Goal: Contribute content: Add original content to the website for others to see

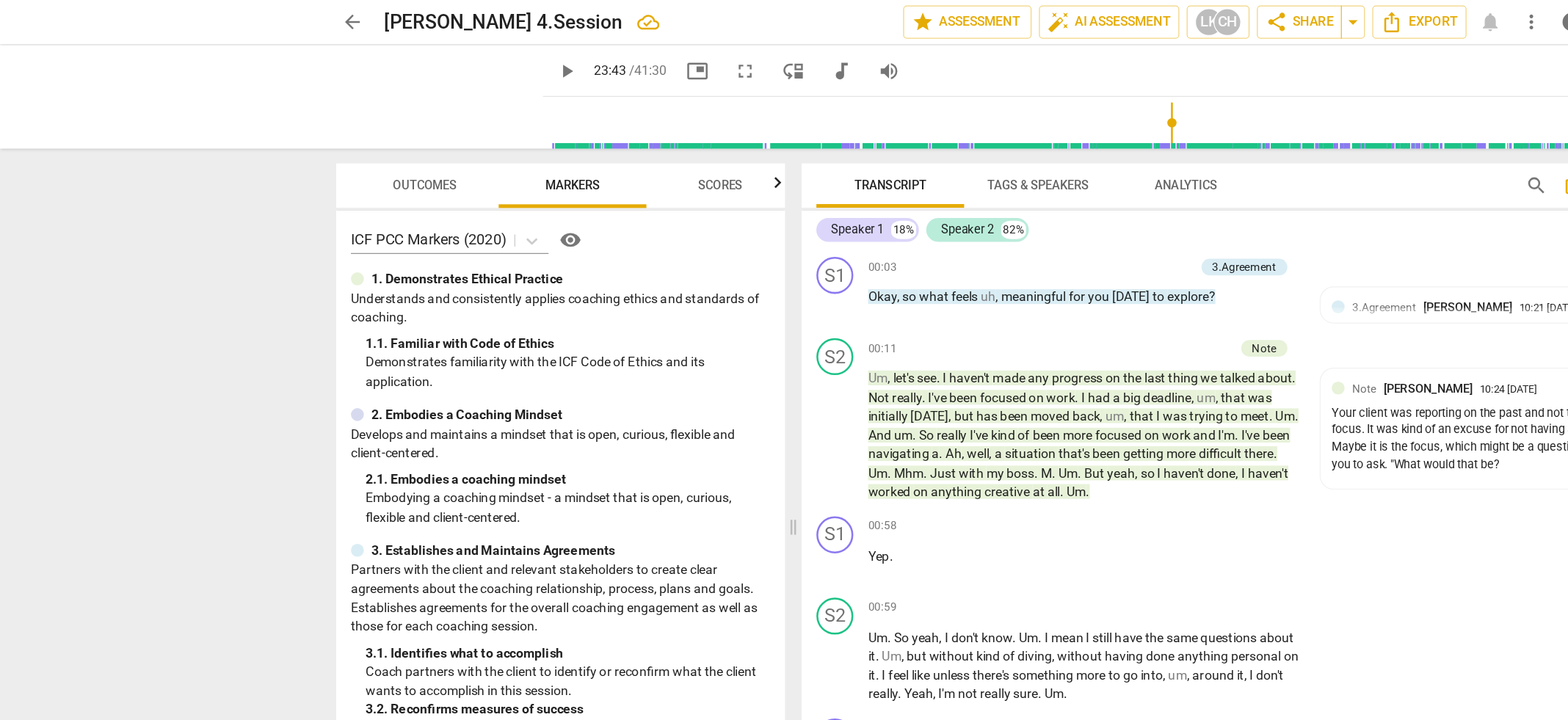
scroll to position [6890, 0]
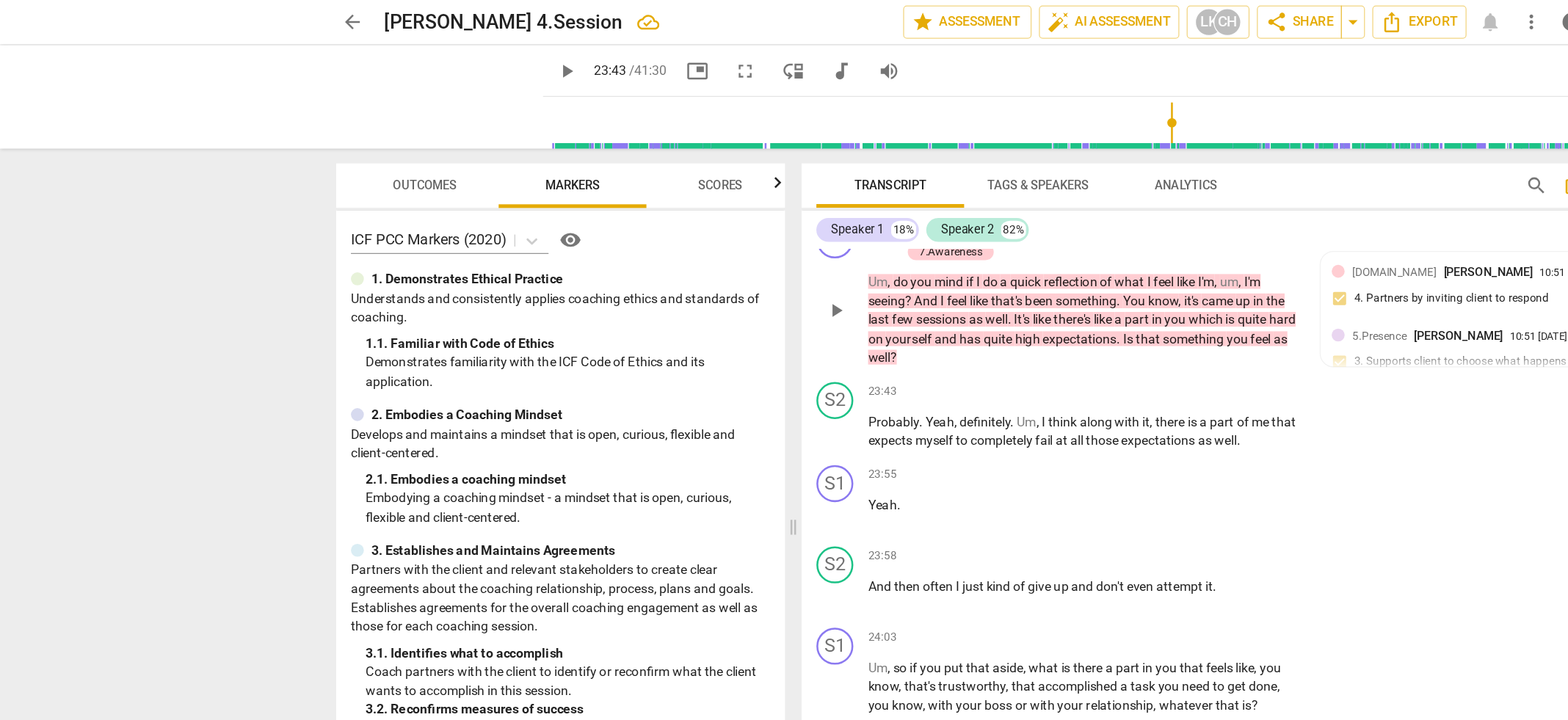
click at [794, 281] on p "Um , do you mind if I do a quick reflection of what I feel like I'm , um , I'm …" at bounding box center [861, 254] width 343 height 76
click at [806, 306] on div "23:43 + Add competency keyboard_arrow_right" at bounding box center [866, 312] width 353 height 16
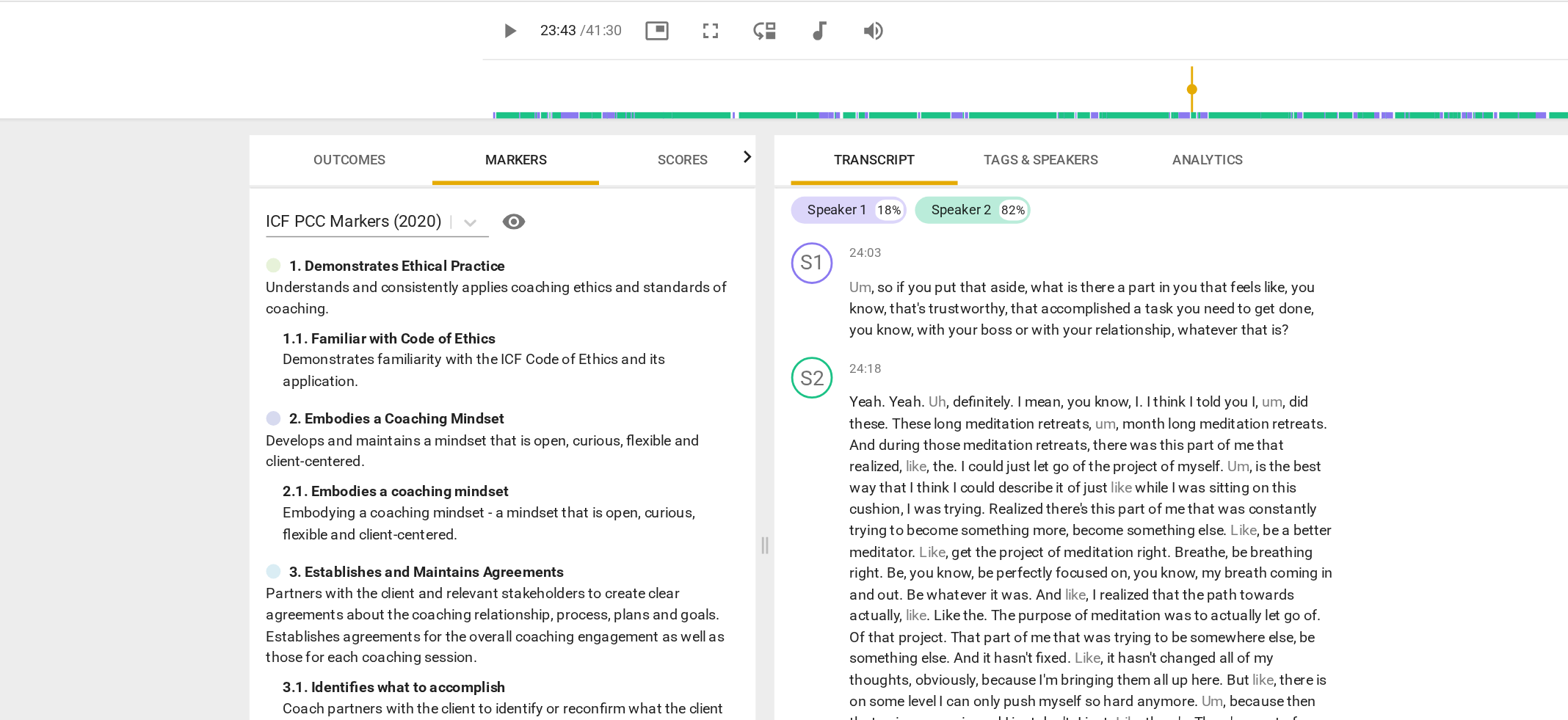
scroll to position [7188, 0]
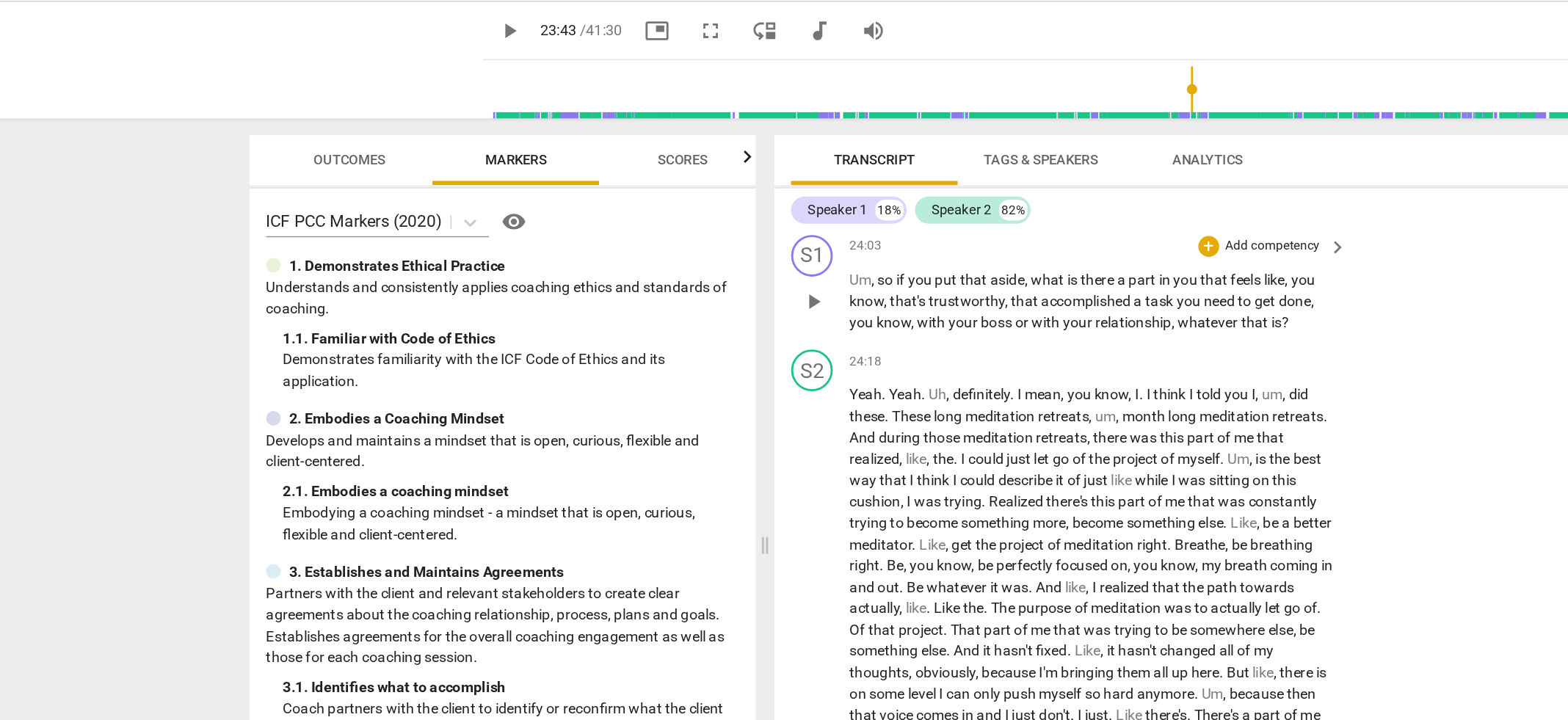
click at [969, 208] on p "Add competency" at bounding box center [988, 208] width 70 height 13
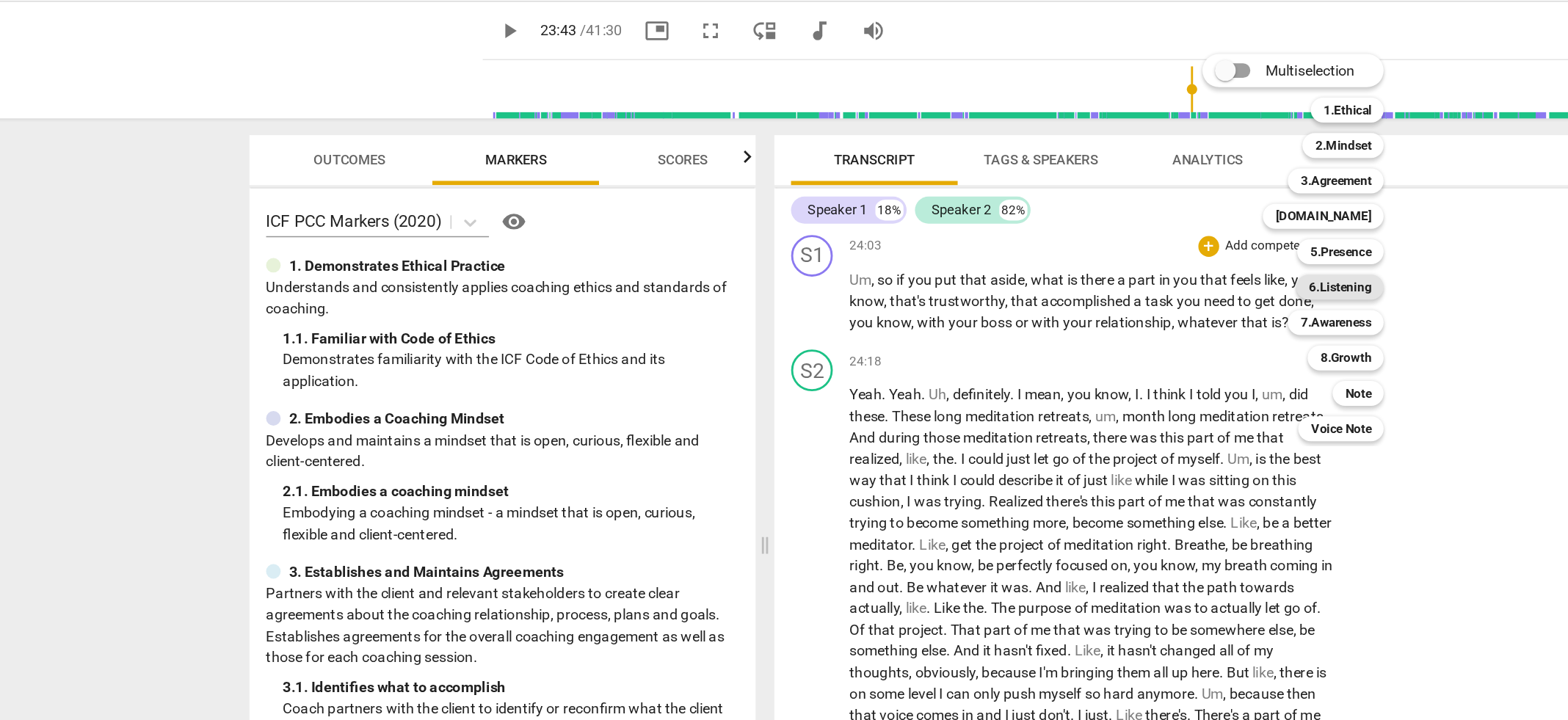
click at [1046, 236] on b "6.Listening" at bounding box center [1036, 236] width 44 height 18
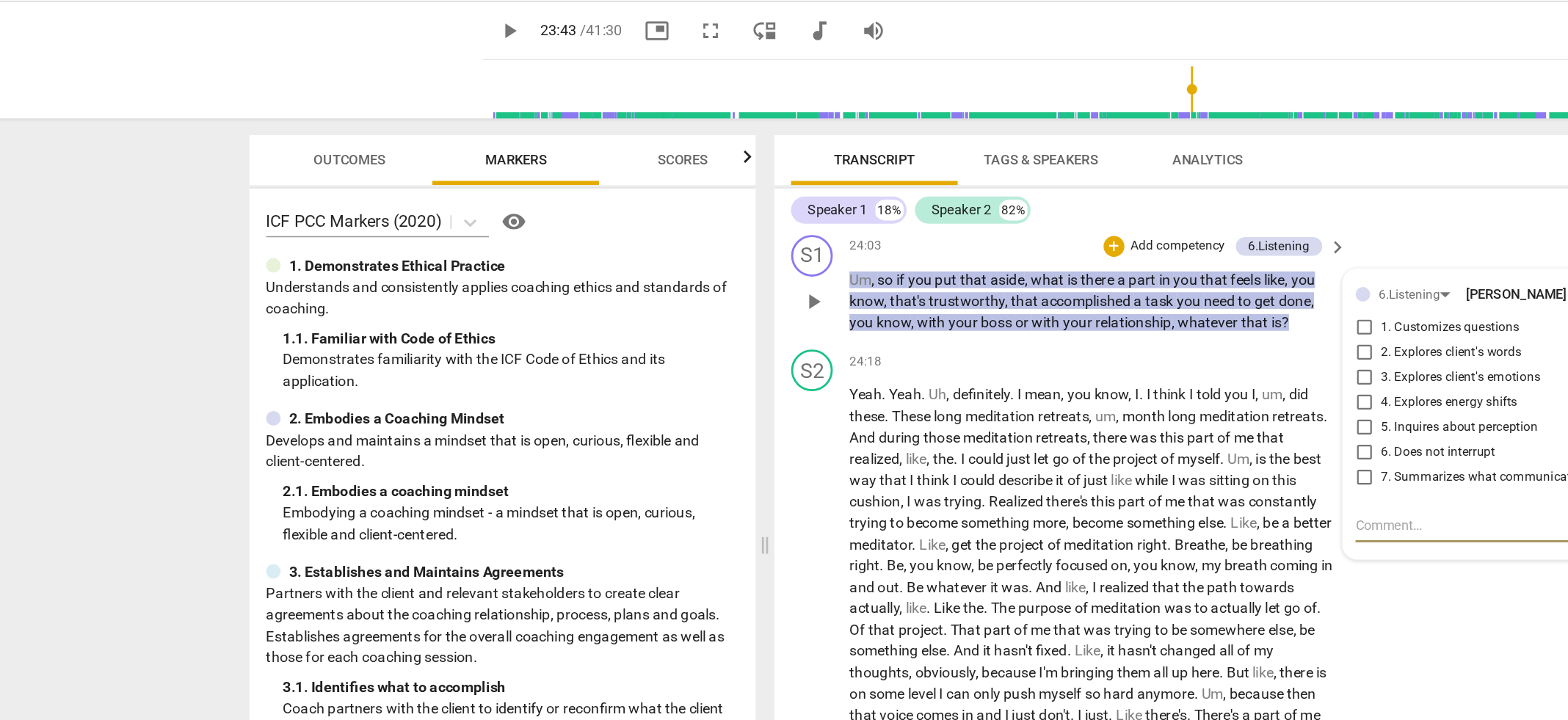
click at [1052, 274] on input "1. Customizes questions" at bounding box center [1053, 265] width 23 height 18
checkbox input "true"
click at [910, 209] on p "Add competency" at bounding box center [922, 208] width 70 height 13
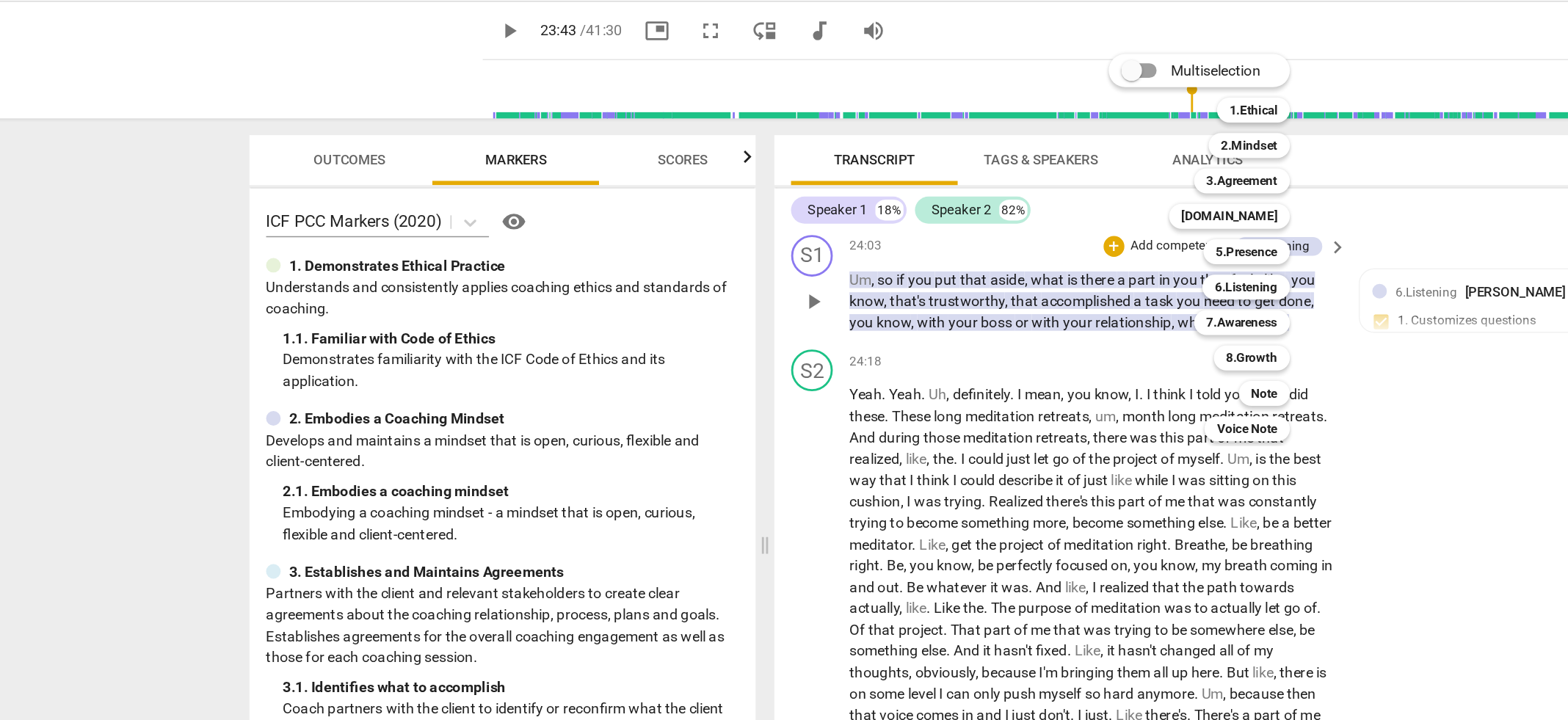
click at [910, 209] on div "Multiselection m 1.Ethical 1 2.Mindset 2 3.Agreement 3 [DOMAIN_NAME] 4 5.Presen…" at bounding box center [947, 209] width 161 height 281
click at [970, 236] on b "6.Listening" at bounding box center [969, 236] width 44 height 18
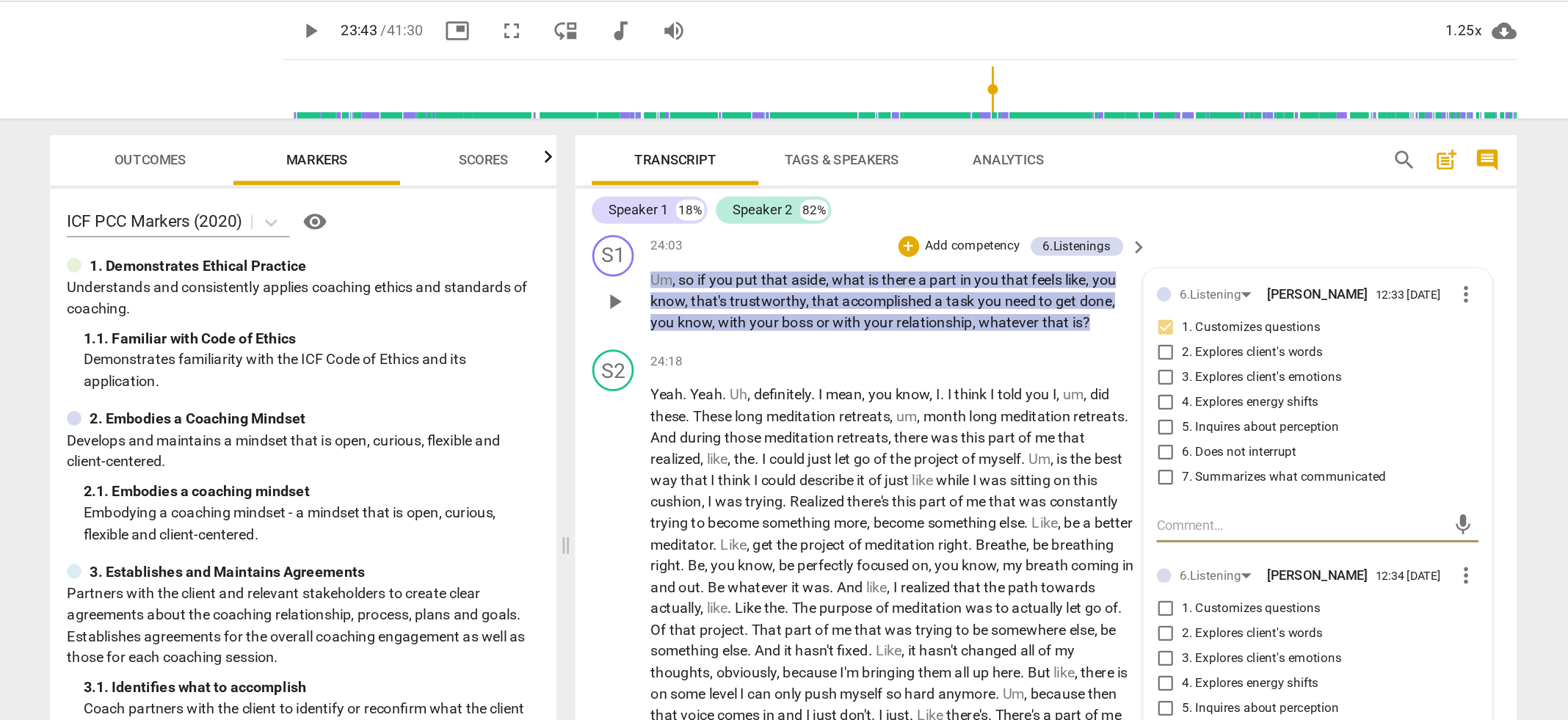
click at [1262, 446] on span "more_vert" at bounding box center [1264, 440] width 18 height 18
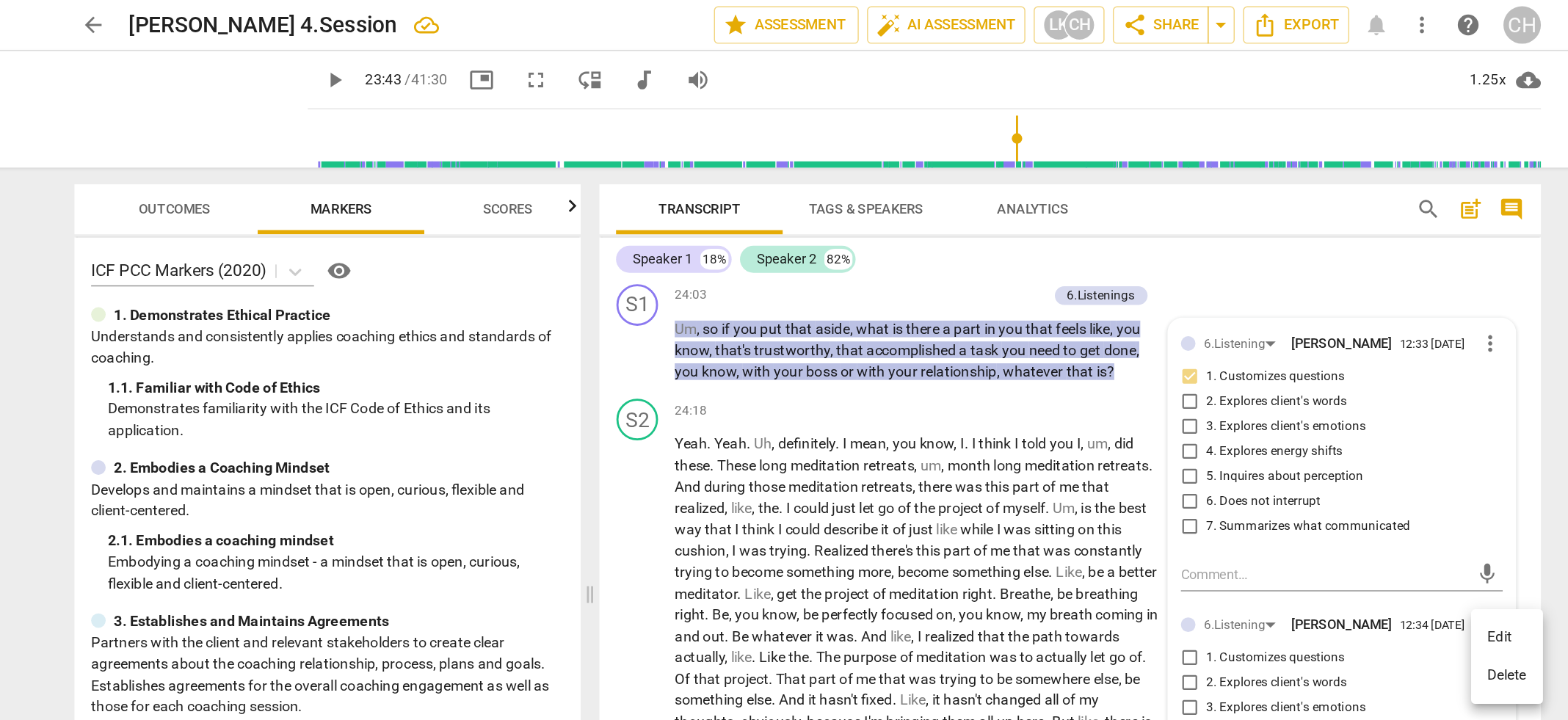
click at [1269, 482] on li "Delete" at bounding box center [1276, 477] width 50 height 28
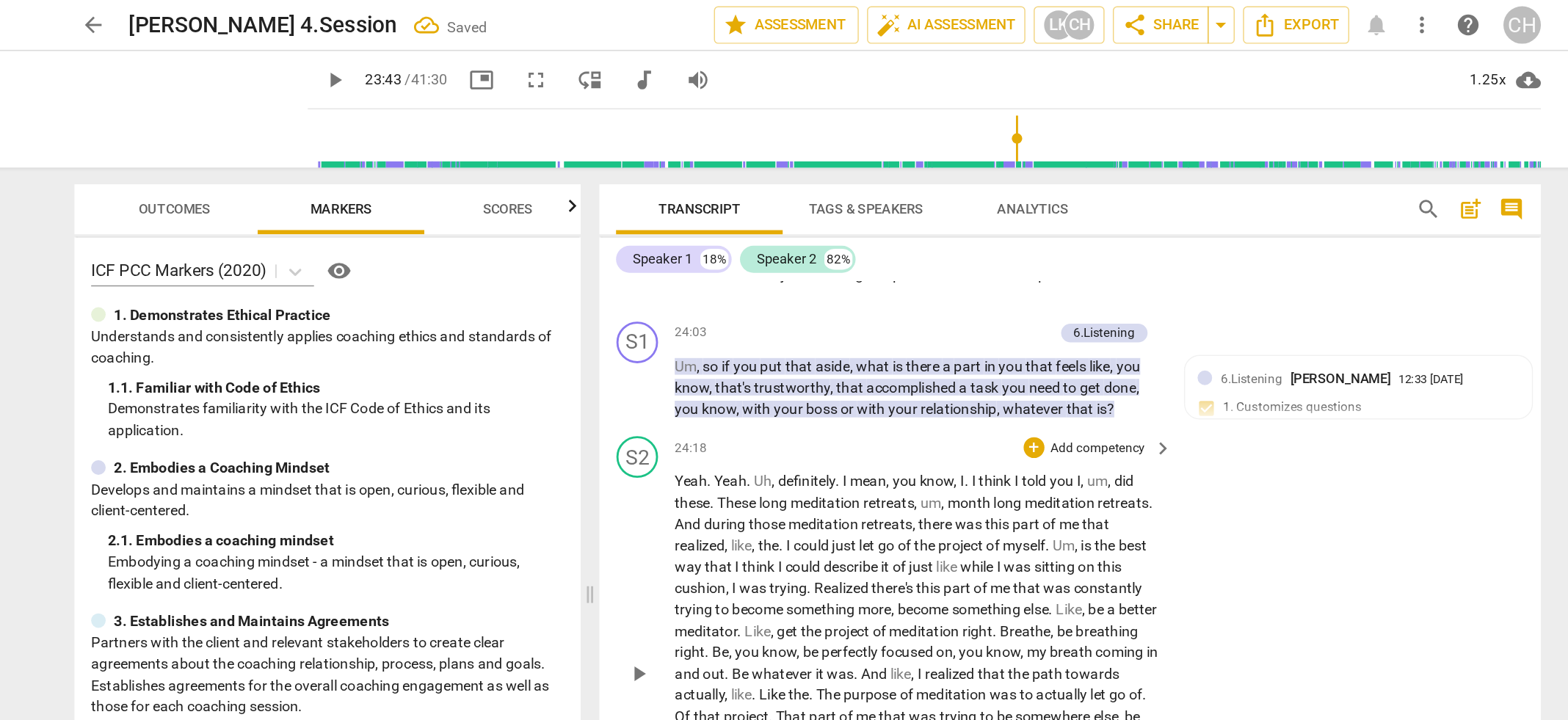
scroll to position [7160, 0]
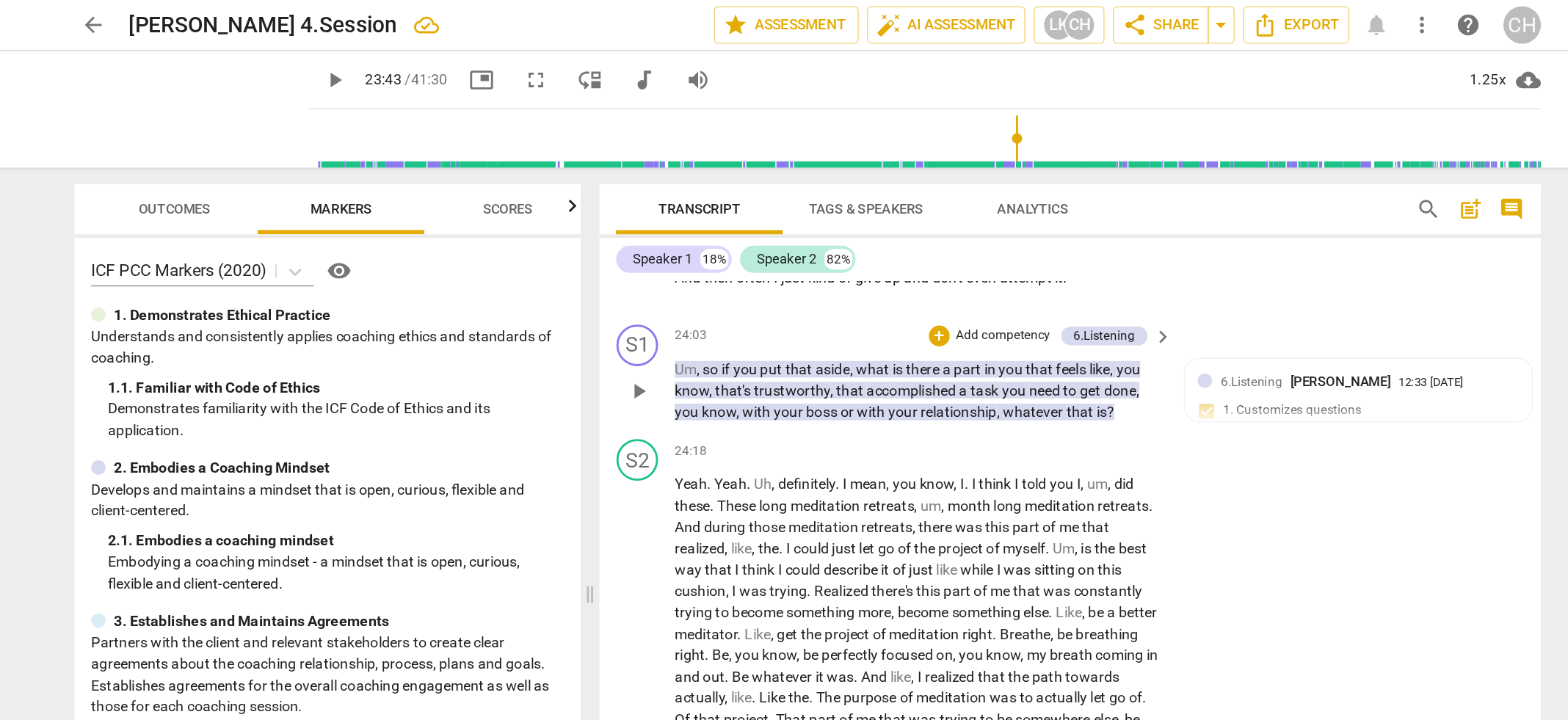
click at [912, 239] on p "Add competency" at bounding box center [922, 236] width 70 height 13
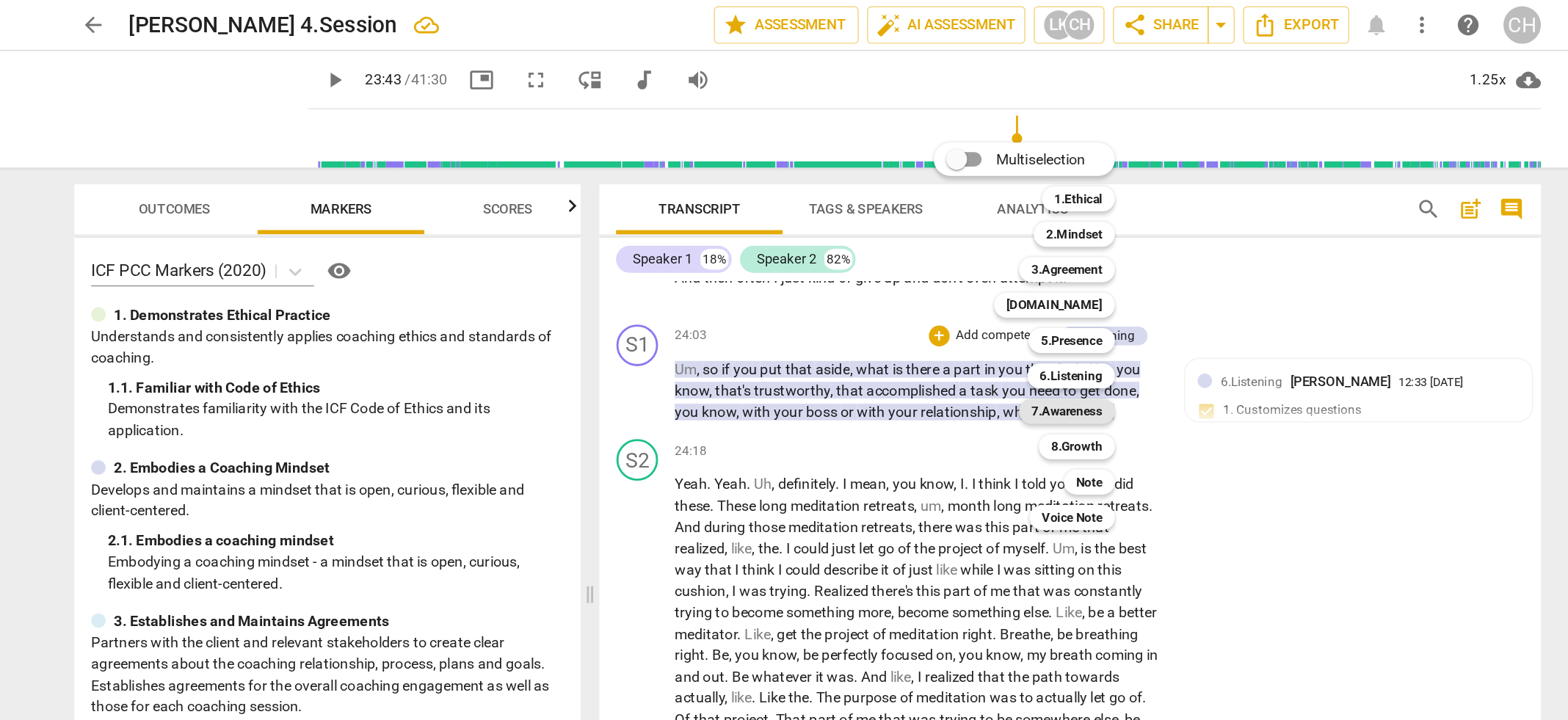
click at [966, 294] on b "7.Awareness" at bounding box center [967, 290] width 50 height 18
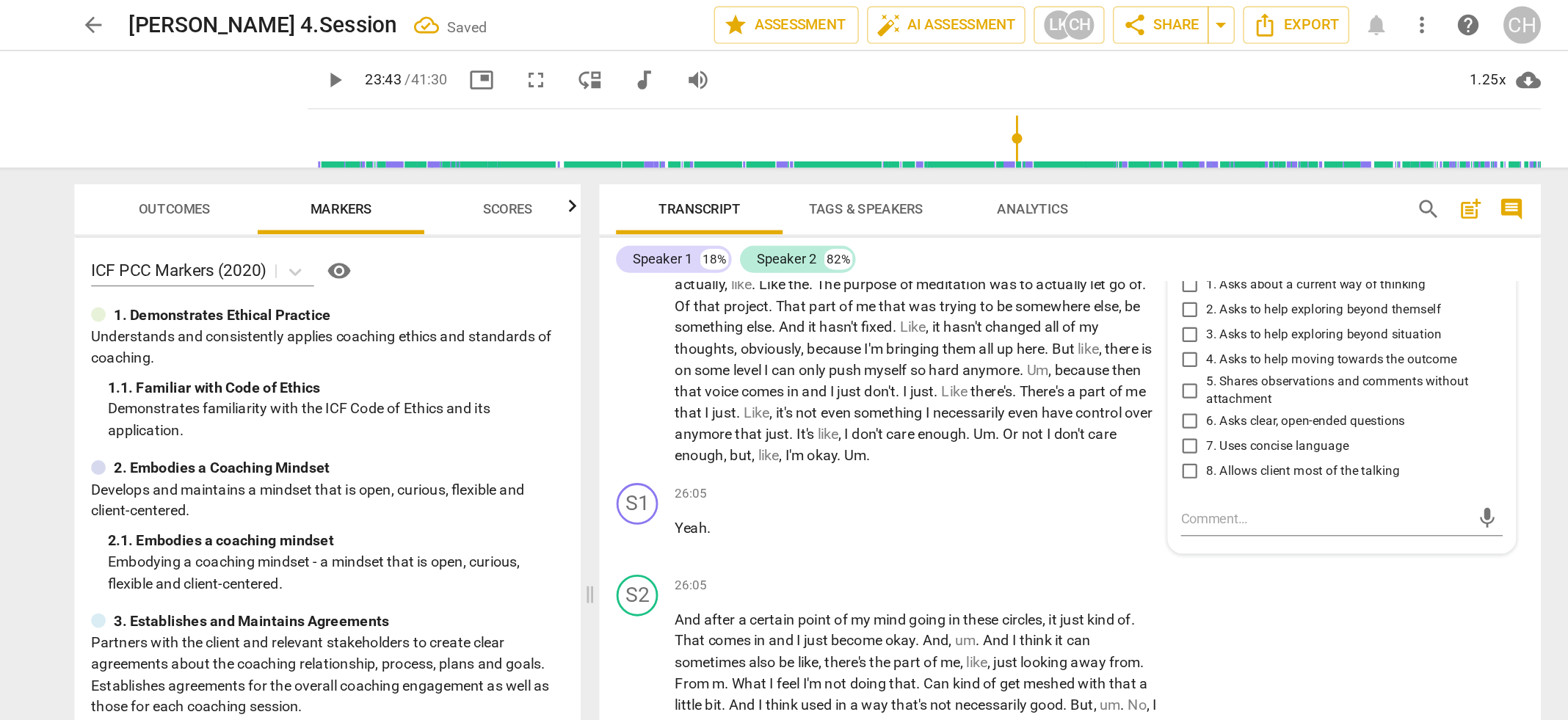
scroll to position [7426, 0]
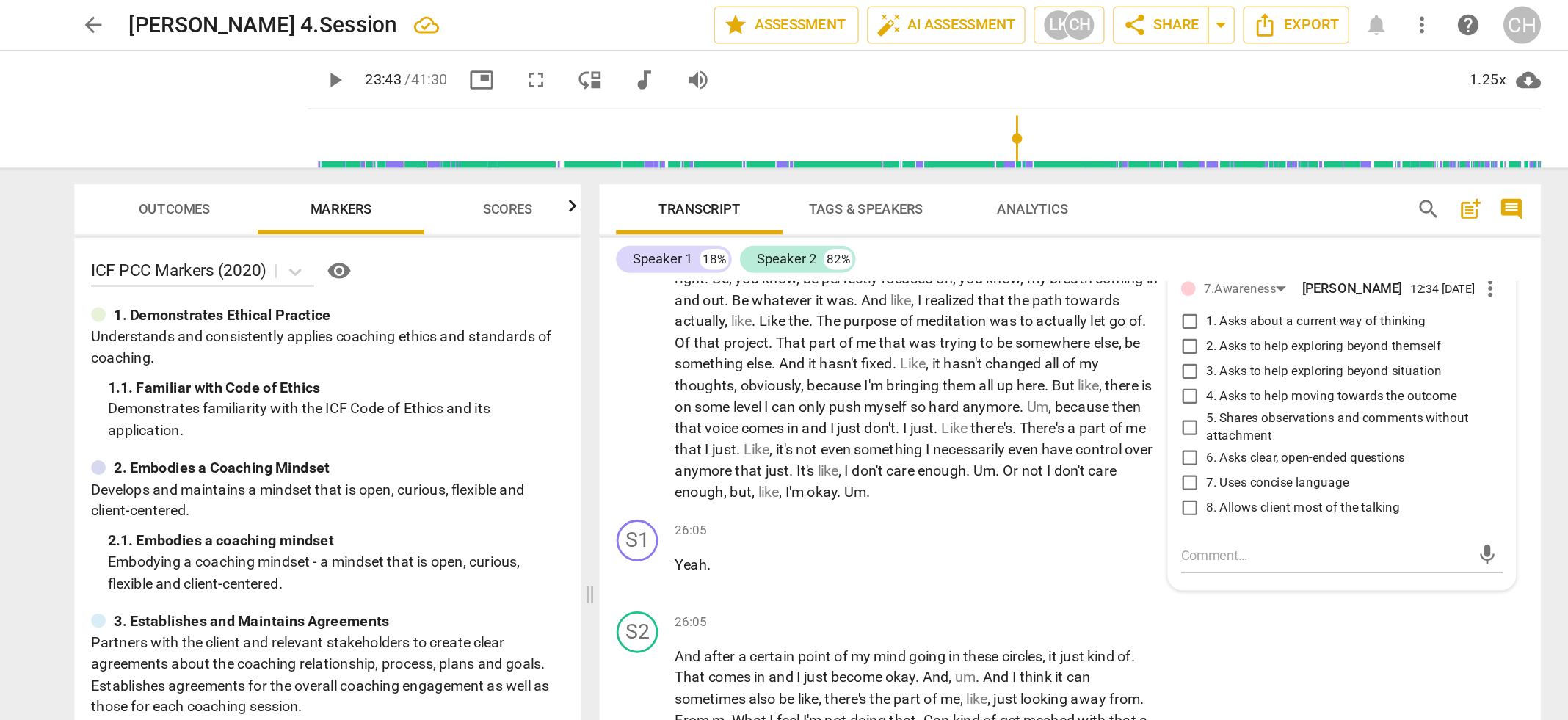
click at [1049, 253] on input "2. Asks to help exploring beyond themself" at bounding box center [1053, 244] width 23 height 18
checkbox input "true"
click at [1051, 270] on input "3. Asks to help exploring beyond situation" at bounding box center [1053, 262] width 23 height 18
checkbox input "true"
click at [758, 255] on span "else" at bounding box center [749, 256] width 18 height 12
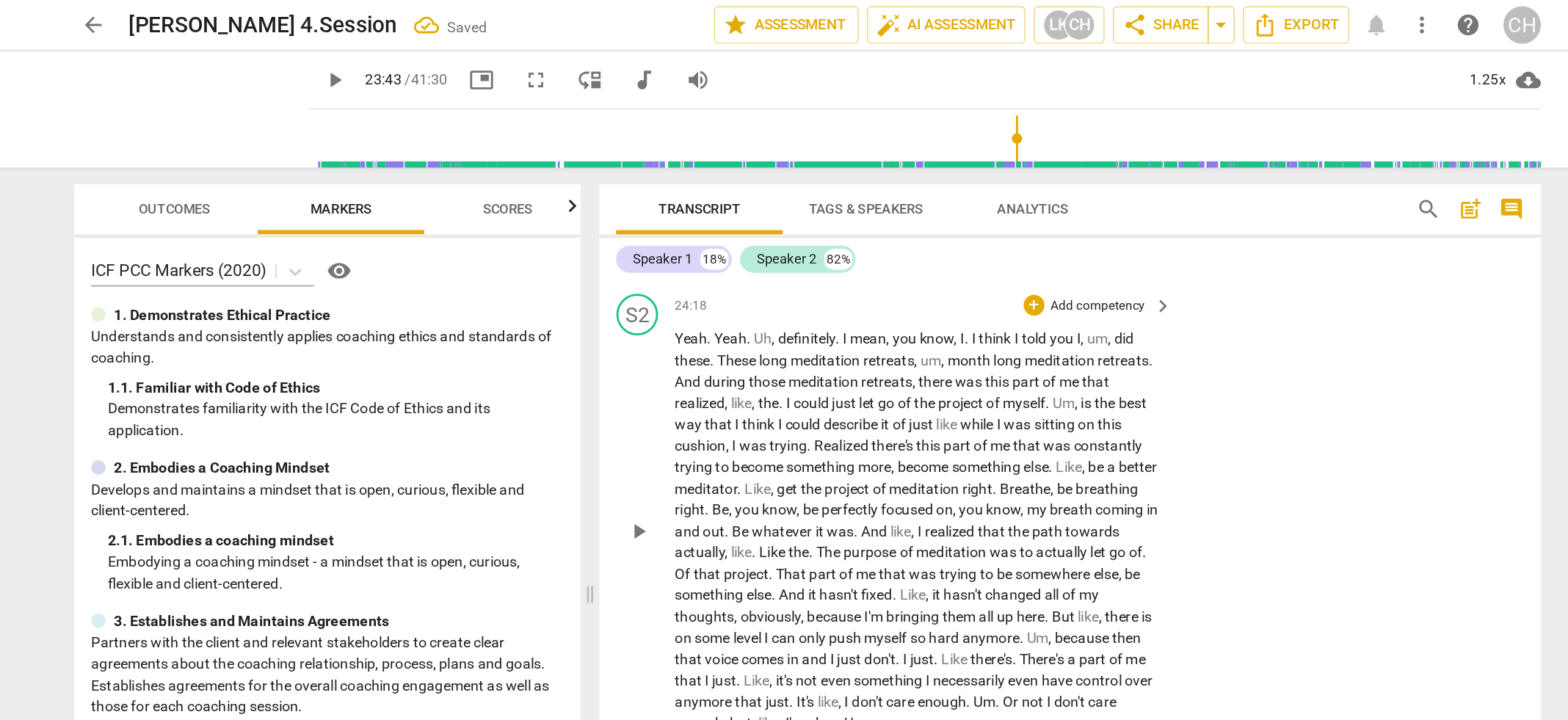
scroll to position [7259, 0]
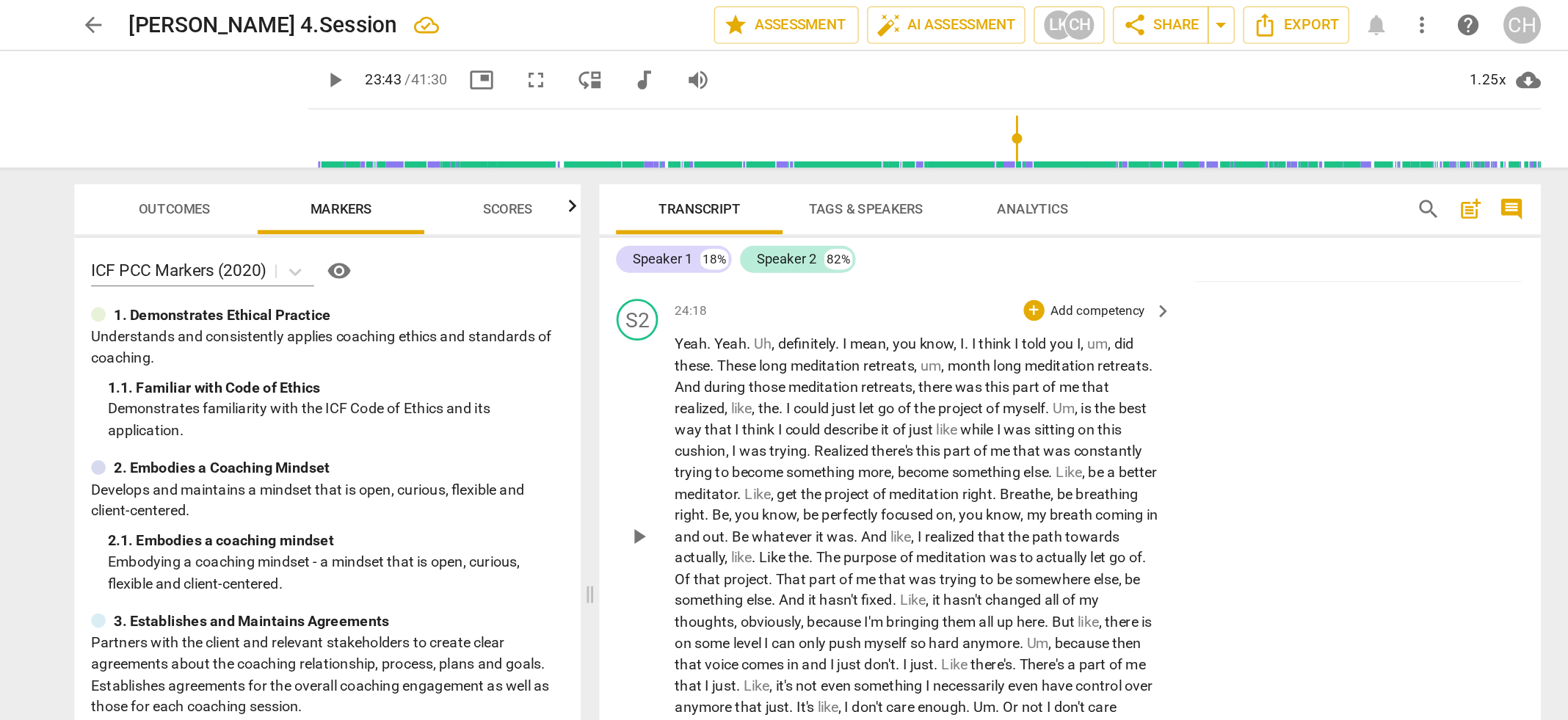
click at [784, 254] on span "meditation" at bounding box center [797, 257] width 51 height 12
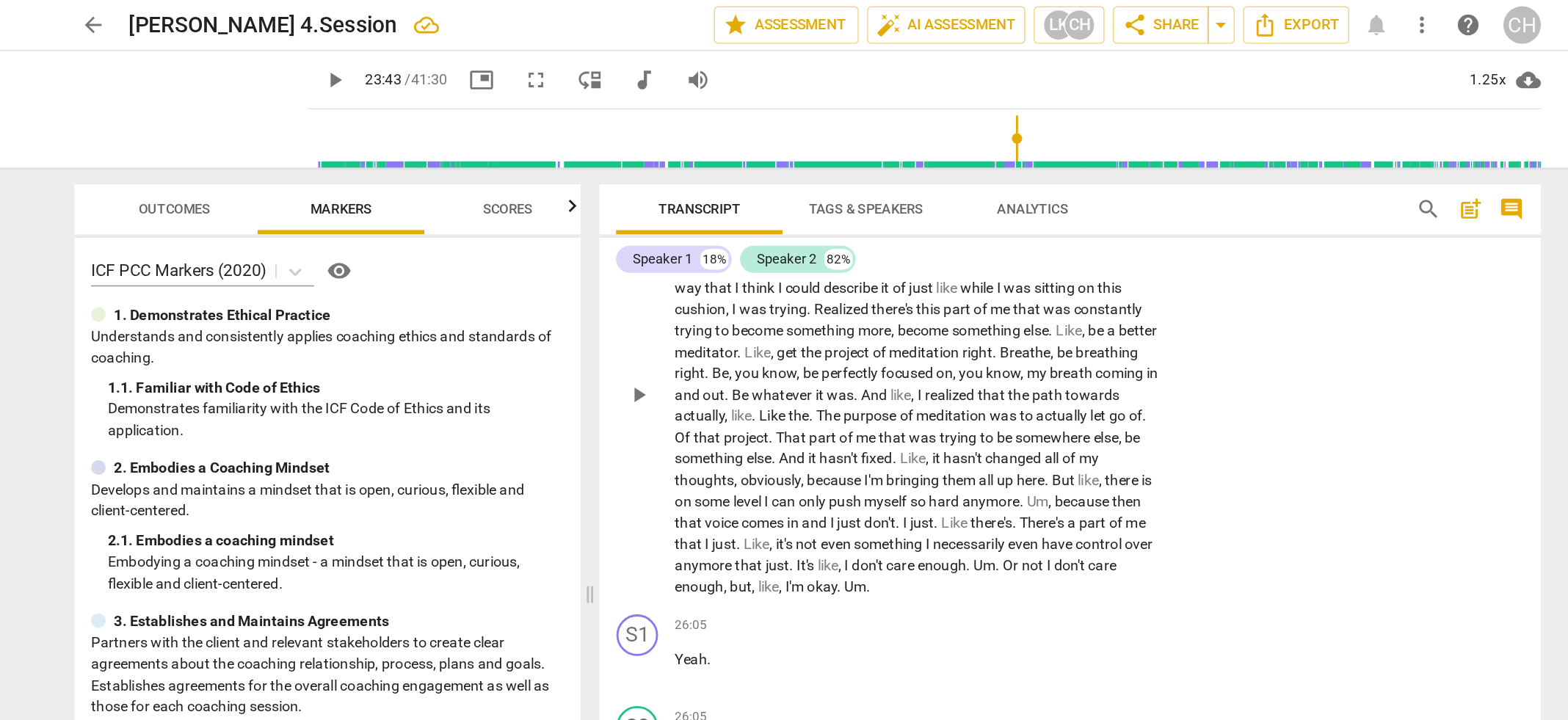
scroll to position [7362, 0]
click at [950, 317] on span "changed" at bounding box center [929, 319] width 42 height 12
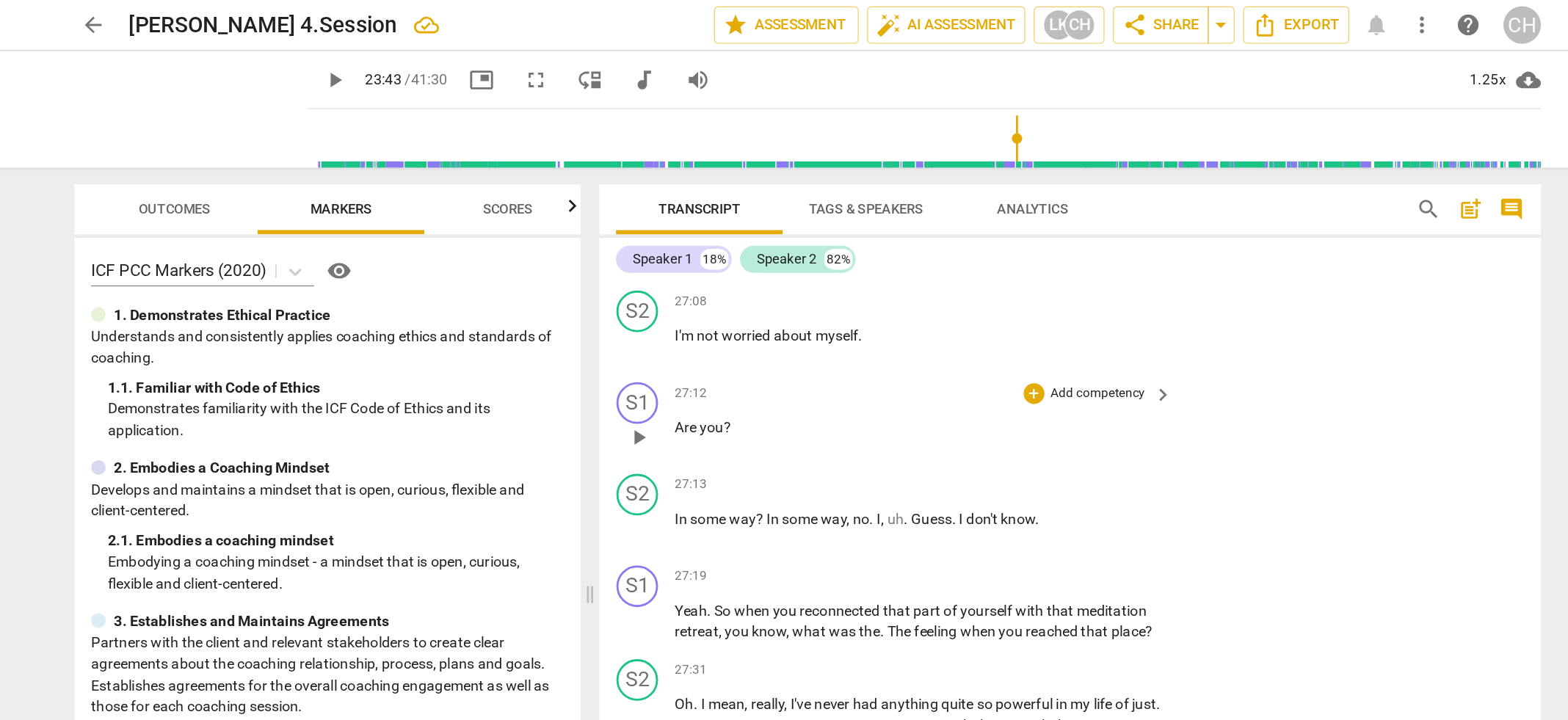
scroll to position [8032, 0]
click at [736, 234] on span "worried" at bounding box center [741, 236] width 36 height 12
click at [939, 274] on div "+" at bounding box center [943, 277] width 15 height 15
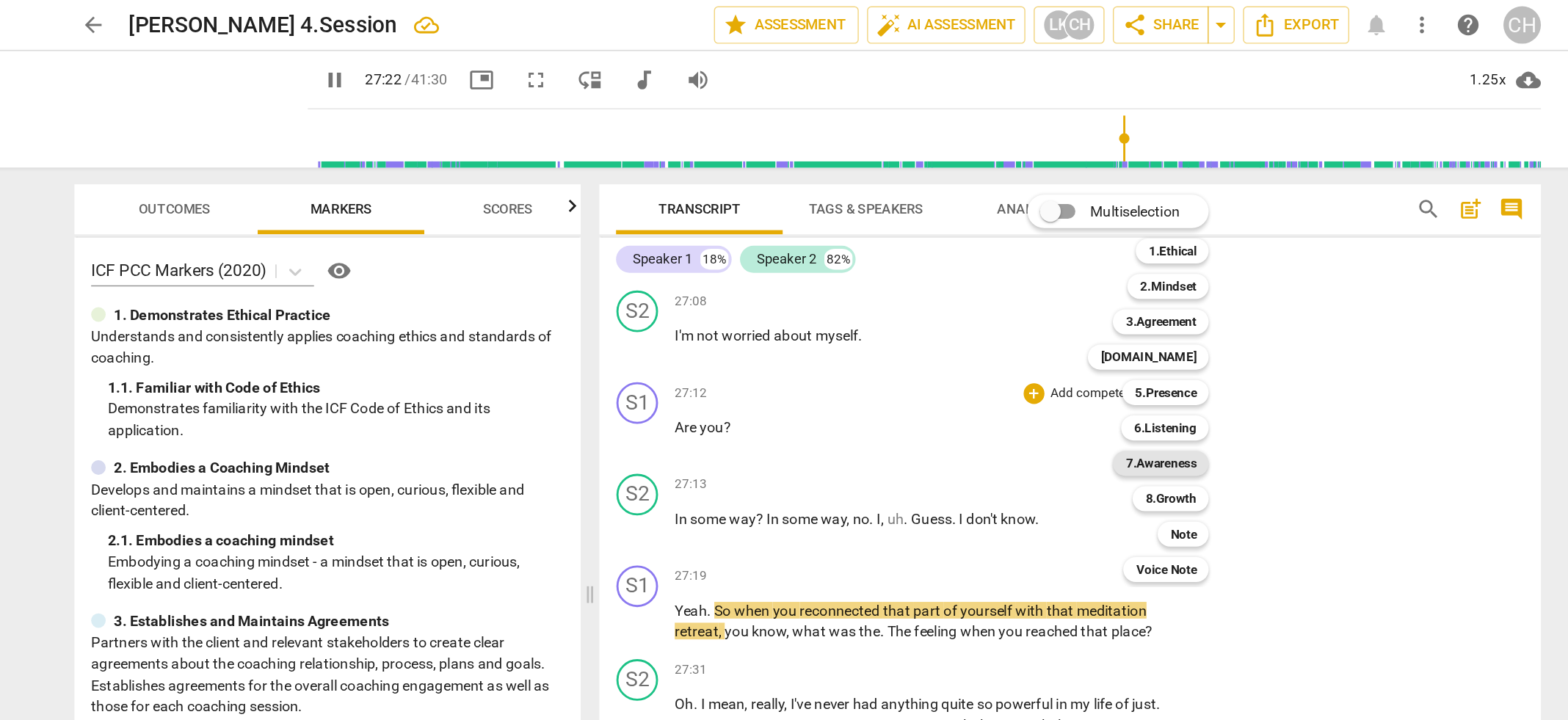
click at [1032, 325] on b "7.Awareness" at bounding box center [1032, 326] width 50 height 18
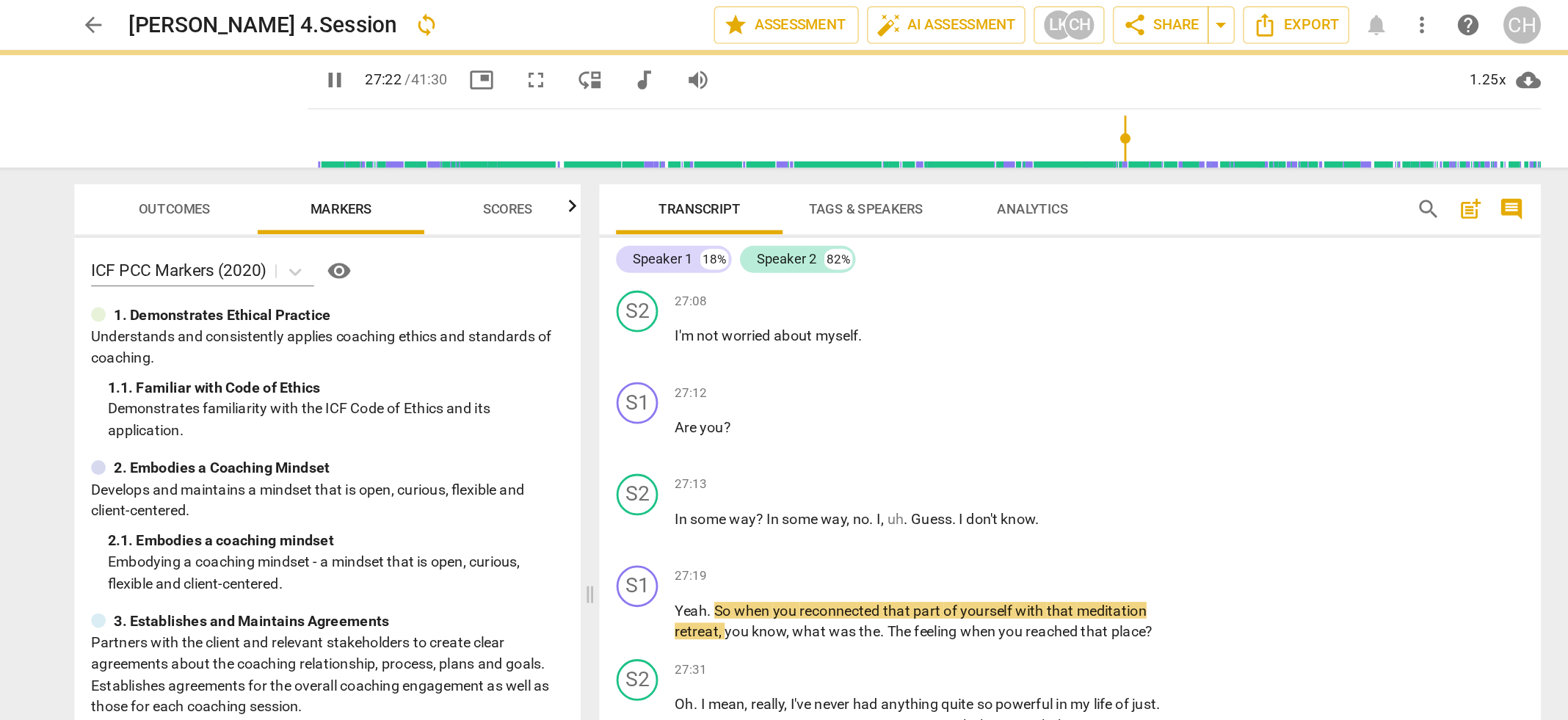
type input "1643"
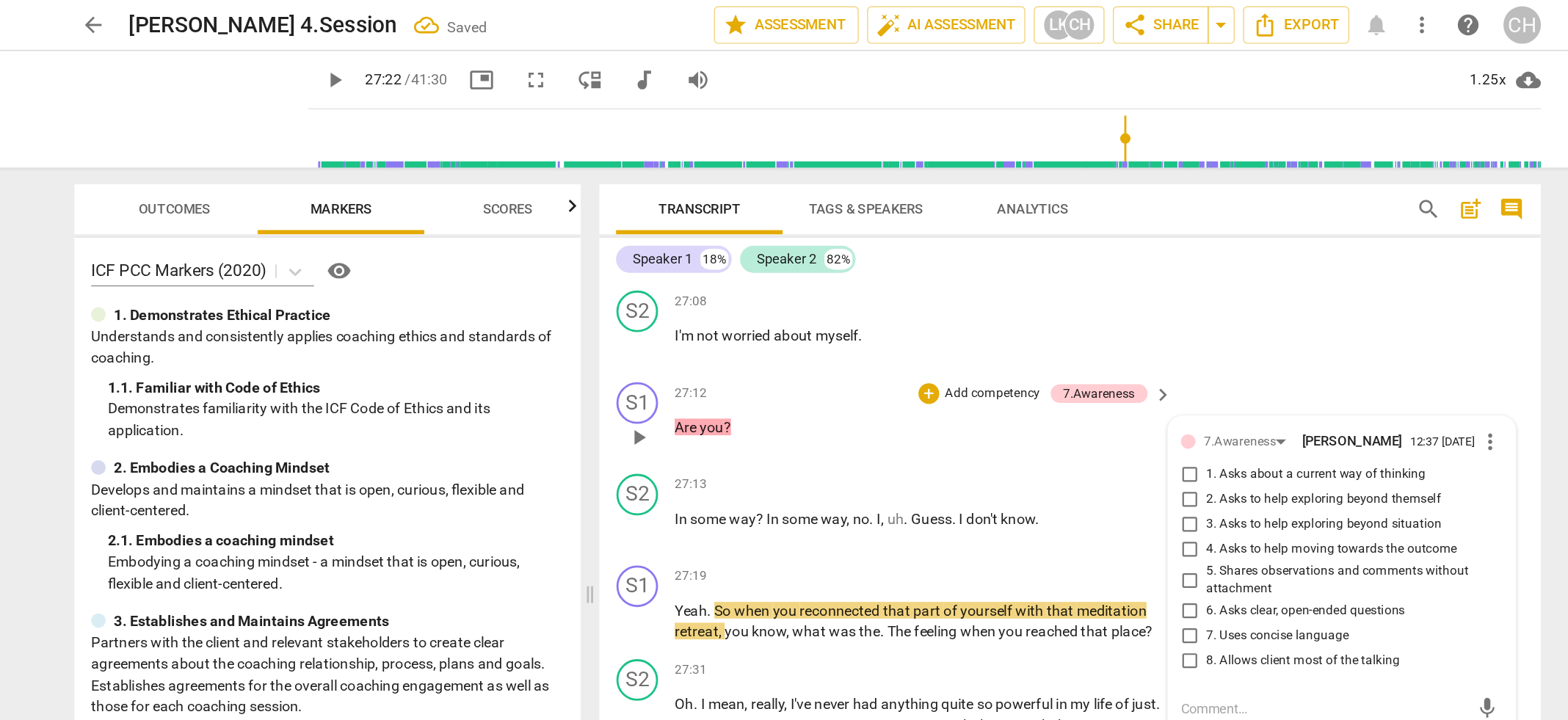
click at [1047, 353] on input "2. Asks to help exploring beyond themself" at bounding box center [1053, 352] width 23 height 18
checkbox input "true"
click at [1049, 498] on textarea at bounding box center [1148, 499] width 203 height 14
type textarea "G"
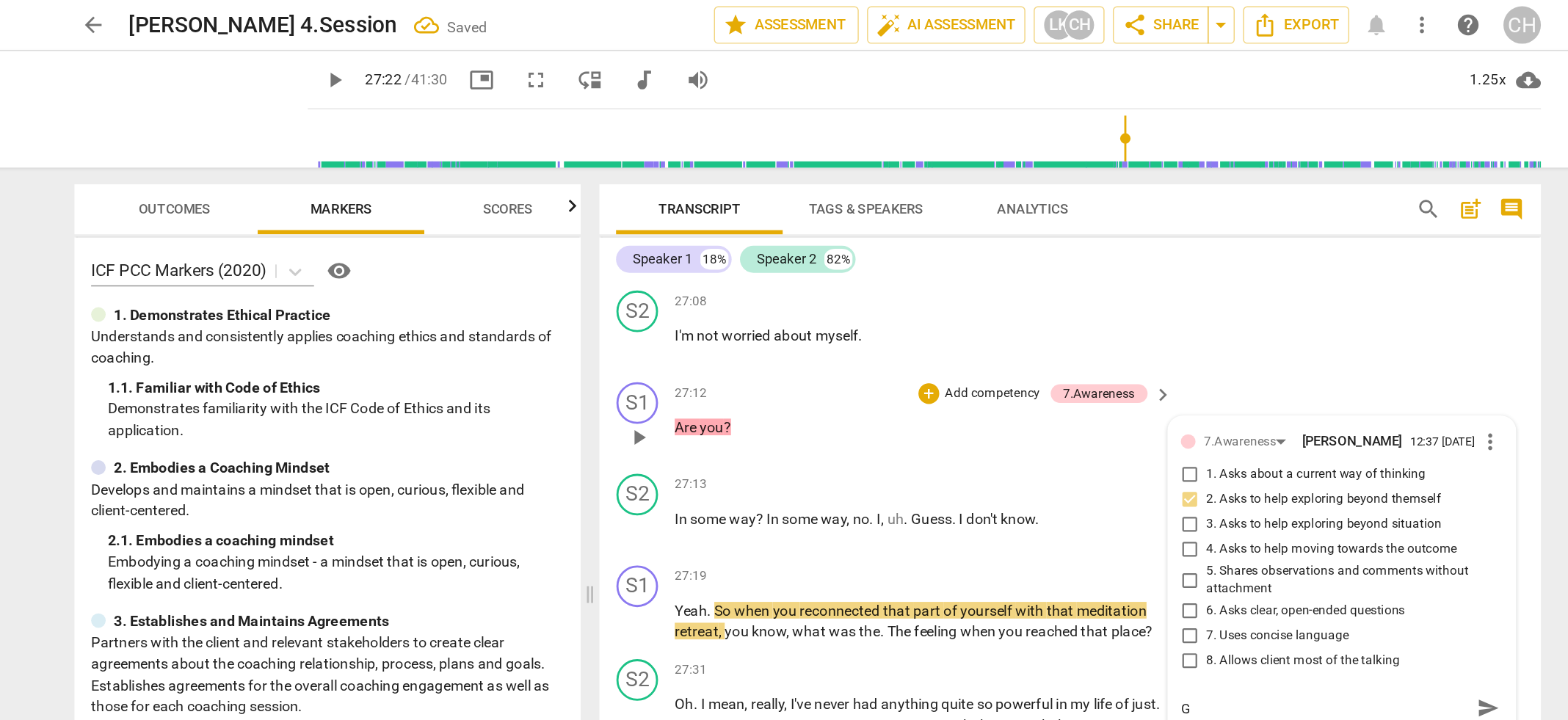
type textarea "Go"
type textarea "Goo"
type textarea "Good"
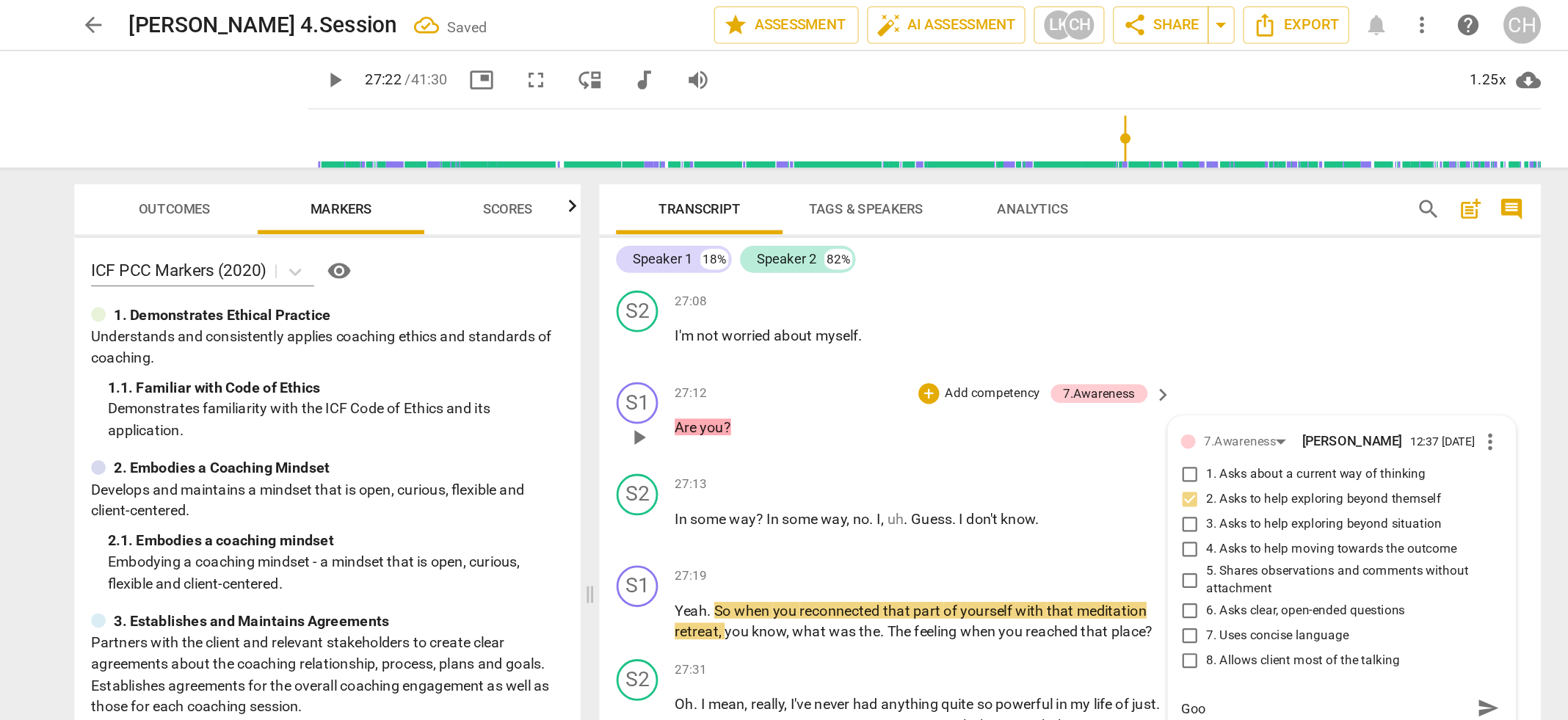
type textarea "Good"
type textarea "Good t"
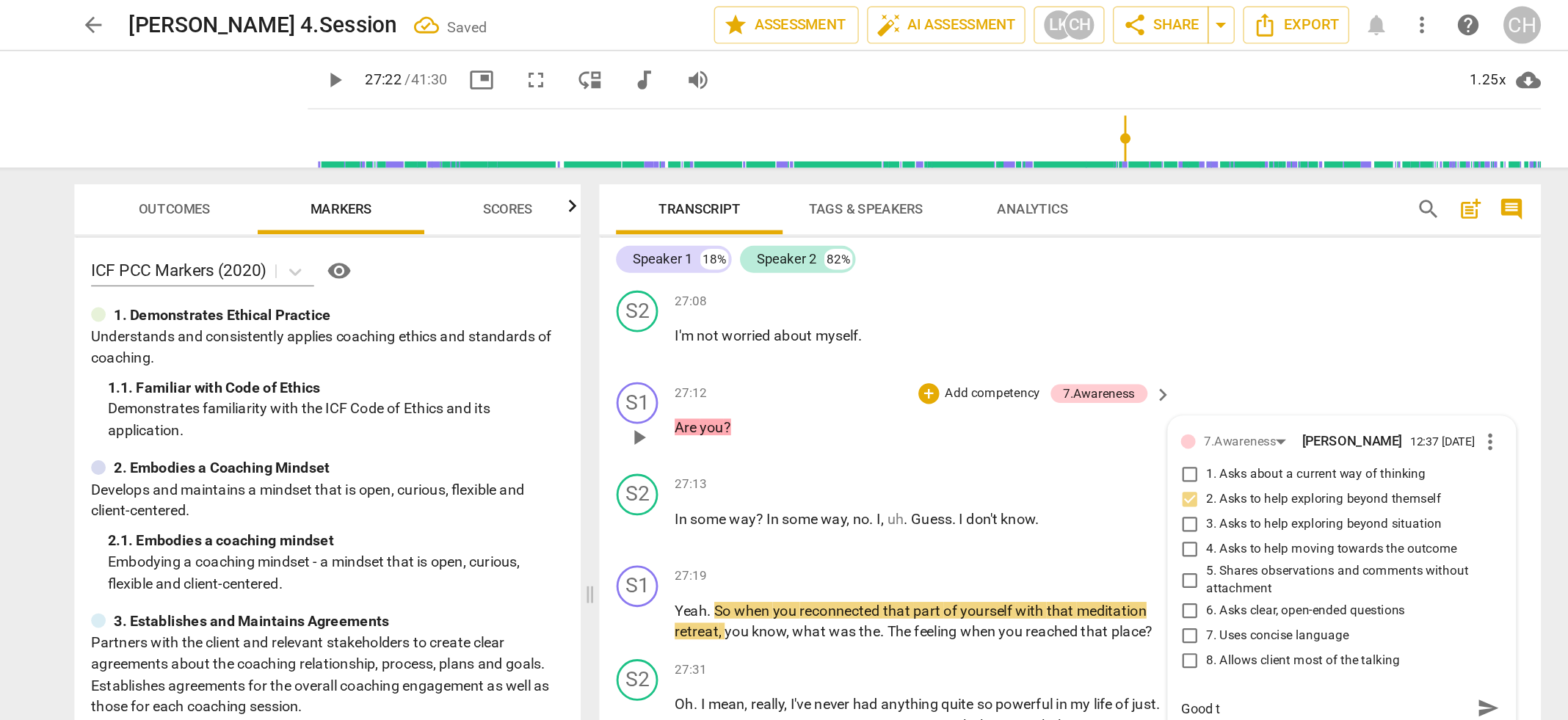
type textarea "Good to"
type textarea "Good to d"
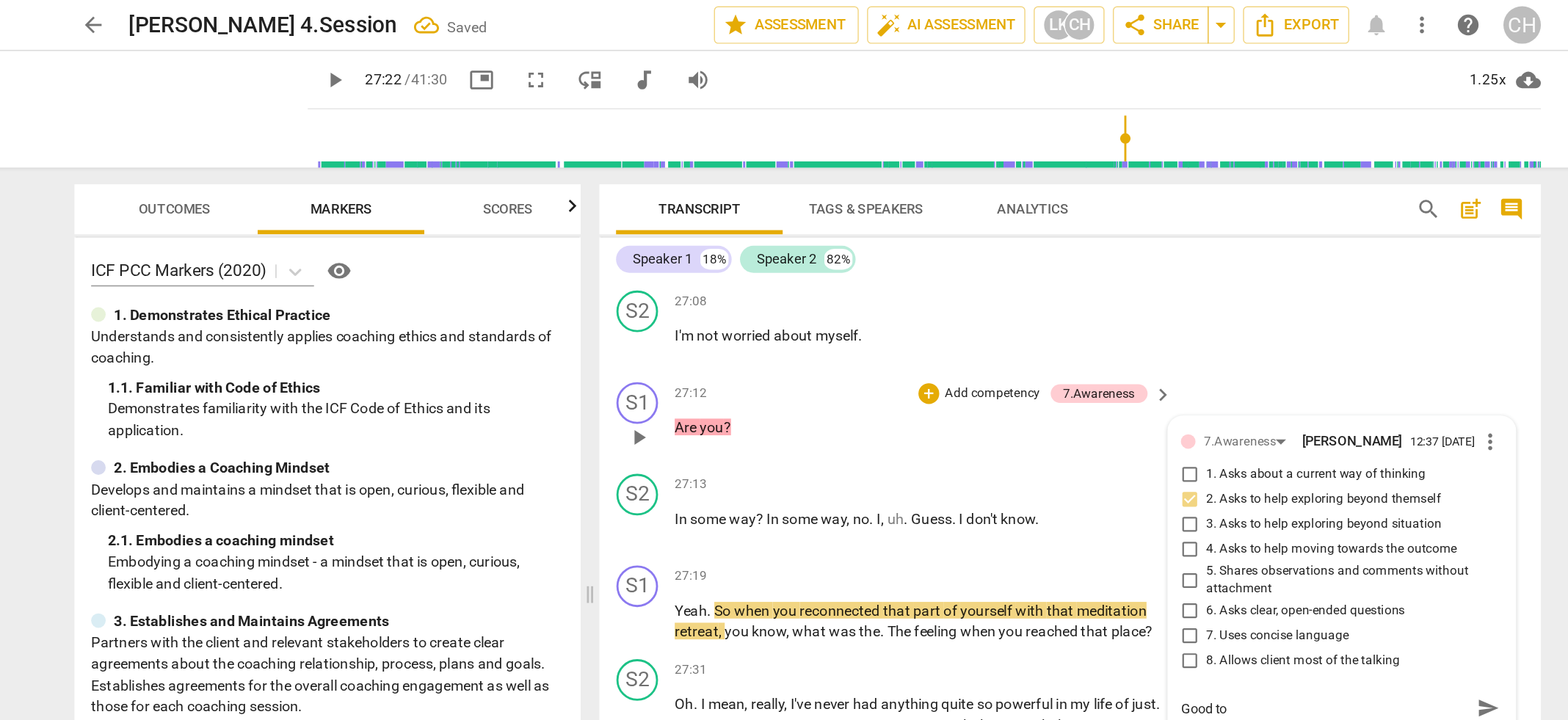
type textarea "Good to d"
type textarea "Good to do"
type textarea "Good to dou"
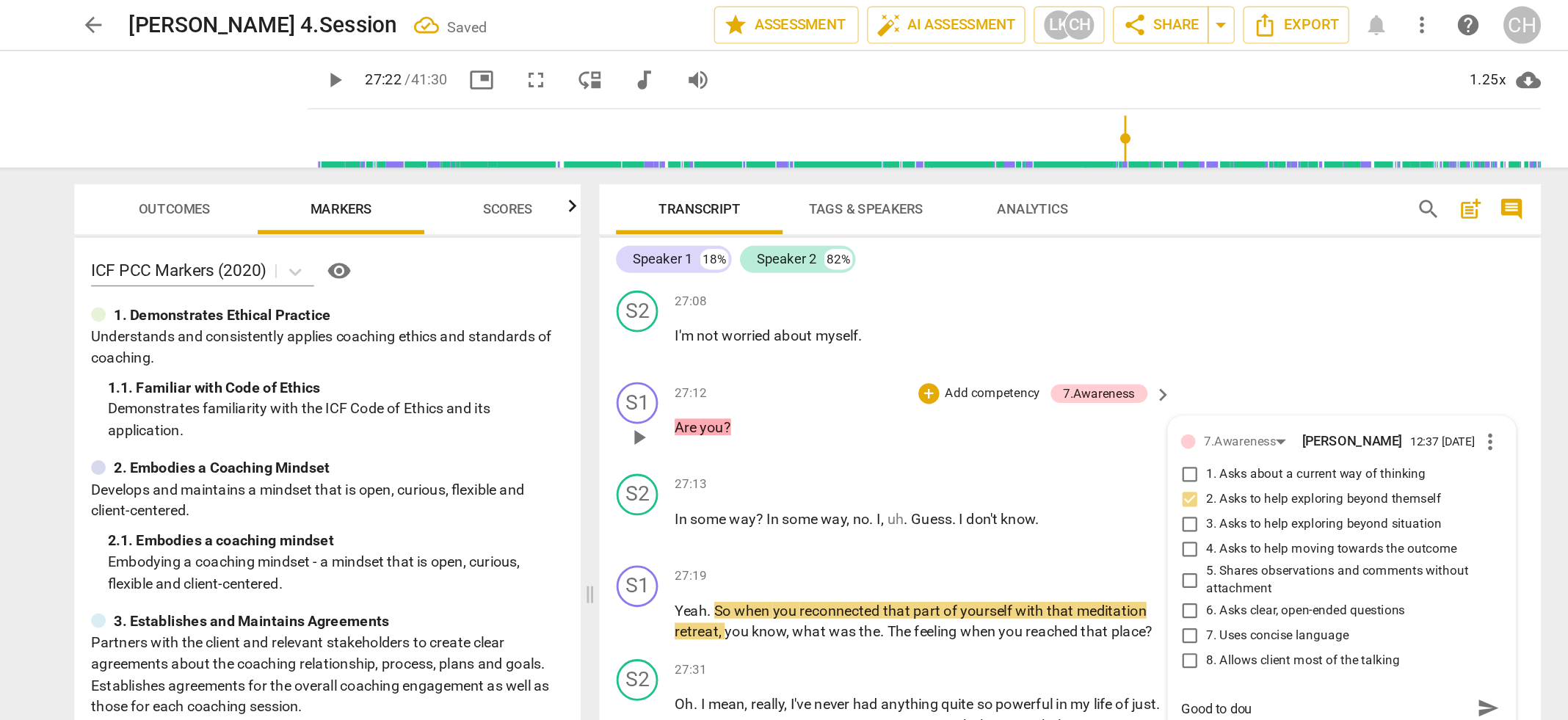
type textarea "Good to [PERSON_NAME]"
type textarea "Good to doubl"
type textarea "Good to double"
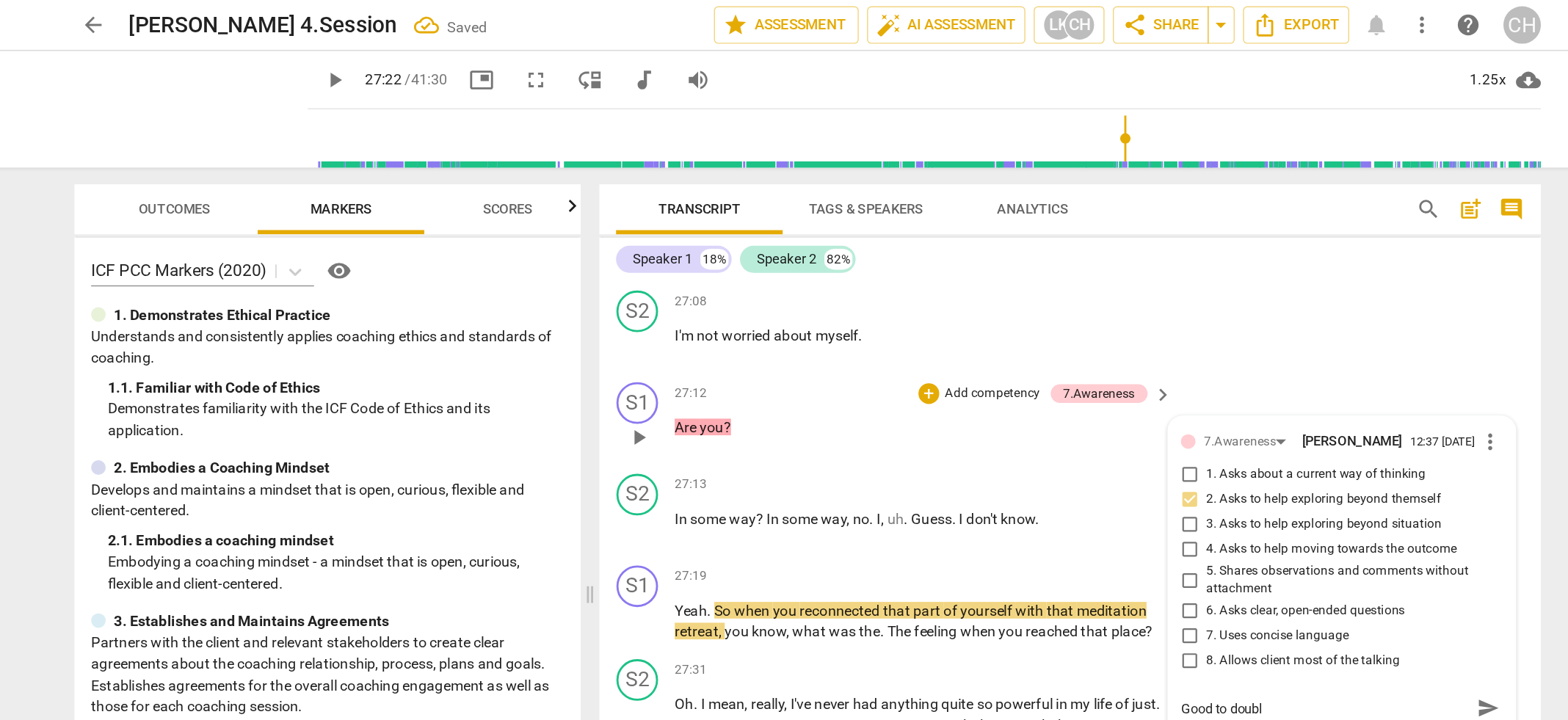
type textarea "Good to double"
type textarea "Good to double c"
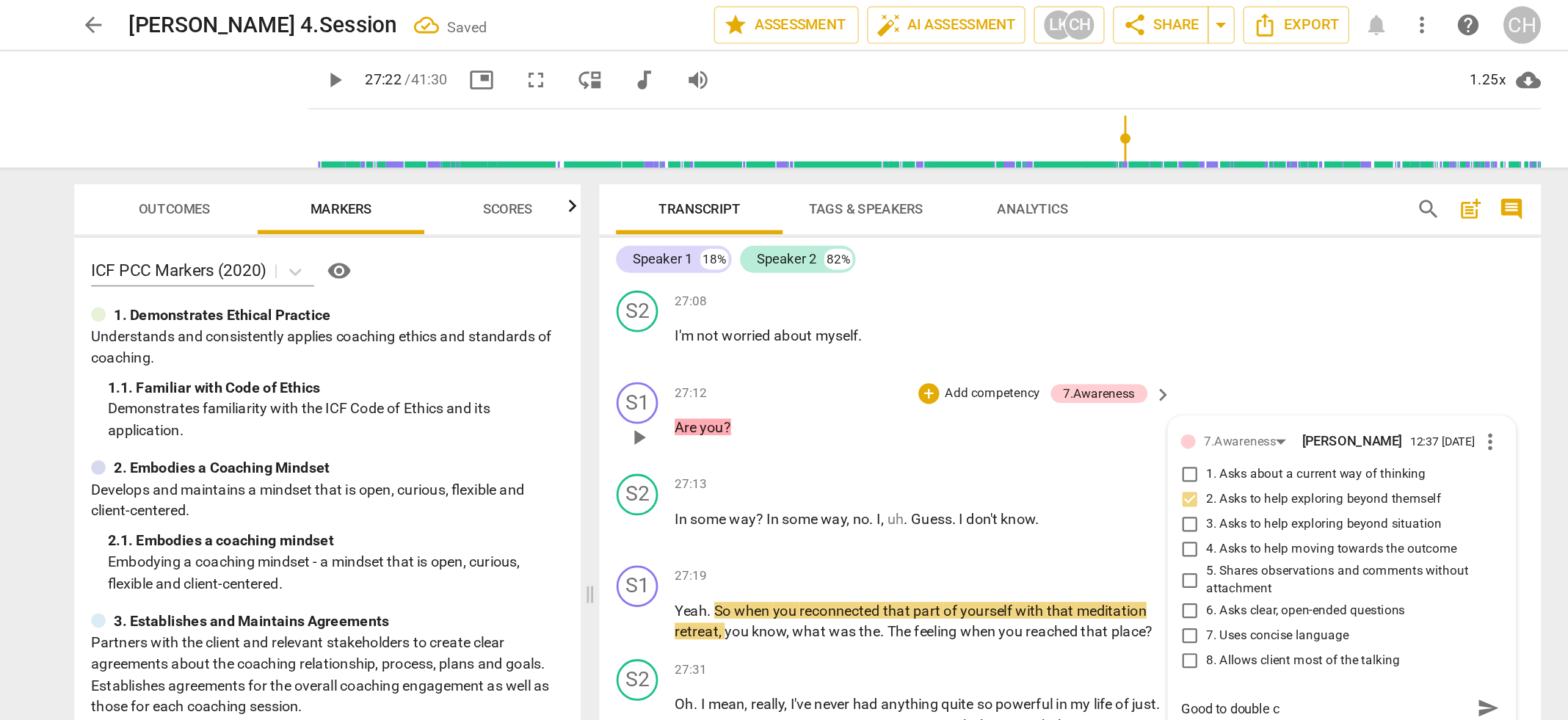
type textarea "Good to double ch"
type textarea "Good to double che"
type textarea "Good to double chec"
type textarea "Good to double check"
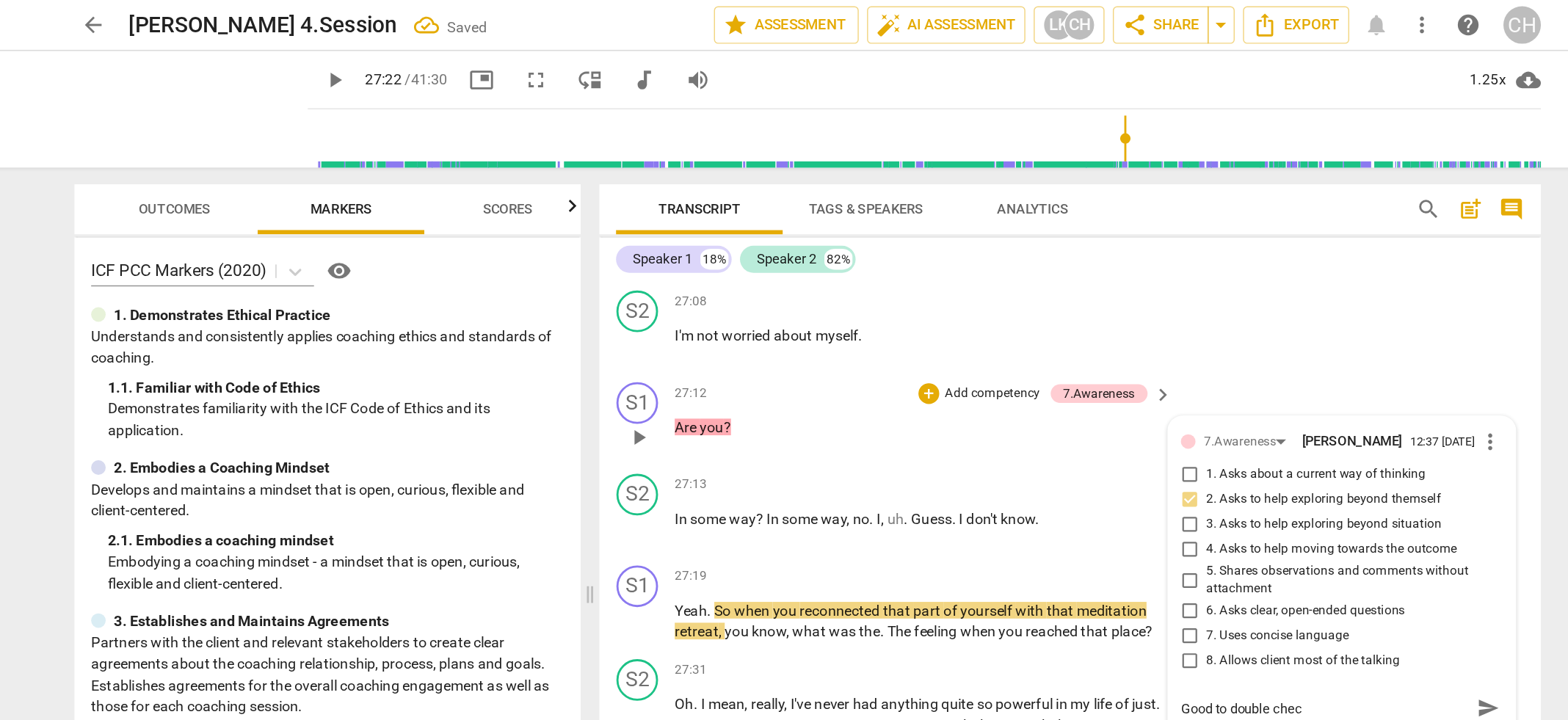
type textarea "Good to double check"
type textarea "Good to double check."
click at [765, 372] on div "27:13 + Add competency keyboard_arrow_right In some way ? In some way , no . I …" at bounding box center [866, 360] width 353 height 53
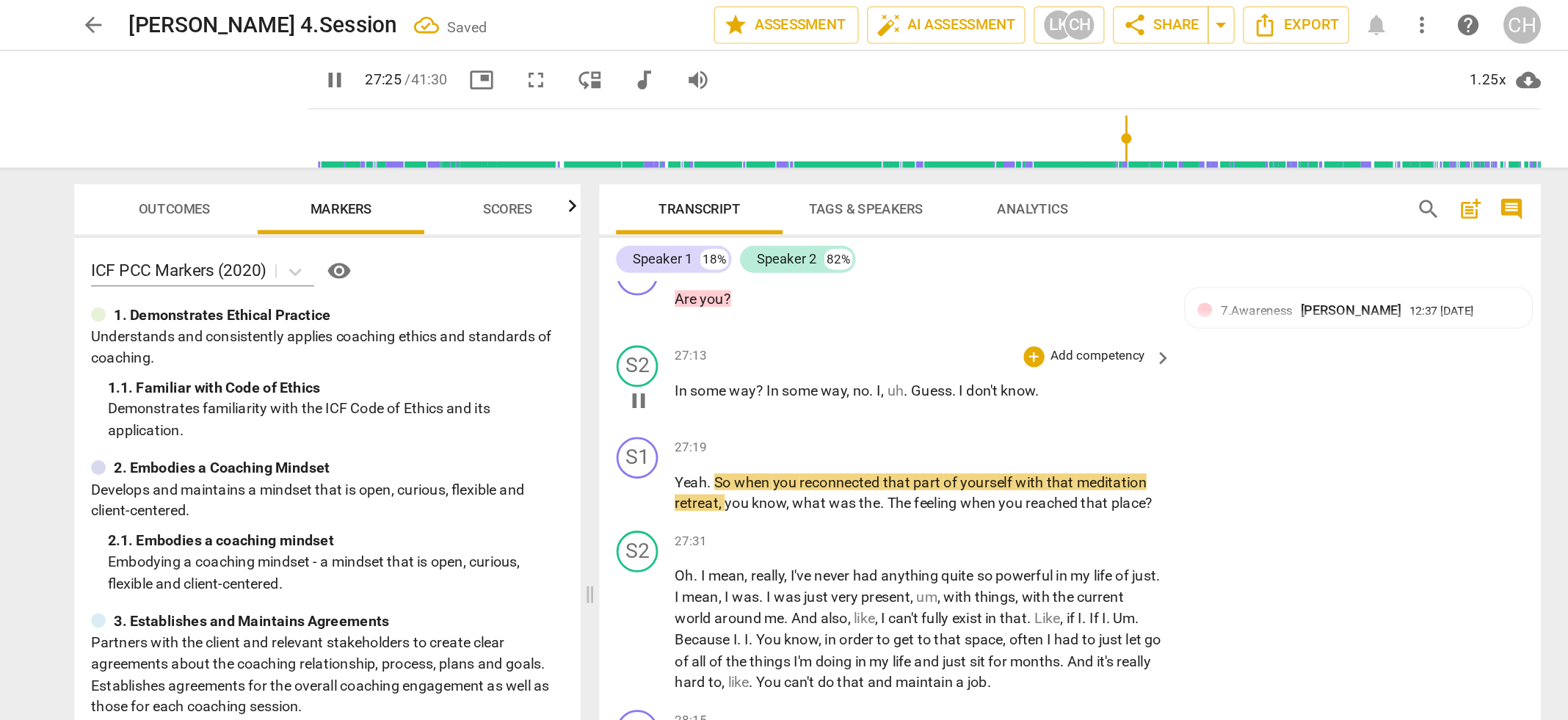
scroll to position [8160, 0]
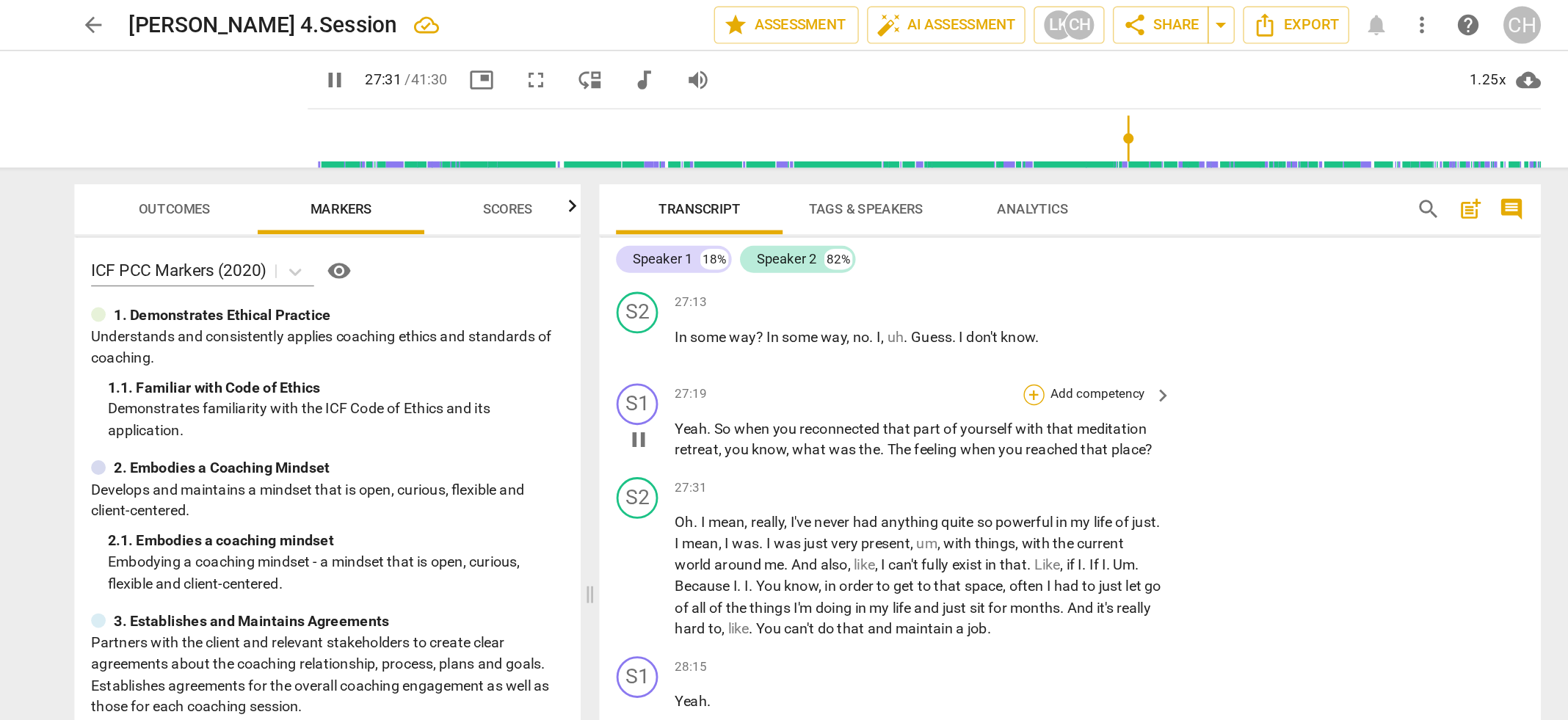
click at [943, 274] on div "+" at bounding box center [943, 277] width 15 height 15
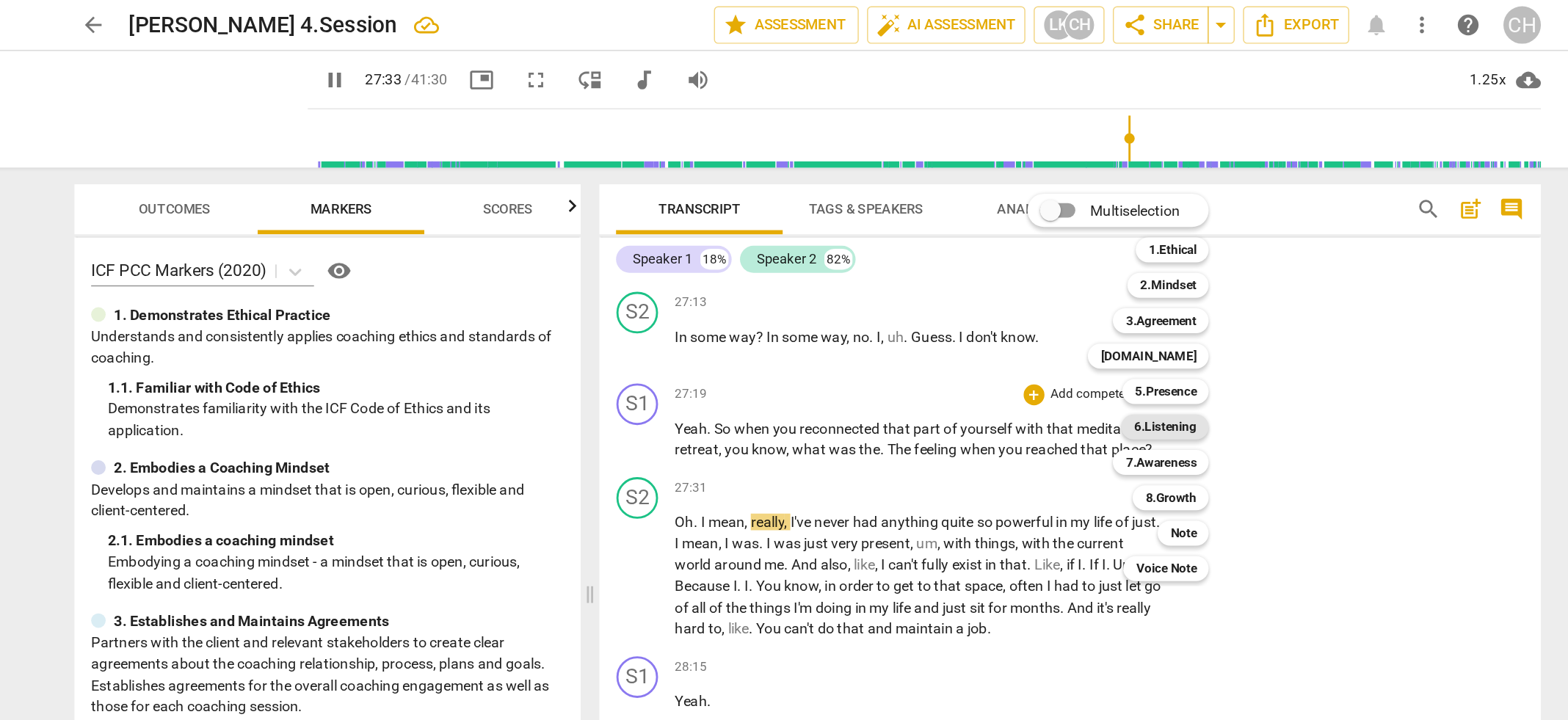
click at [1031, 299] on b "6.Listening" at bounding box center [1036, 301] width 44 height 18
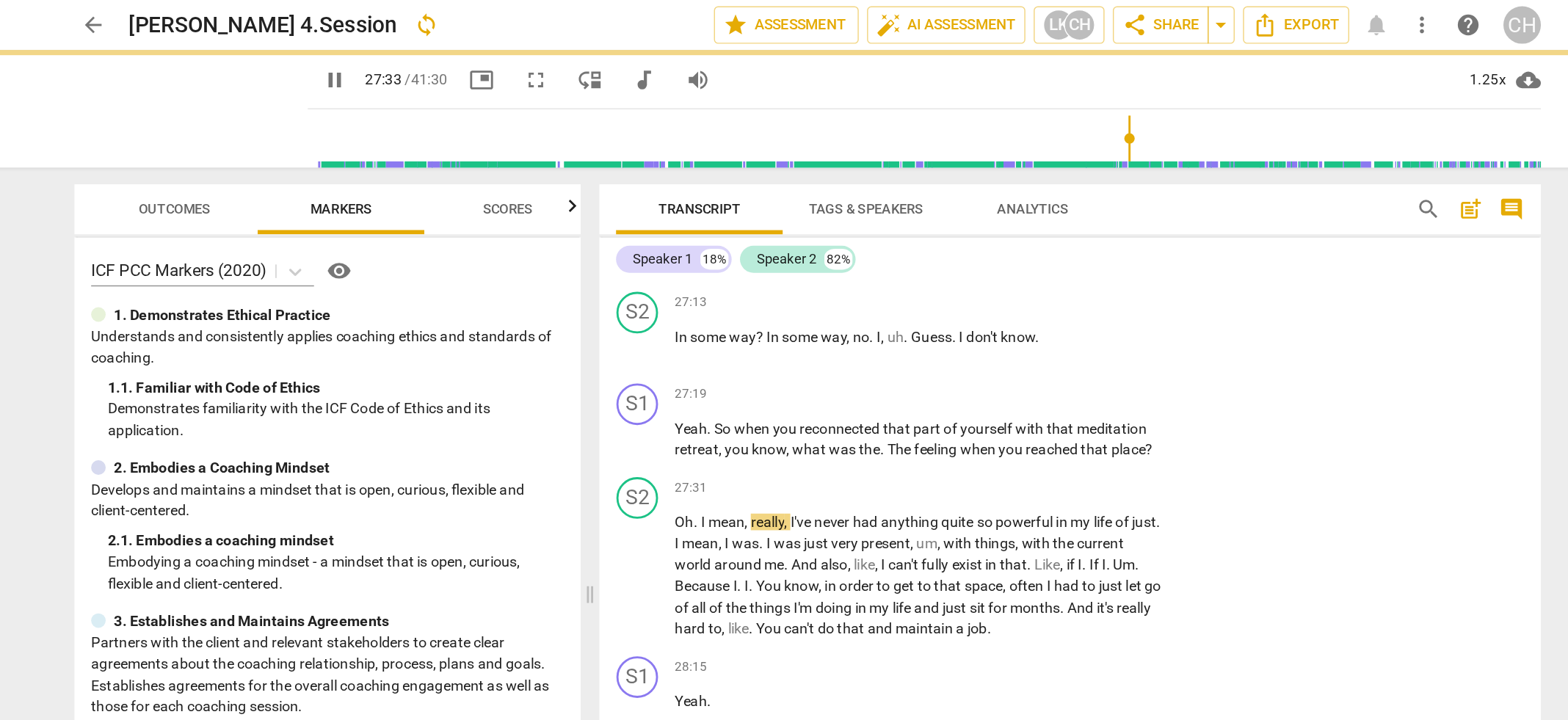
type input "1654"
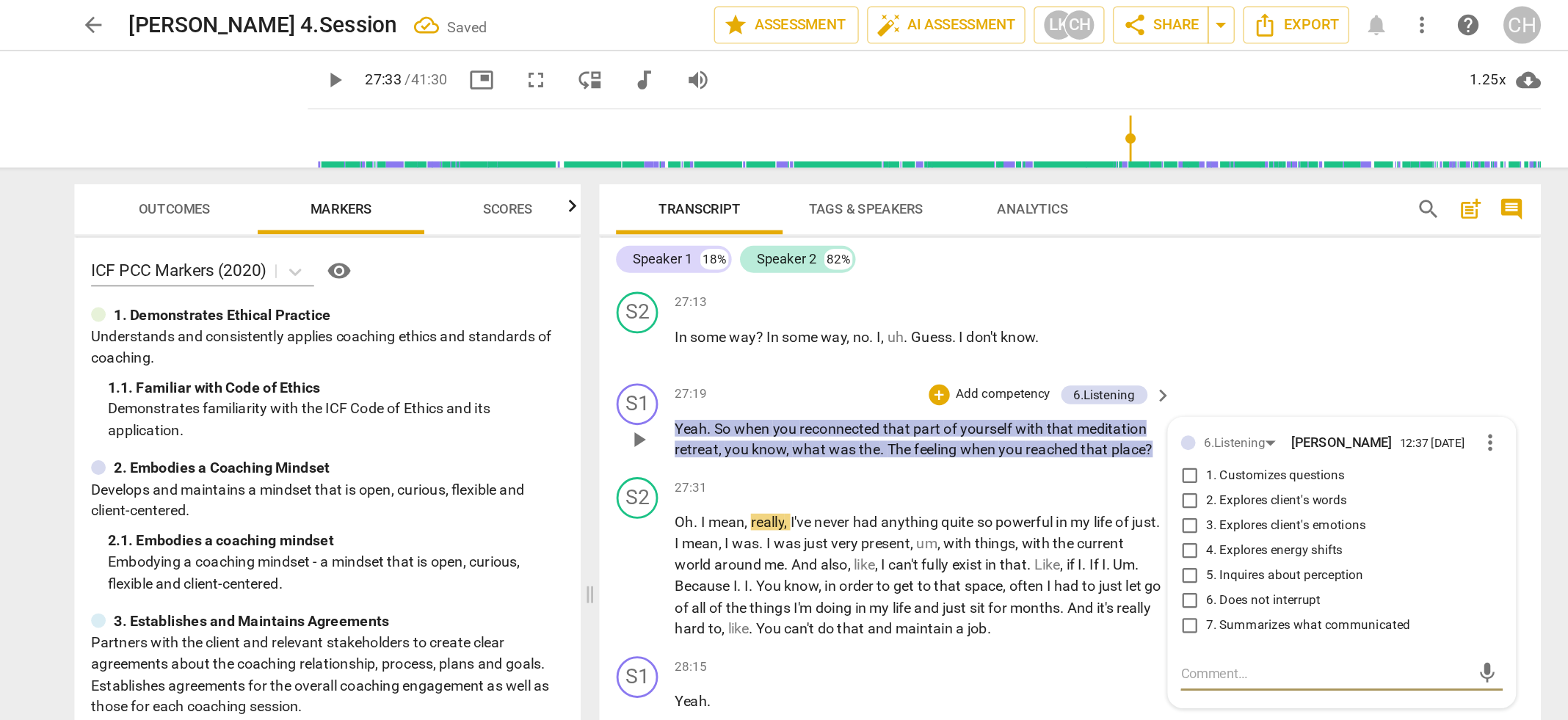
click at [1050, 337] on input "1. Customizes questions" at bounding box center [1053, 335] width 23 height 18
checkbox input "true"
click at [975, 407] on span "had" at bounding box center [967, 412] width 20 height 12
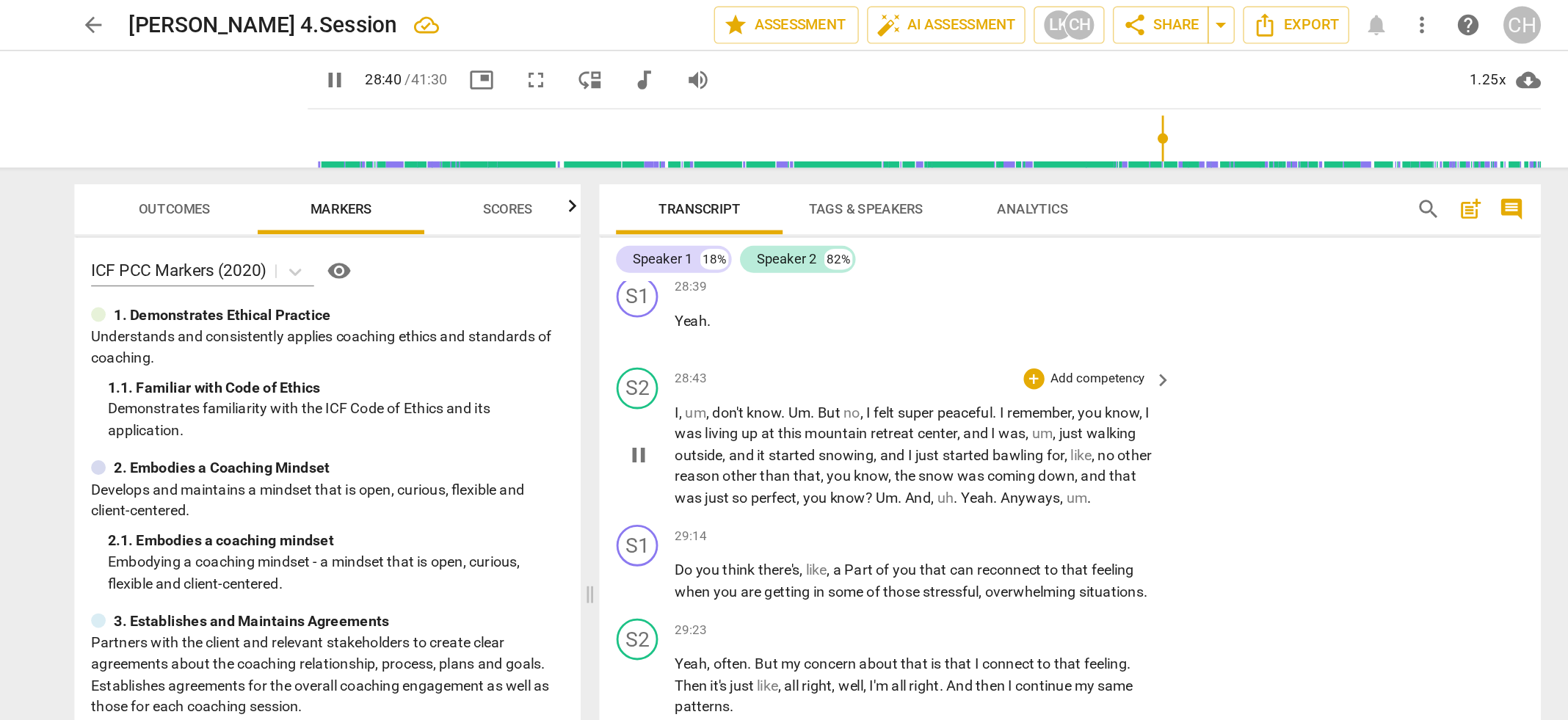
scroll to position [8592, 0]
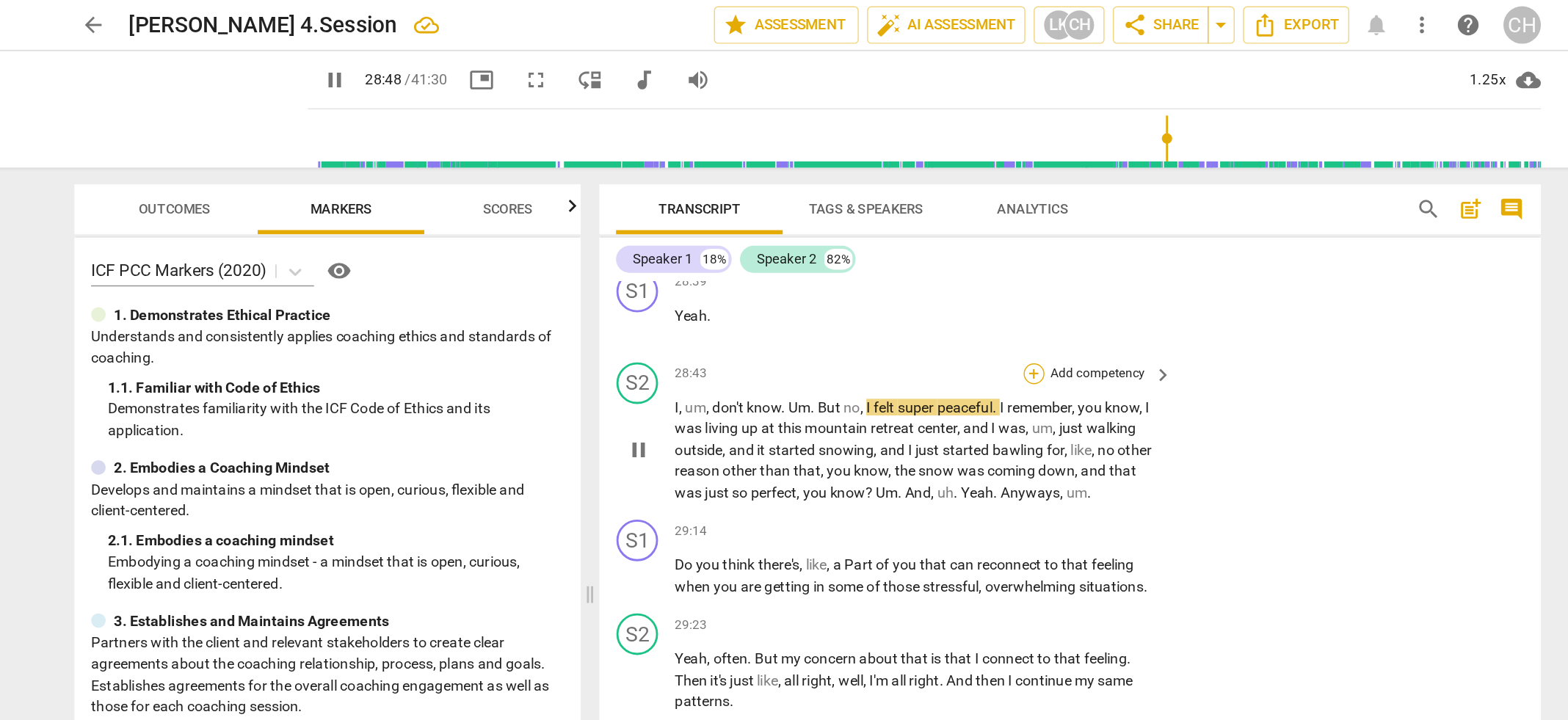
click at [940, 257] on div "+" at bounding box center [943, 263] width 15 height 15
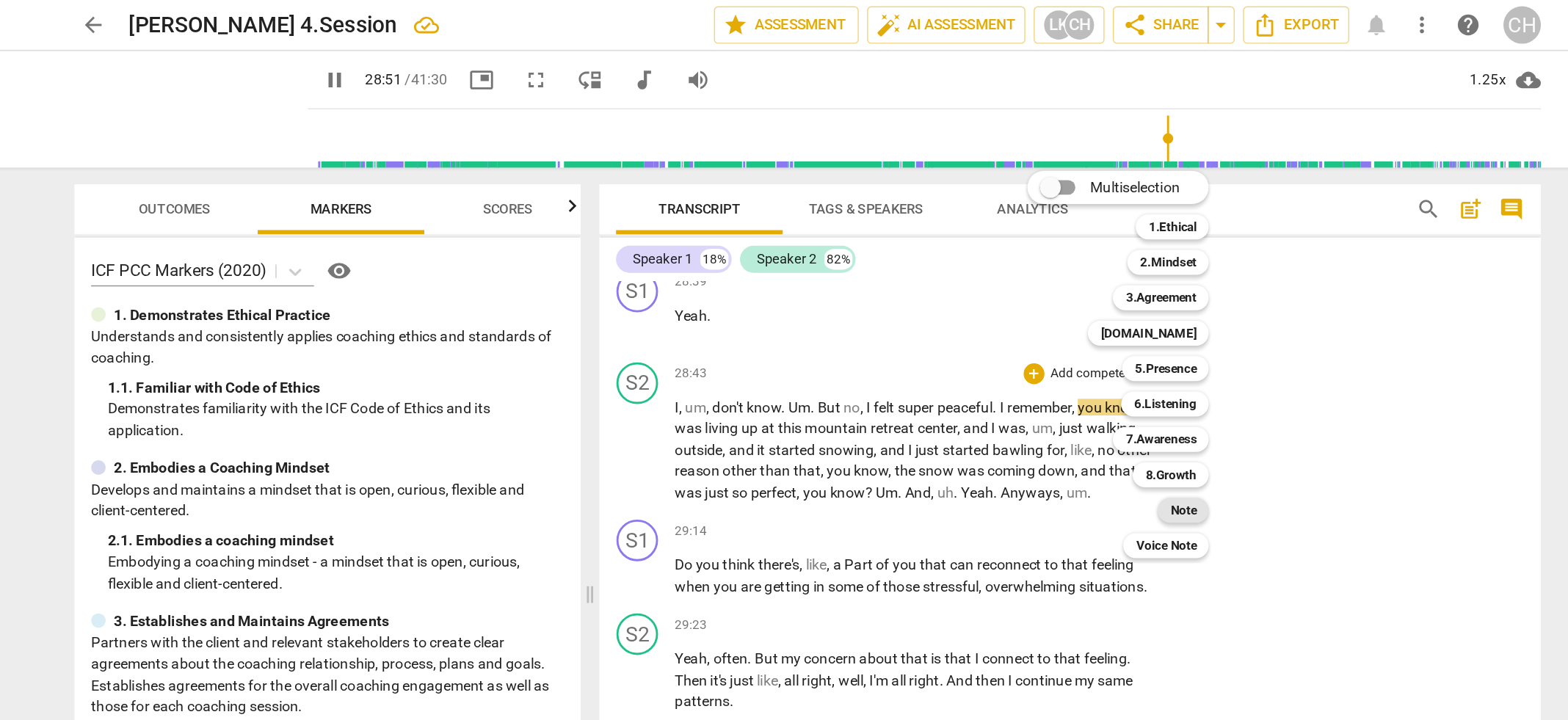
click at [1044, 355] on b "Note" at bounding box center [1049, 360] width 19 height 18
type input "1731"
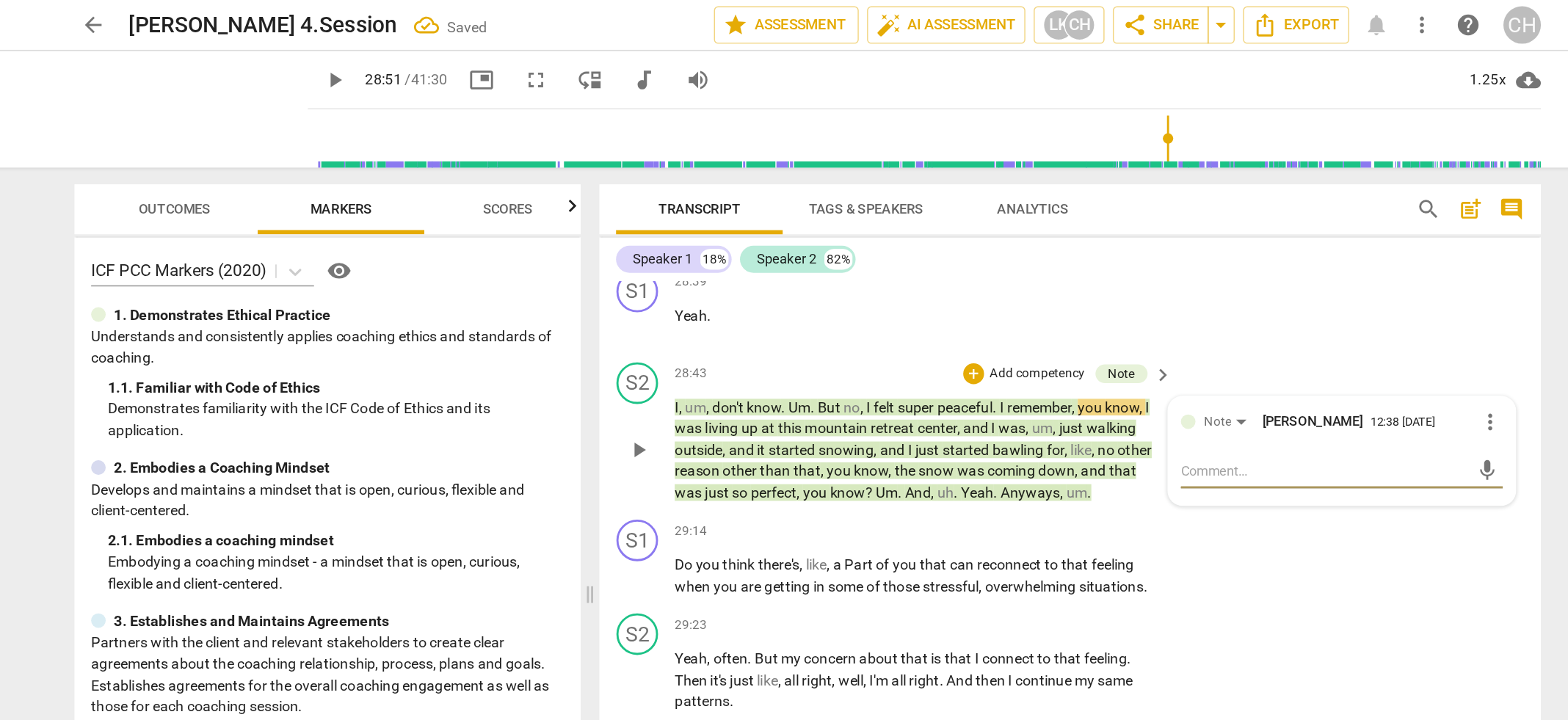
type textarea "A"
type textarea "Ag"
type textarea "Aga"
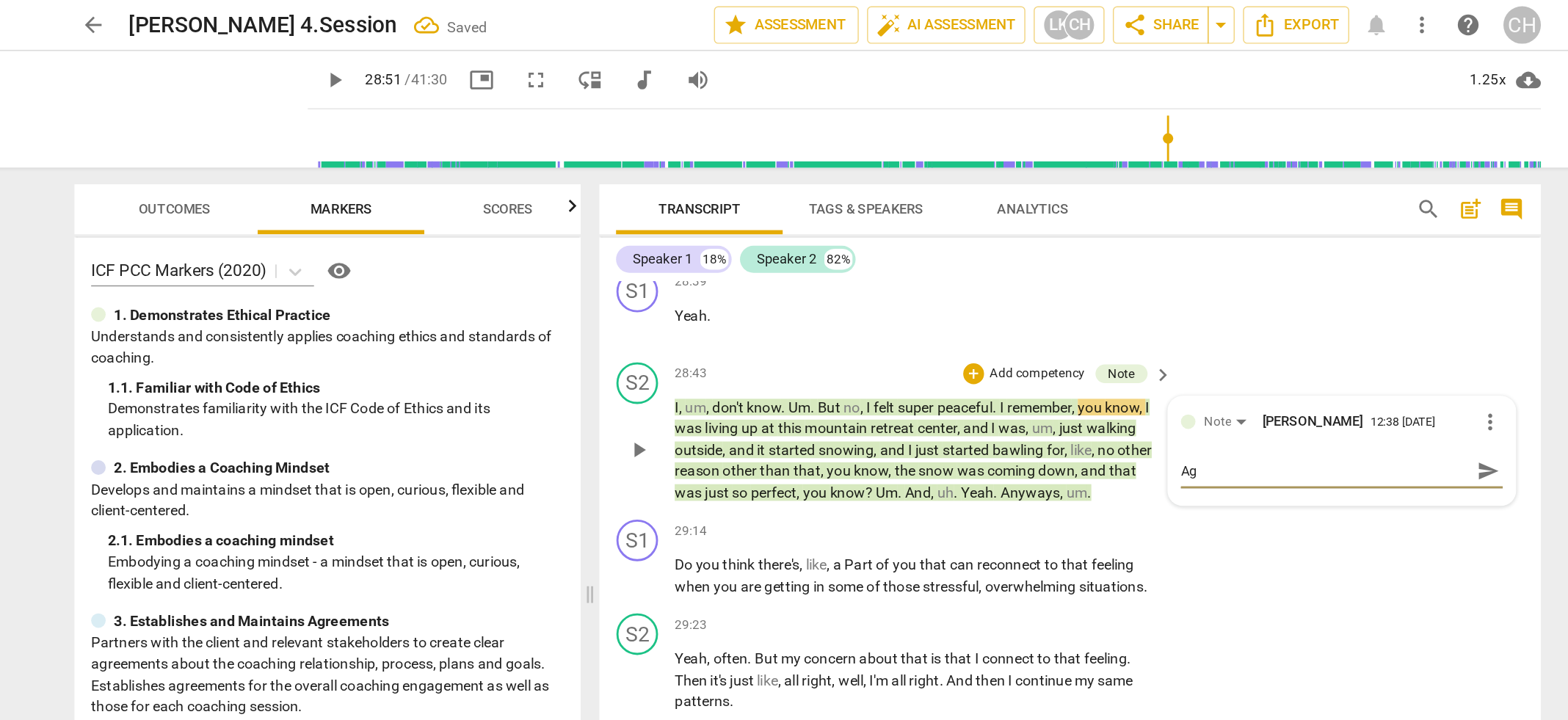
type textarea "Aga"
type textarea "Agai"
type textarea "Again"
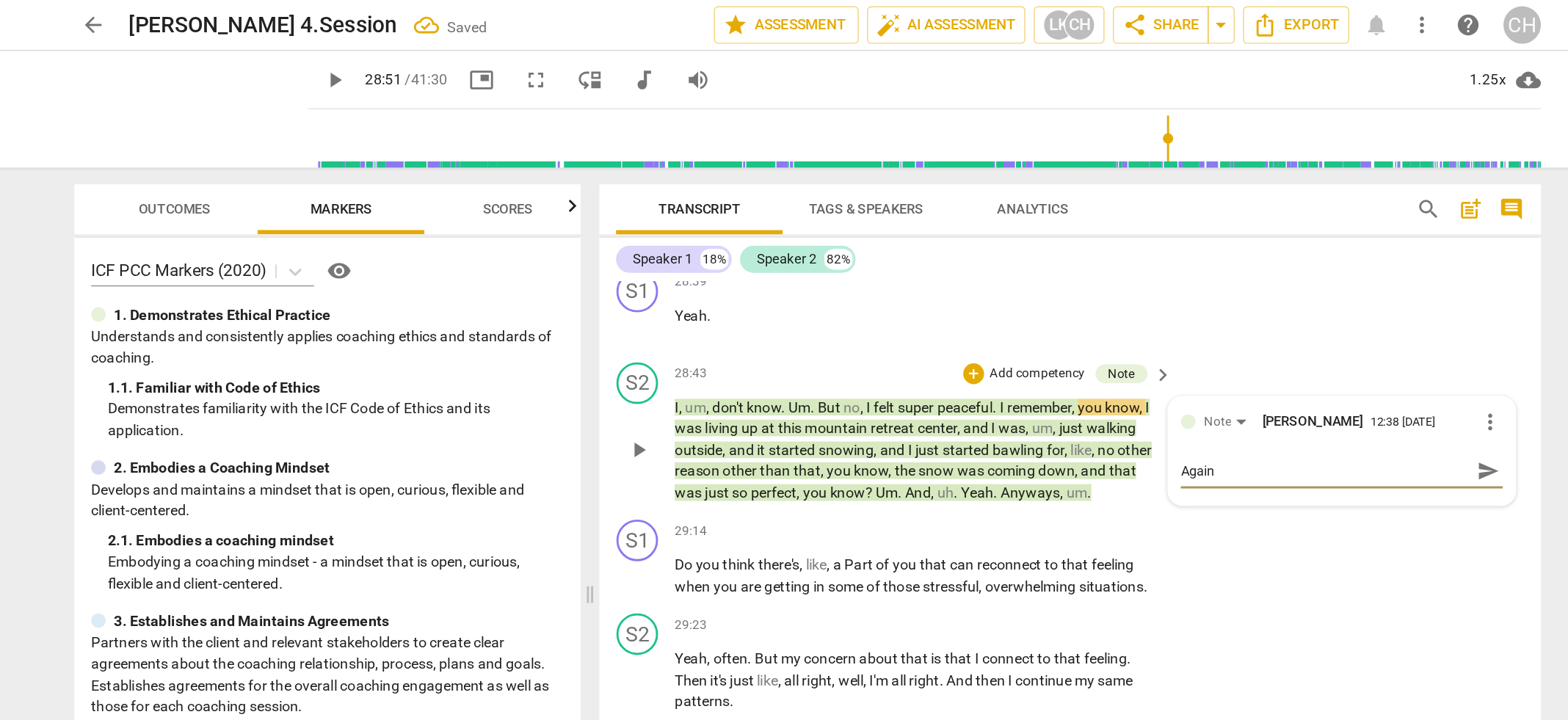
type textarea "Again"
type textarea "Again h"
type textarea "Again he"
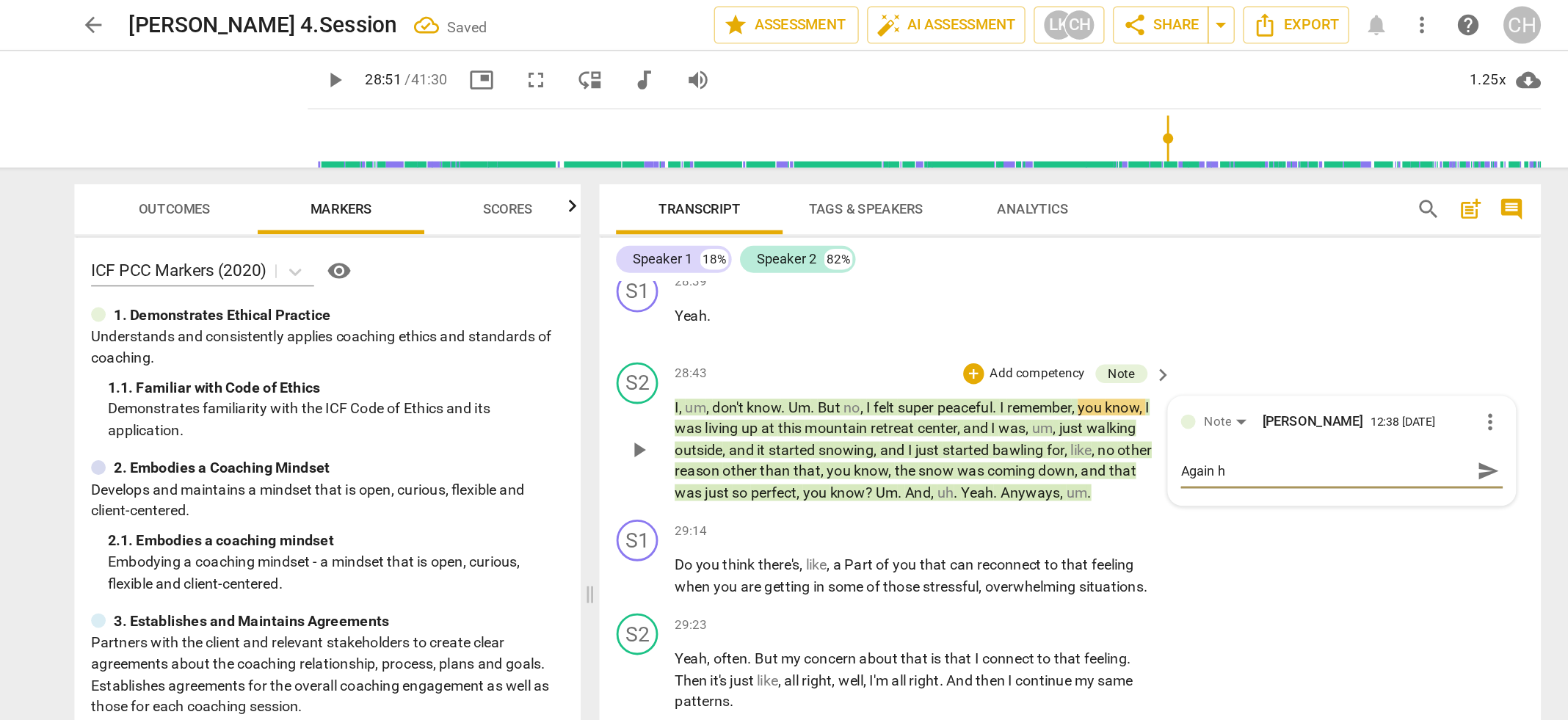
type textarea "Again he"
type textarea "Again he s"
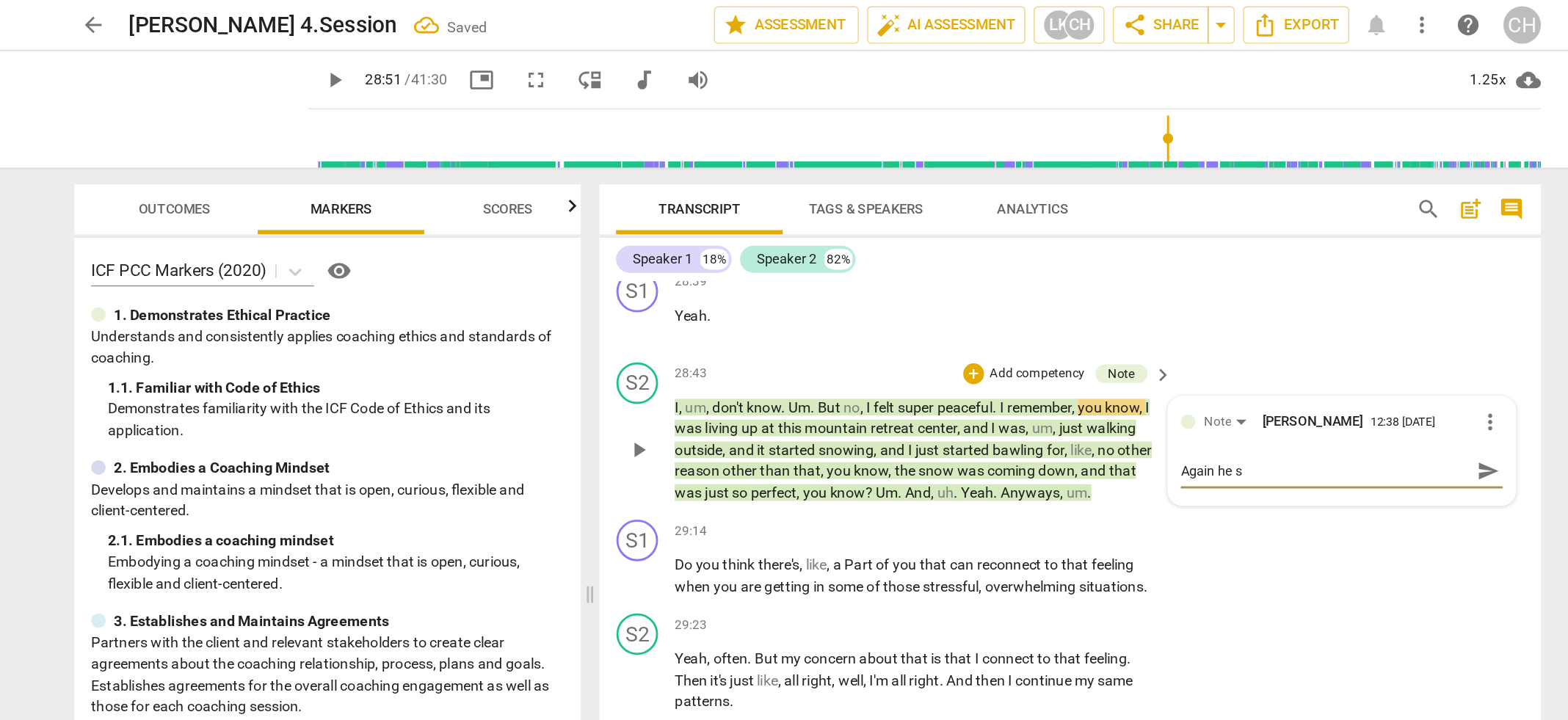
type textarea "Again he sa"
type textarea "Again he say"
type textarea "Again he says"
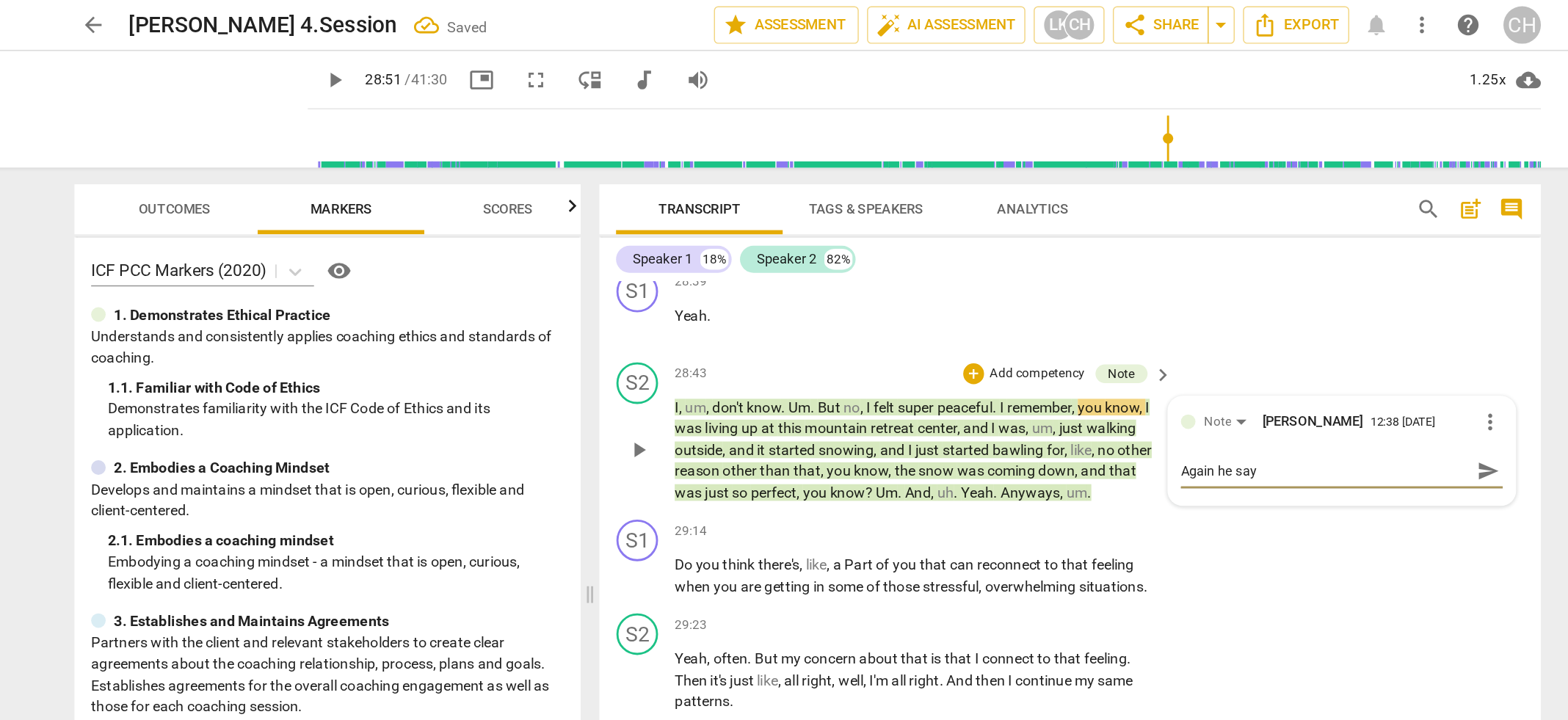
type textarea "Again he says"
type textarea "Again he says ""
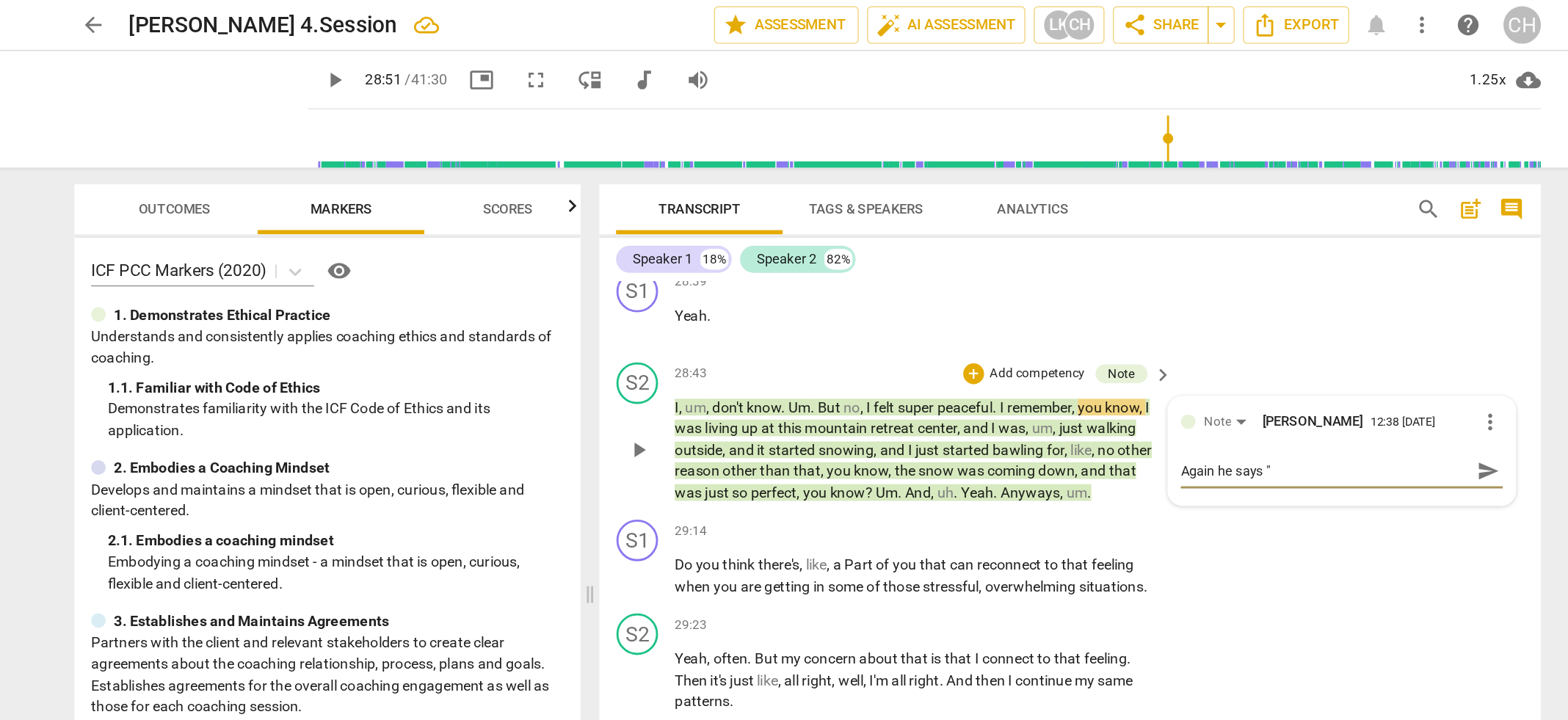
type textarea "Again he says "I"
type textarea "Again he says "I d"
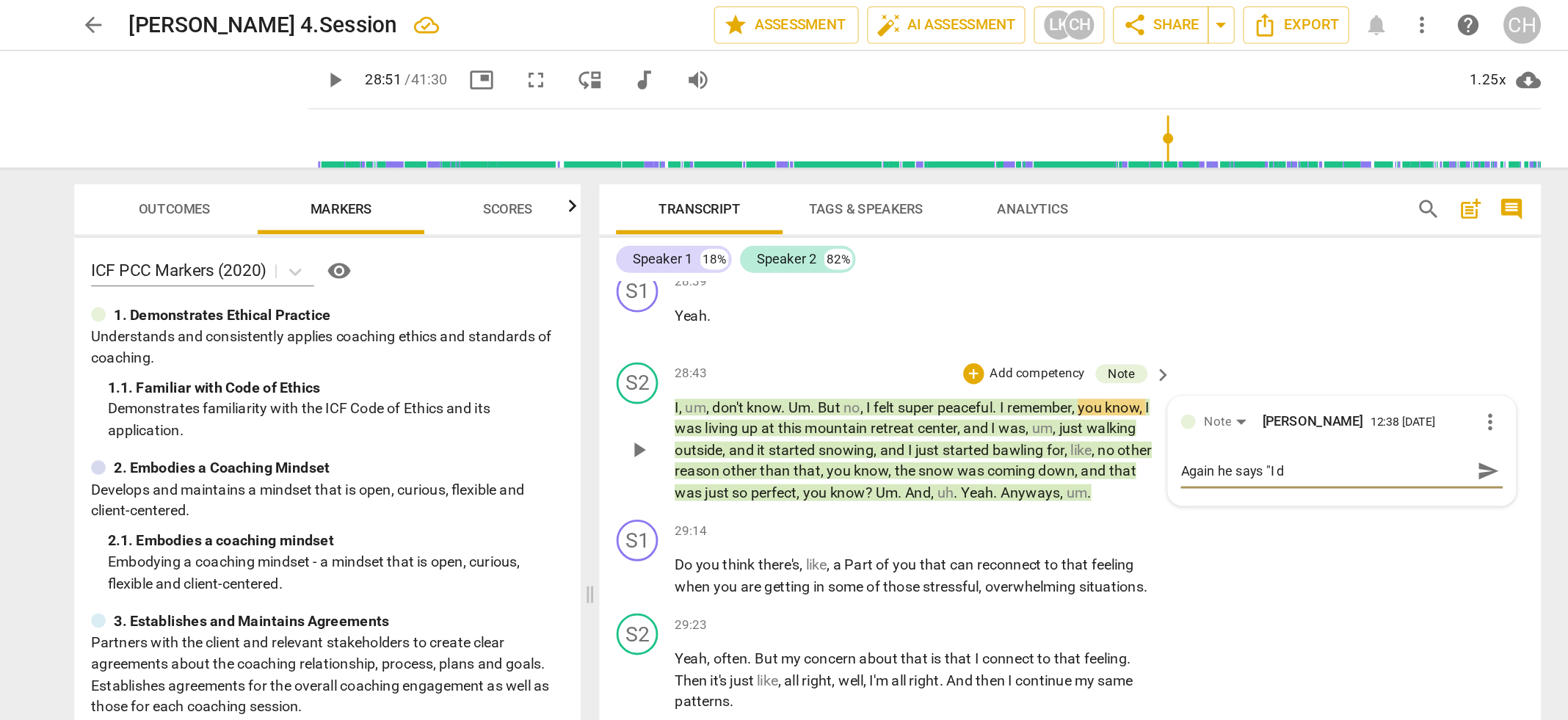
type textarea "Again he says "I do"
type textarea "Again he says "I don"
type textarea "Again he says "I don'"
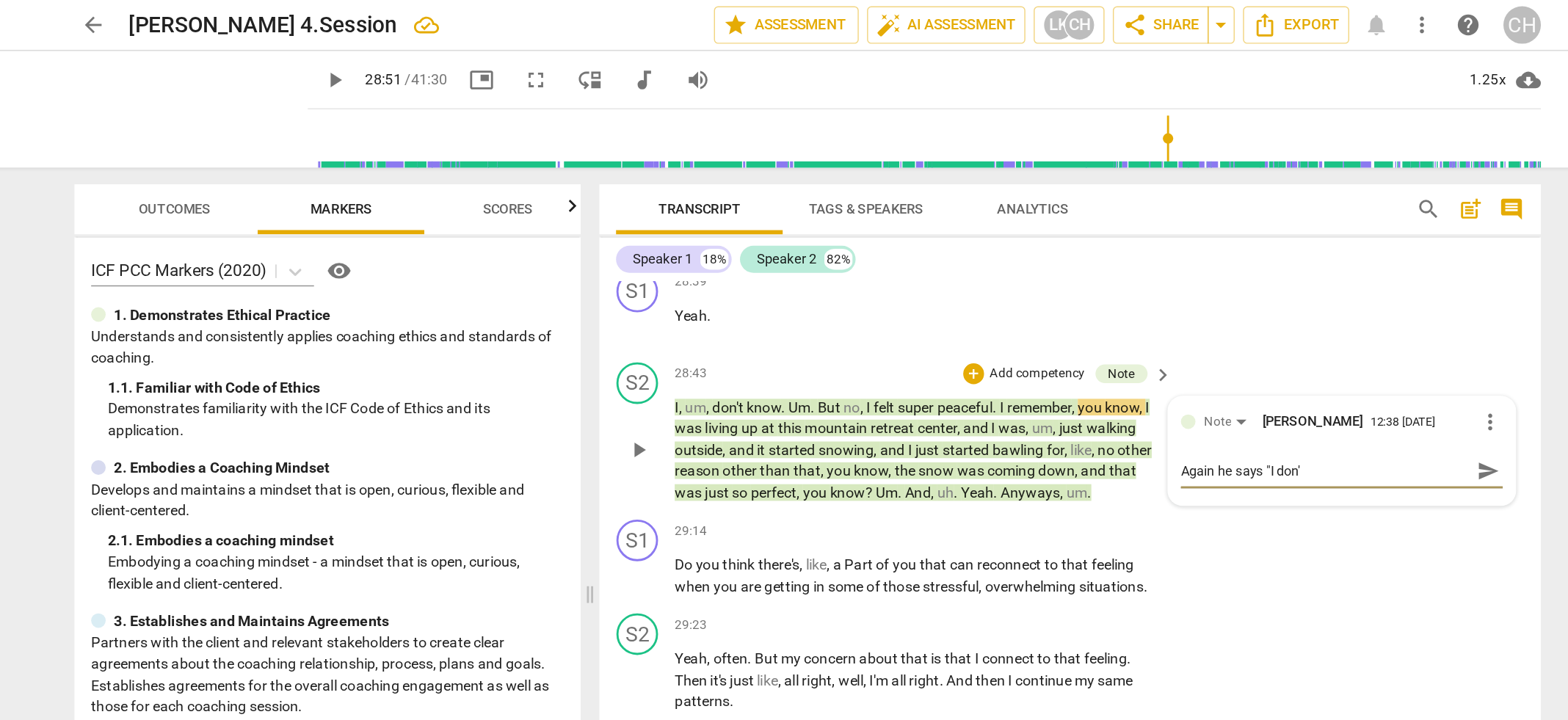
type textarea "Again he says "I don't"
type textarea "Again he says "I don'tk"
type textarea "Again he says "I don'tkn"
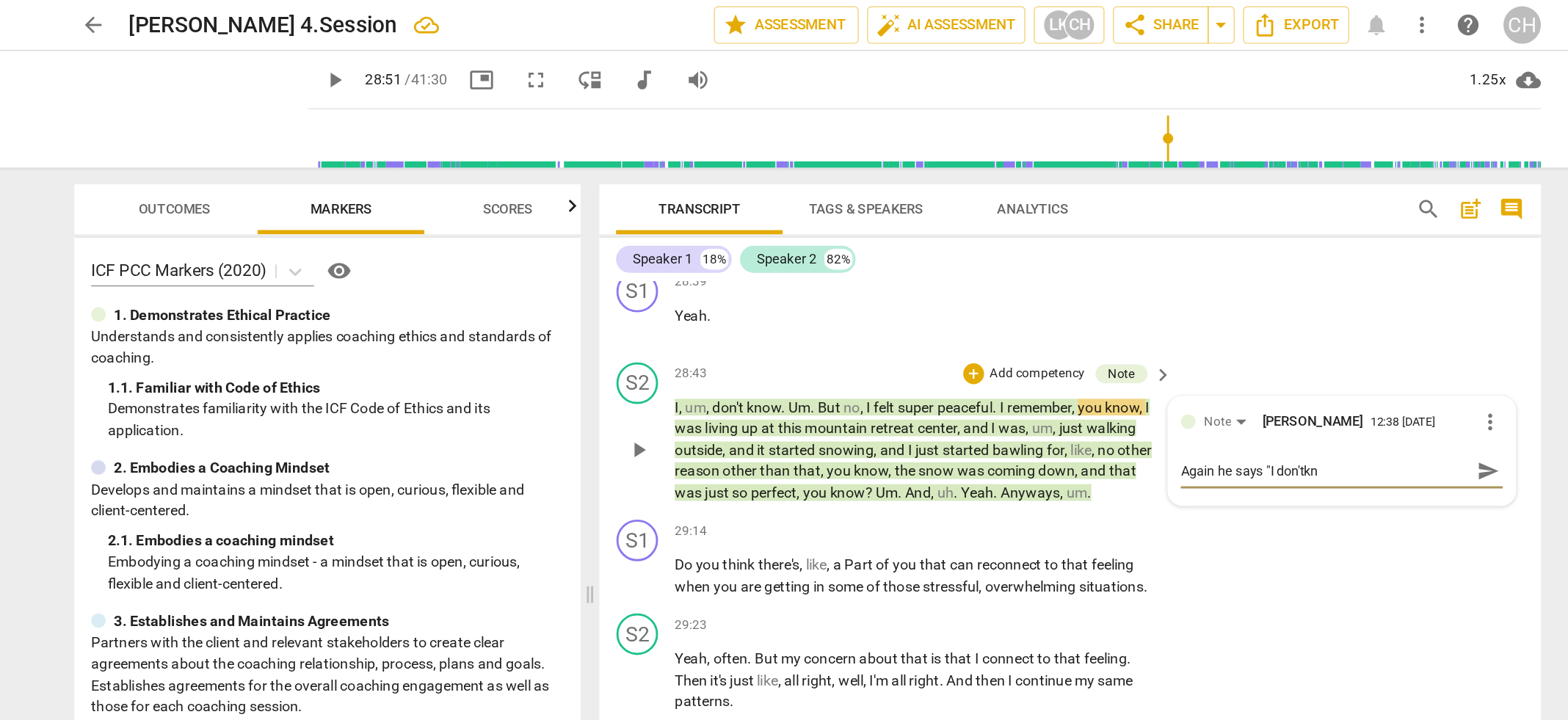
type textarea "Again he says "I don'tkno"
type textarea "Again he says "I don'tknow"
type textarea "Again he says "I don'tknow""
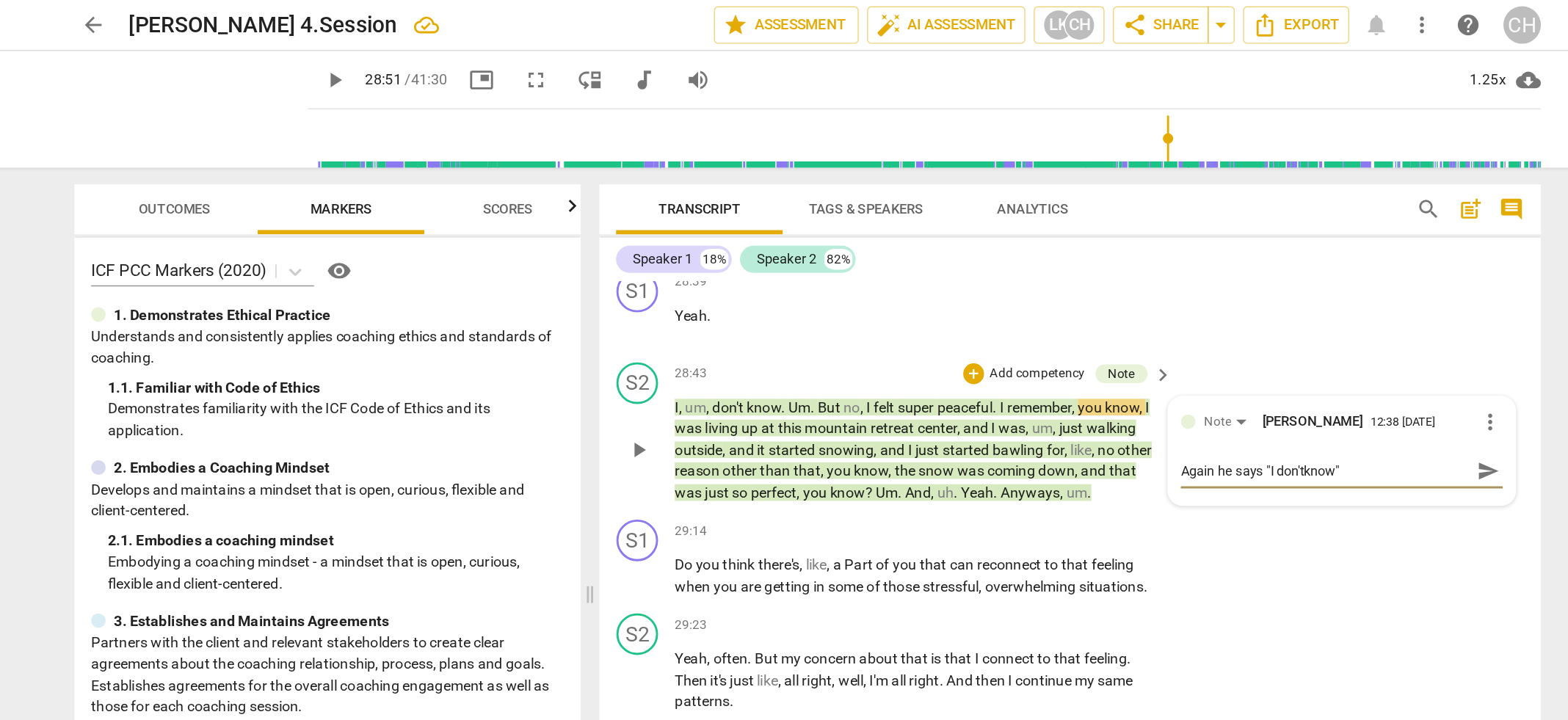
type textarea "Again he says "I don'tknow"."
click at [1132, 328] on textarea "Again he says "I don'tknow"." at bounding box center [1148, 332] width 203 height 14
type textarea "Again he says "I don't know"."
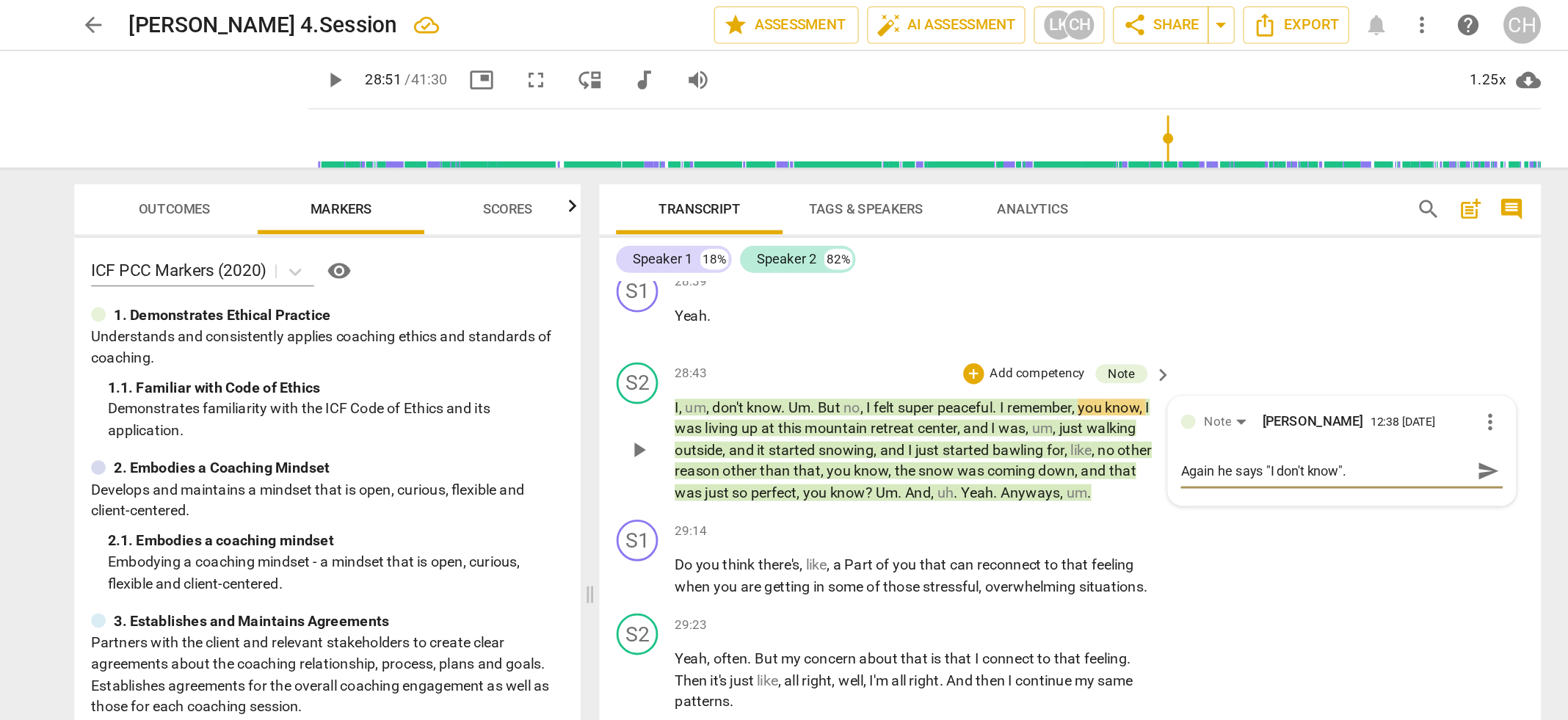
click at [1178, 329] on textarea "Again he says "I don't know"." at bounding box center [1148, 332] width 203 height 14
type textarea "Again he says "I don't know"."
type textarea "Again he says "I don't know". I"
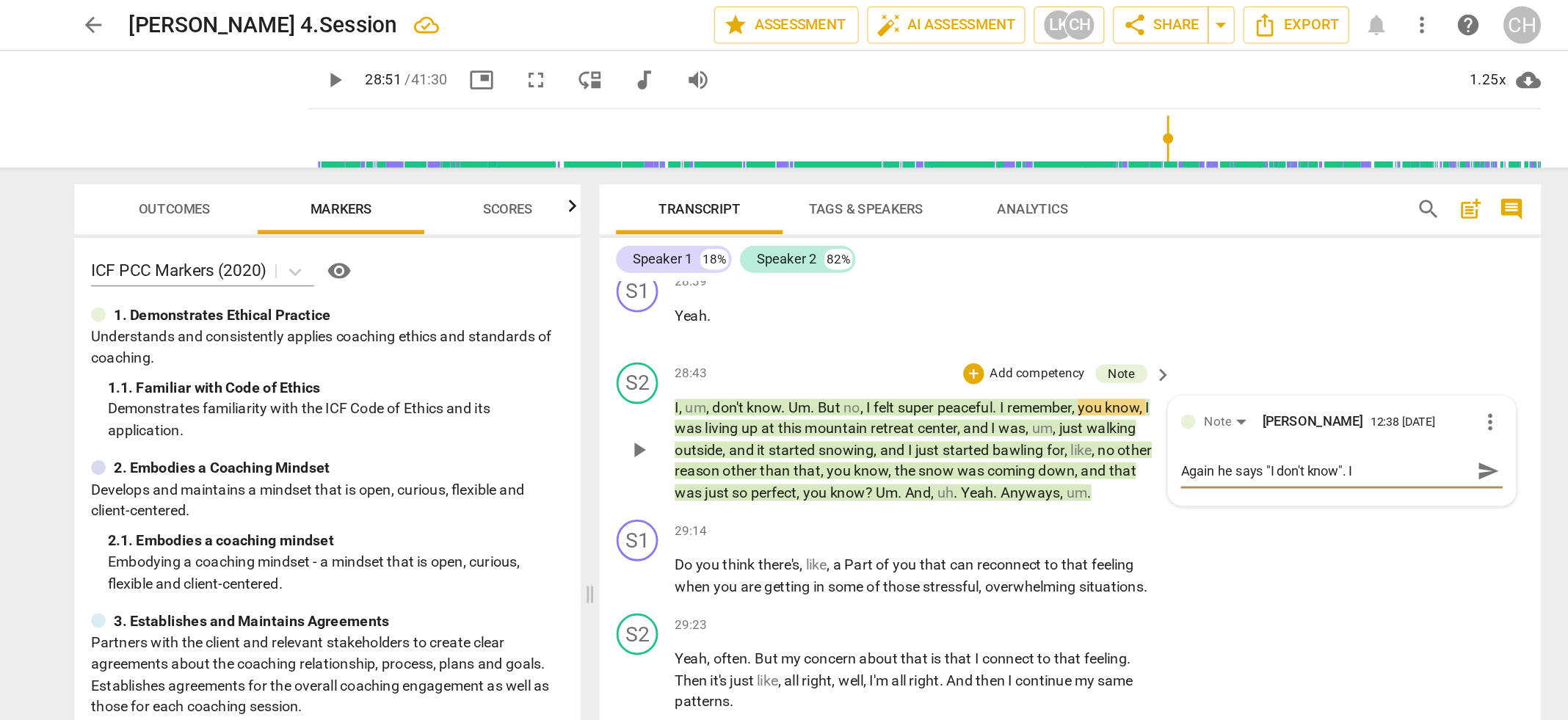
type textarea "Again he says "I don't know". I'"
type textarea "Again he says "I don't know". I'm"
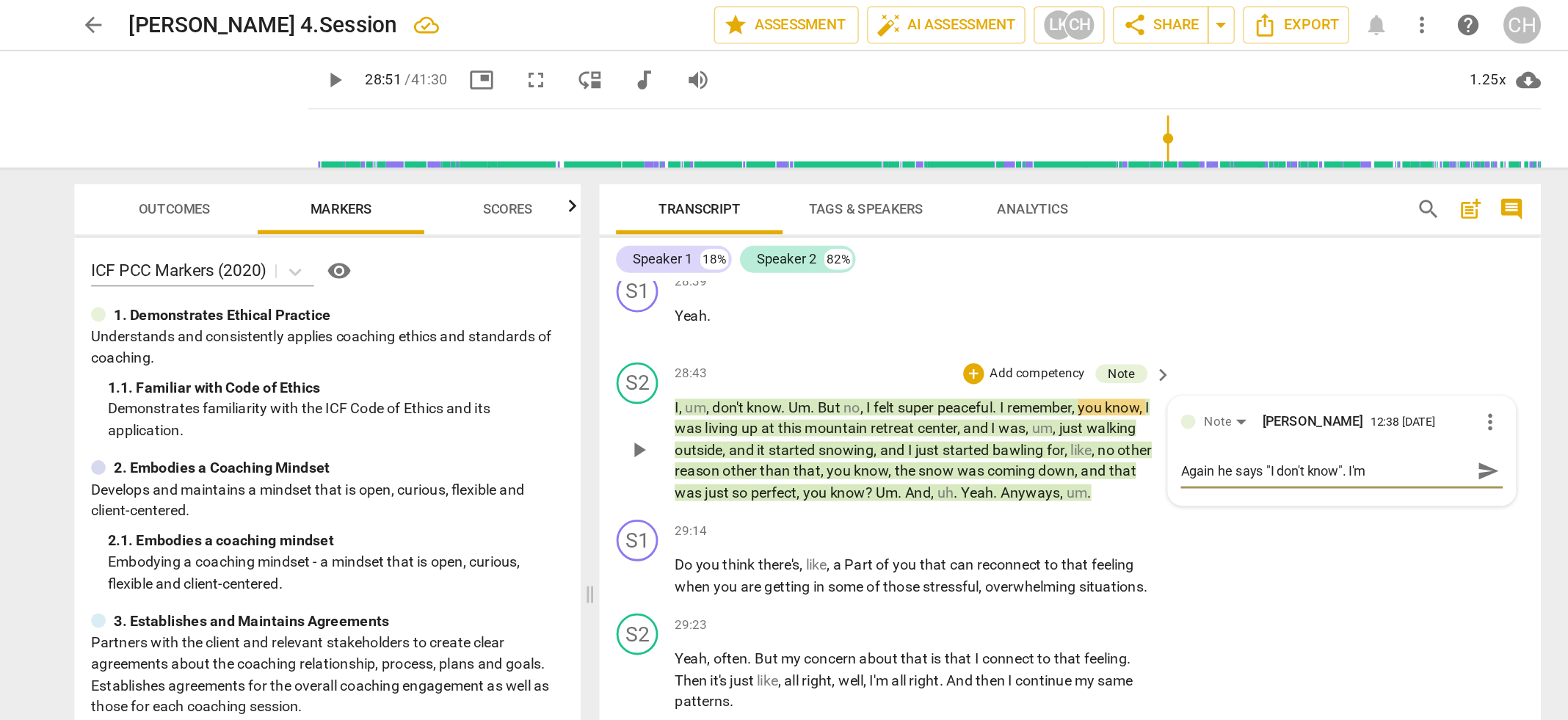
type textarea "Again he says "I don't know". I'm"
type textarea "Again he says "I don't know". I'm c"
type textarea "Again he says "I don't know". I'm cu"
type textarea "Again he says "I don't know". I'm cur"
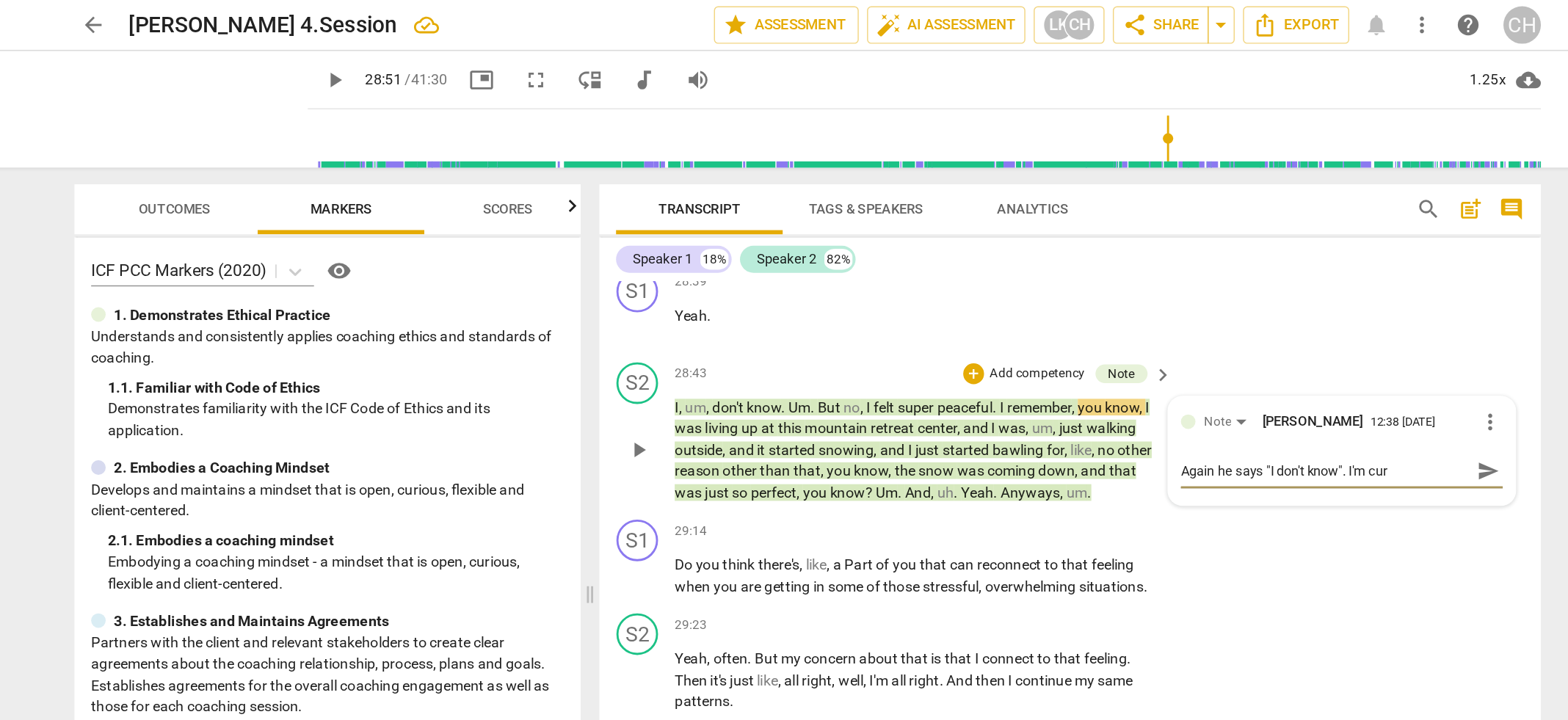
type textarea "Again he says "I don't know". I'm curi"
type textarea "Again he says "I don't know". I'm curio"
type textarea "Again he says "I don't know". I'm curiou"
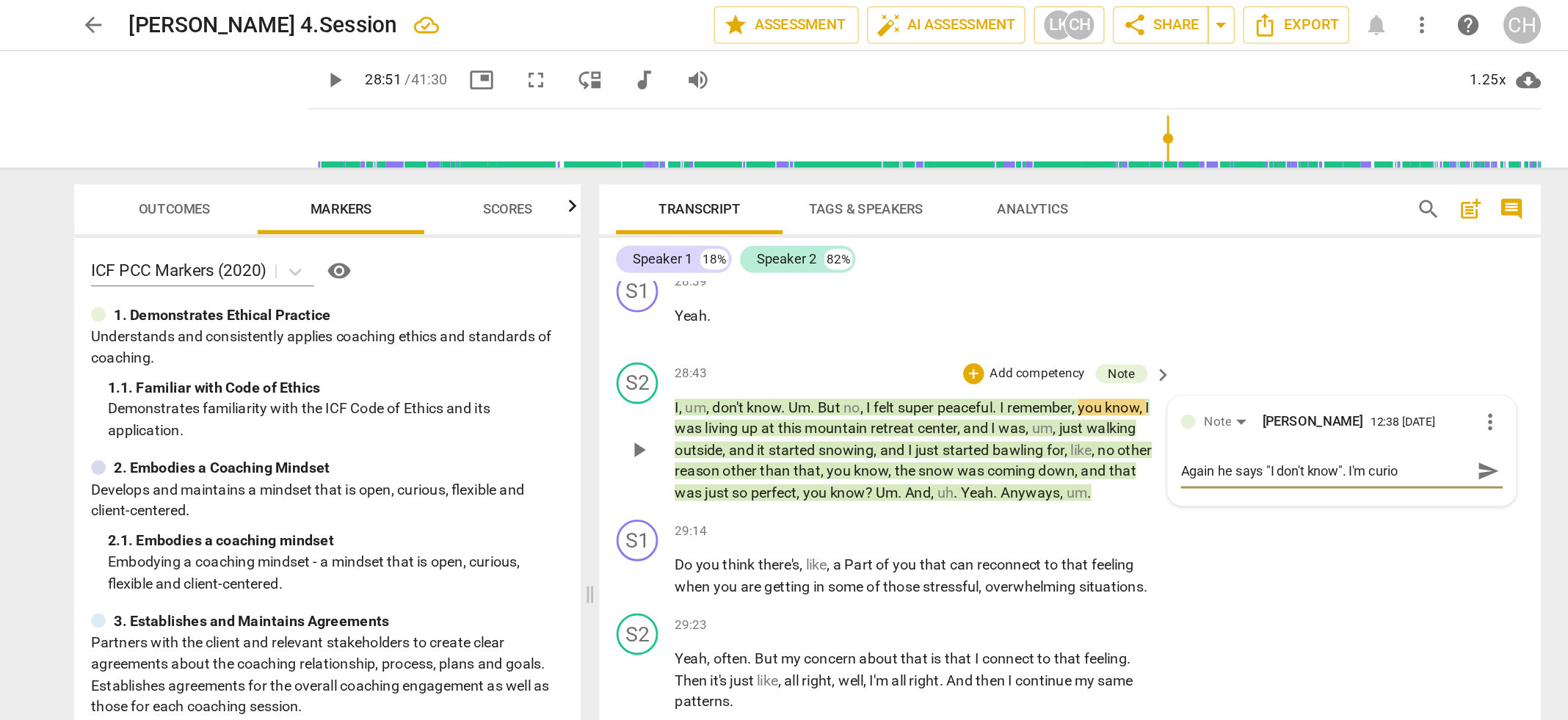
type textarea "Again he says "I don't know". I'm curiou"
type textarea "Again he says "I don't know". I'm curious"
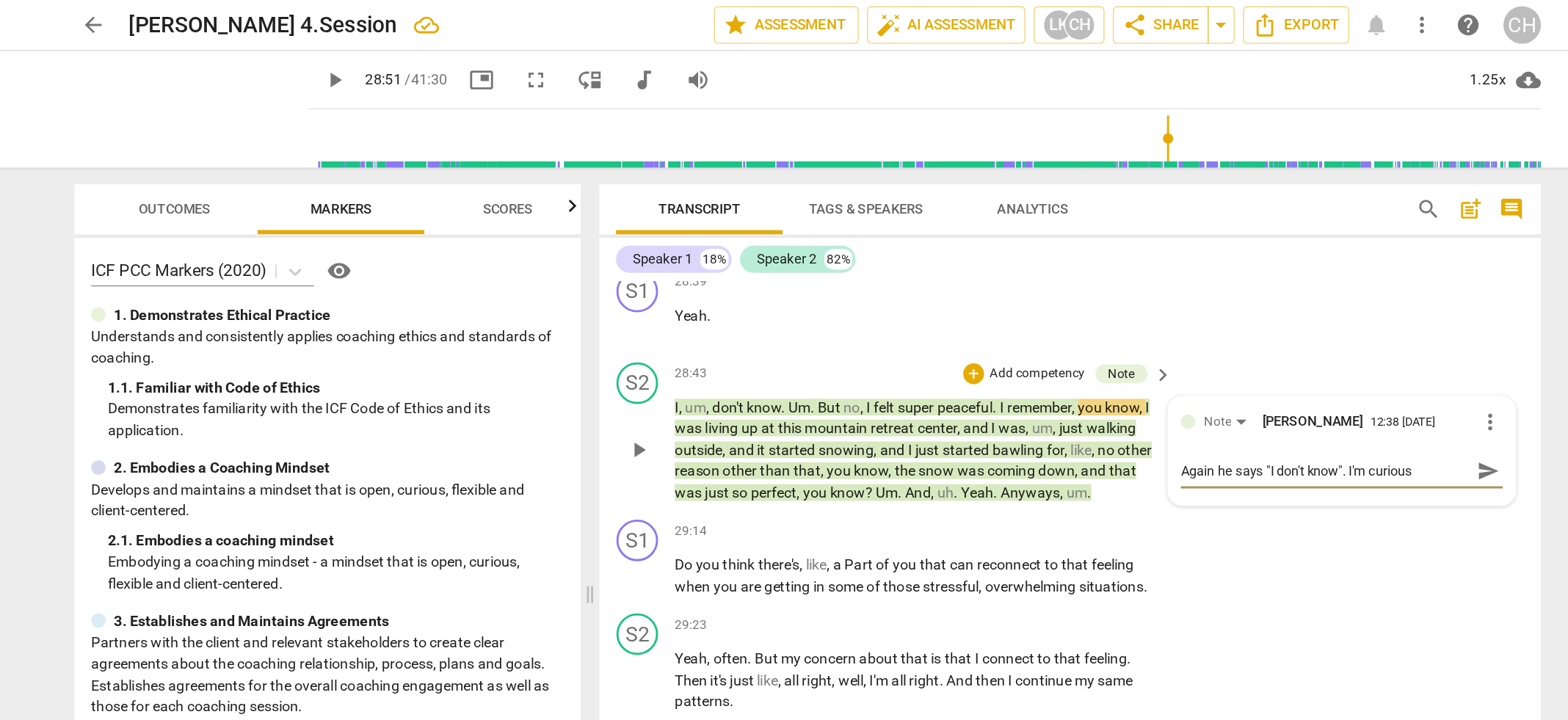
type textarea "Again he says "I don't know". I'm curious a"
type textarea "Again he says "I don't know". I'm curious as"
type textarea "Again he says "I don't know". I'm curious as t"
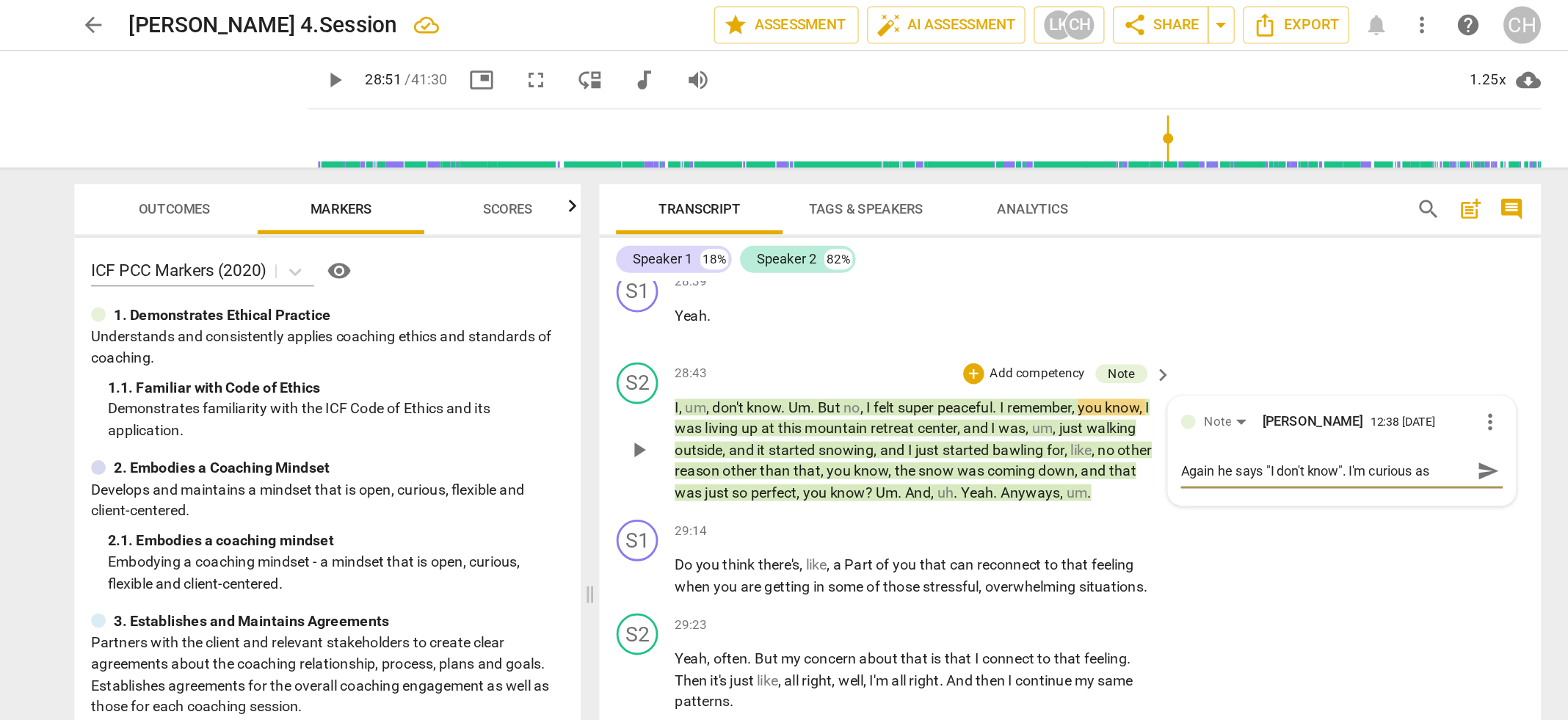
type textarea "Again he says "I don't know". I'm curious as t"
type textarea "Again he says "I don't know". I'm curious as to"
type textarea "Again he says "I don't know". I'm curious as to w"
type textarea "Again he says "I don't know". I'm curious as to wha"
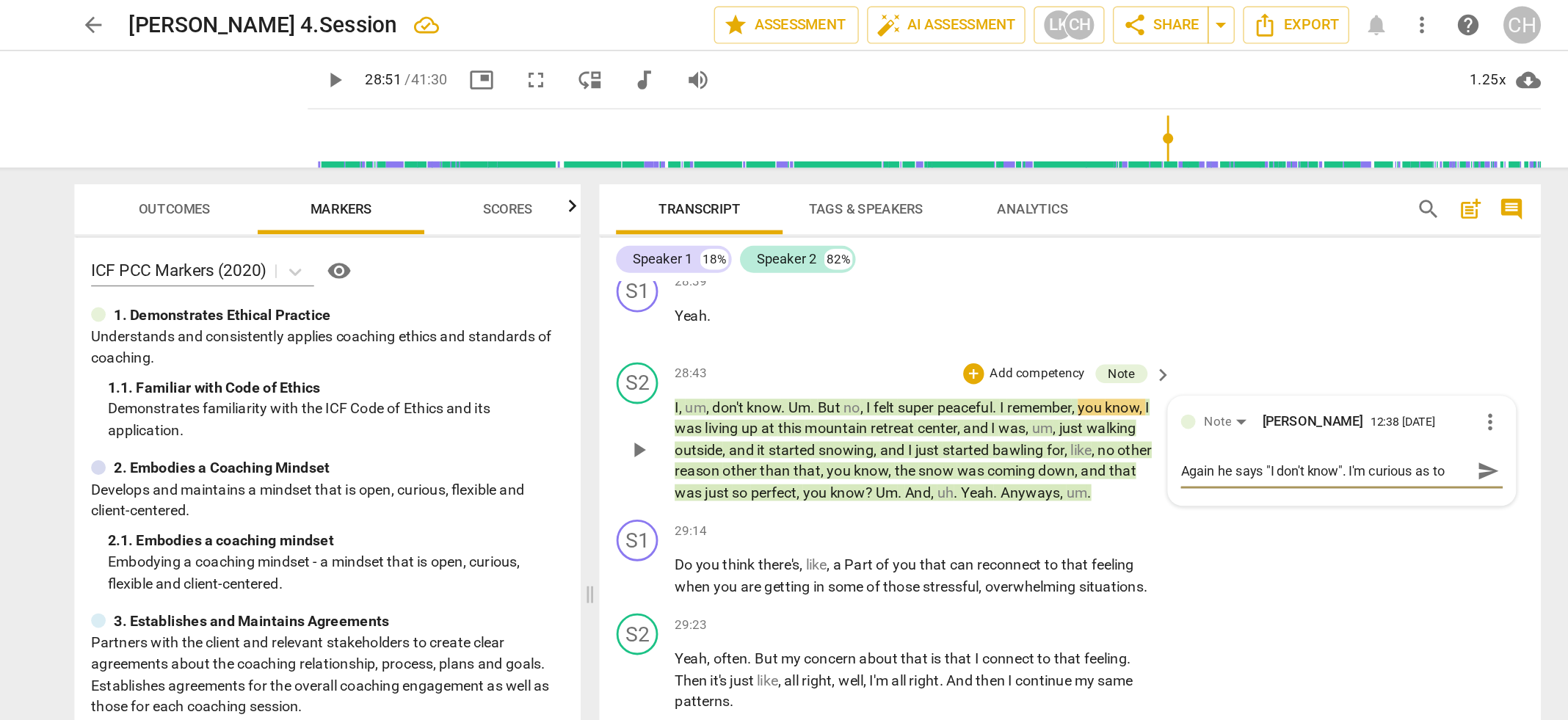
scroll to position [12, 0]
type textarea "Again he says "I don't know". I'm curious as to what"
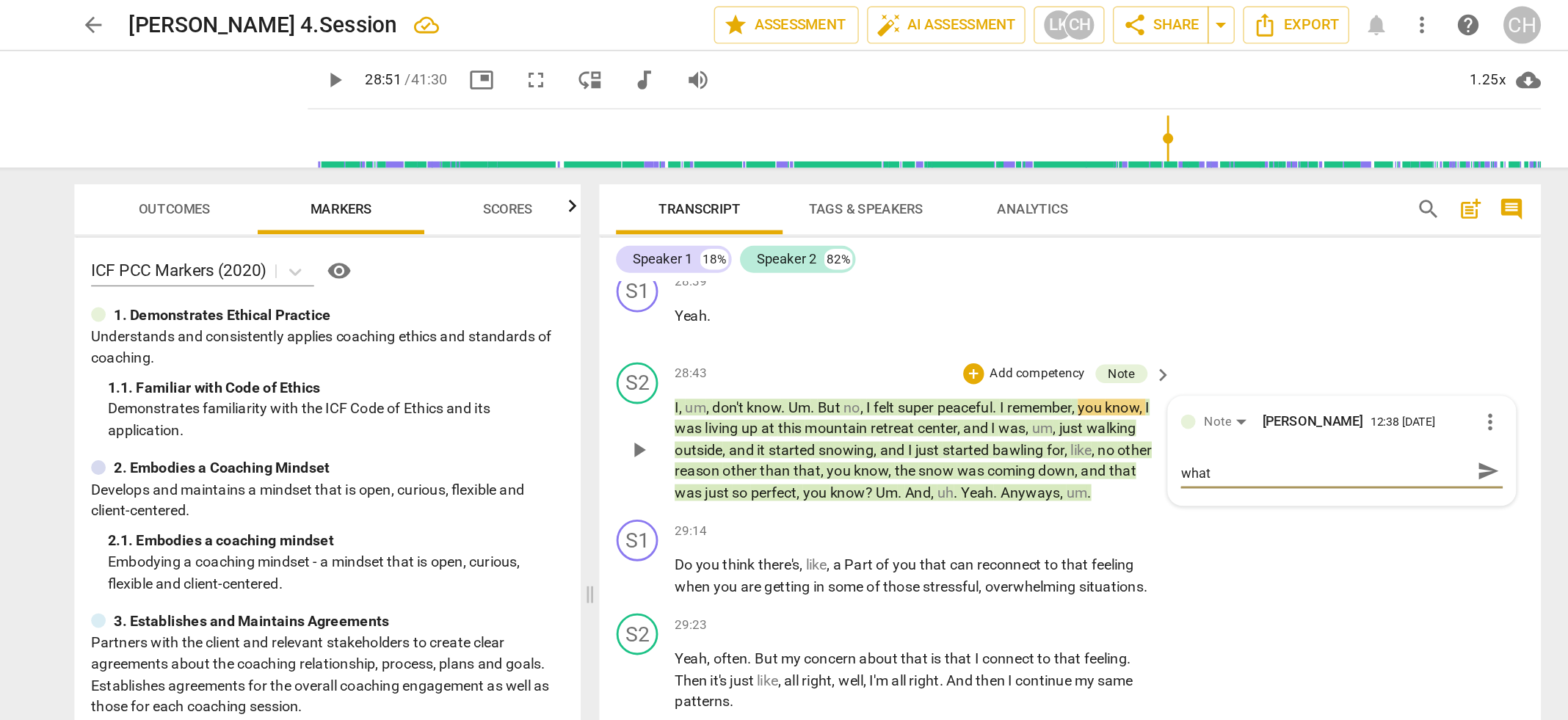
type textarea "Again he says "I don't know". I'm curious as to what t"
type textarea "Again he says "I don't know". I'm curious as to what th"
type textarea "Again he says "I don't know". I'm curious as to what tha"
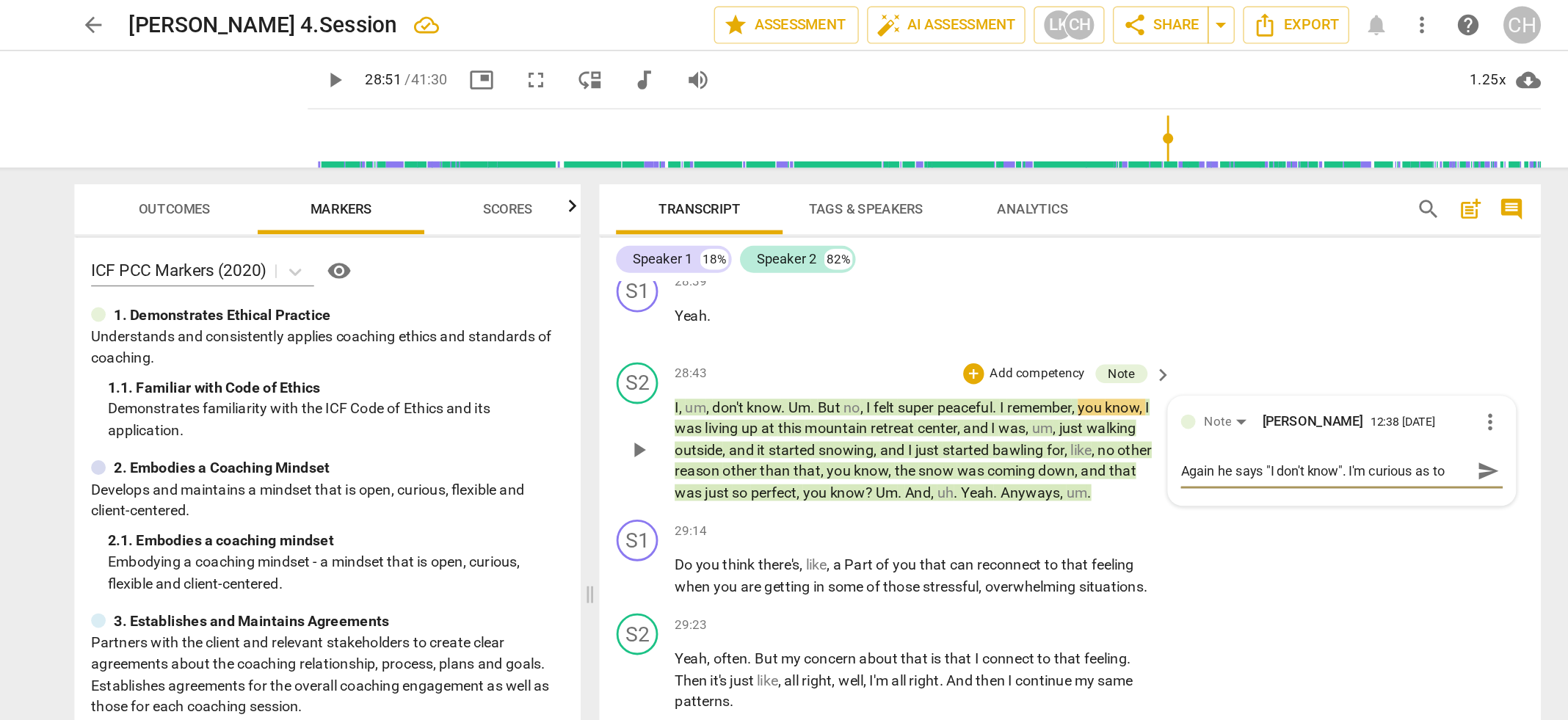
type textarea "Again he says "I don't know". I'm curious as to what that"
type textarea "Again he says "I don't know". I'm curious as to what that i"
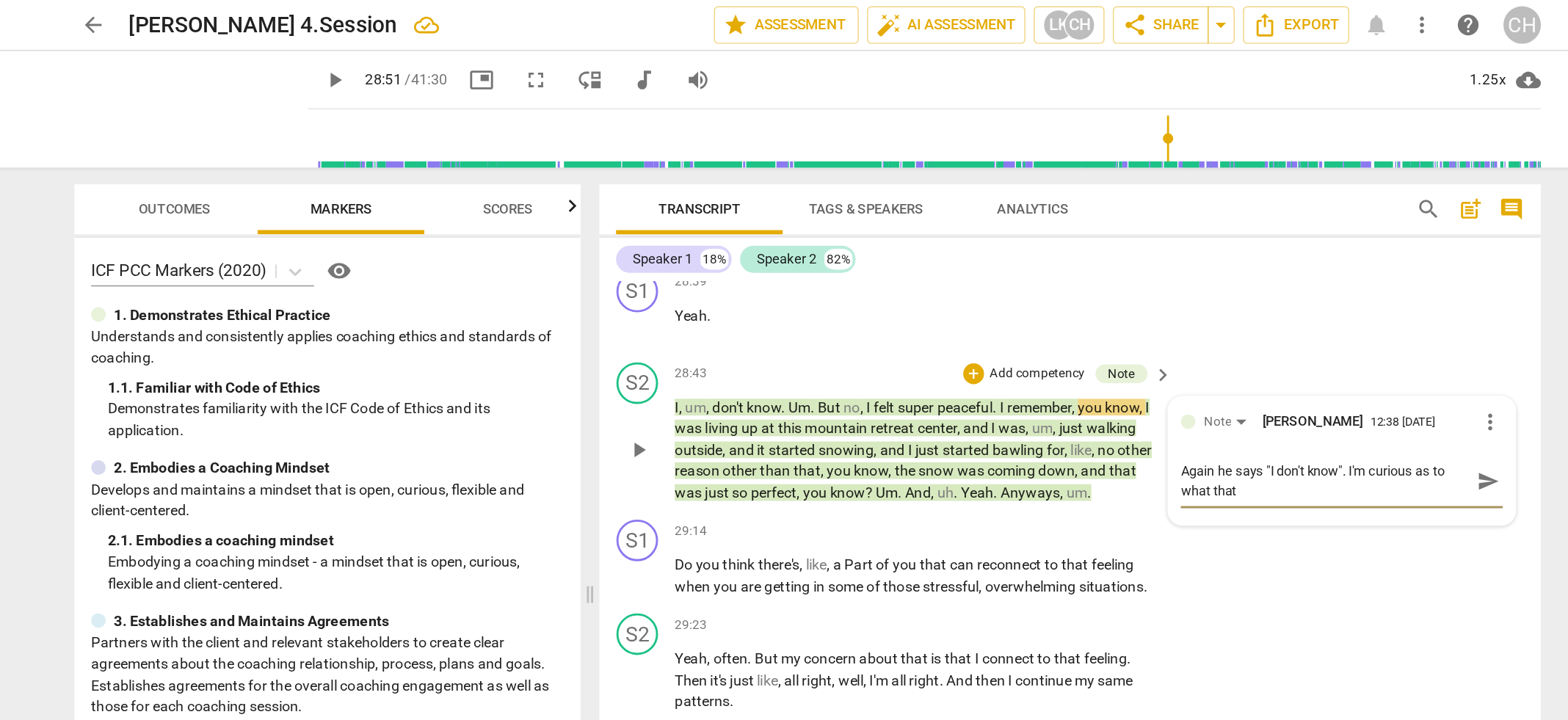
type textarea "Again he says "I don't know". I'm curious as to what that i"
type textarea "Again he says "I don't know". I'm curious as to what that is"
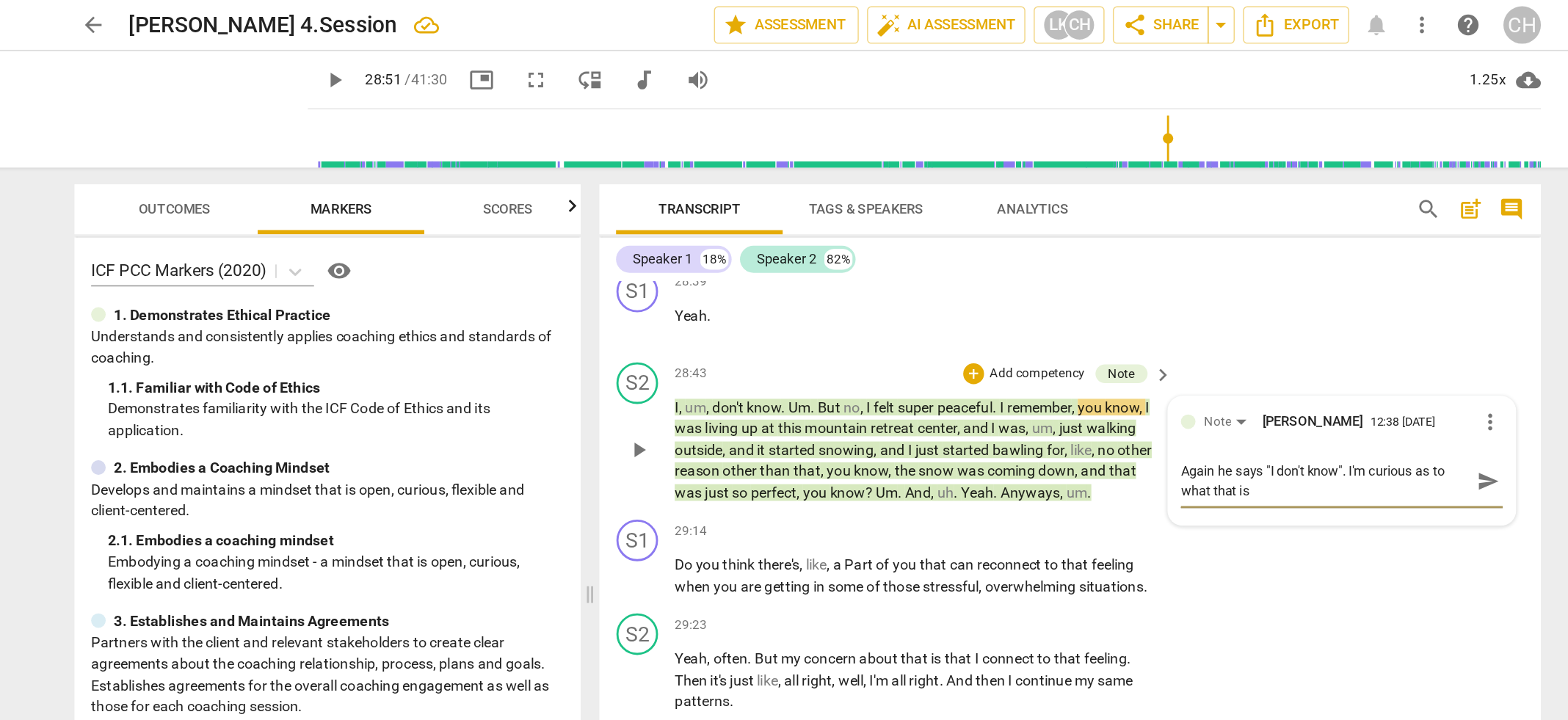
type textarea "Again he says "I don't know". I'm curious as to what that is a"
type textarea "Again he says "I don't know". I'm curious as to what that is ab"
type textarea "Again he says "I don't know". I'm curious as to what that is abo"
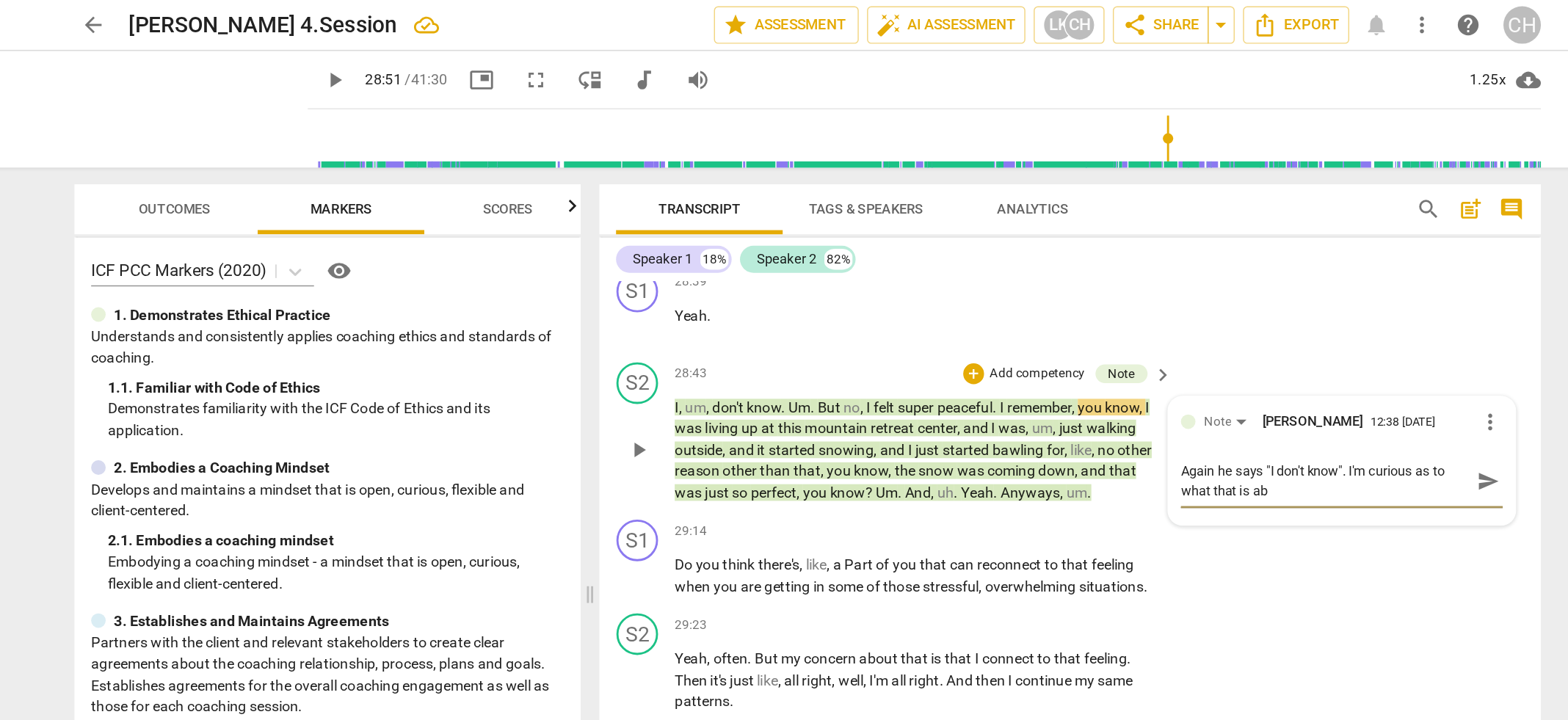
type textarea "Again he says "I don't know". I'm curious as to what that is abo"
type textarea "Again he says "I don't know". I'm curious as to what that is abou"
type textarea "Again he says "I don't know". I'm curious as to what that is about"
type textarea "Again he says "I don't know". I'm curious as to what that is about."
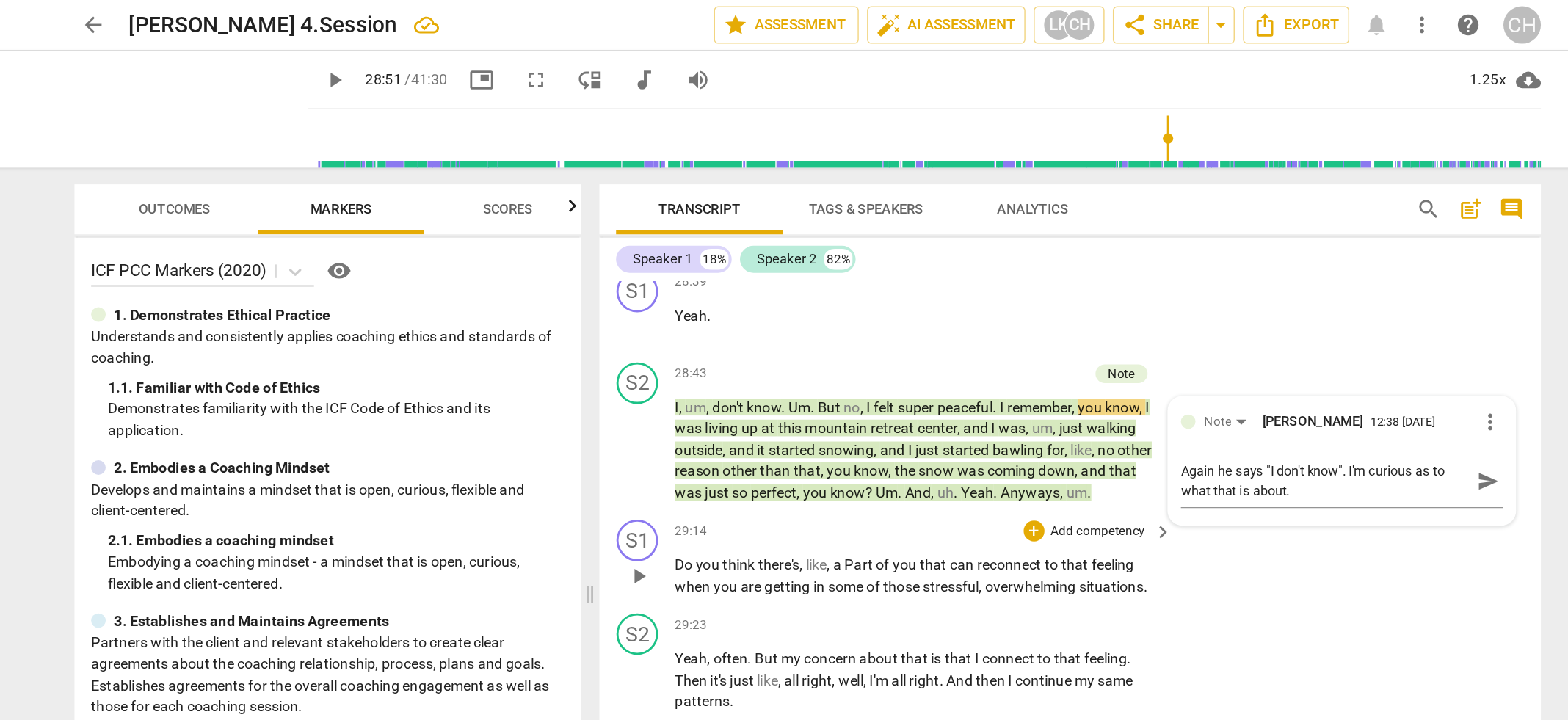
click at [791, 367] on div "29:14 + Add competency keyboard_arrow_right" at bounding box center [866, 374] width 353 height 16
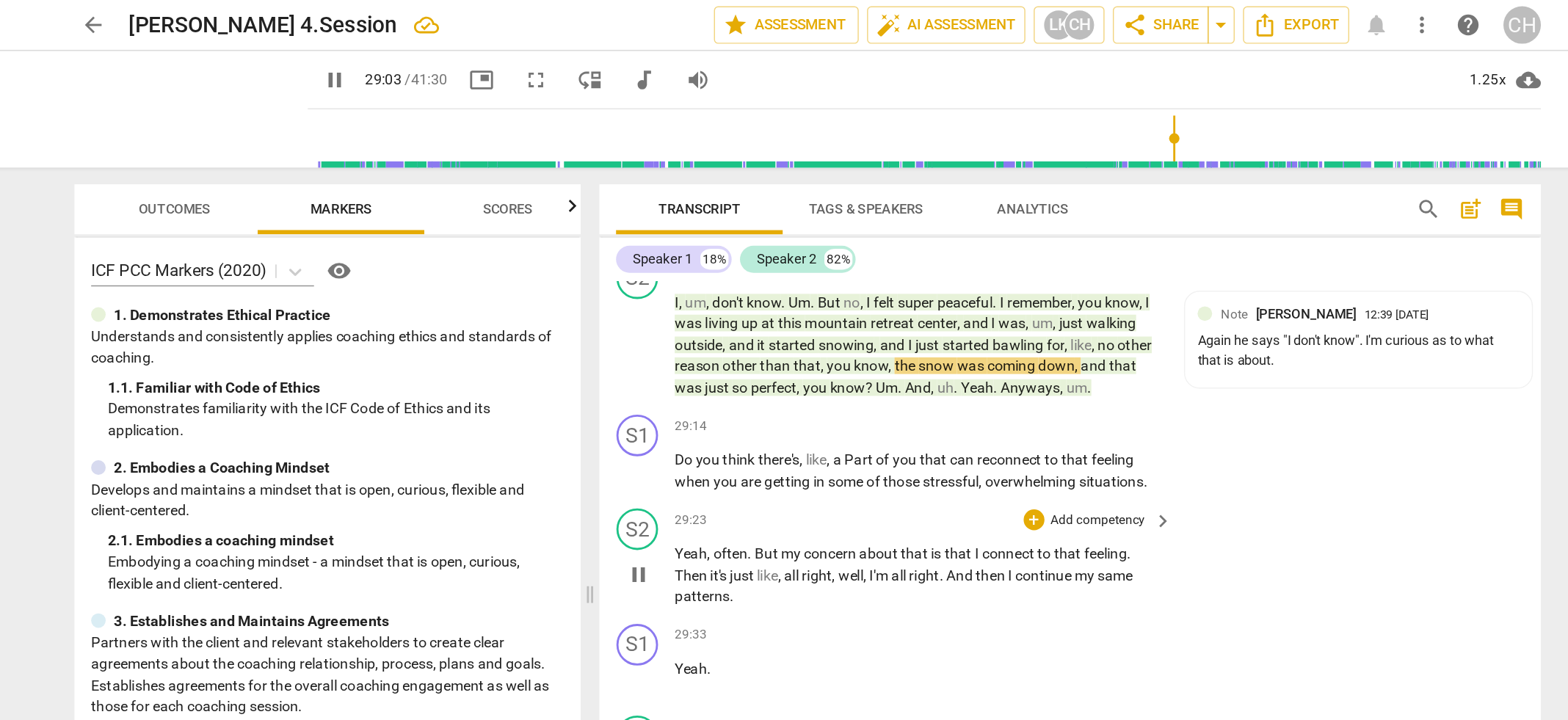
scroll to position [8668, 0]
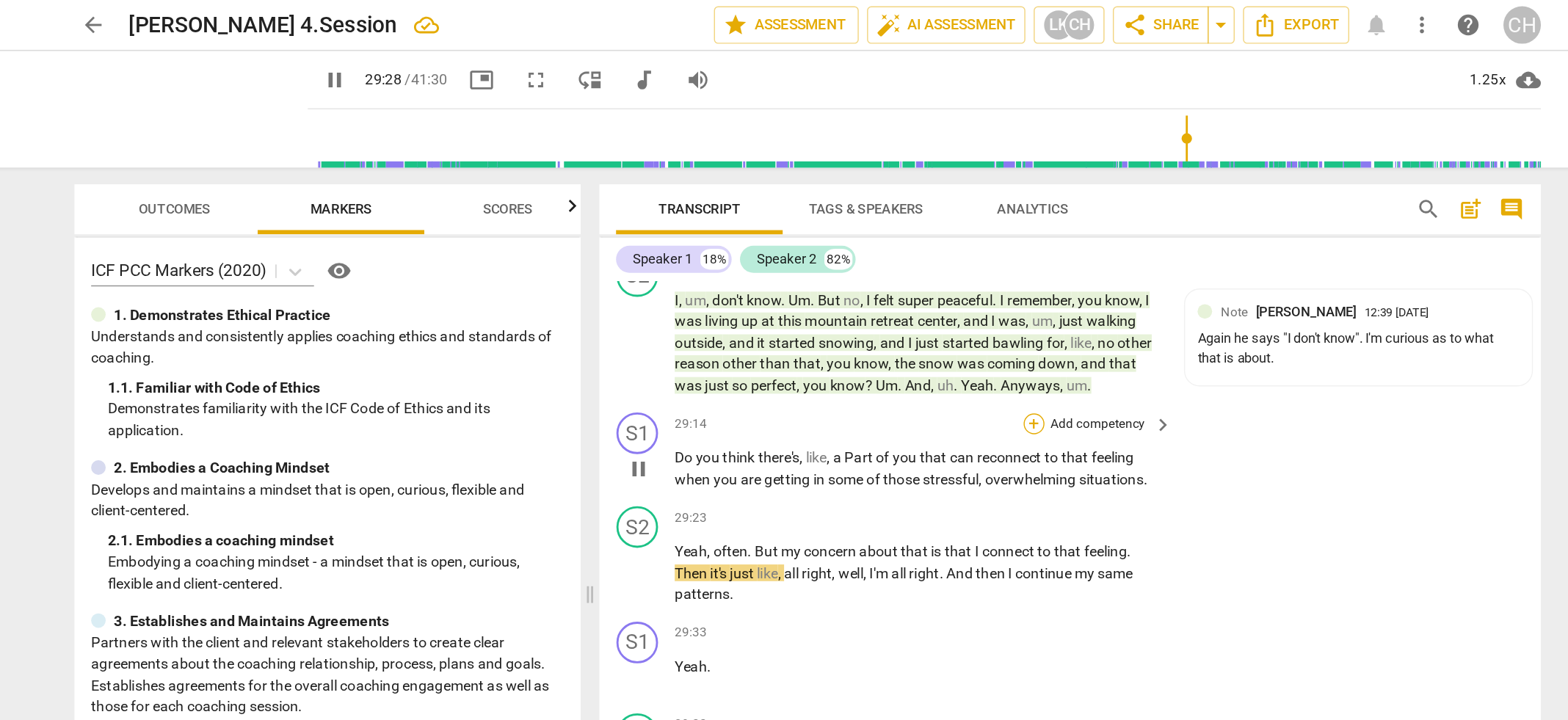
click at [941, 294] on div "+" at bounding box center [943, 298] width 15 height 15
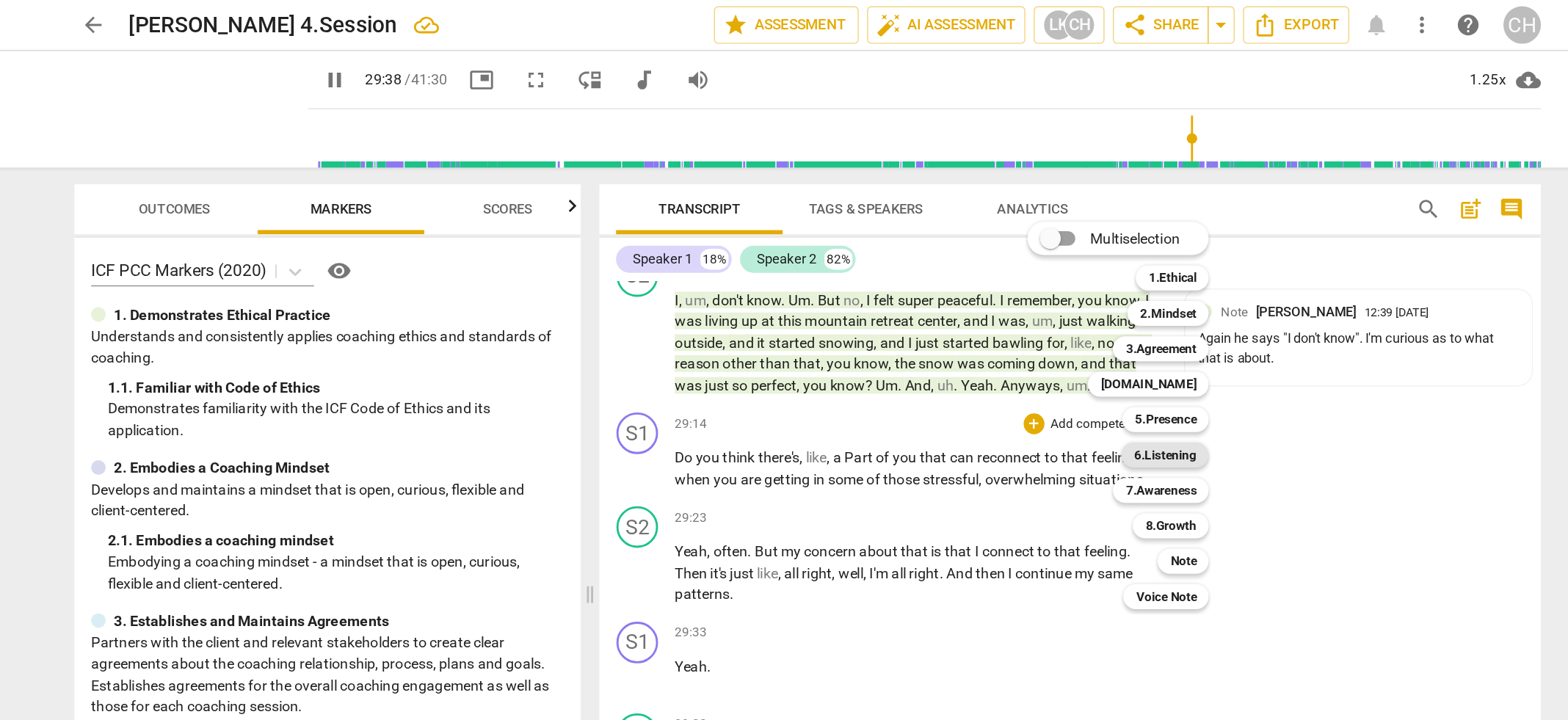
click at [1036, 324] on b "6.Listening" at bounding box center [1036, 320] width 44 height 18
type input "1779"
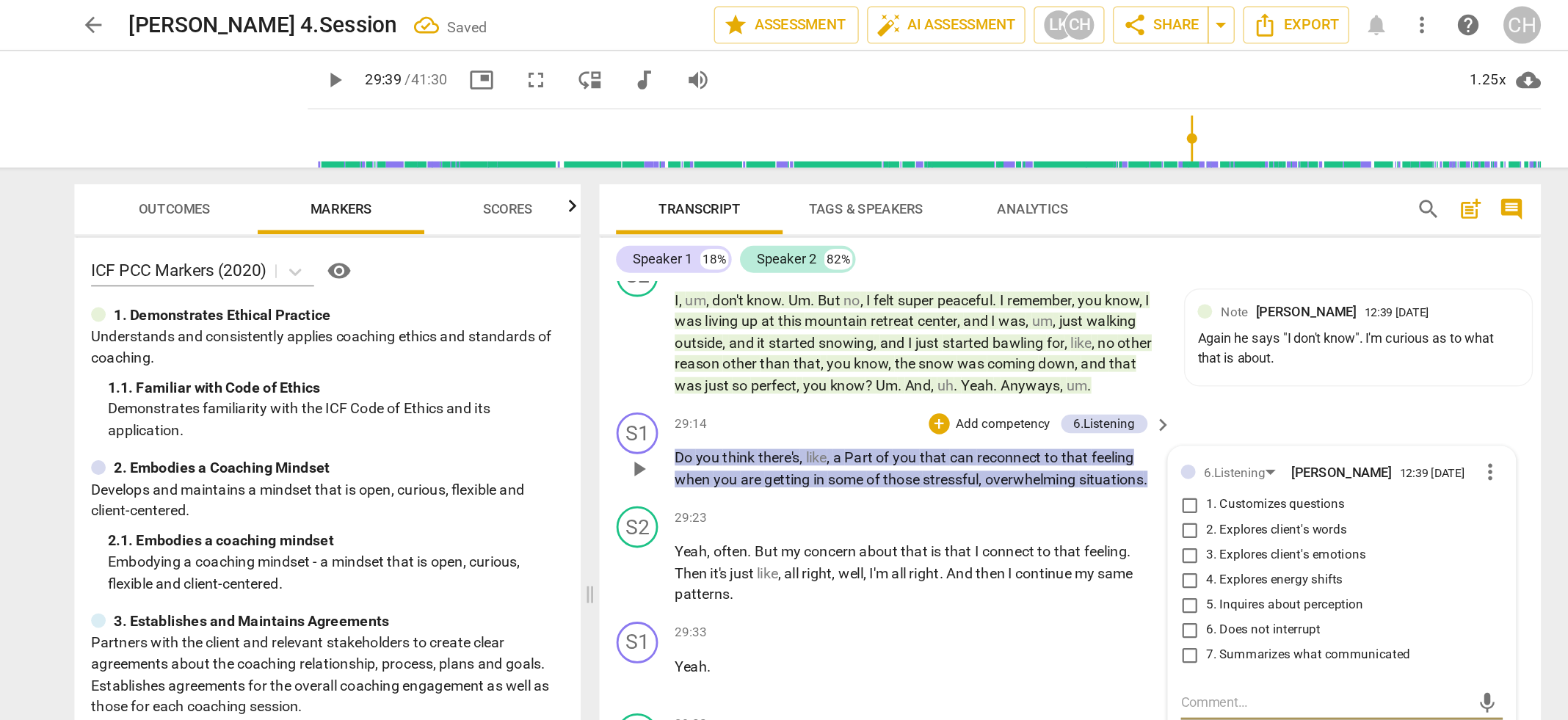
click at [1050, 425] on input "5. Inquires about perception" at bounding box center [1053, 426] width 23 height 18
checkbox input "true"
click at [912, 293] on p "Add competency" at bounding box center [922, 299] width 70 height 13
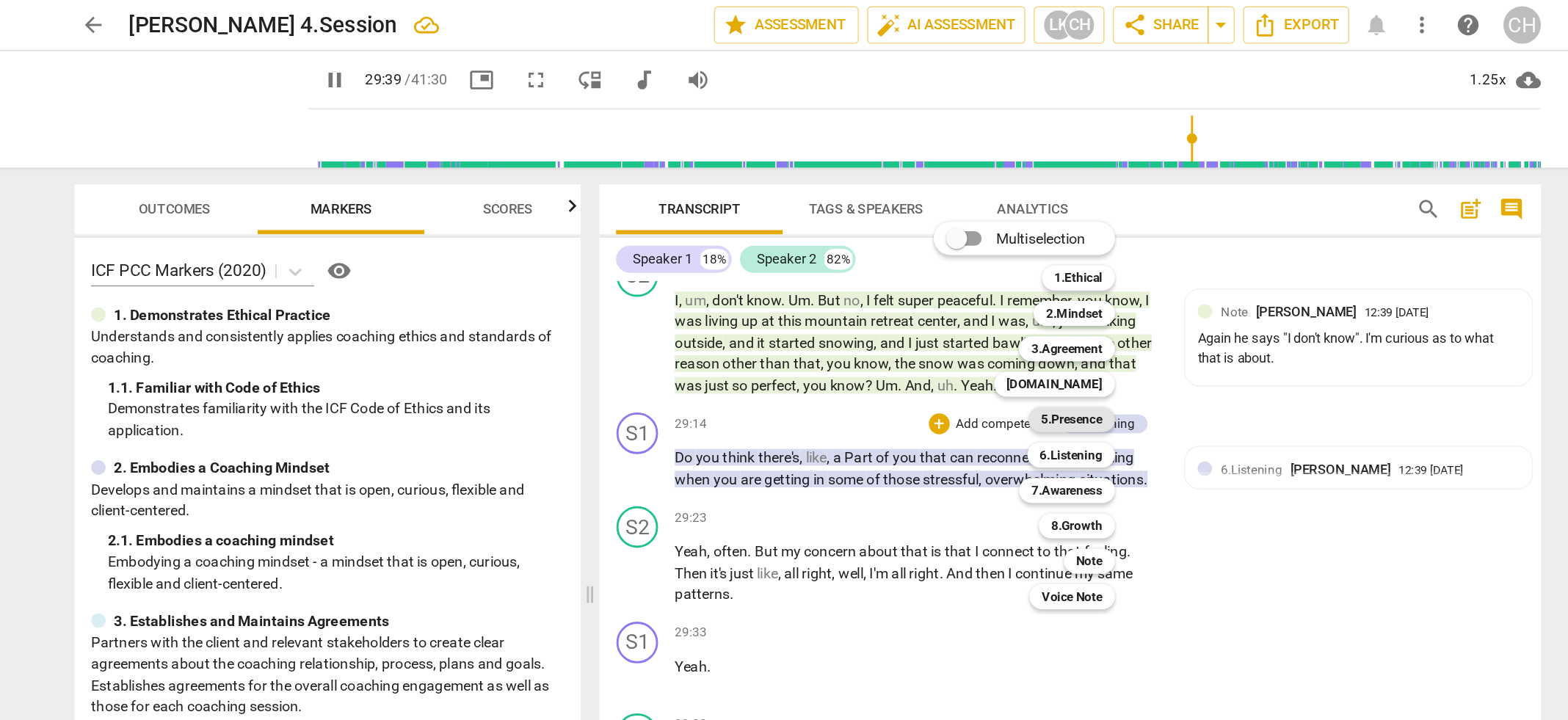
click at [951, 298] on b "5.Presence" at bounding box center [970, 295] width 43 height 18
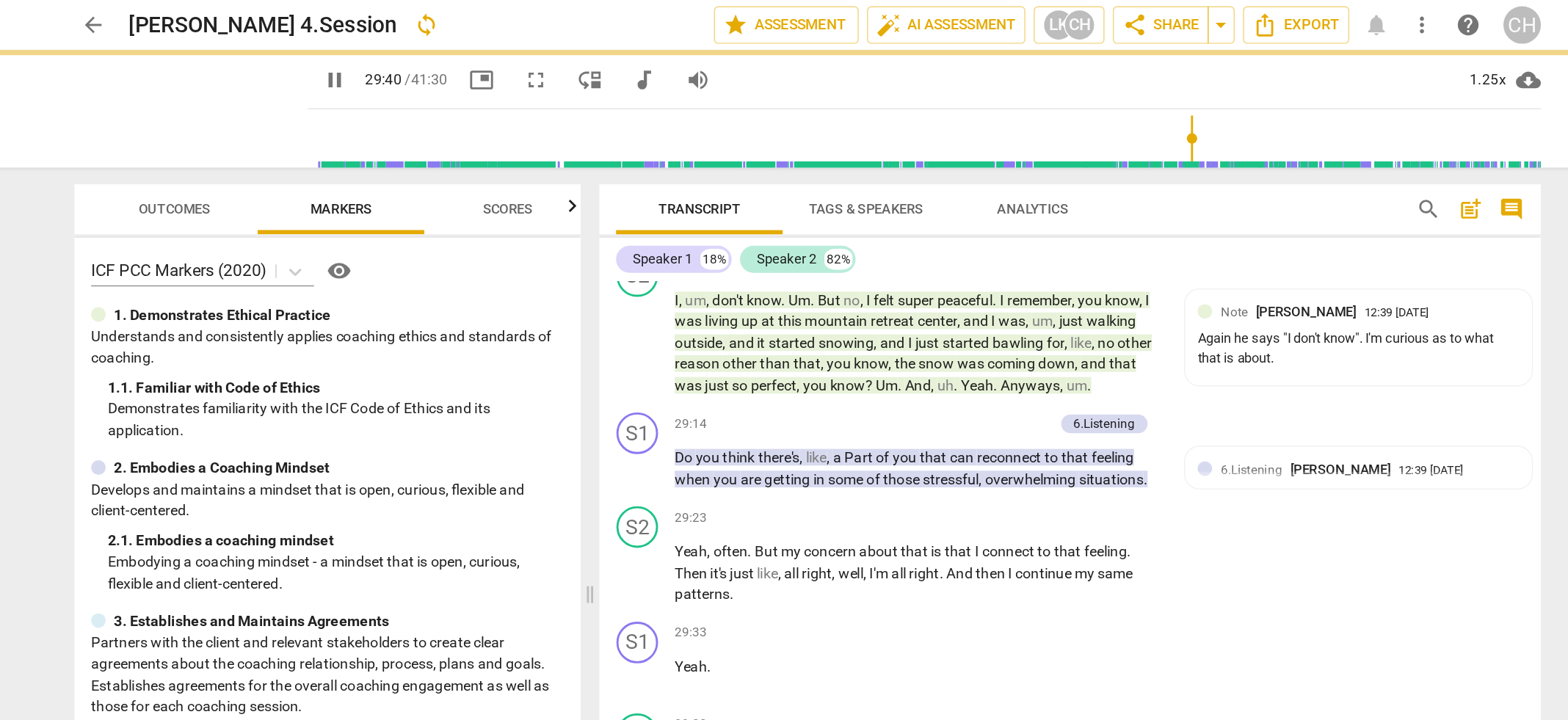
type input "1780"
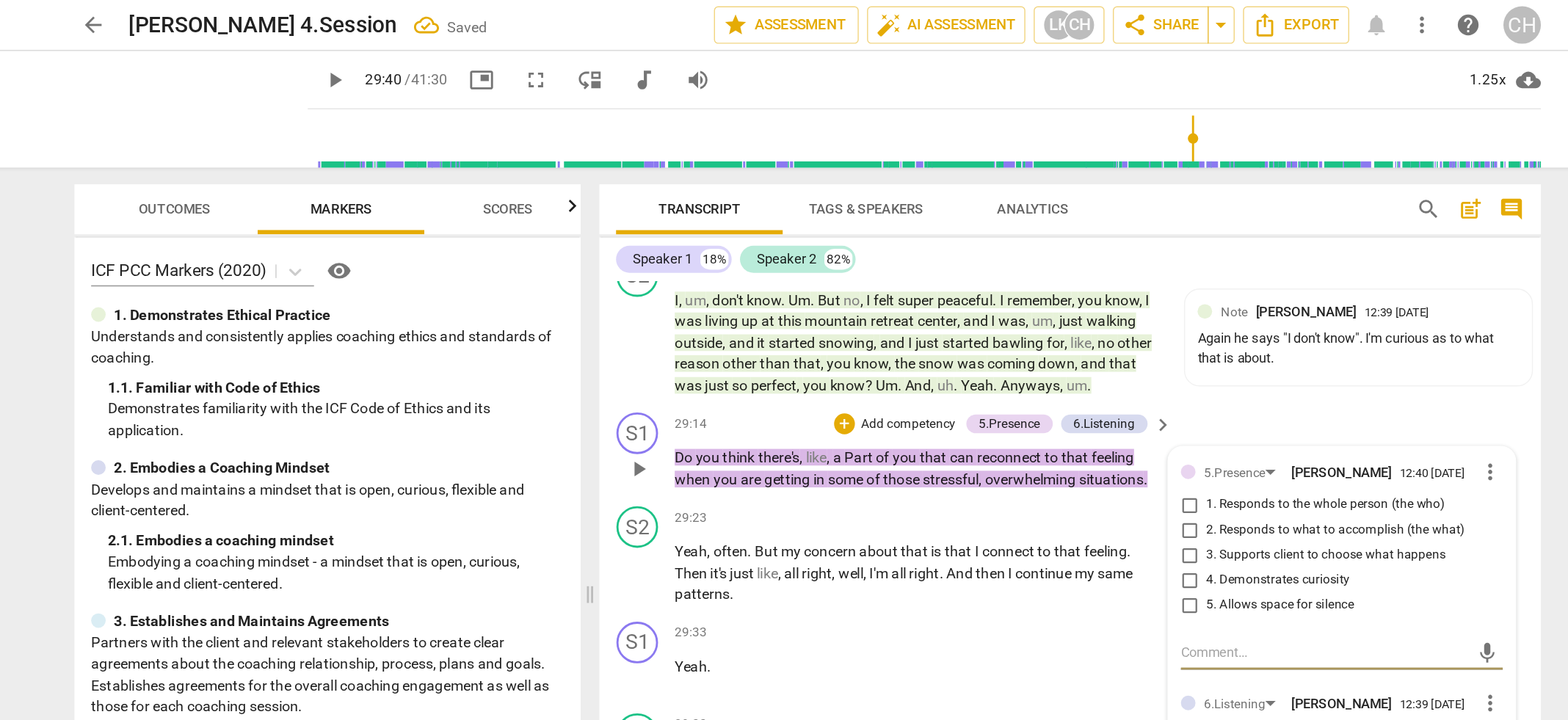
click at [1051, 355] on input "1. Responds to the whole person (the who)" at bounding box center [1053, 356] width 23 height 18
checkbox input "true"
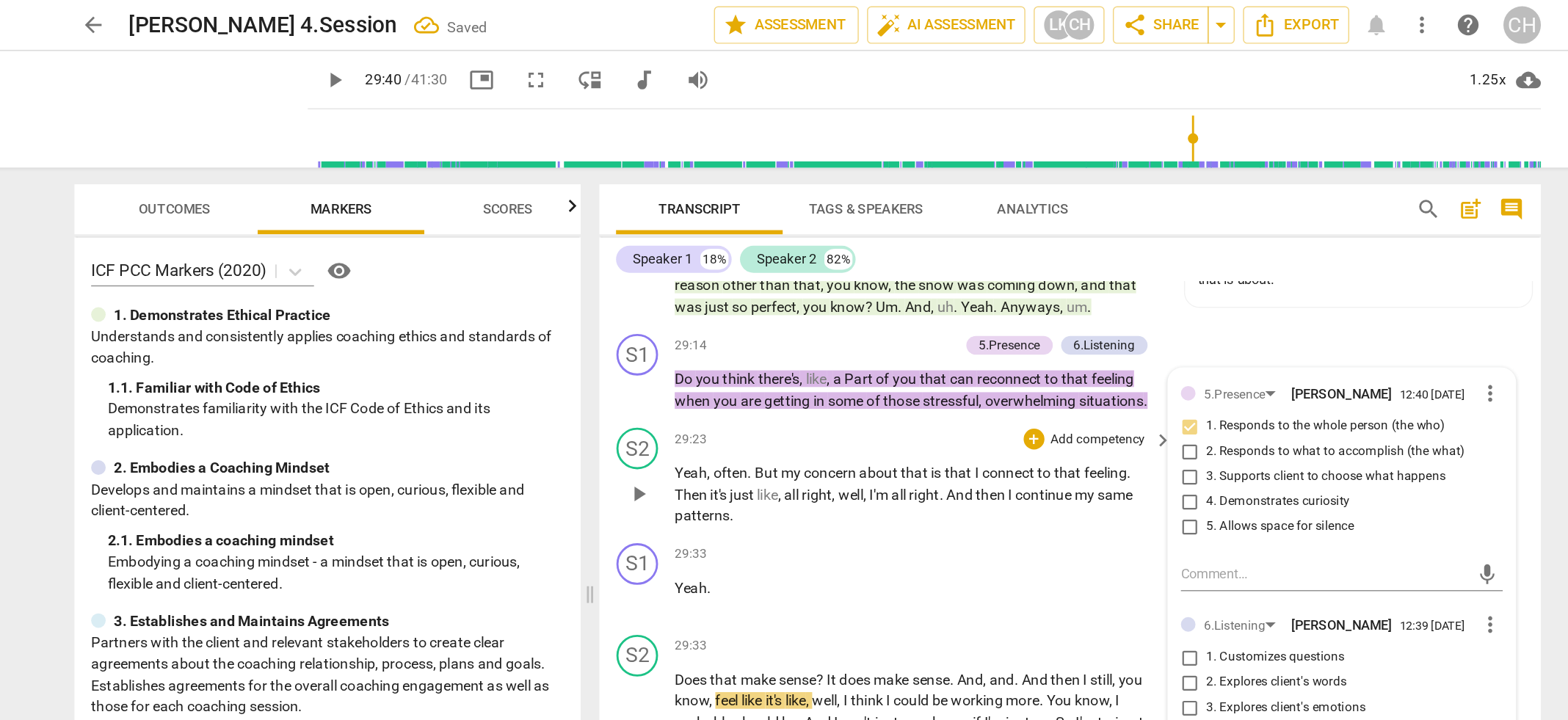
scroll to position [8711, 0]
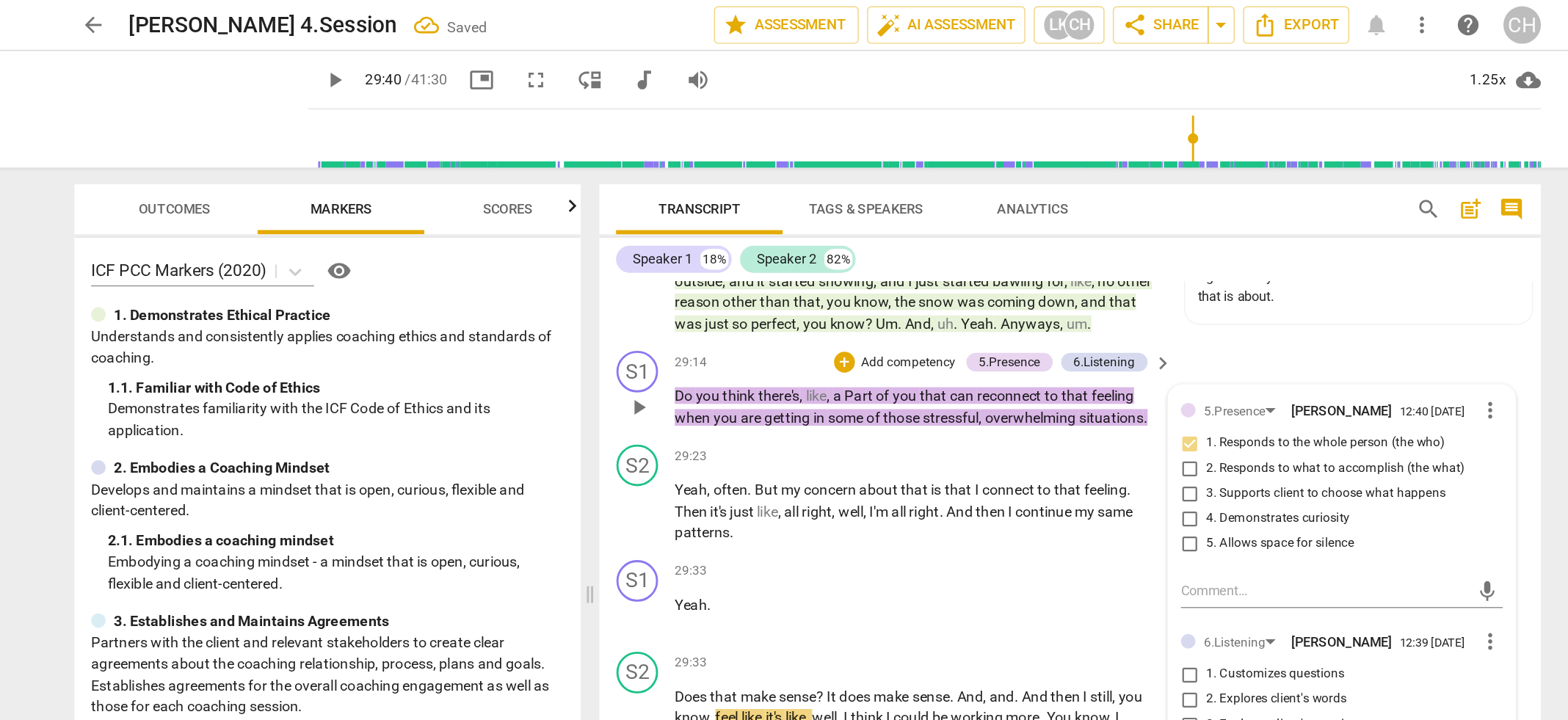
click at [845, 250] on p "Add competency" at bounding box center [855, 256] width 70 height 13
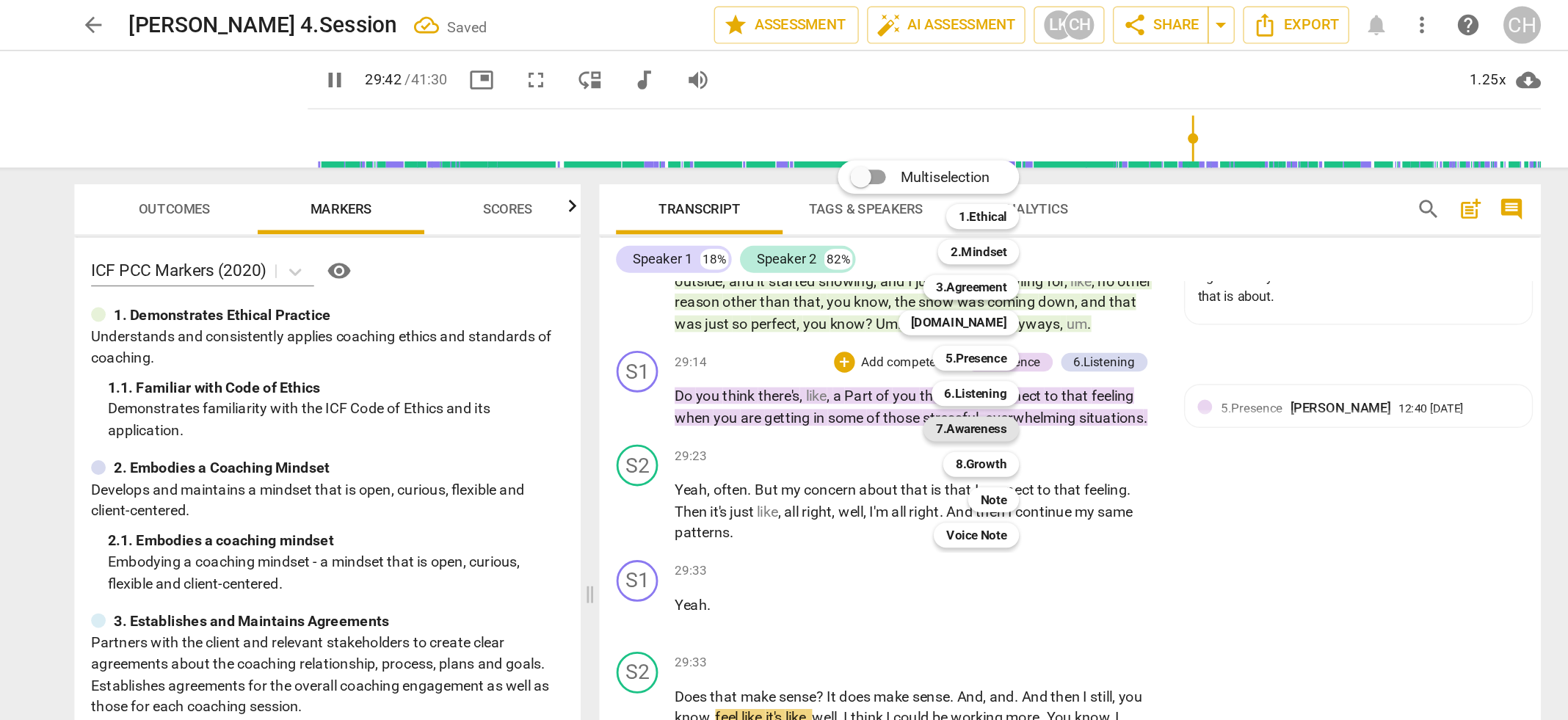
click at [907, 302] on b "7.Awareness" at bounding box center [899, 302] width 50 height 18
type input "1782"
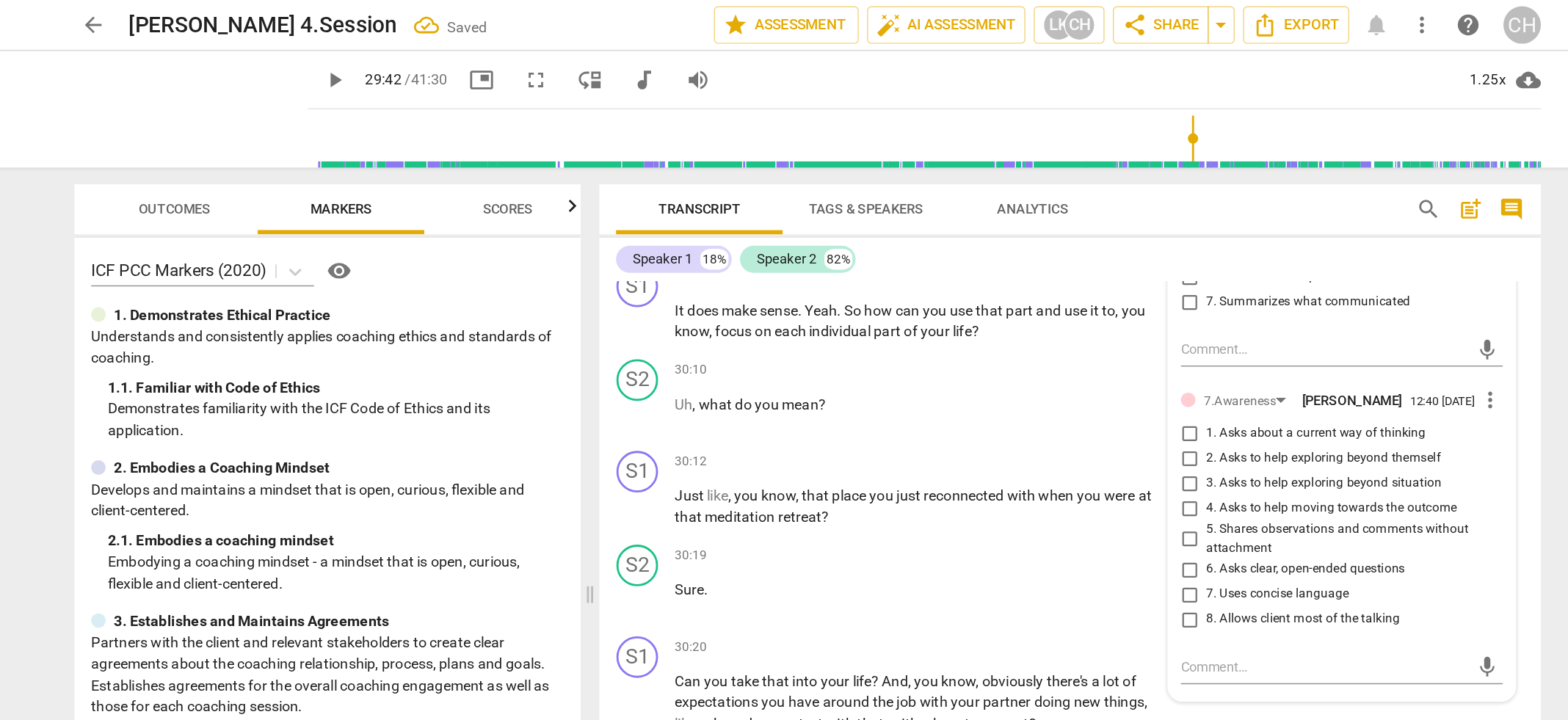
scroll to position [9092, 0]
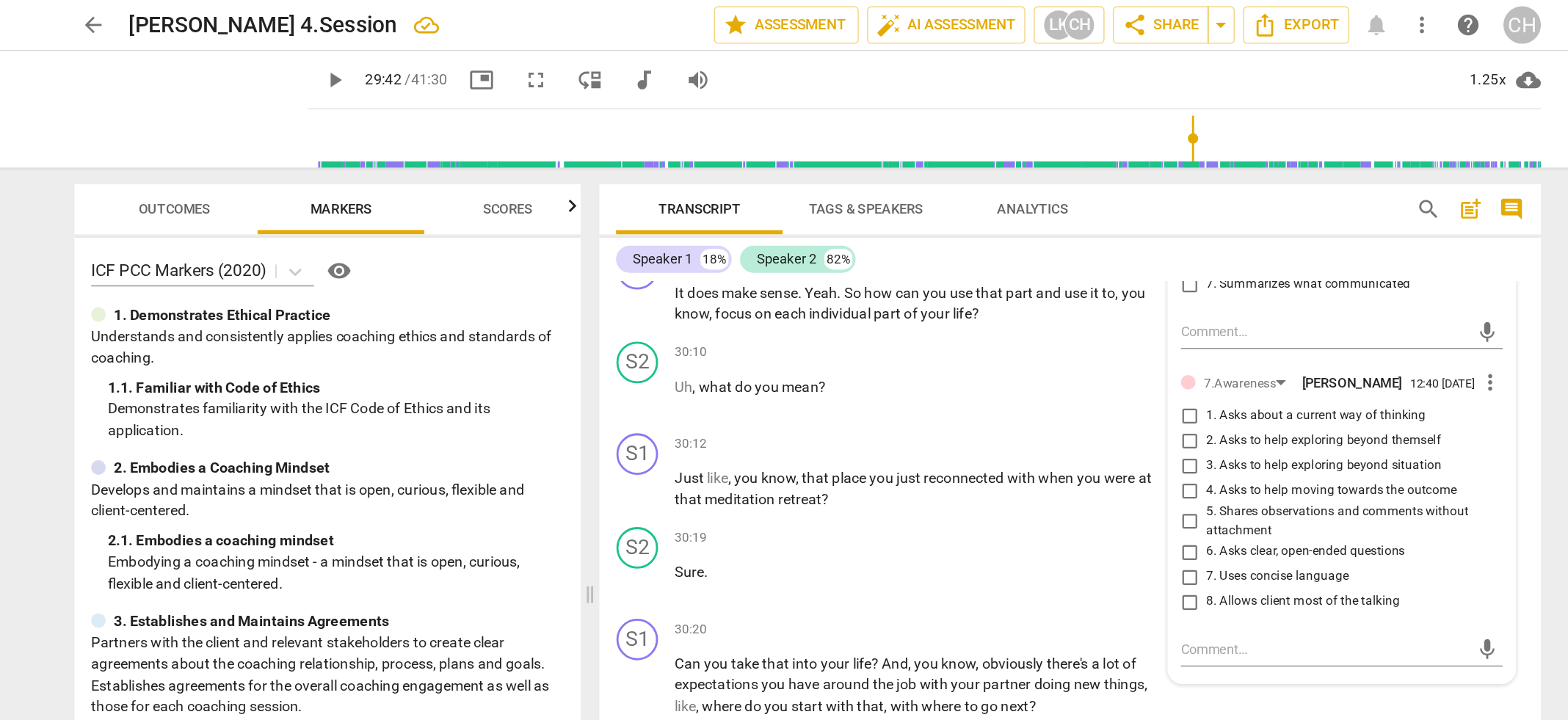
click at [1050, 317] on input "2. Asks to help exploring beyond themself" at bounding box center [1053, 310] width 23 height 18
checkbox input "true"
click at [836, 267] on p "Uh , what do you mean ?" at bounding box center [861, 273] width 343 height 16
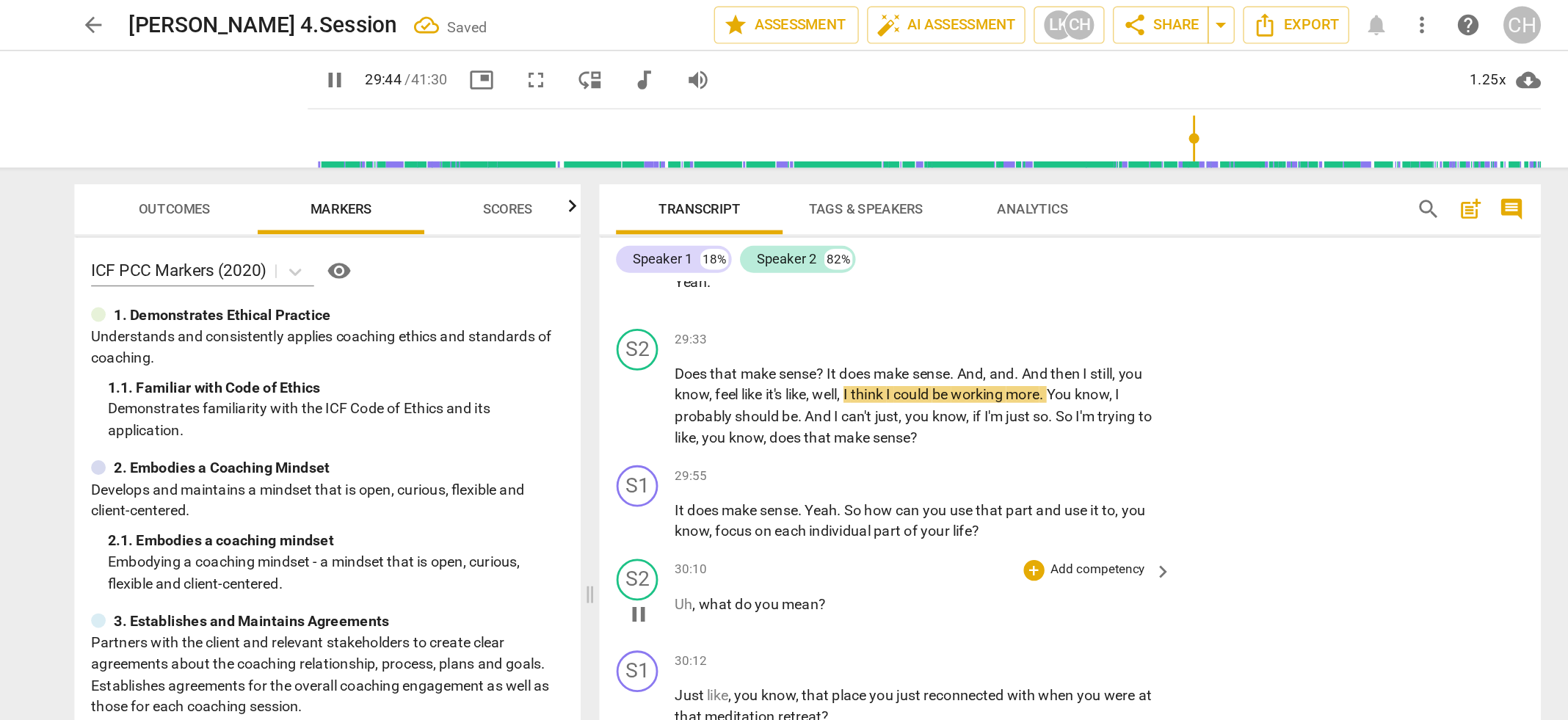
scroll to position [8946, 0]
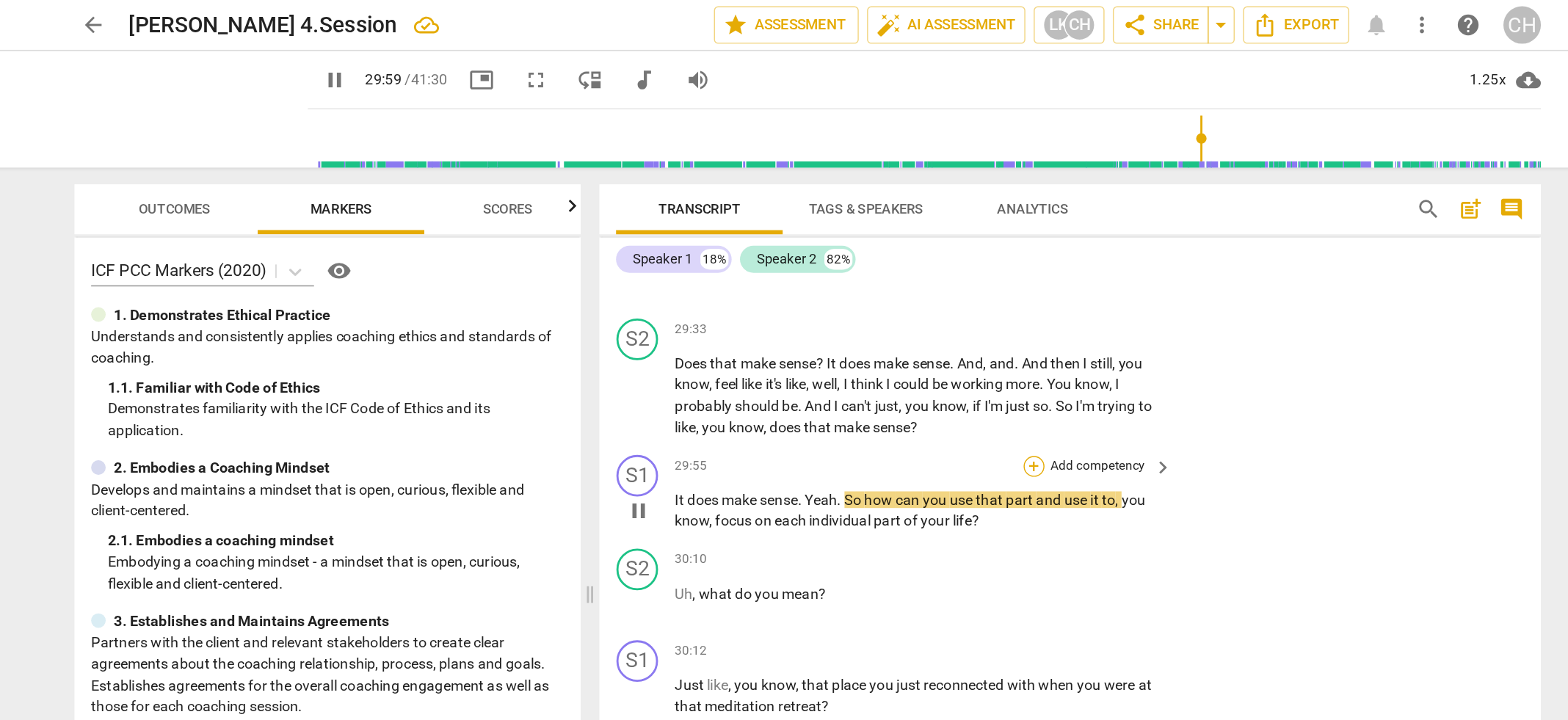
click at [944, 322] on div "+" at bounding box center [943, 329] width 15 height 15
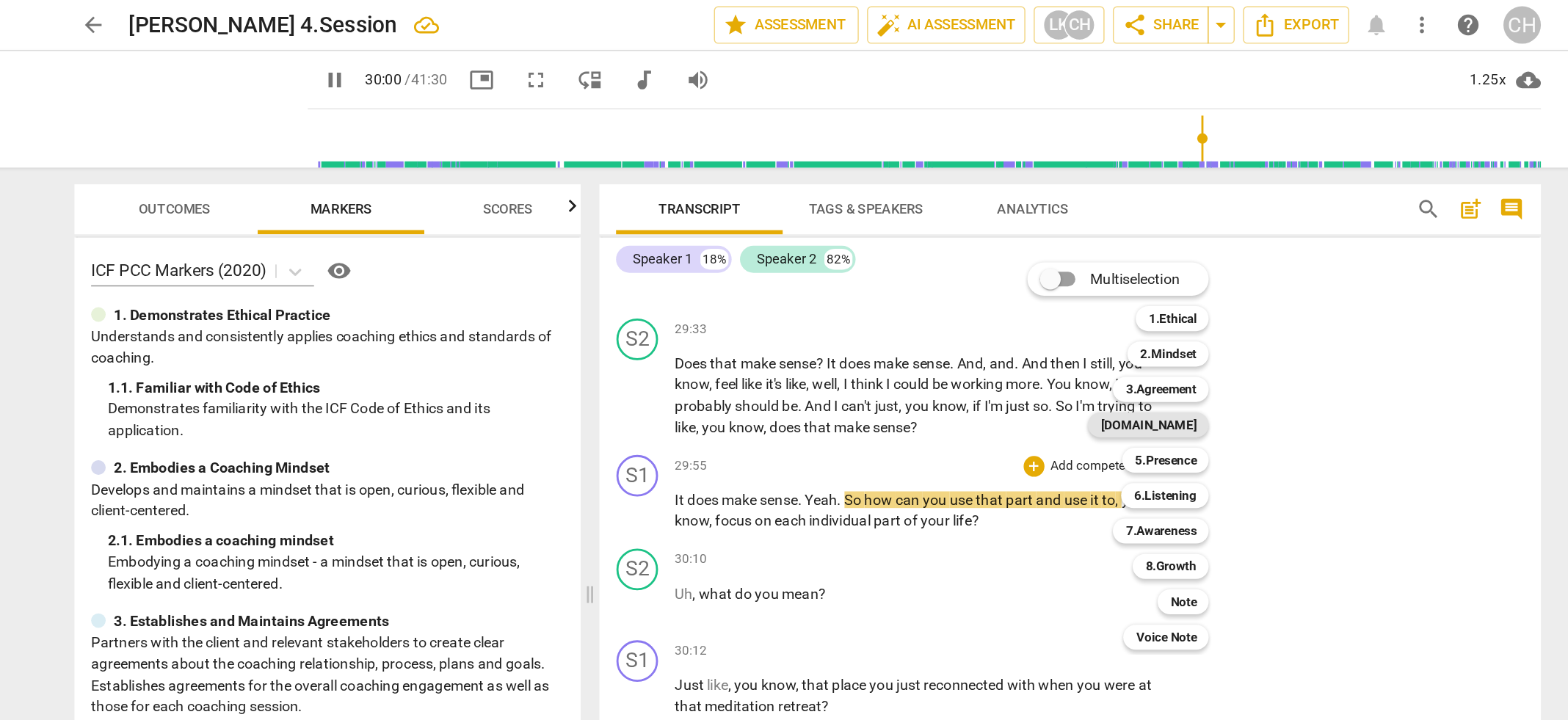
click at [1042, 298] on b "[DOMAIN_NAME]" at bounding box center [1023, 299] width 67 height 18
type input "1801"
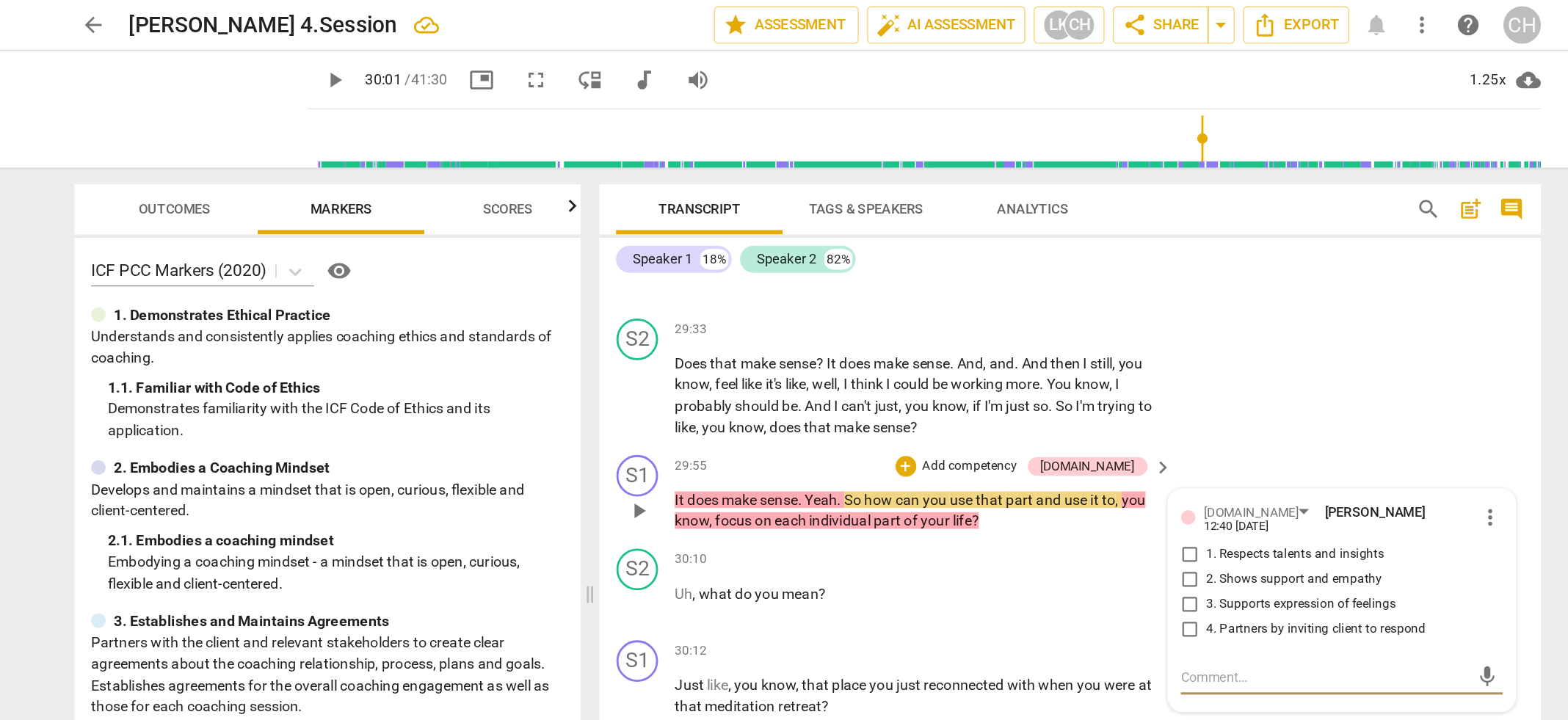
click at [1052, 418] on input "3. Supports expression of feelings" at bounding box center [1053, 426] width 23 height 18
checkbox input "true"
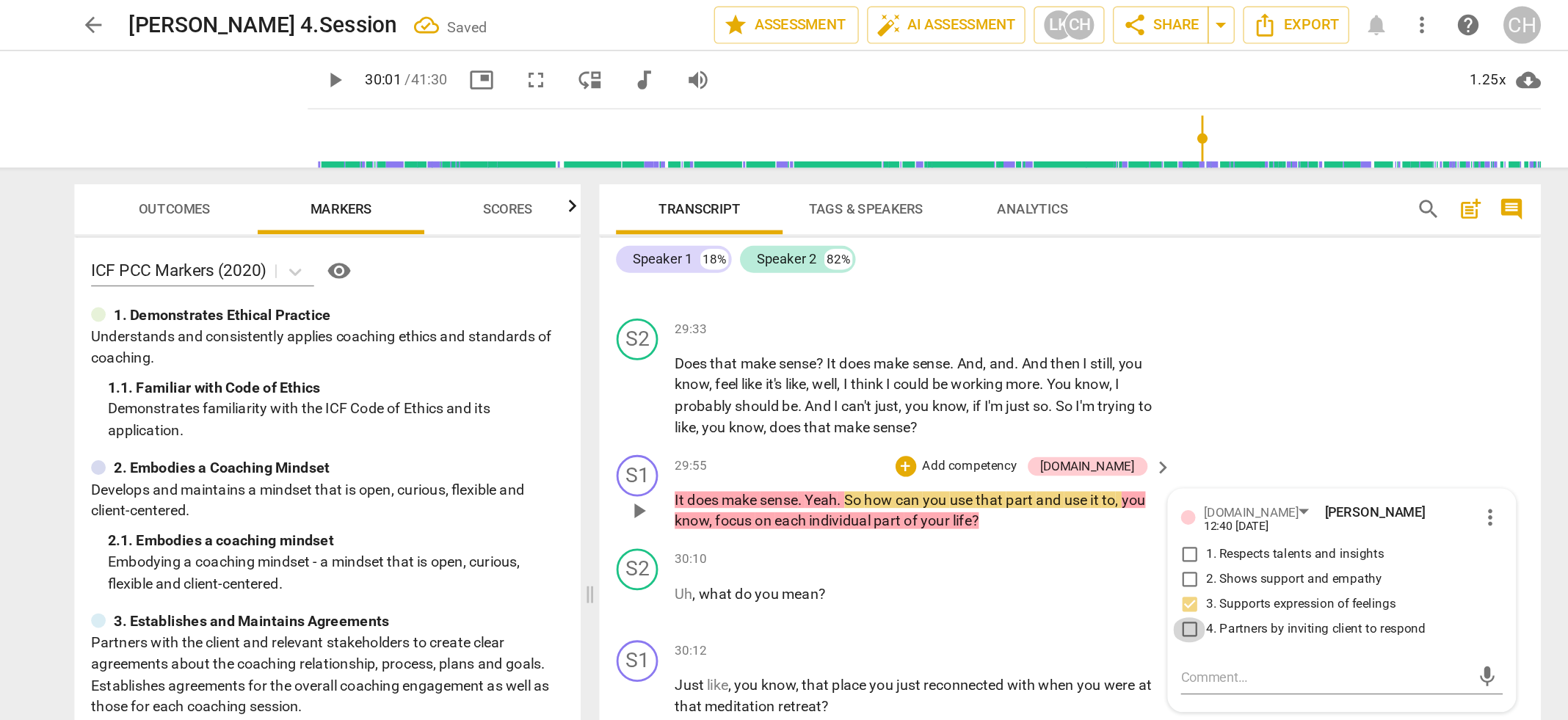
click at [1049, 436] on input "4. Partners by inviting client to respond" at bounding box center [1053, 444] width 23 height 18
checkbox input "true"
click at [868, 387] on div "30:10 + Add competency keyboard_arrow_right" at bounding box center [866, 394] width 353 height 16
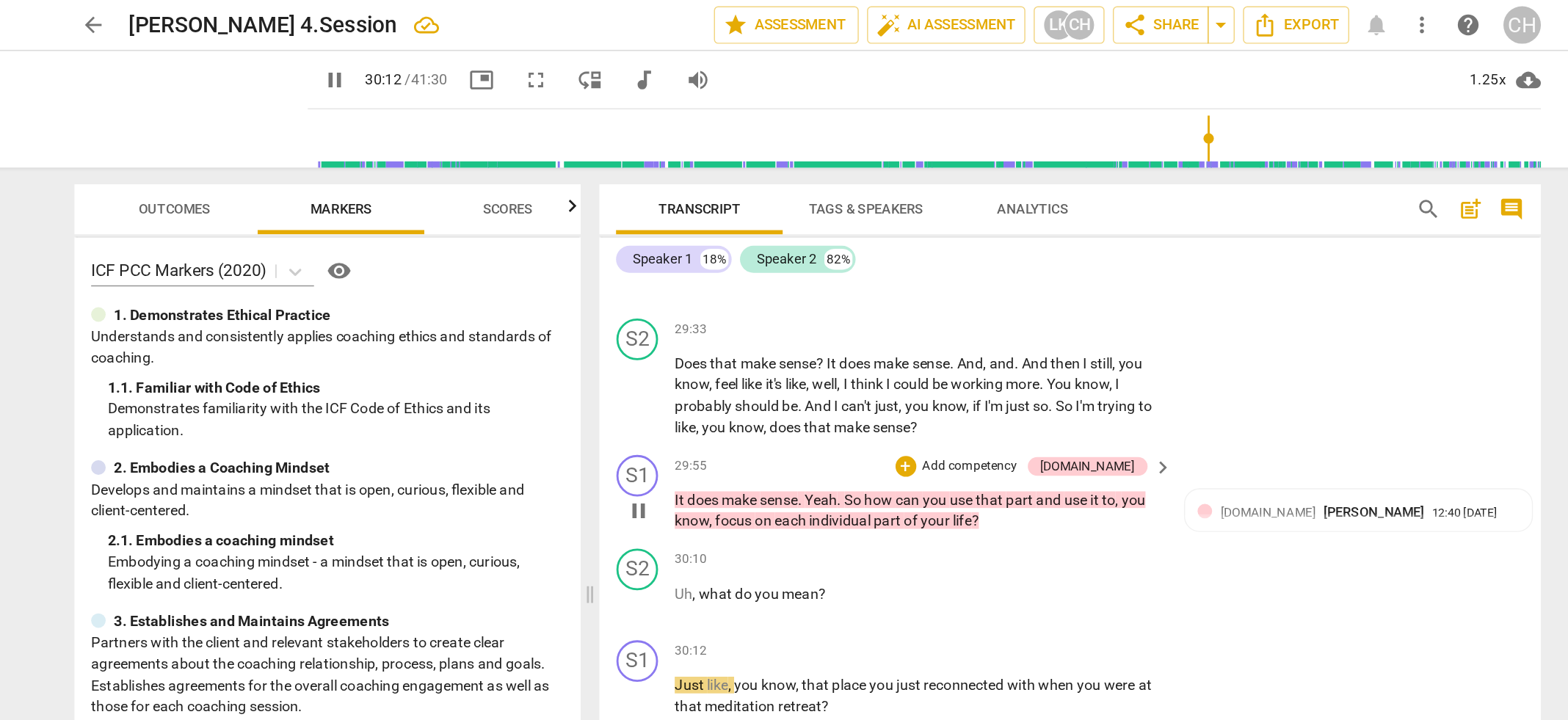
click at [933, 322] on p "Add competency" at bounding box center [898, 329] width 70 height 13
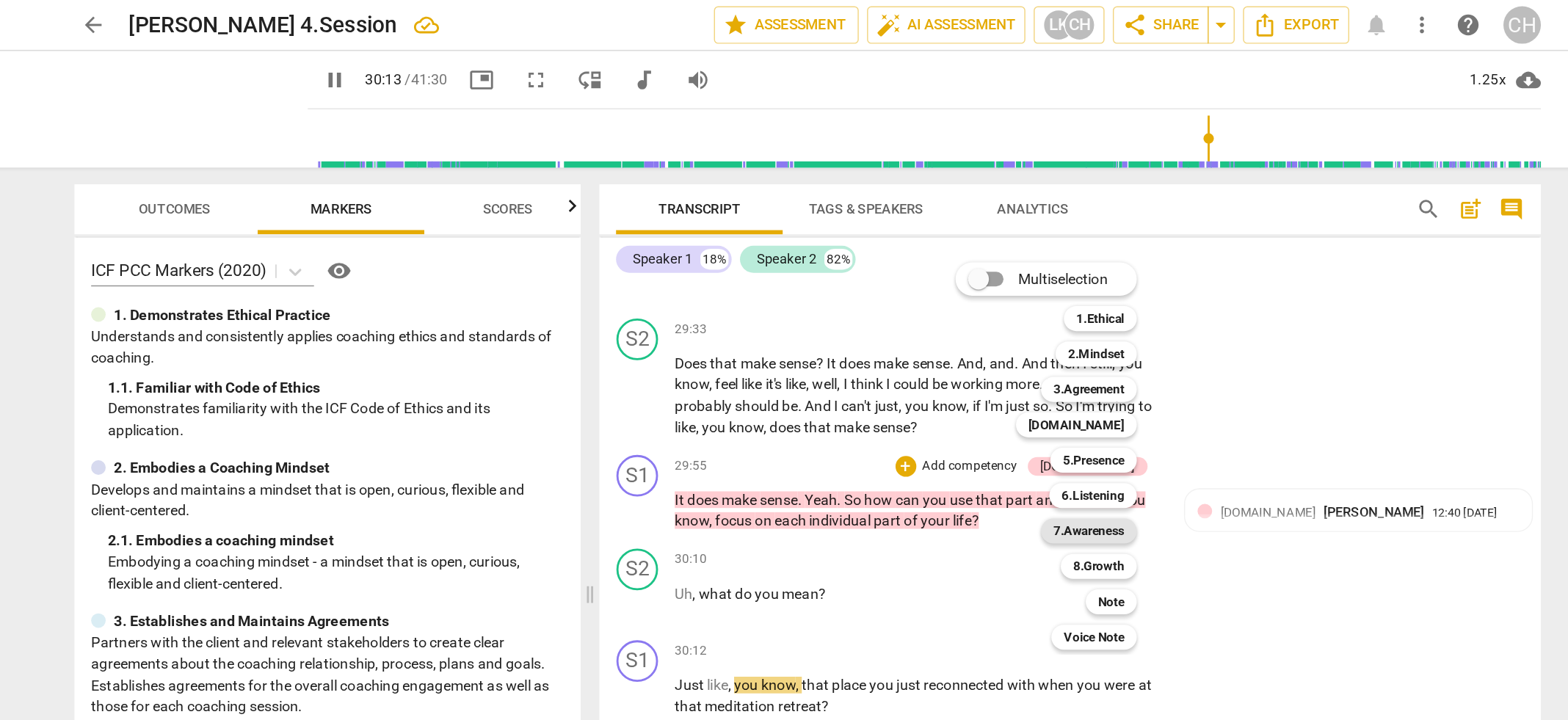
click at [966, 370] on b "7.Awareness" at bounding box center [982, 374] width 50 height 18
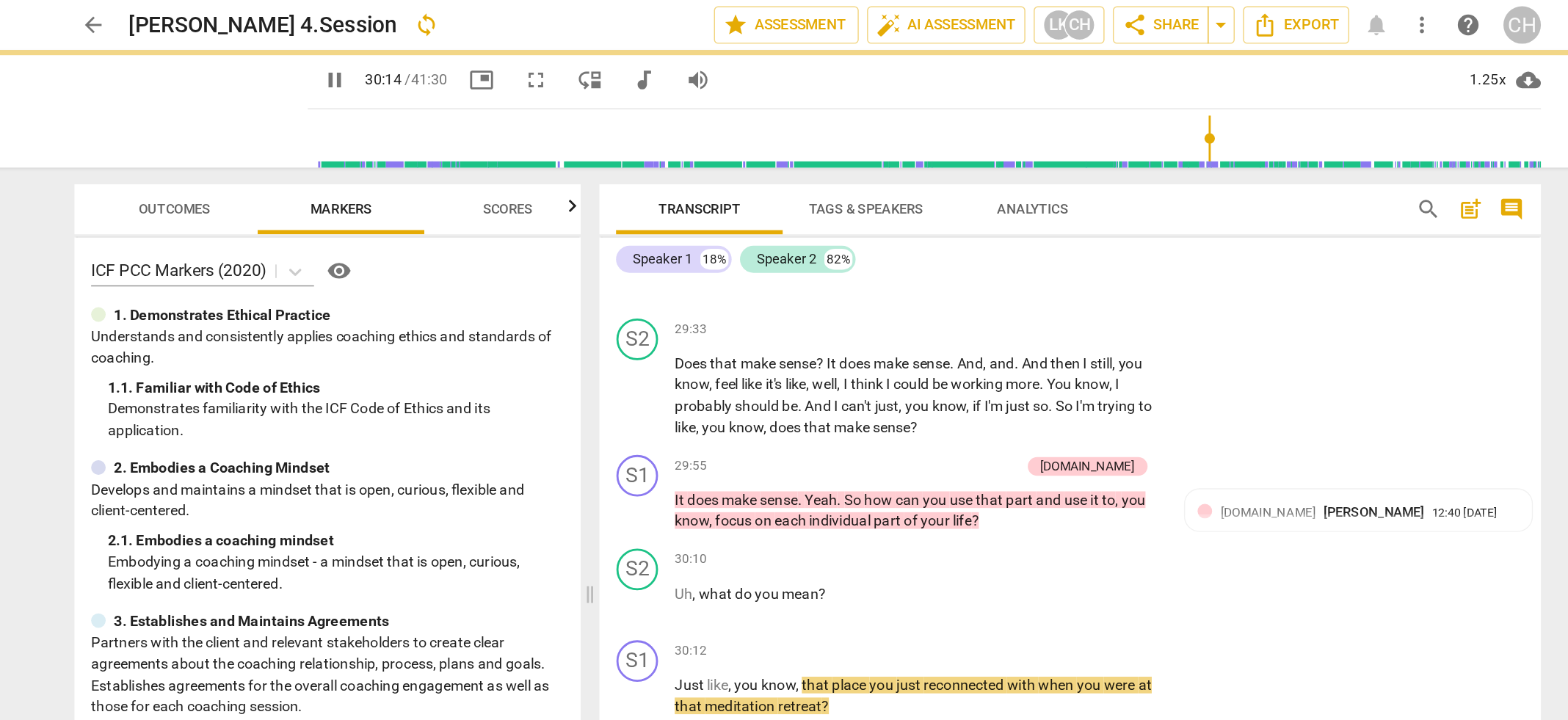
type input "1815"
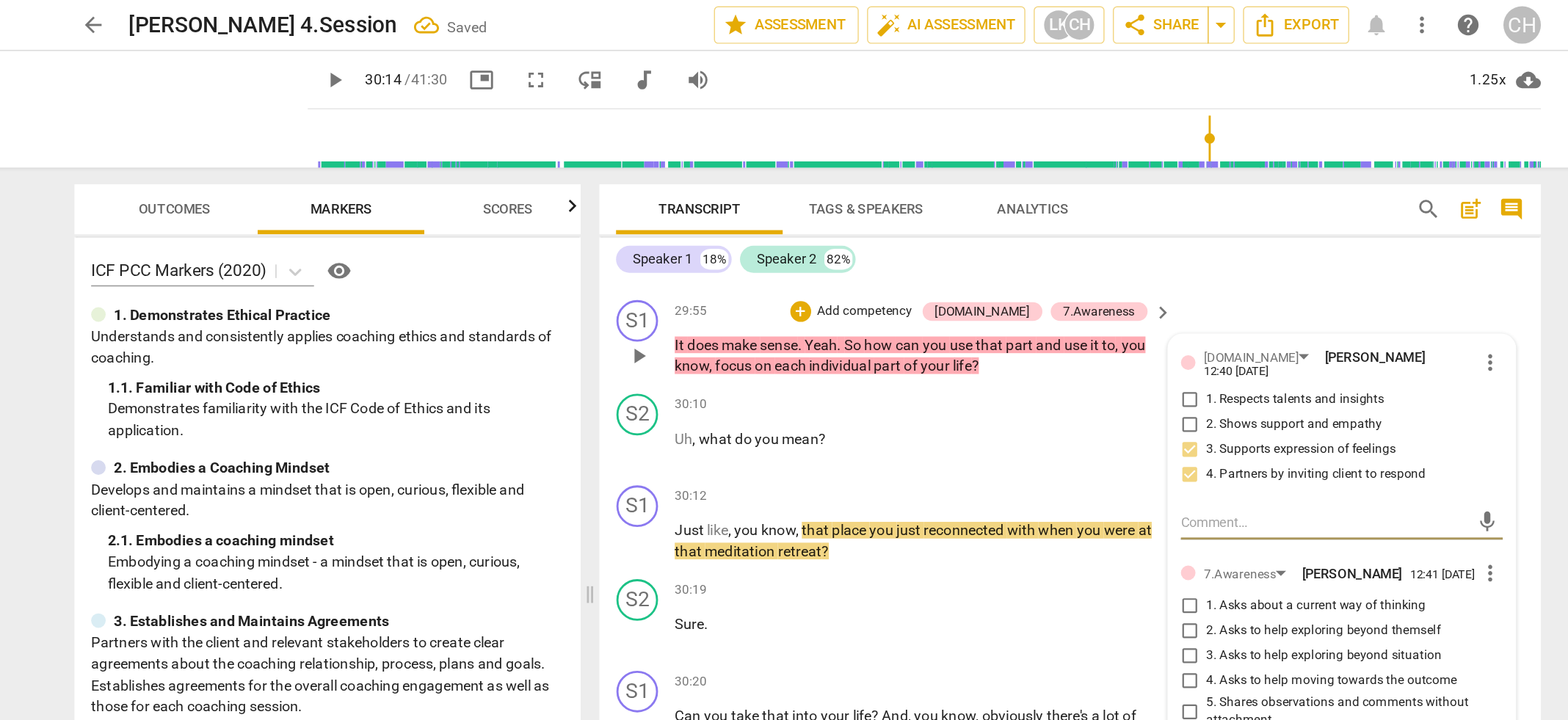
scroll to position [9058, 0]
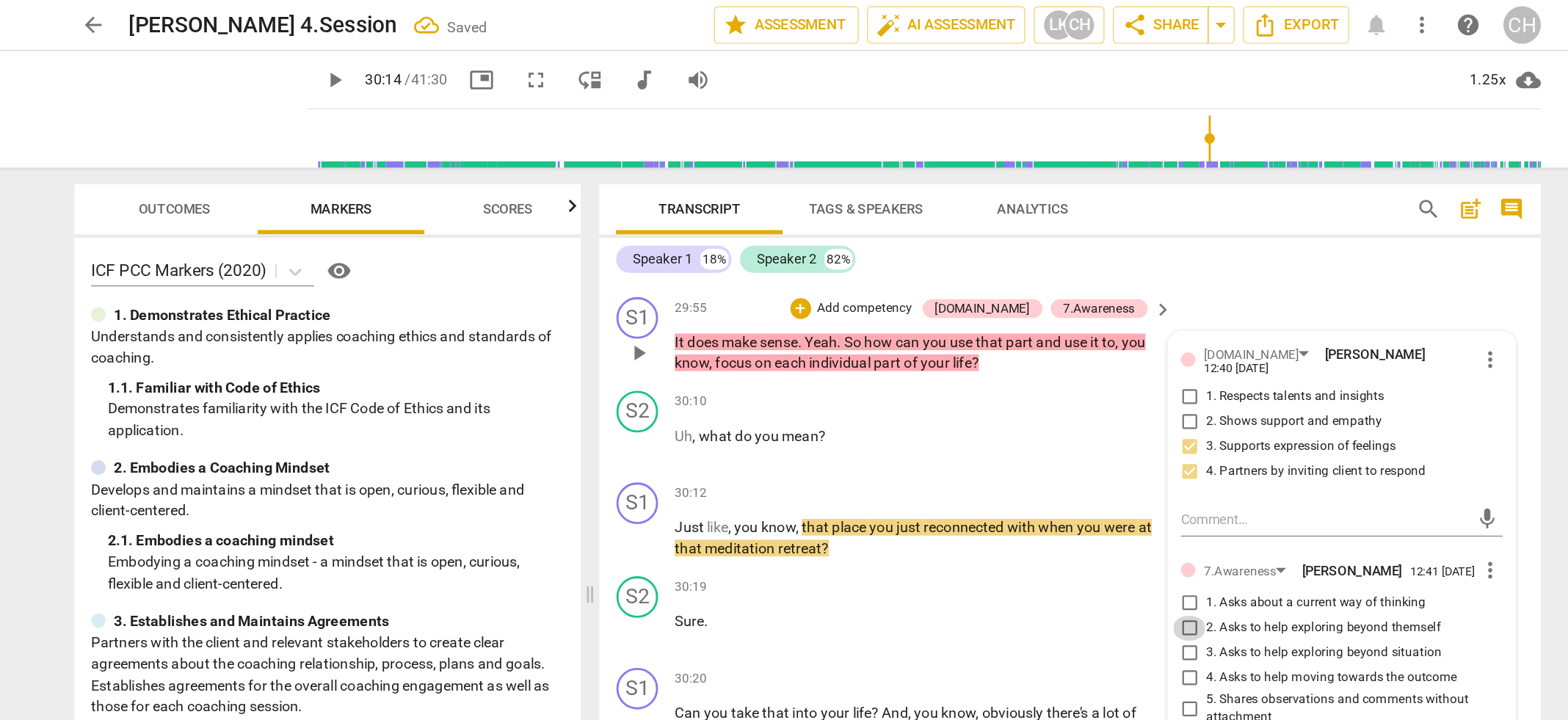
click at [1052, 434] on input "2. Asks to help exploring beyond themself" at bounding box center [1053, 443] width 23 height 18
checkbox input "true"
click at [853, 400] on div "S2 play_arrow pause 30:19 + Add competency keyboard_arrow_right Sure ." at bounding box center [969, 432] width 663 height 64
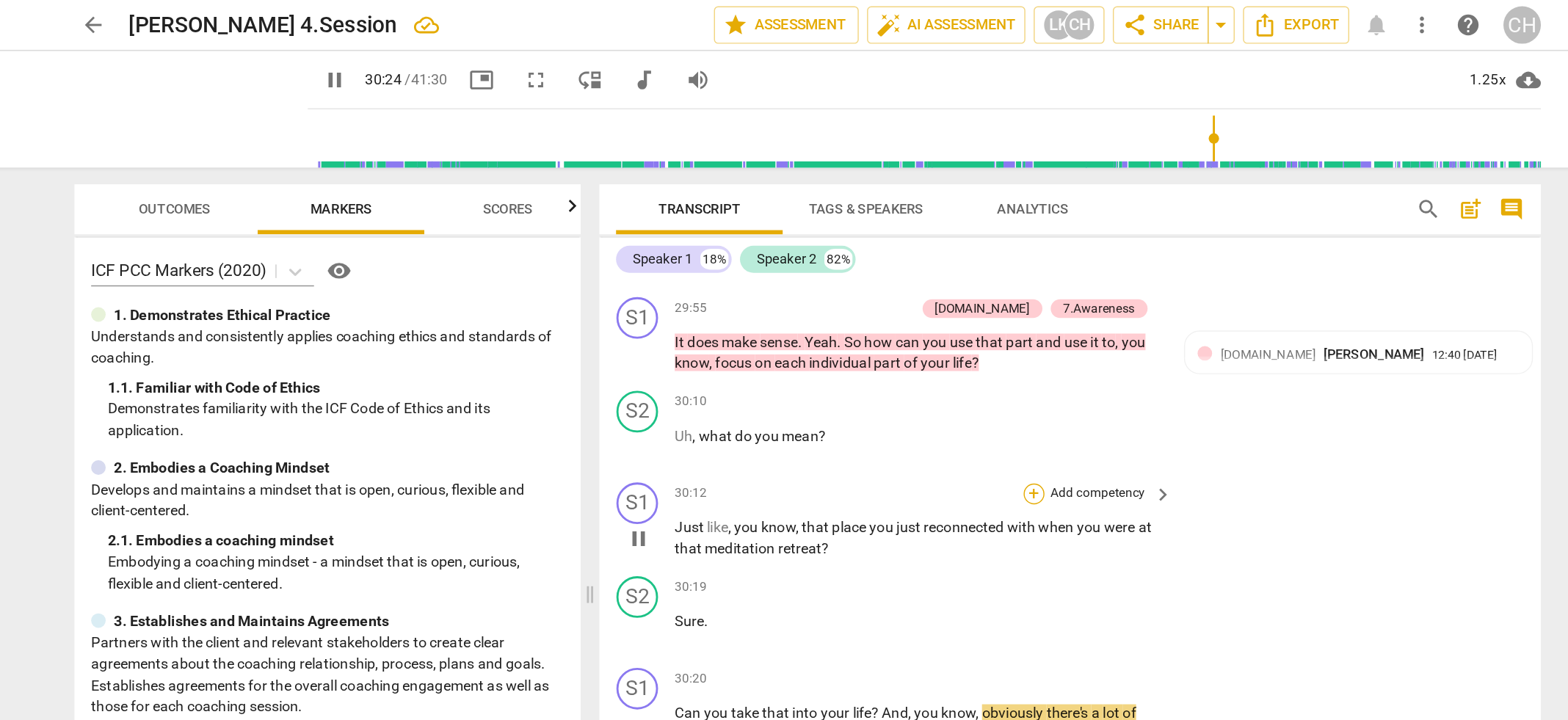
click at [942, 340] on div "+" at bounding box center [943, 347] width 15 height 15
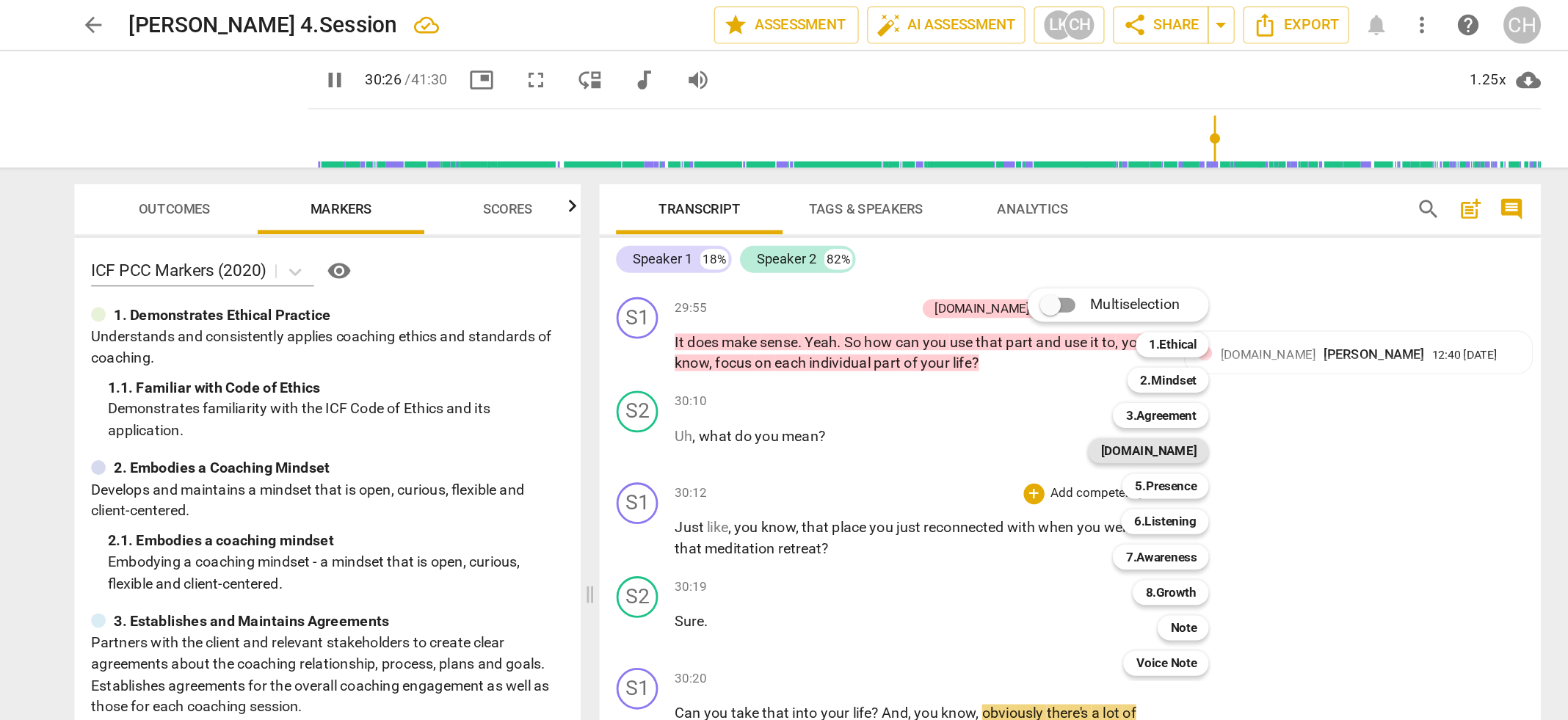
click at [1058, 315] on b "[DOMAIN_NAME]" at bounding box center [1023, 318] width 67 height 18
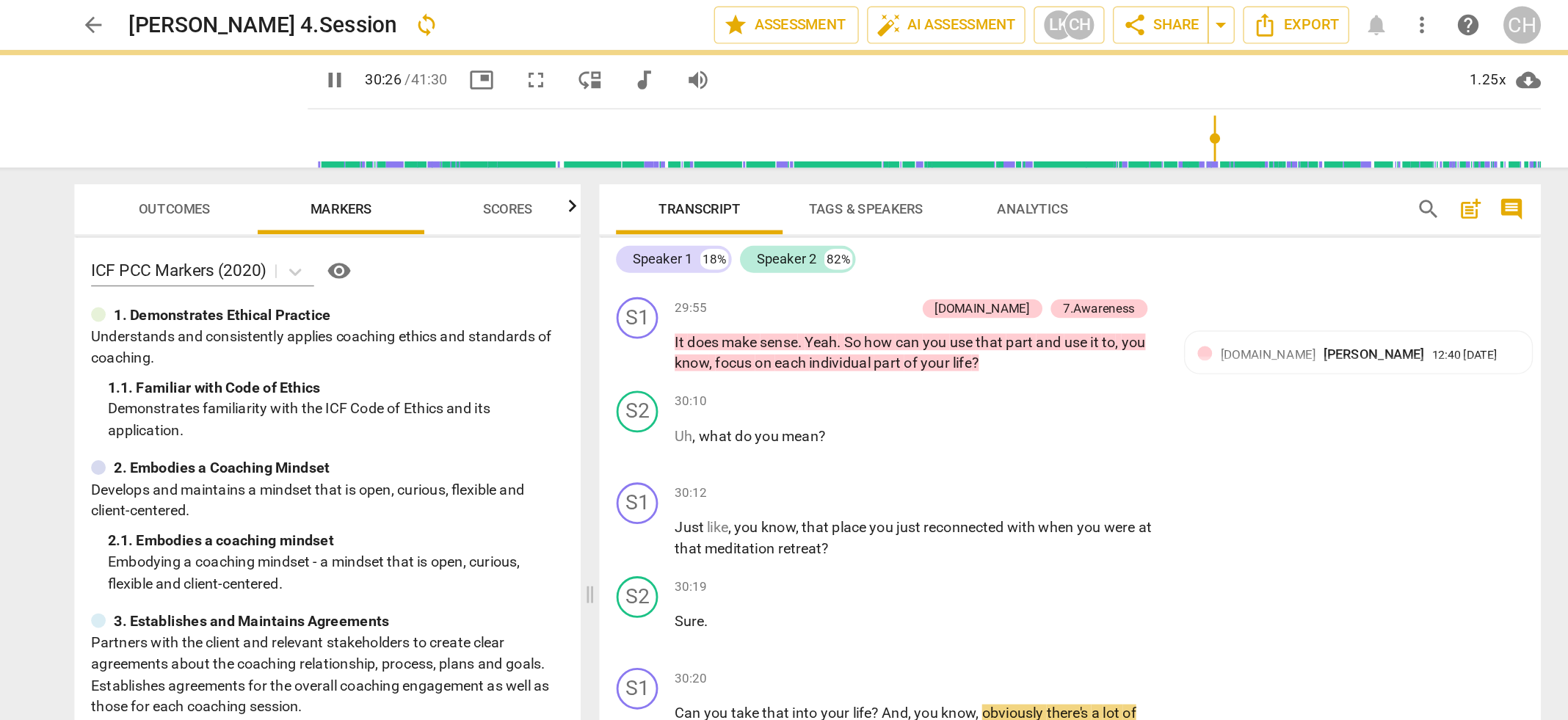
type input "1827"
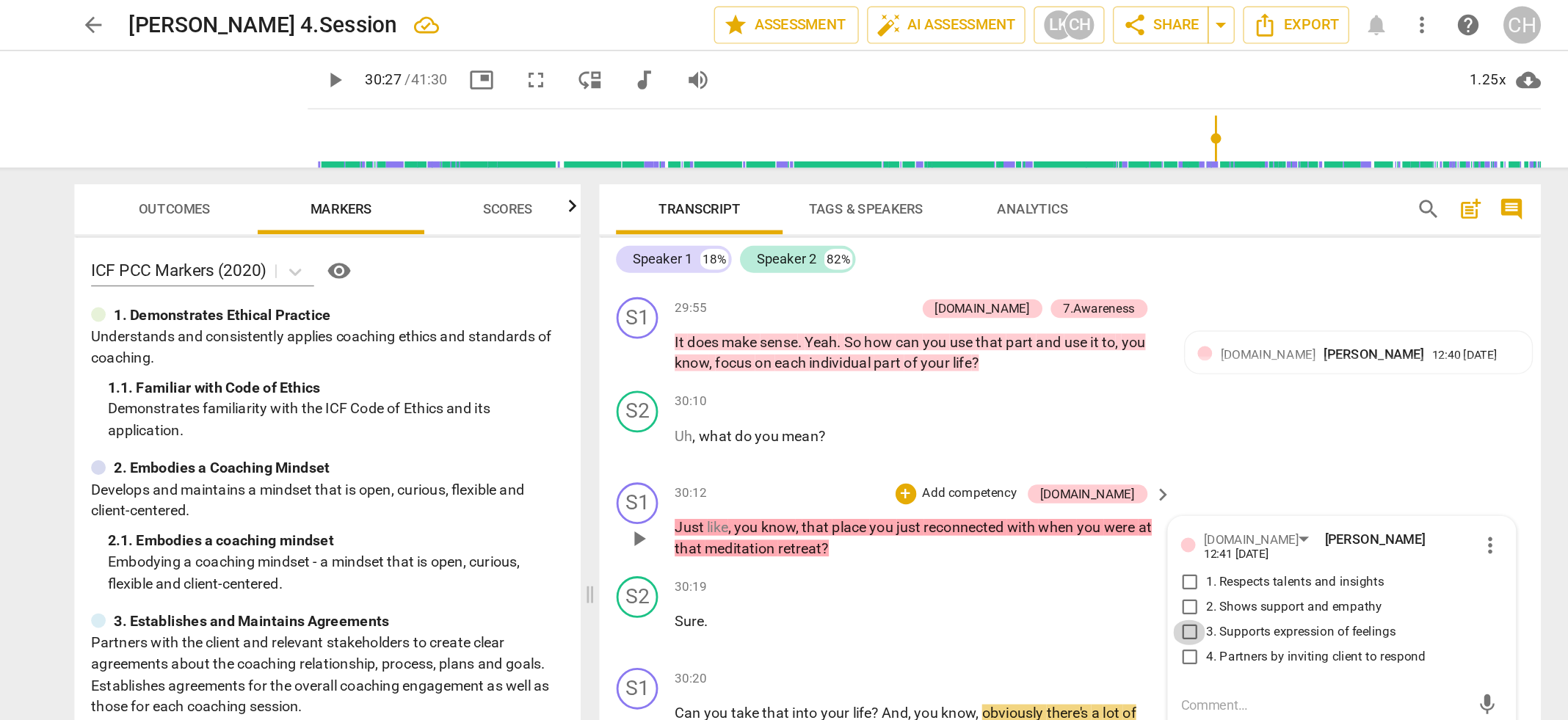
click at [1052, 436] on input "3. Supports expression of feelings" at bounding box center [1053, 445] width 23 height 18
checkbox input "true"
click at [932, 341] on p "Add competency" at bounding box center [898, 347] width 70 height 13
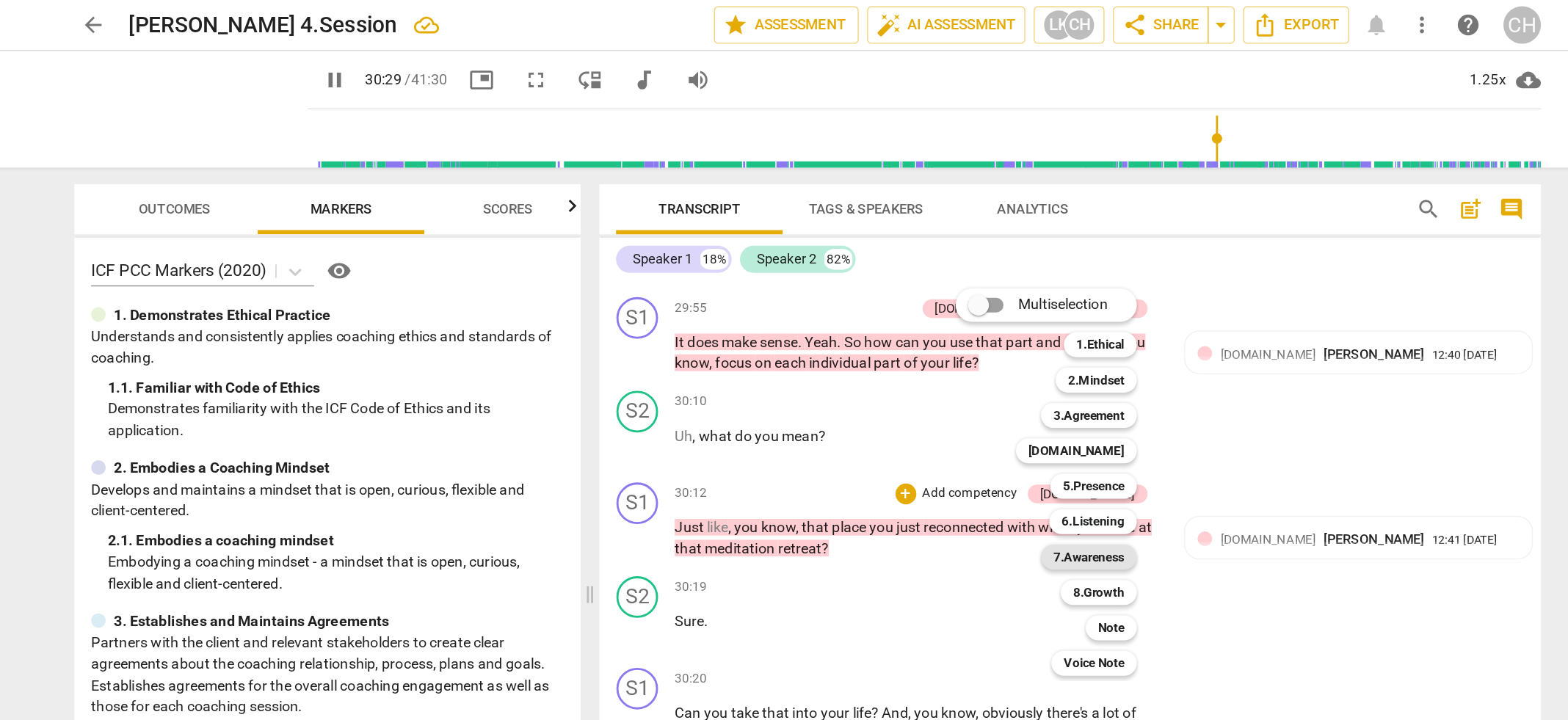
click at [988, 393] on b "7.Awareness" at bounding box center [982, 392] width 50 height 18
type input "1829"
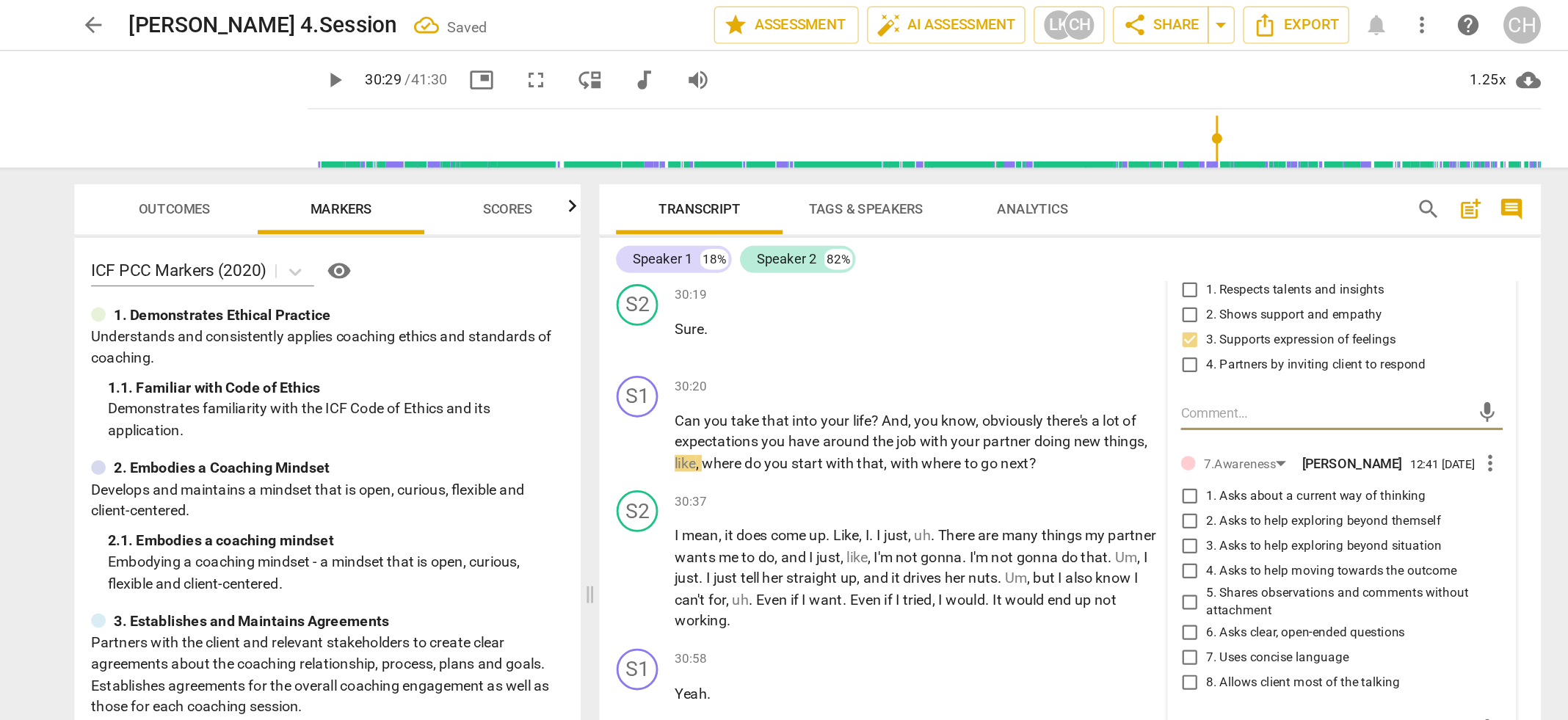
scroll to position [9265, 0]
click at [1051, 357] on input "2. Asks to help exploring beyond themself" at bounding box center [1053, 365] width 23 height 18
checkbox input "true"
click at [832, 338] on div "S2 play_arrow pause 30:37 + Add competency keyboard_arrow_right I mean , it doe…" at bounding box center [969, 394] width 663 height 112
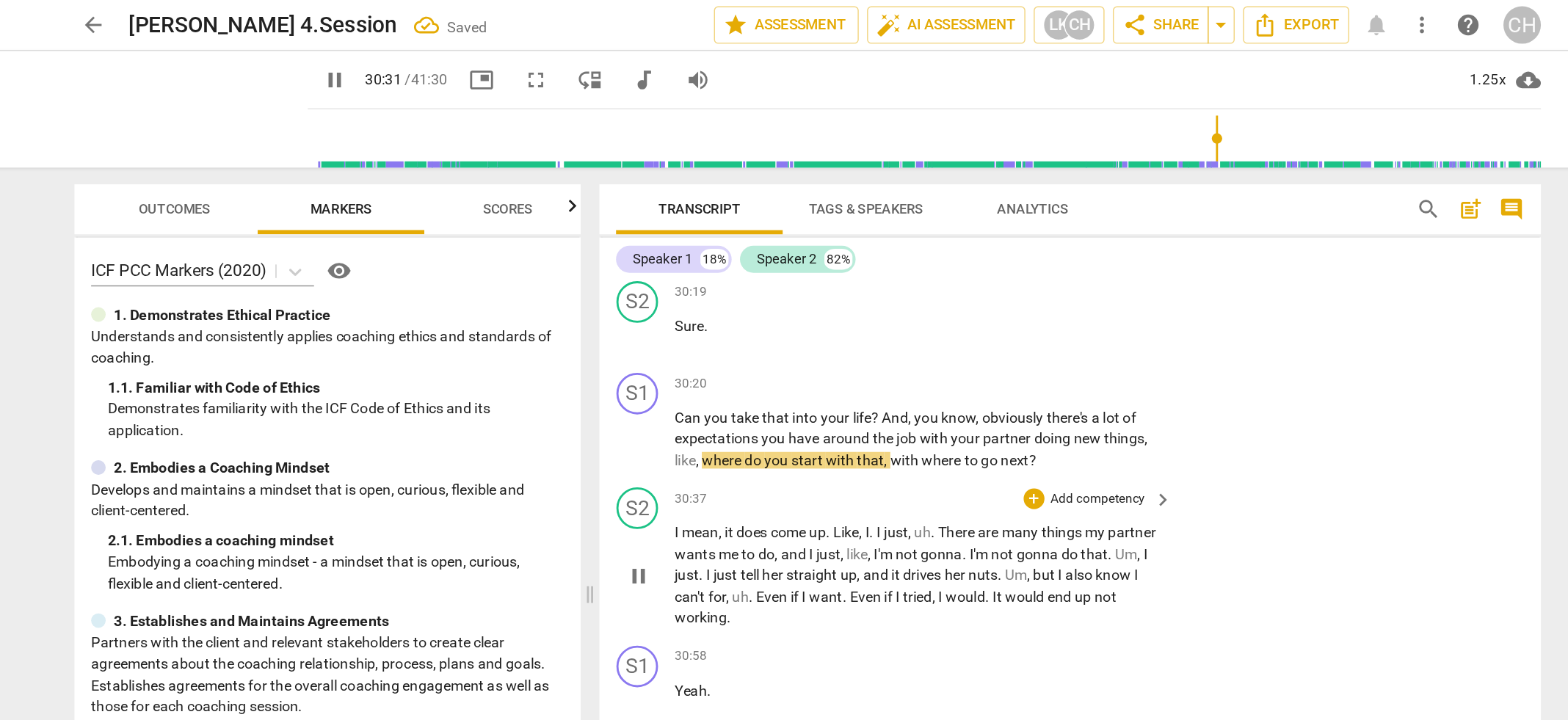
scroll to position [9296, 0]
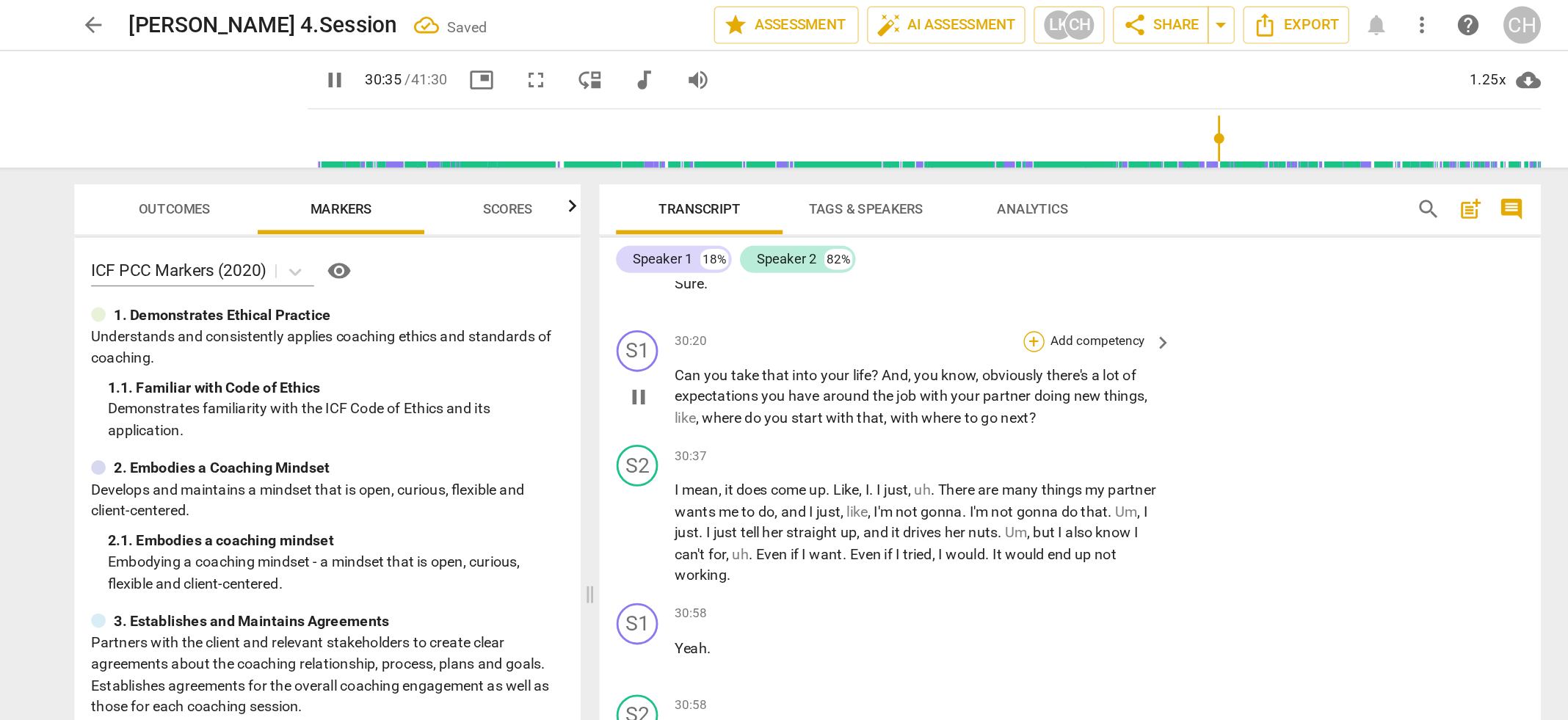
click at [943, 233] on div "+" at bounding box center [943, 240] width 15 height 15
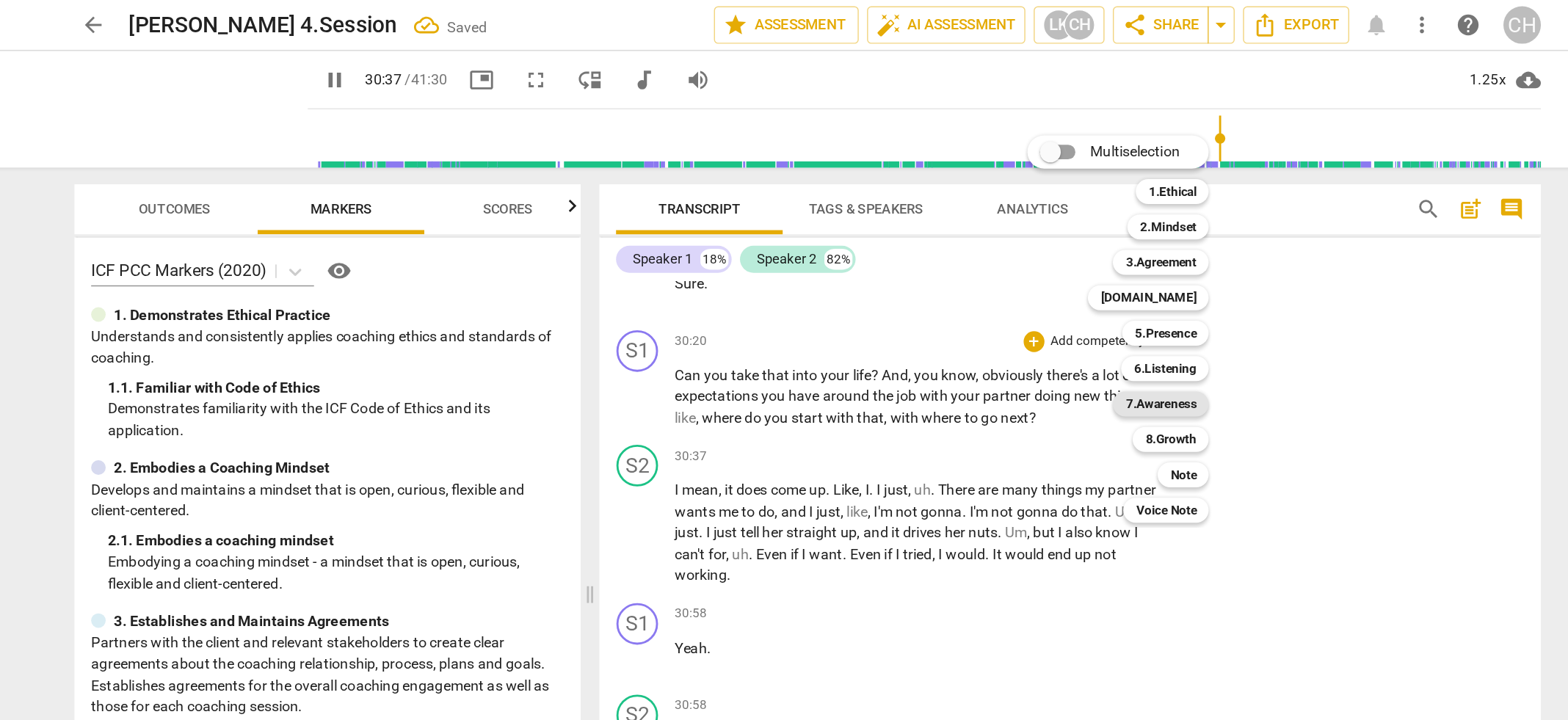
click at [1058, 284] on b "7.Awareness" at bounding box center [1032, 284] width 50 height 18
type input "1838"
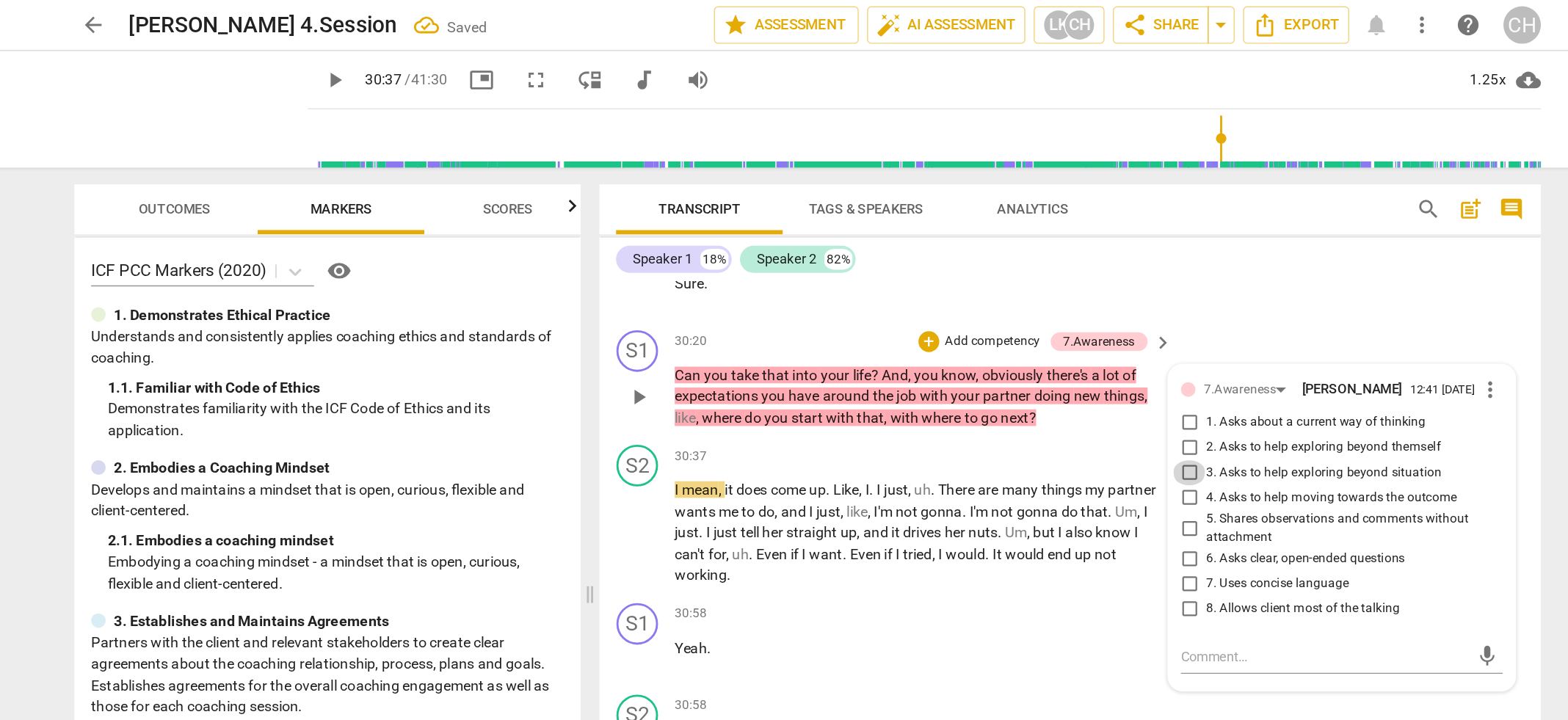
click at [1048, 328] on input "3. Asks to help exploring beyond situation" at bounding box center [1053, 333] width 23 height 18
checkbox input "true"
click at [1049, 391] on input "6. Asks clear, open-ended questions" at bounding box center [1053, 394] width 23 height 18
checkbox input "true"
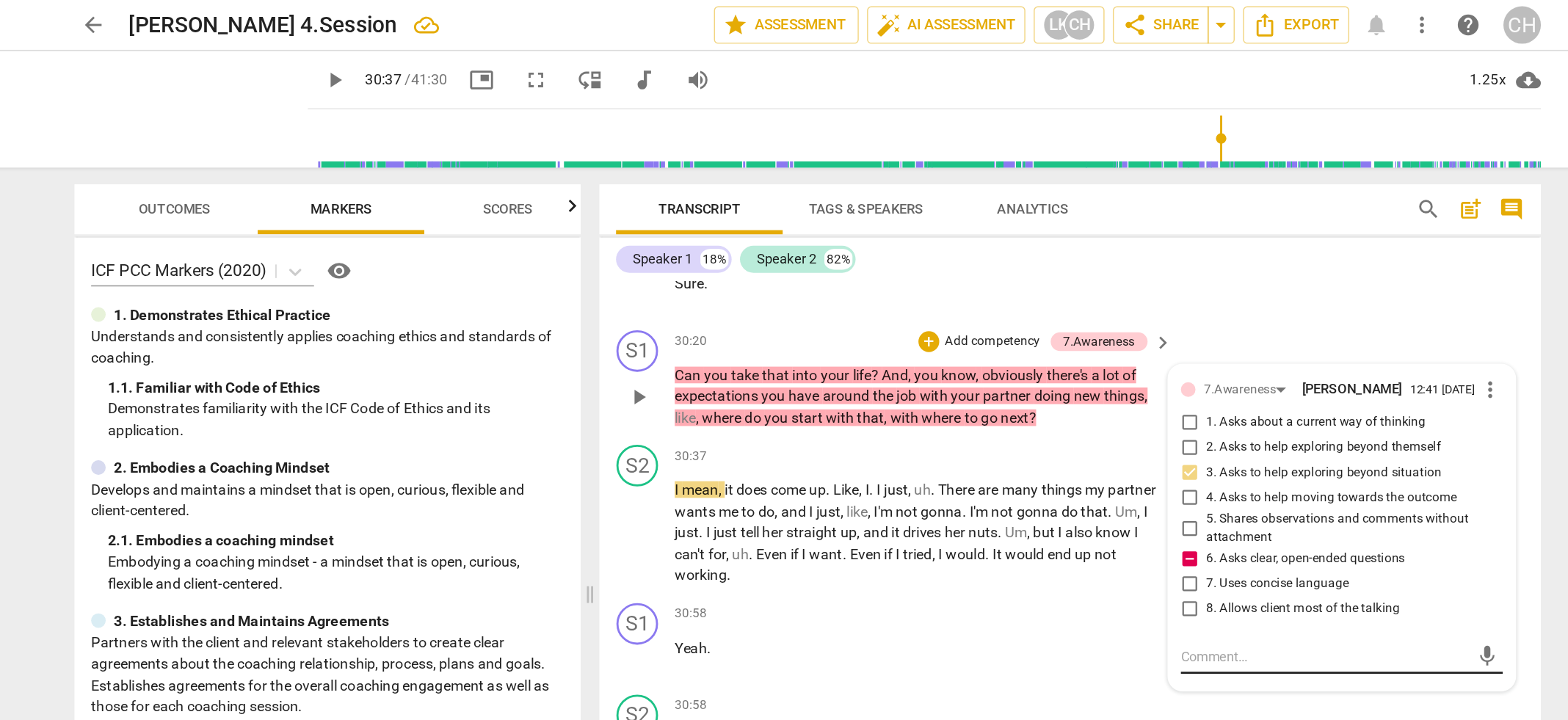
click at [1053, 461] on textarea at bounding box center [1148, 463] width 203 height 14
type textarea "A"
type textarea "As"
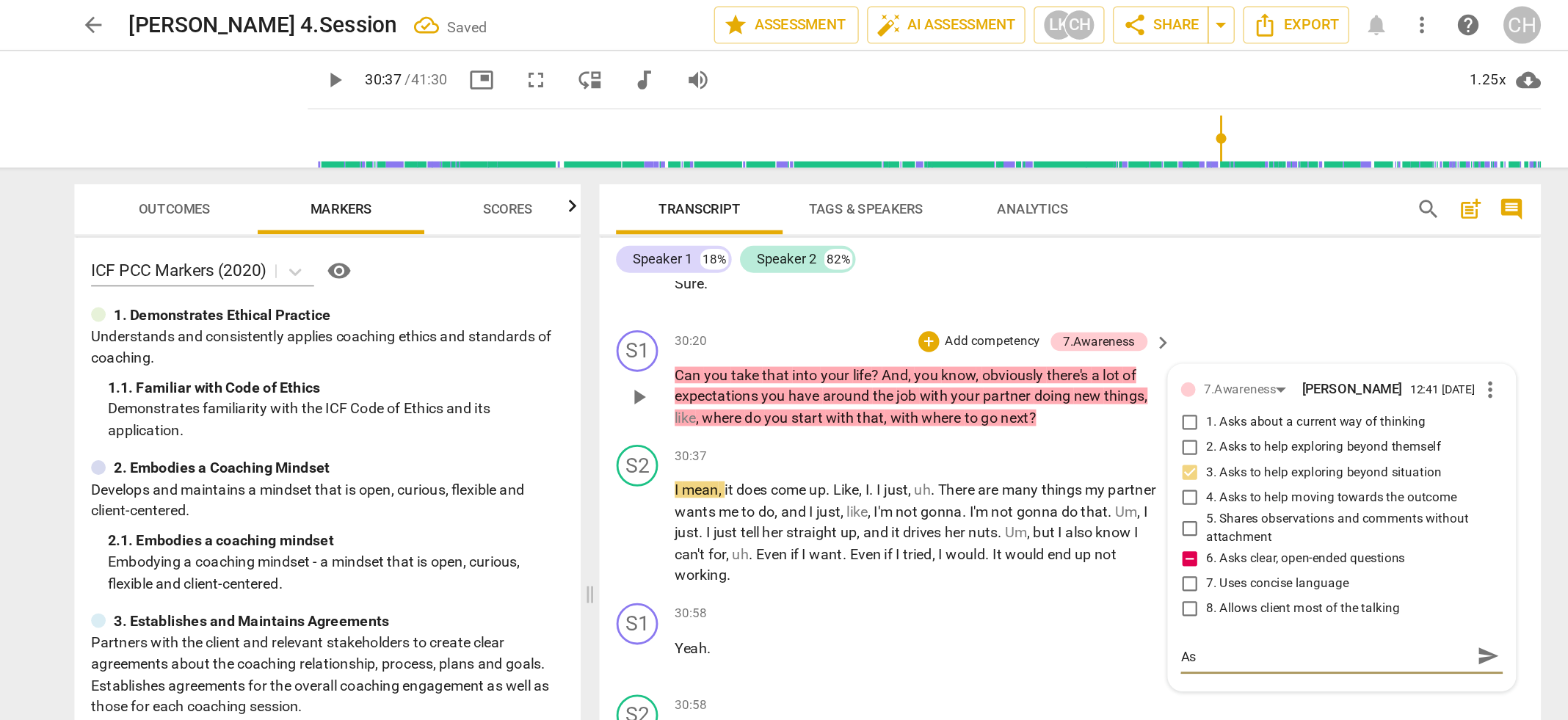
type textarea "Ask"
type textarea "Ask o"
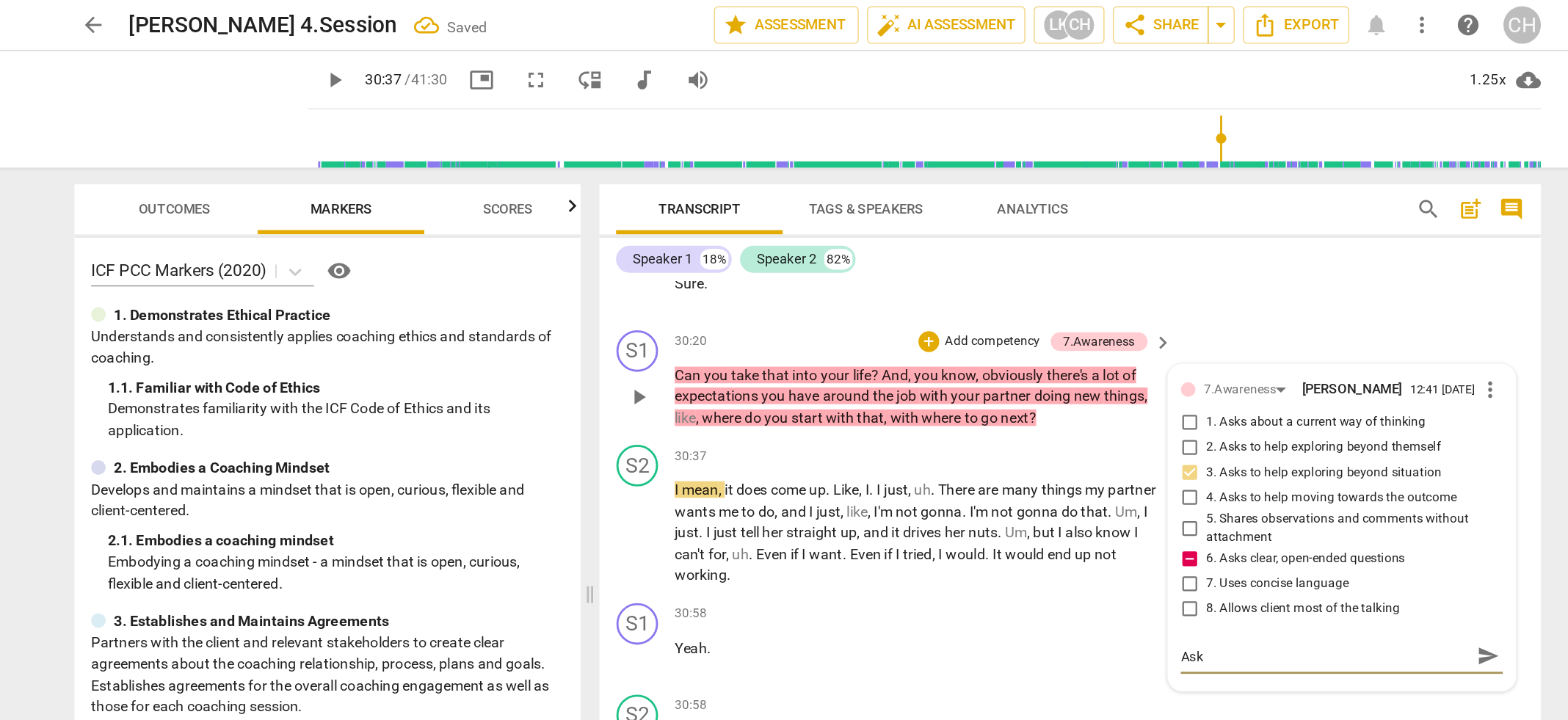
type textarea "Ask o"
type textarea "Ask on"
type textarea "Ask one"
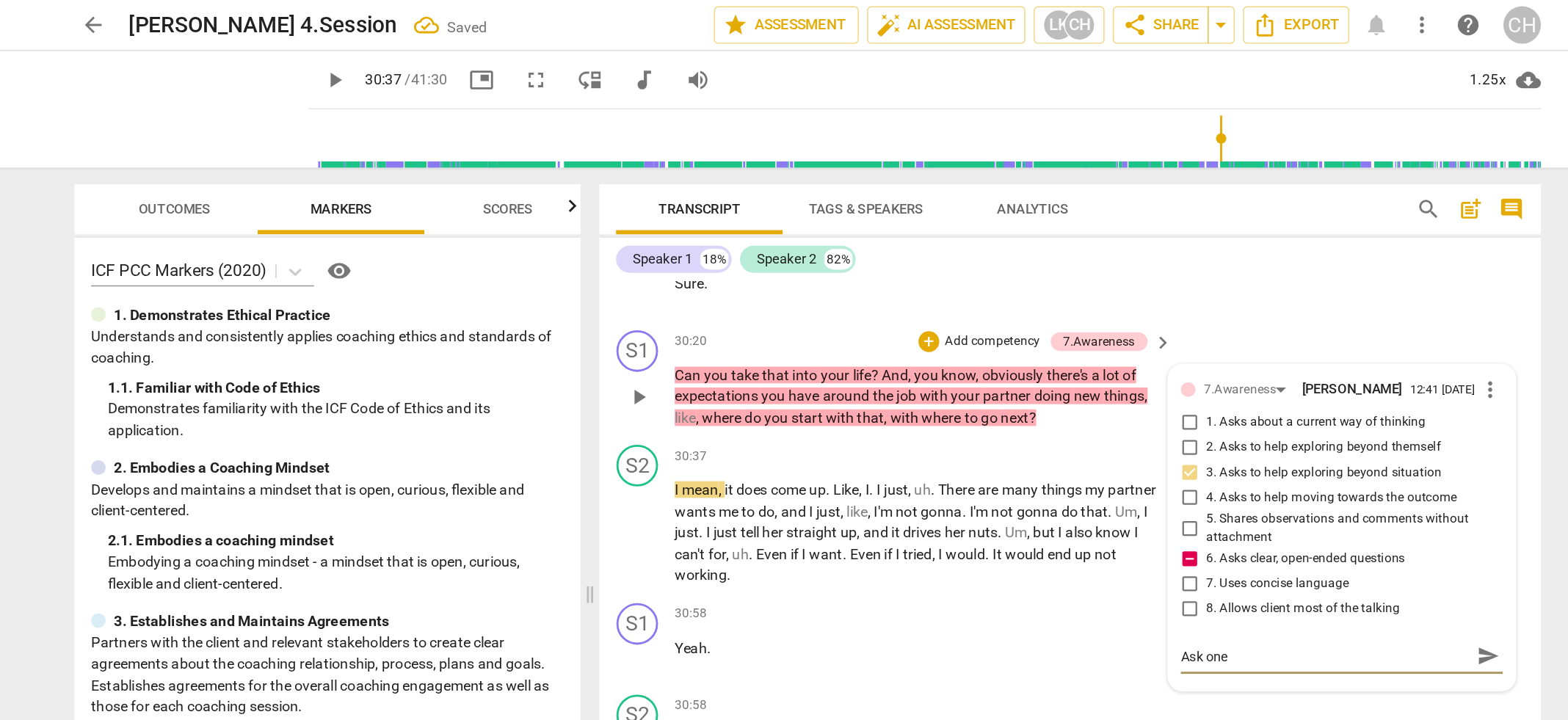
type textarea "Ask one"
type textarea "Ask one q"
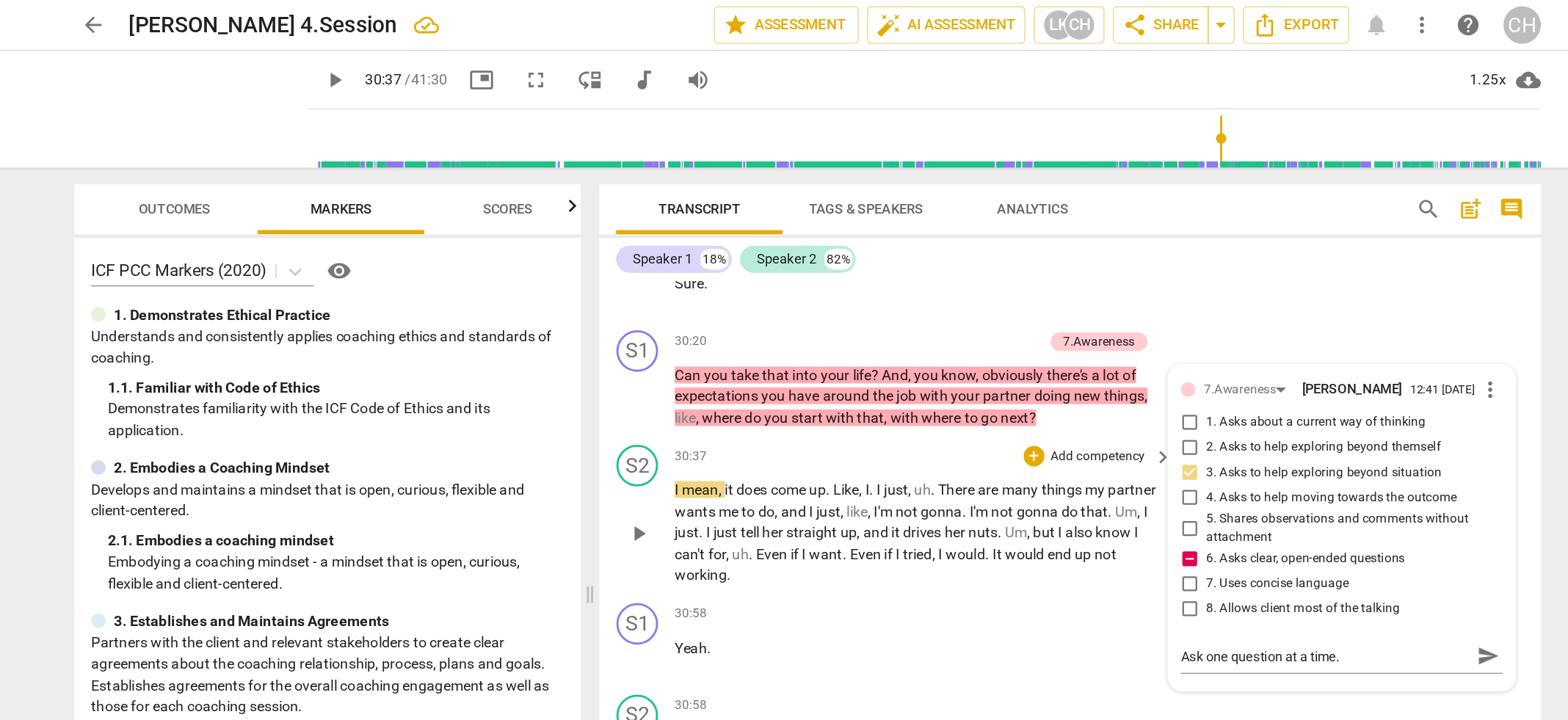
click at [807, 354] on span "just" at bounding box center [798, 360] width 17 height 12
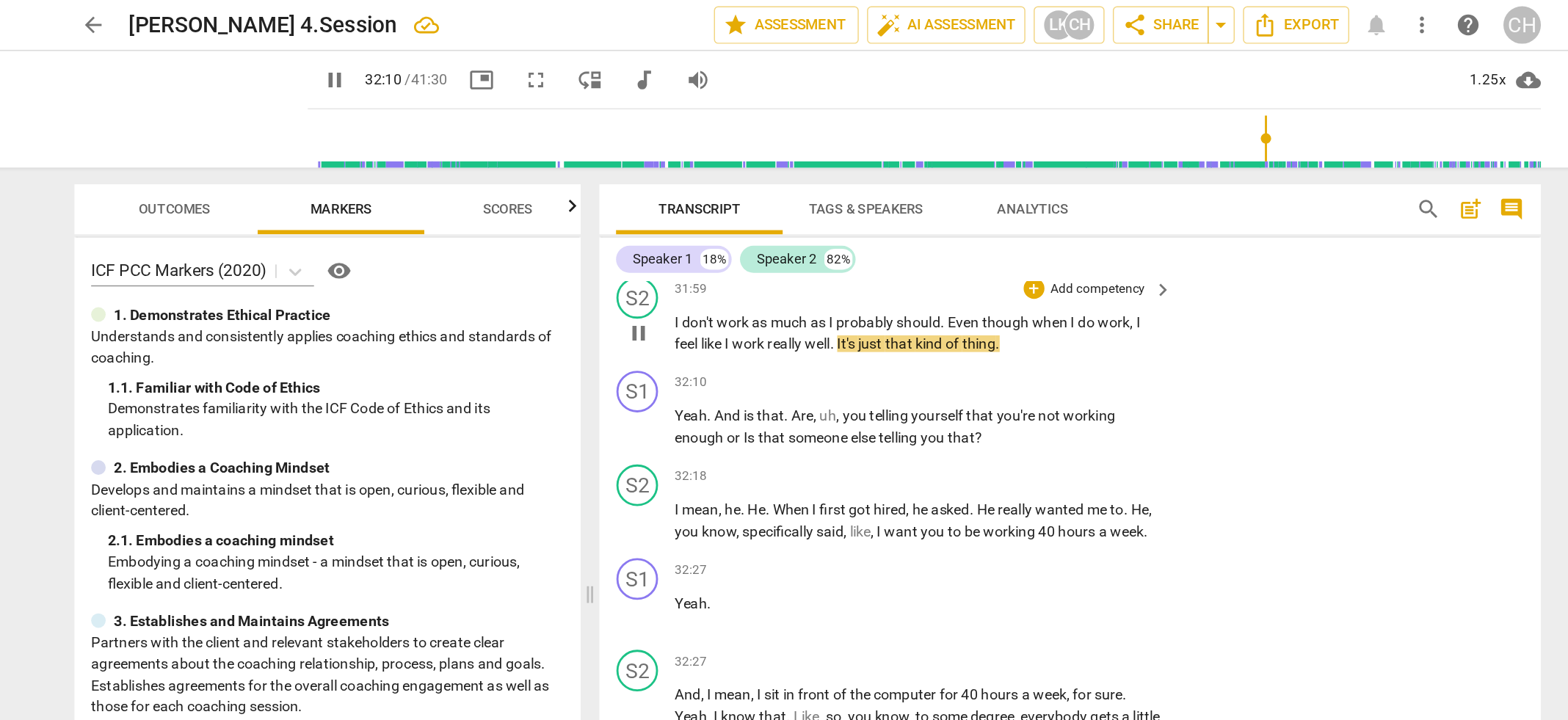
scroll to position [9957, 0]
click at [946, 261] on div "+" at bounding box center [943, 268] width 15 height 15
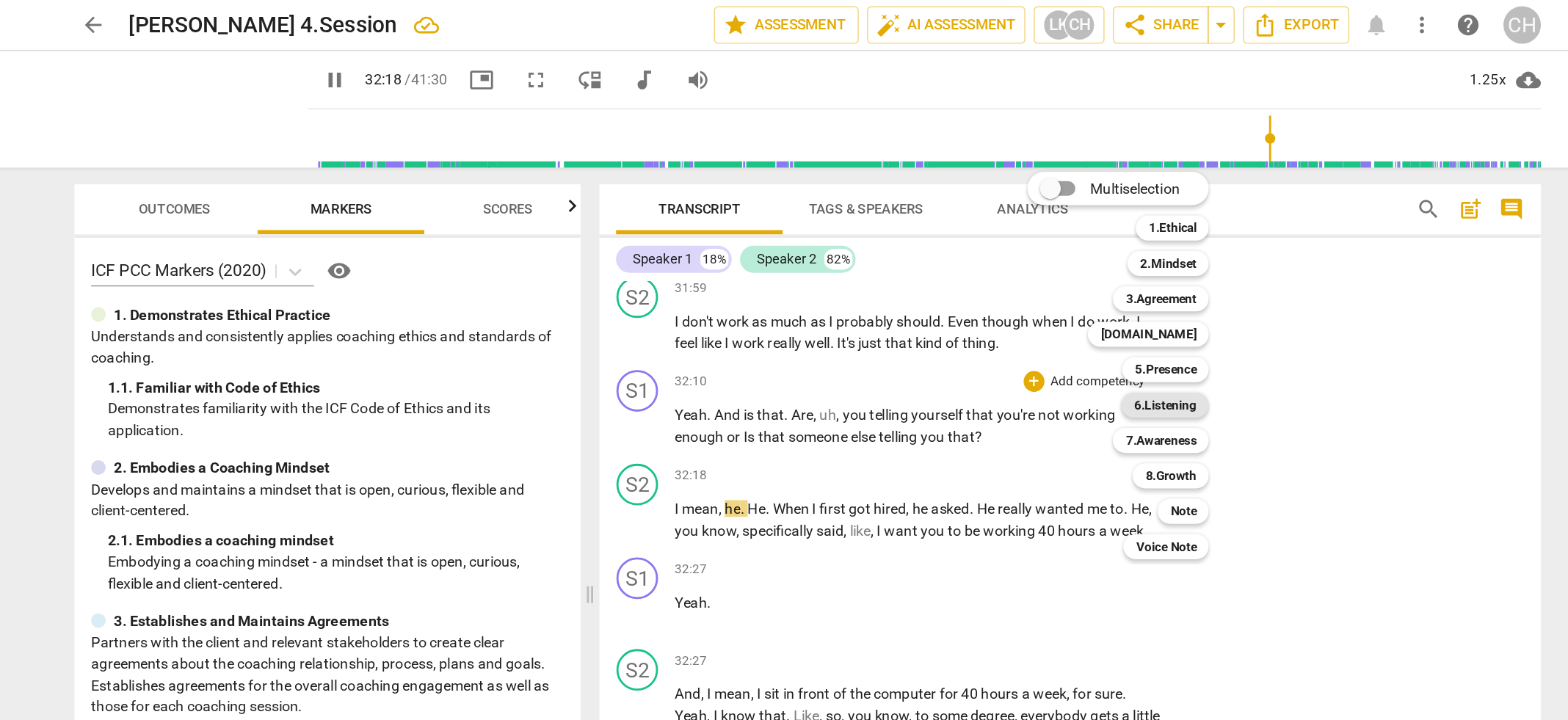
click at [1034, 286] on b "6.Listening" at bounding box center [1036, 285] width 44 height 18
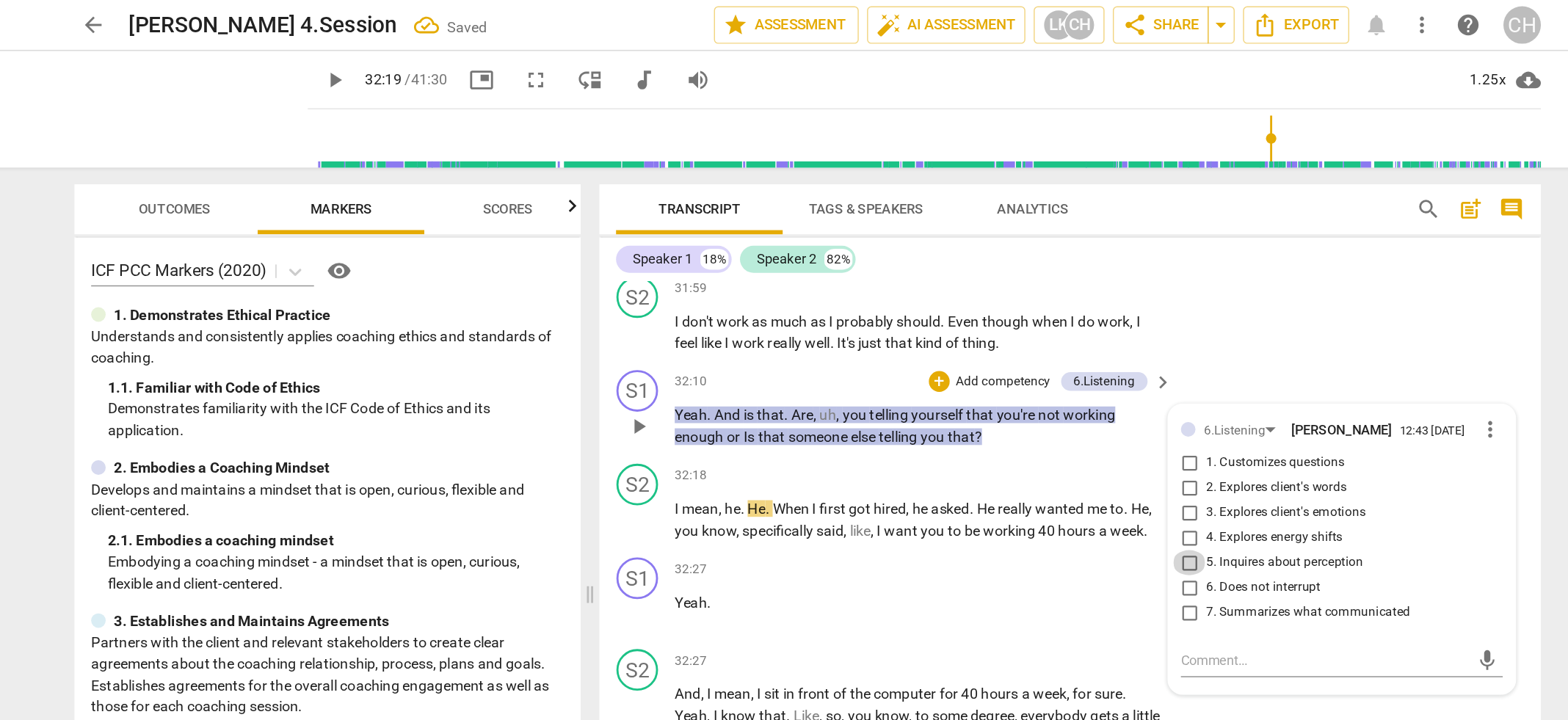
click at [1053, 392] on input "5. Inquires about perception" at bounding box center [1053, 396] width 23 height 18
click at [1046, 460] on textarea at bounding box center [1148, 465] width 203 height 14
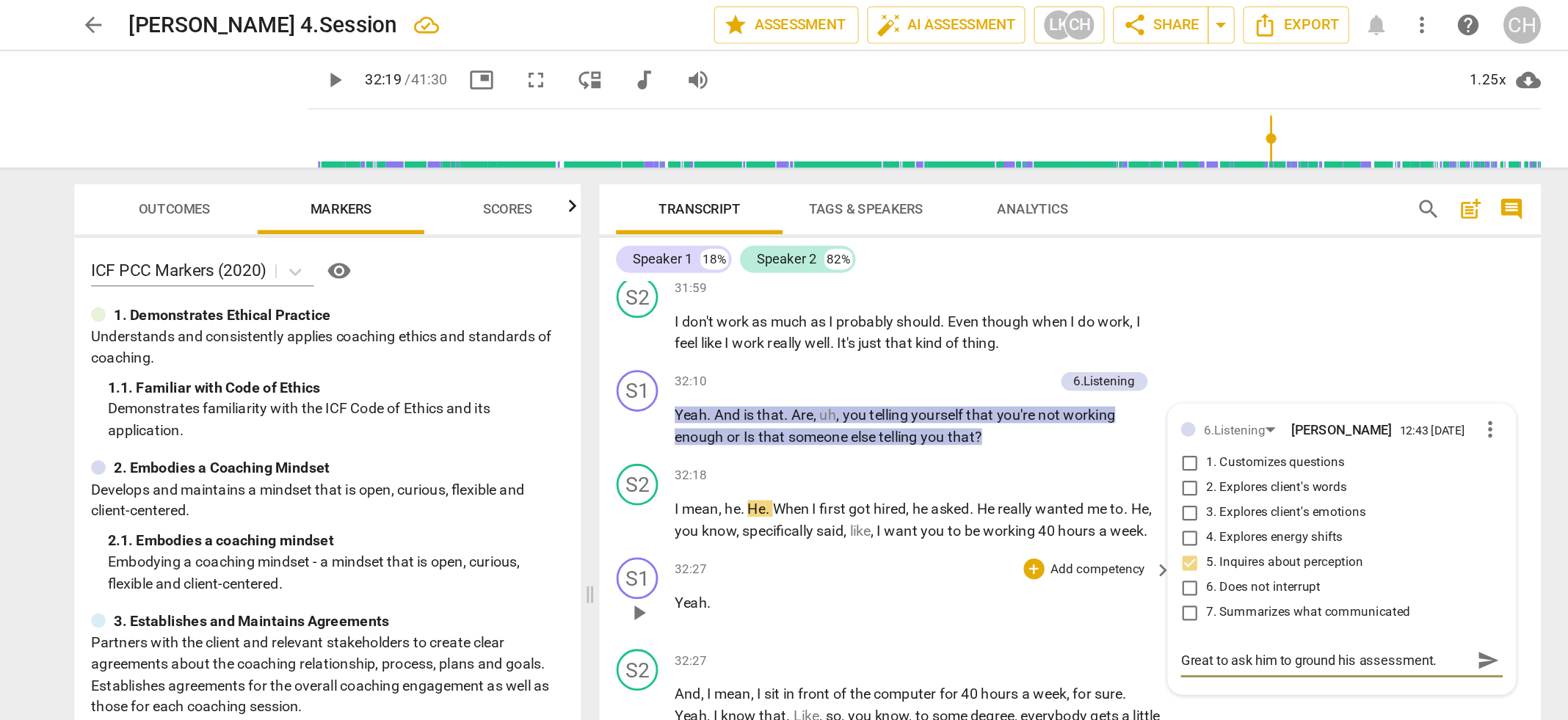
click at [785, 393] on div "32:27 + Add competency keyboard_arrow_right" at bounding box center [866, 401] width 353 height 16
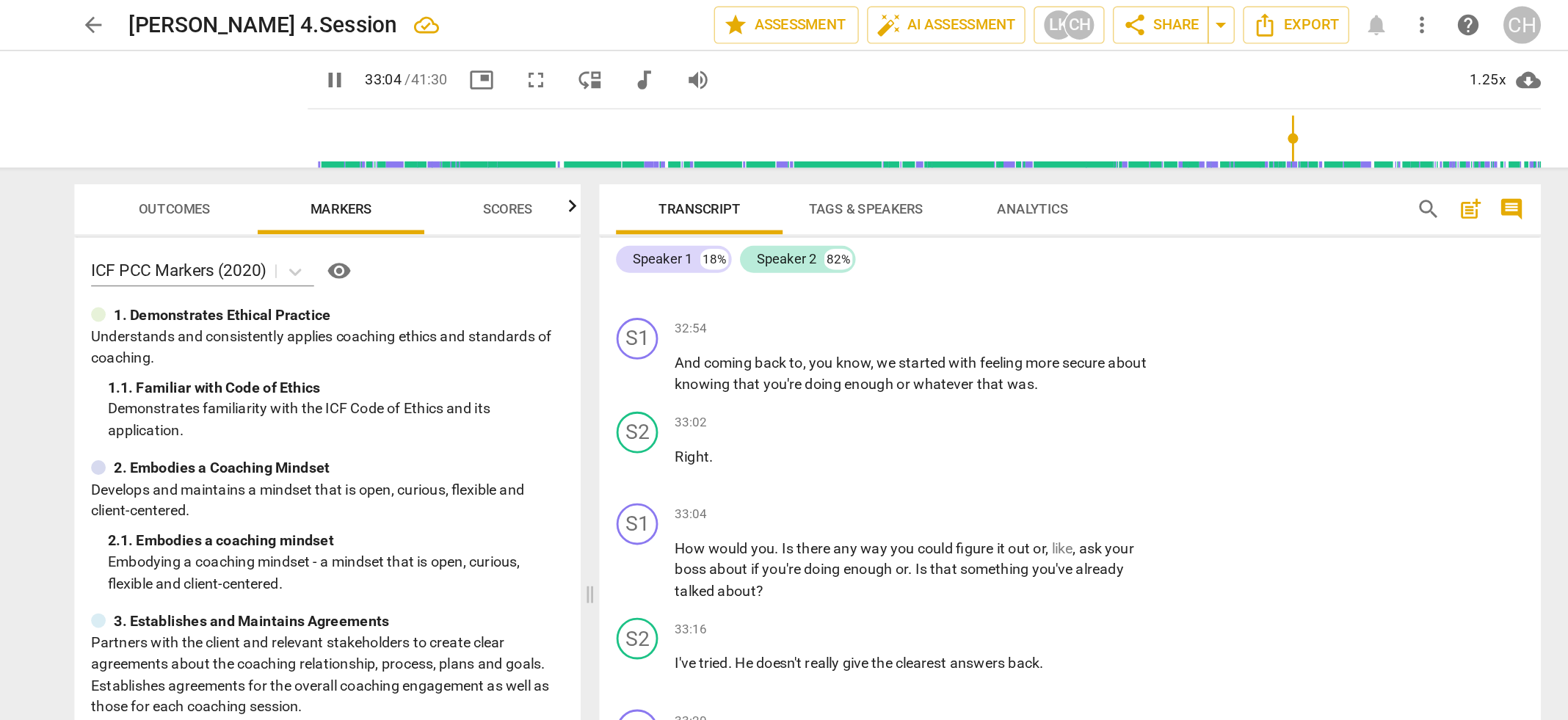
scroll to position [10561, 0]
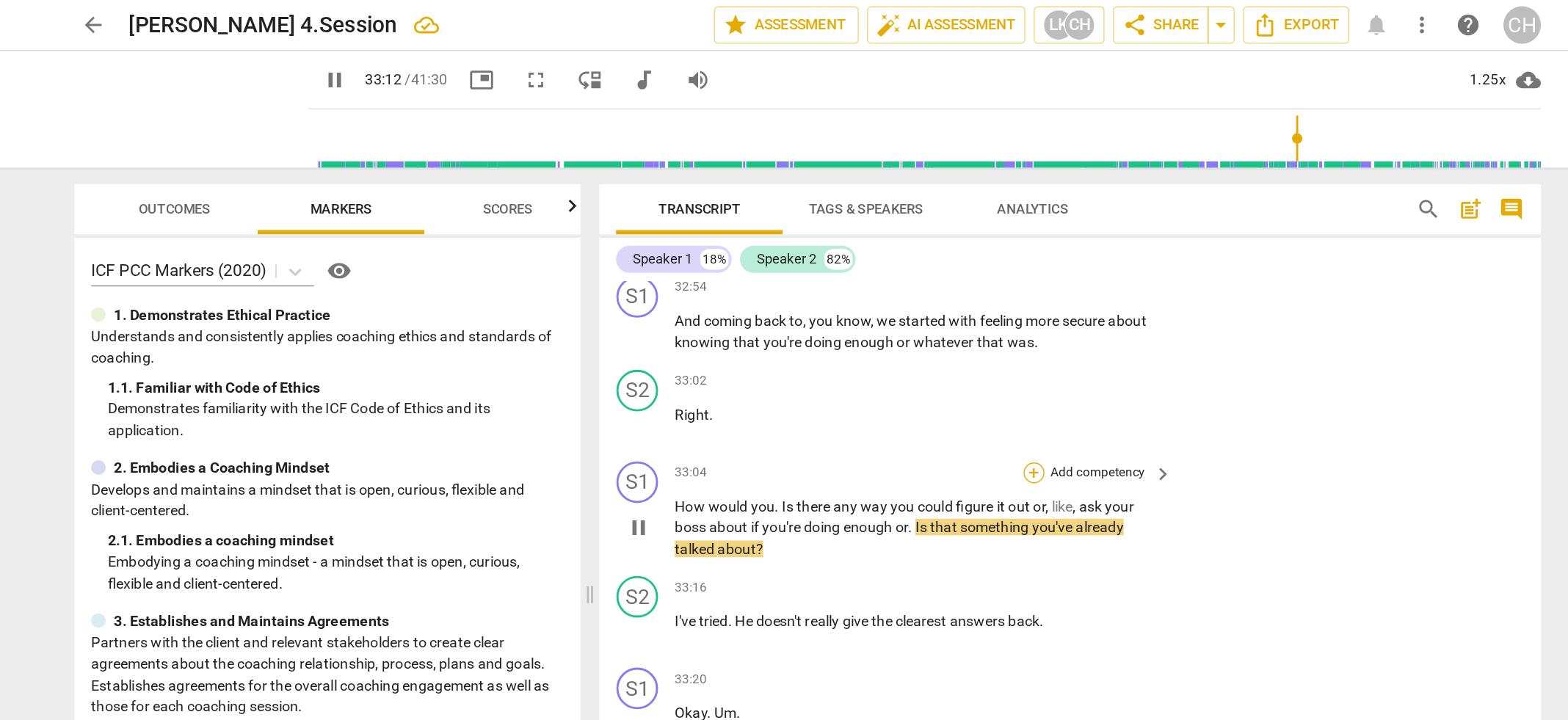
click at [939, 326] on div "+" at bounding box center [943, 332] width 15 height 15
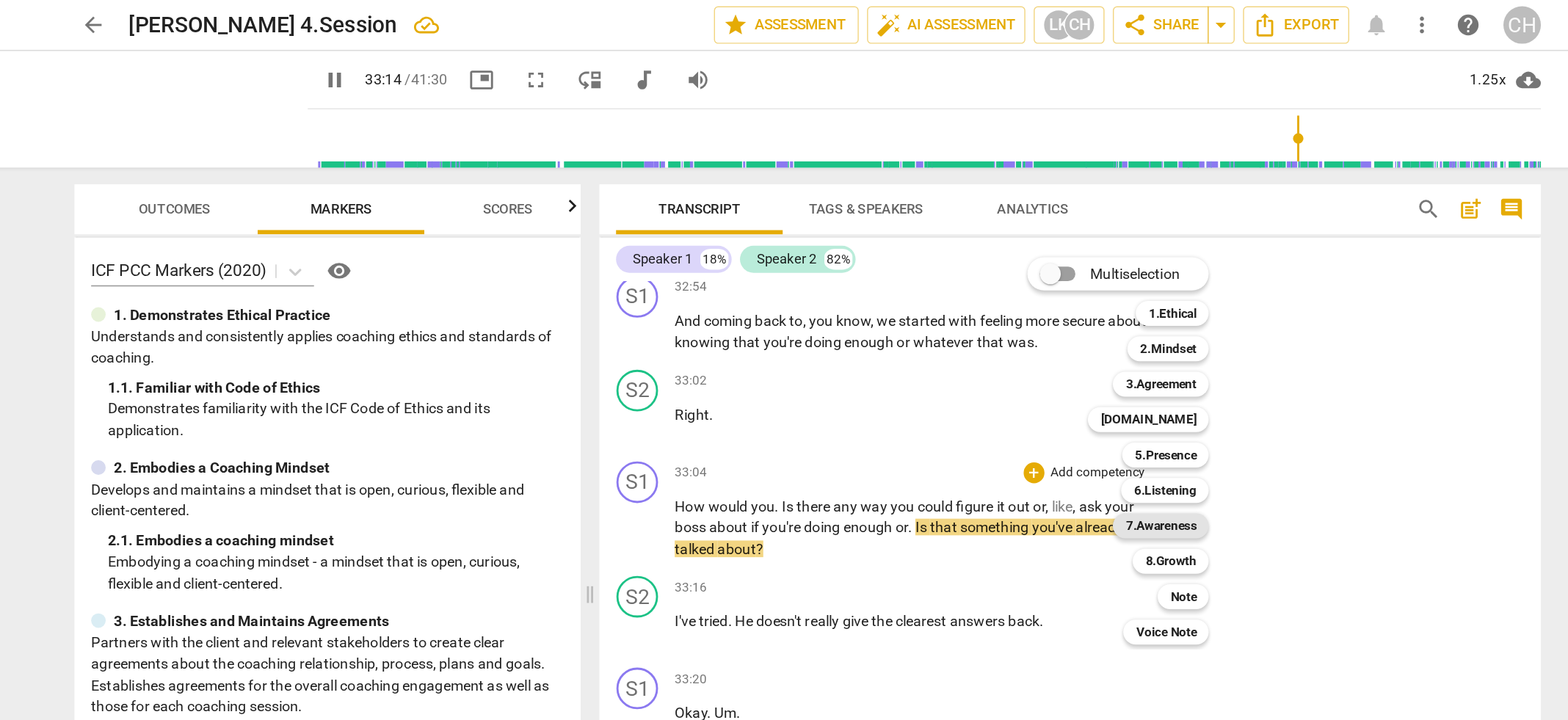
click at [1018, 368] on b "7.Awareness" at bounding box center [1032, 370] width 50 height 18
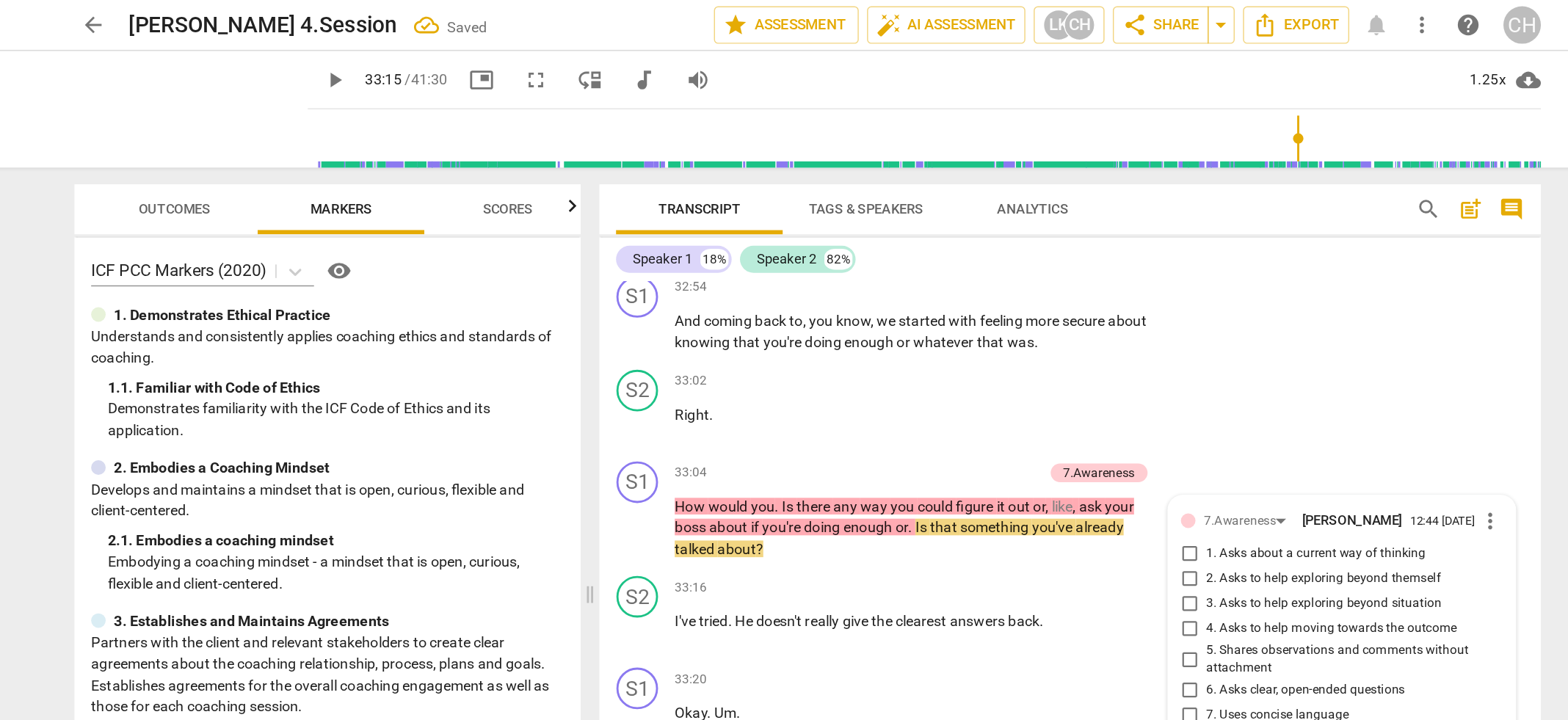
scroll to position [0, 0]
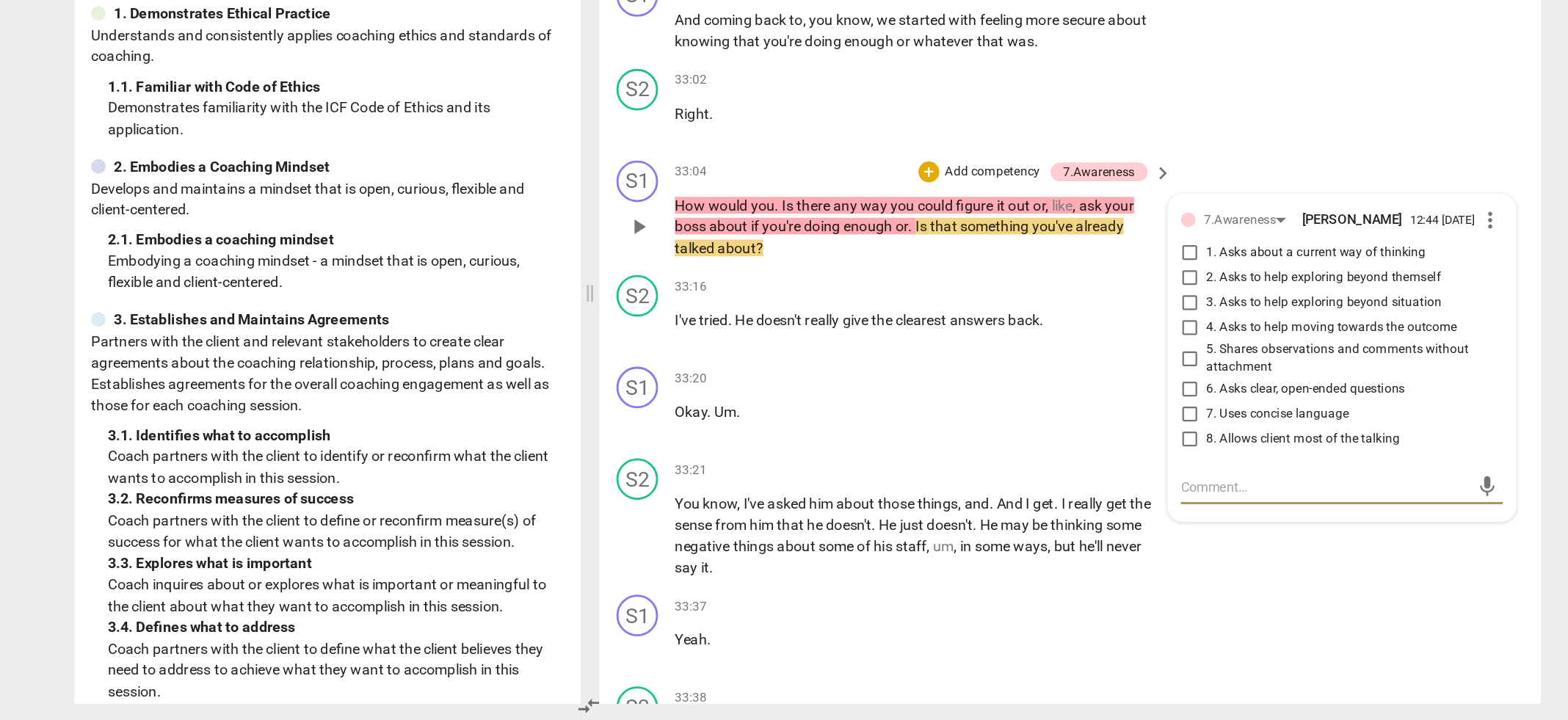
click at [1051, 417] on input "3. Asks to help exploring beyond situation" at bounding box center [1053, 425] width 23 height 18
click at [905, 560] on span "and" at bounding box center [902, 566] width 18 height 12
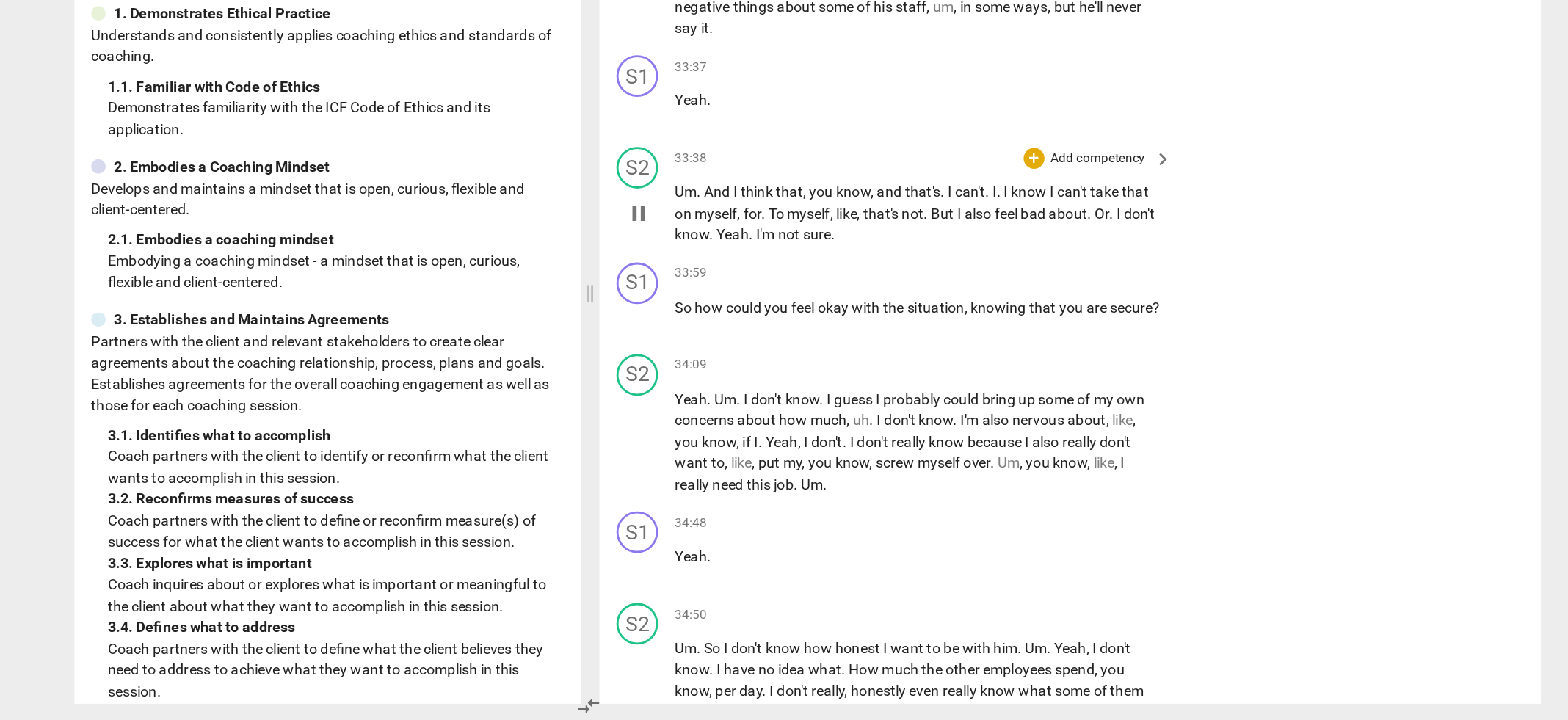
scroll to position [10944, 0]
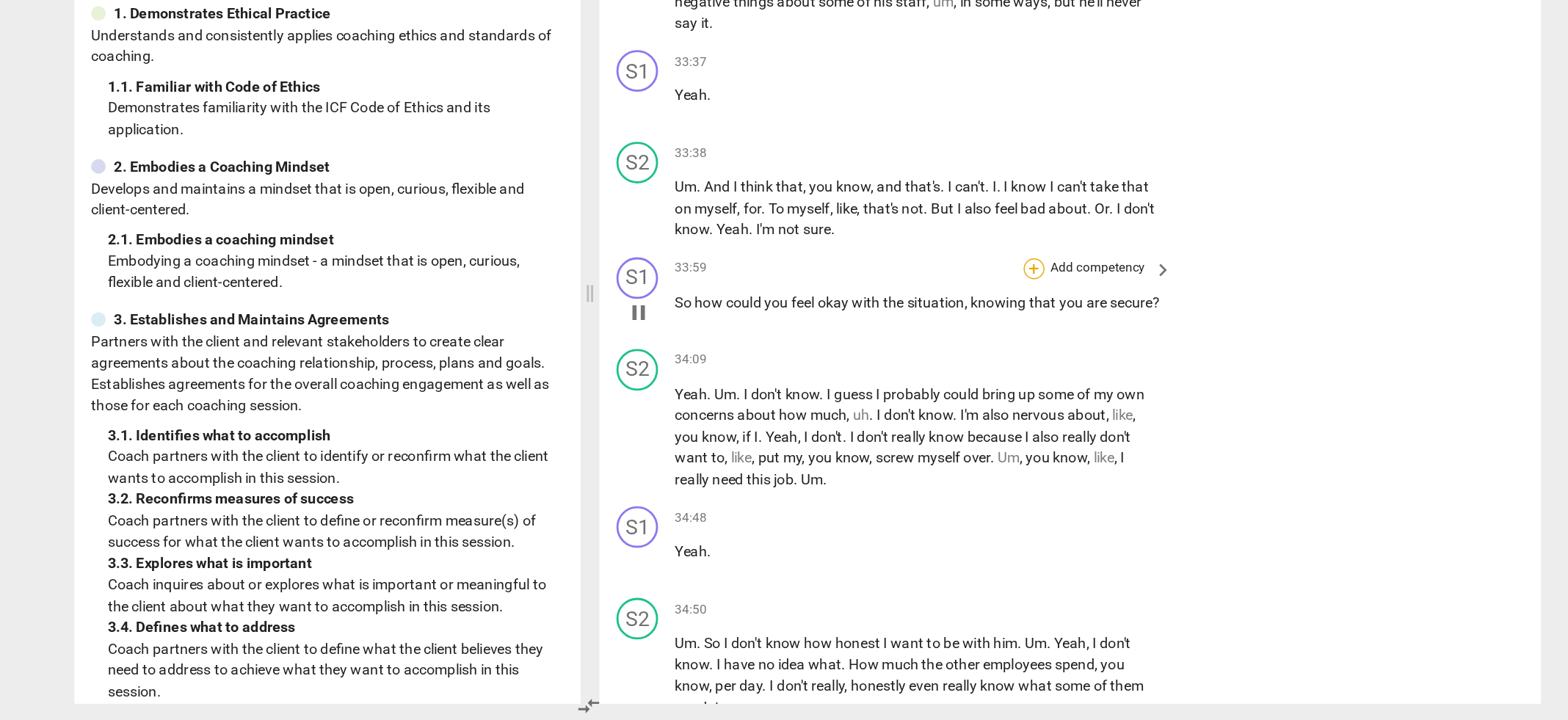
click at [937, 394] on div "+" at bounding box center [943, 401] width 15 height 15
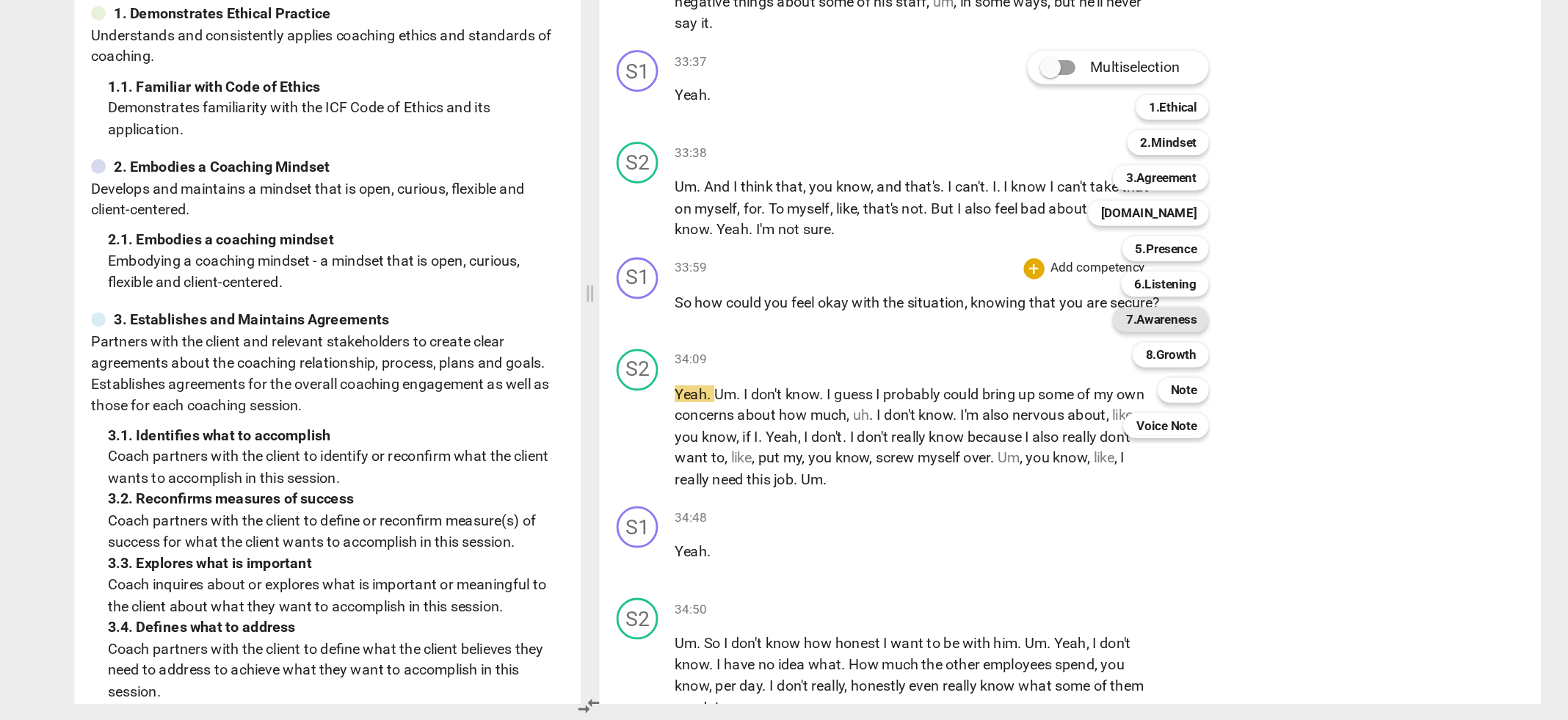
click at [1051, 434] on b "7.Awareness" at bounding box center [1032, 437] width 50 height 18
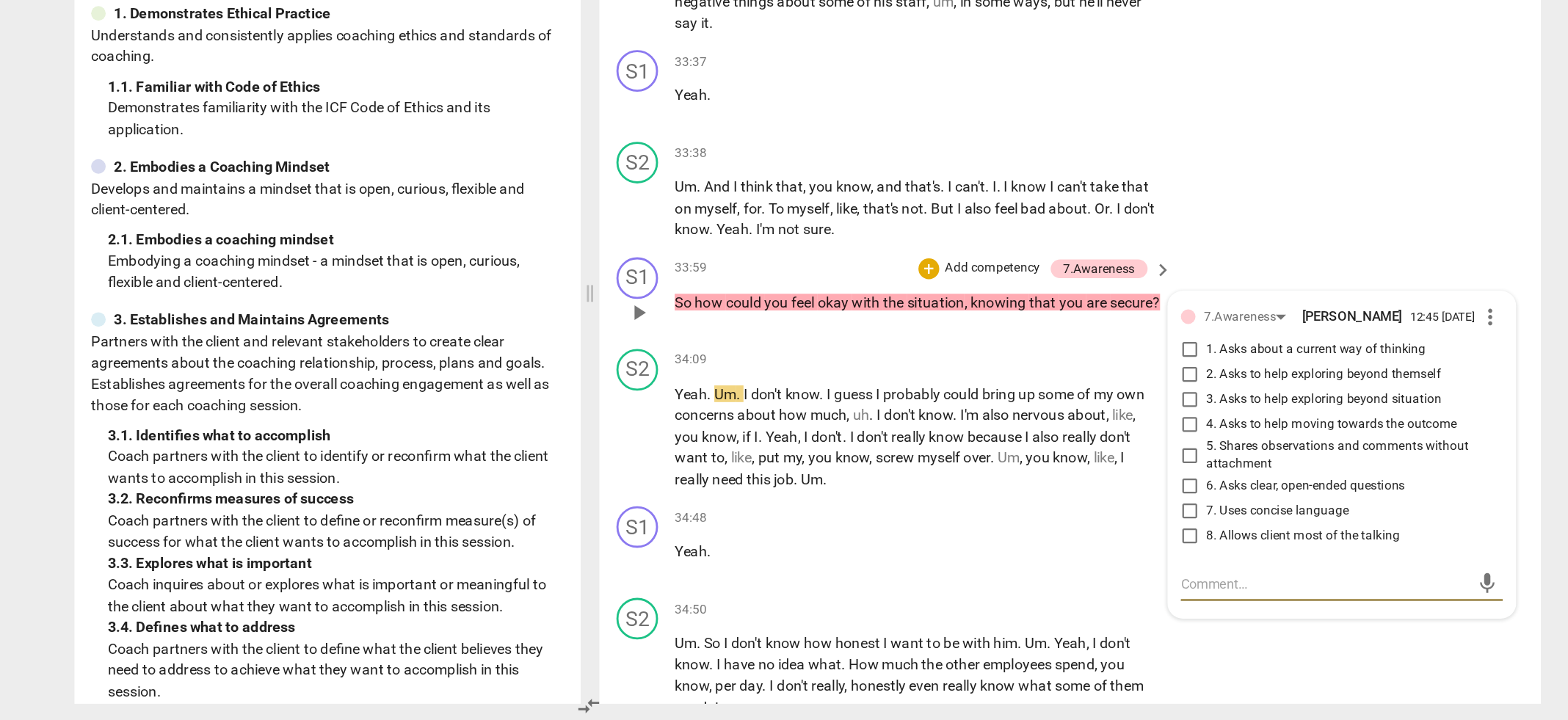
click at [1052, 485] on input "3. Asks to help exploring beyond situation" at bounding box center [1053, 494] width 23 height 18
click at [869, 514] on span "know" at bounding box center [882, 519] width 27 height 12
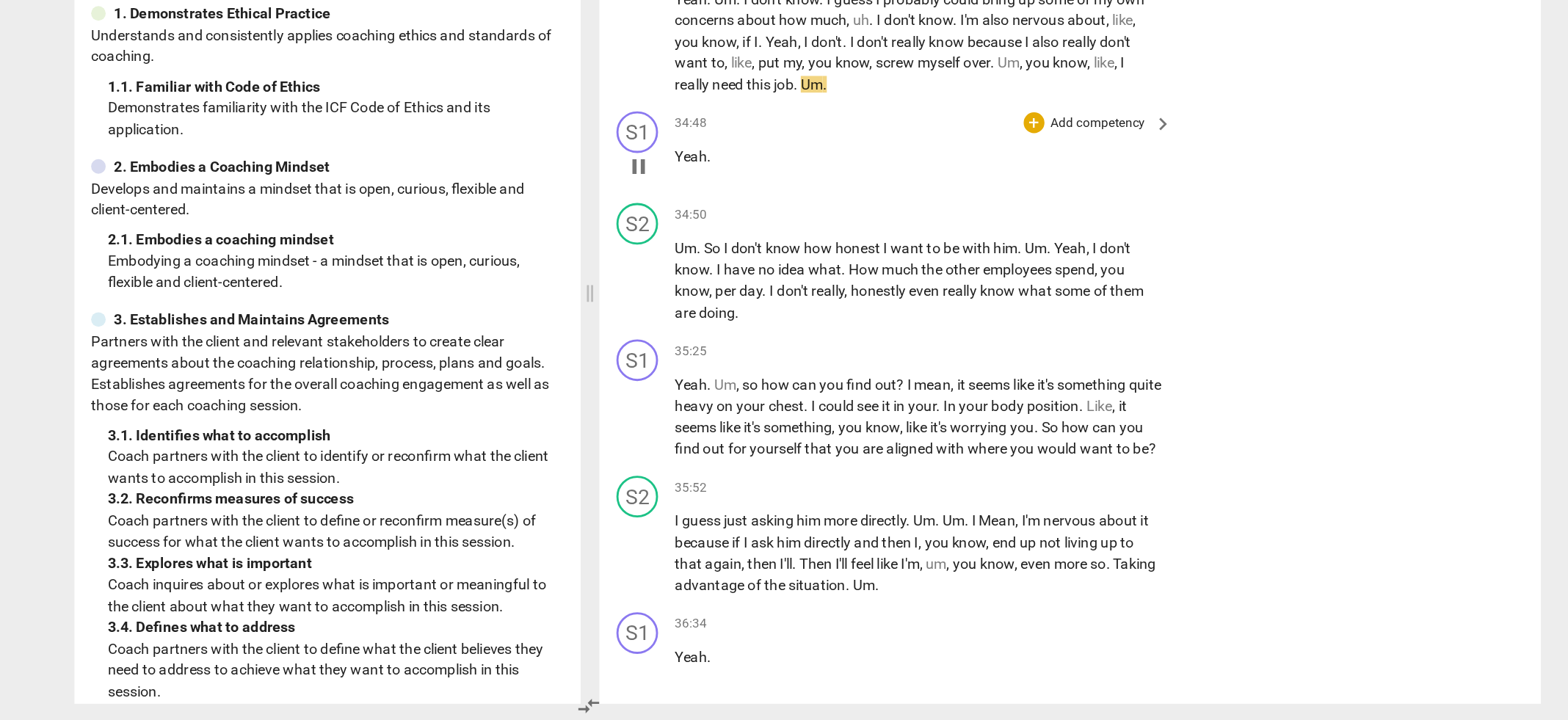
scroll to position [11224, 0]
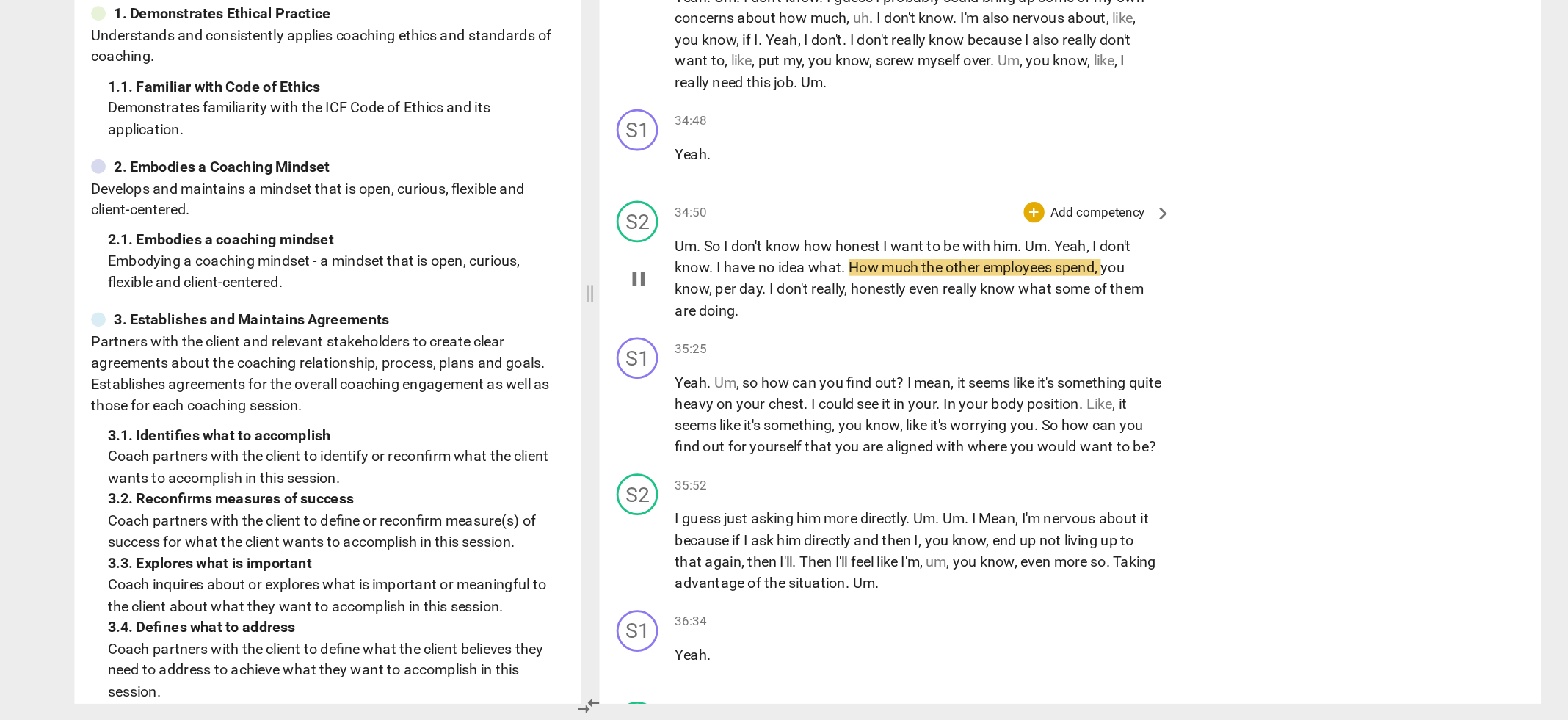
click at [990, 356] on p "Add competency" at bounding box center [988, 362] width 70 height 13
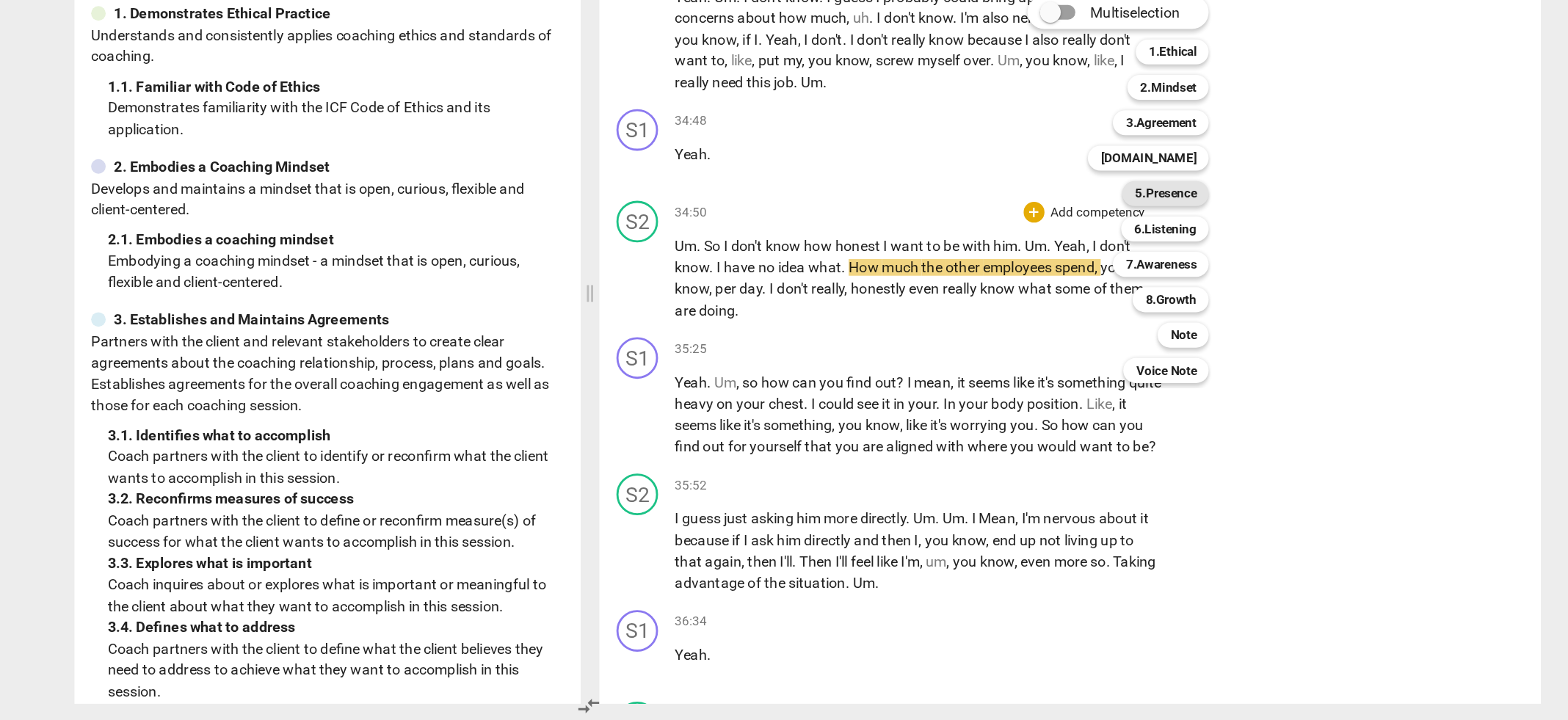
click at [1039, 350] on b "5.Presence" at bounding box center [1036, 348] width 43 height 18
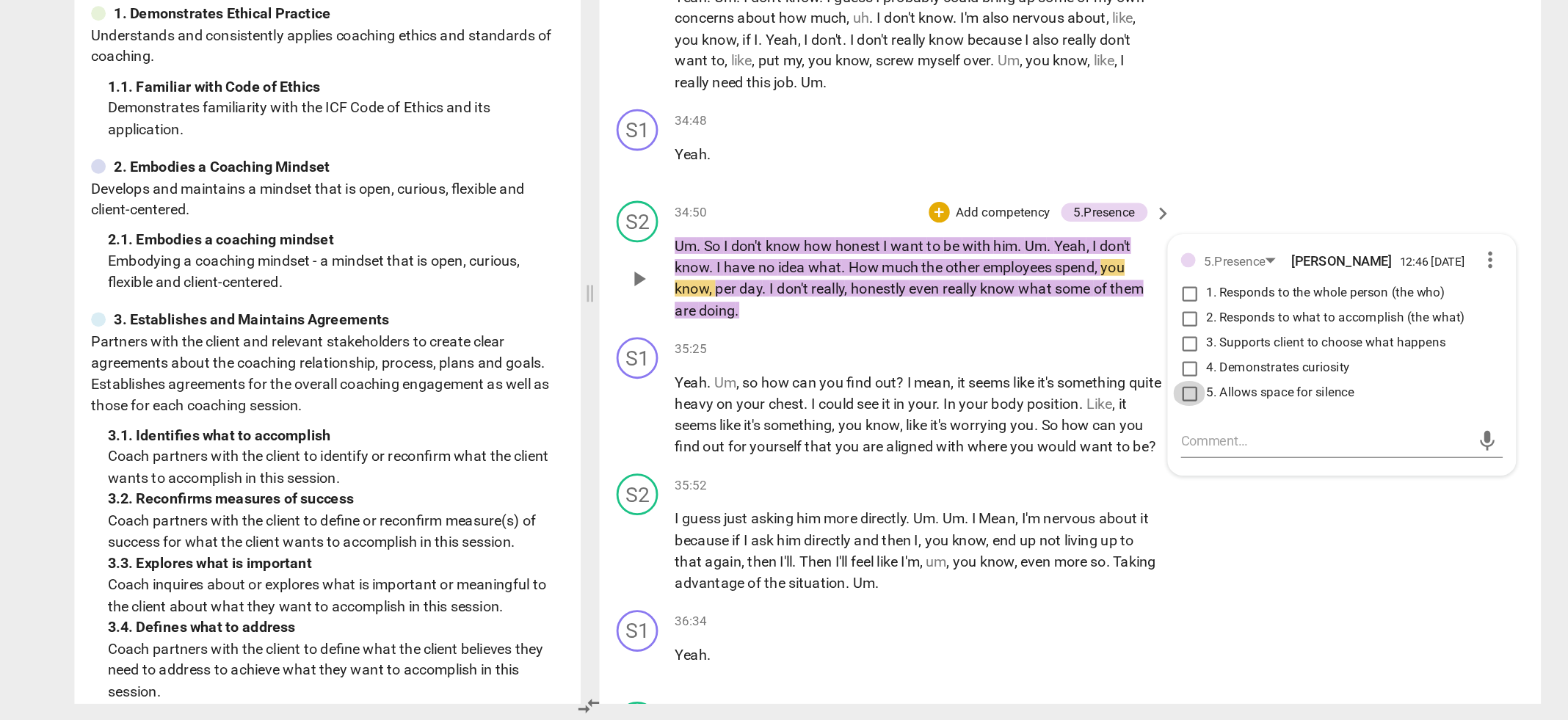
click at [1049, 481] on input "5. Allows space for silence" at bounding box center [1053, 489] width 23 height 18
click at [1049, 517] on textarea at bounding box center [1148, 523] width 203 height 14
click at [801, 505] on span "something" at bounding box center [777, 511] width 48 height 12
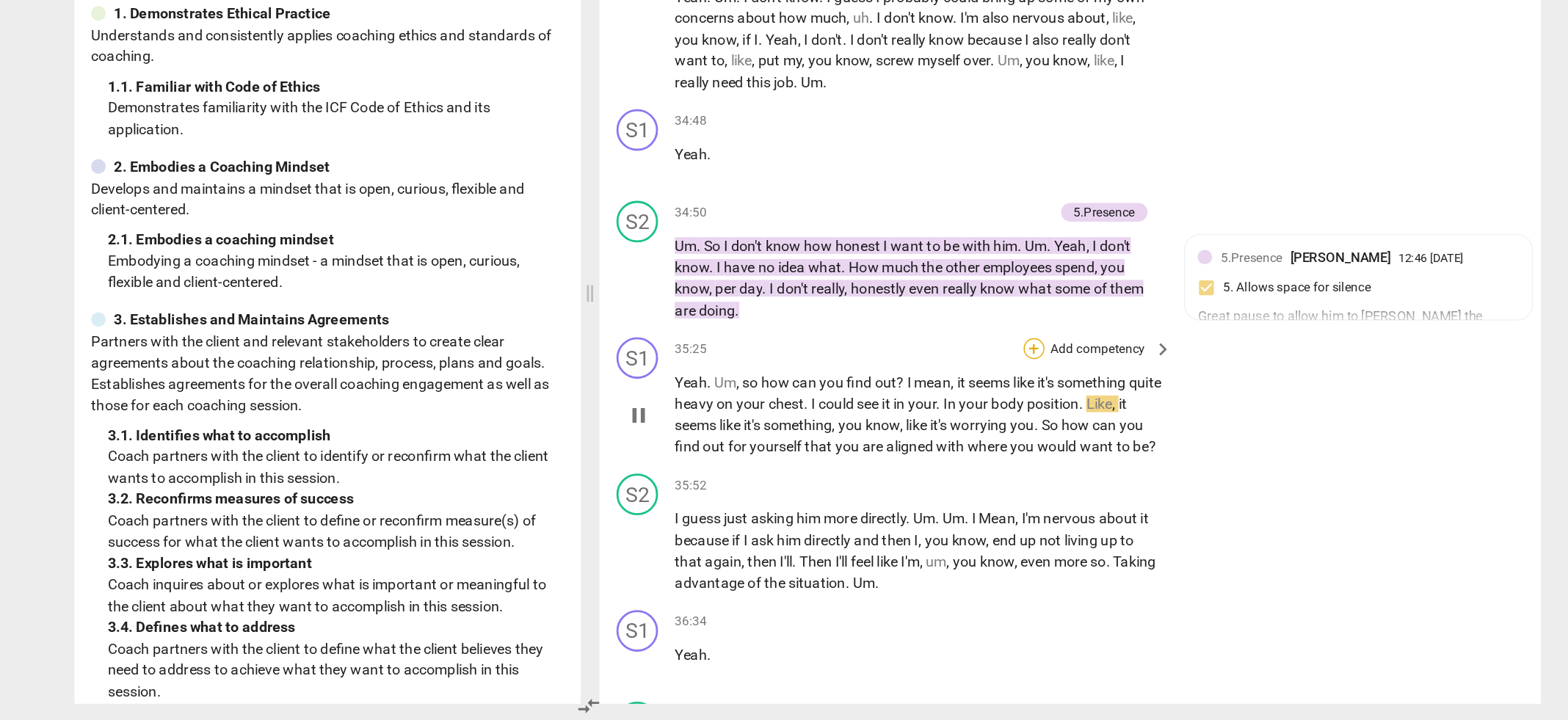
click at [939, 450] on div "+" at bounding box center [943, 457] width 15 height 15
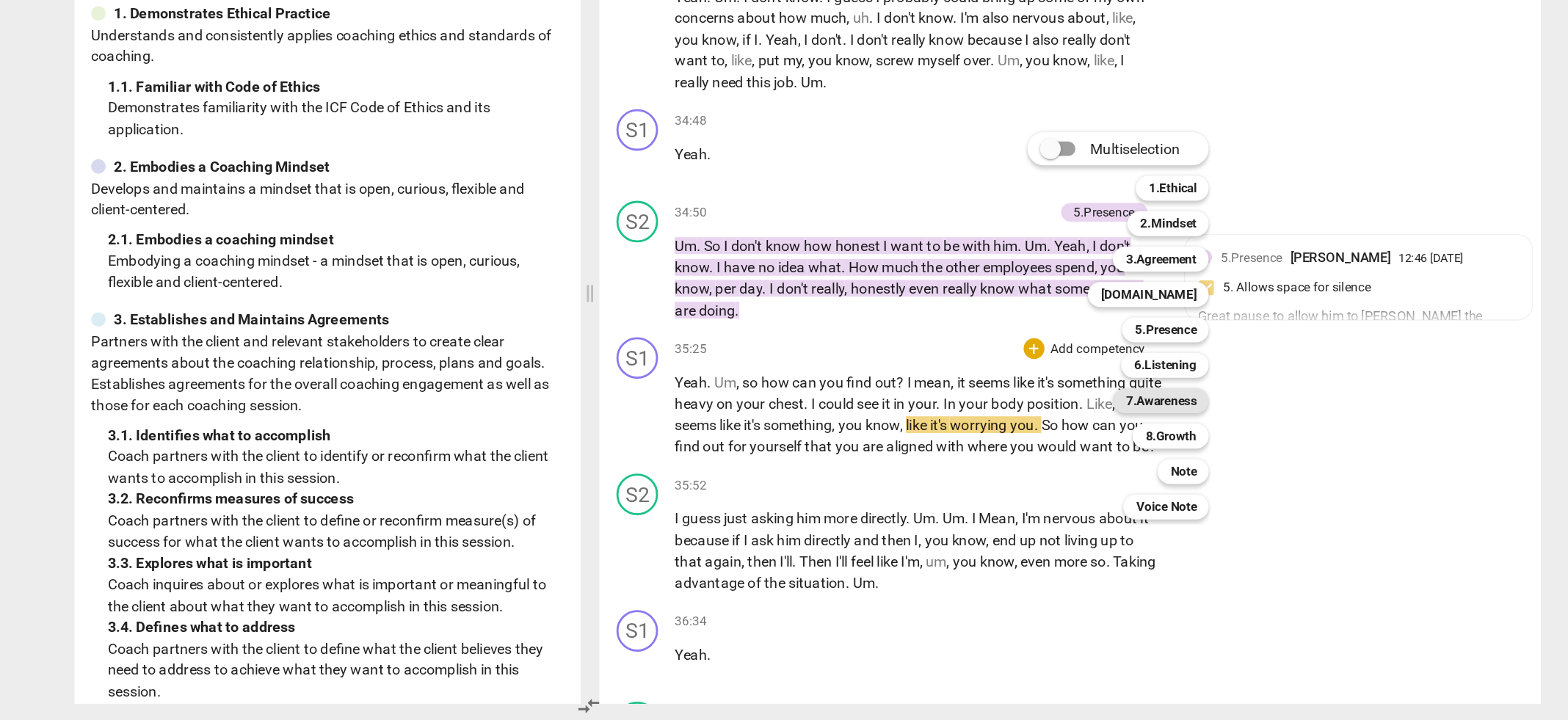
click at [1045, 494] on b "7.Awareness" at bounding box center [1032, 494] width 50 height 18
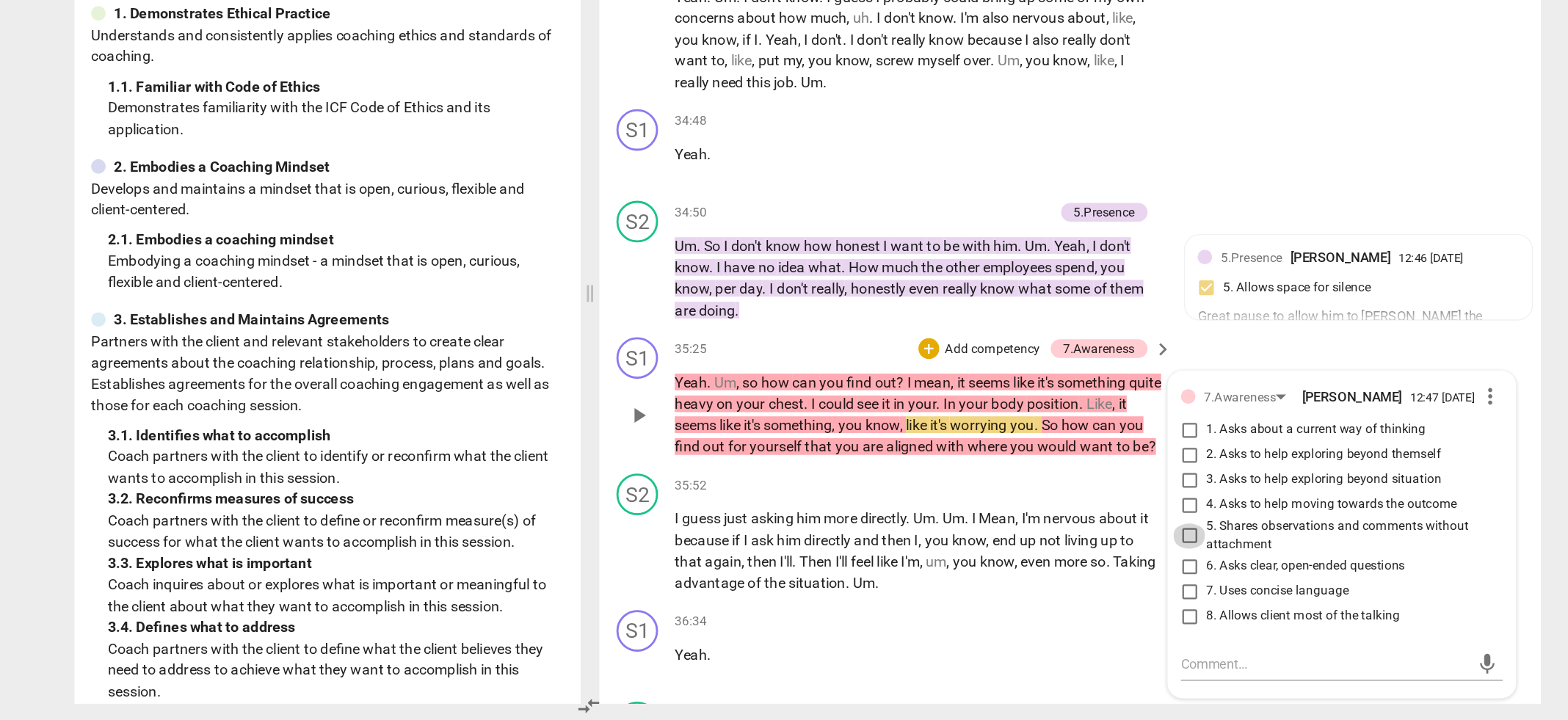
click at [1048, 581] on input "5. Shares observations and comments without attachment" at bounding box center [1053, 590] width 23 height 18
click at [884, 452] on p "Add competency" at bounding box center [914, 458] width 70 height 13
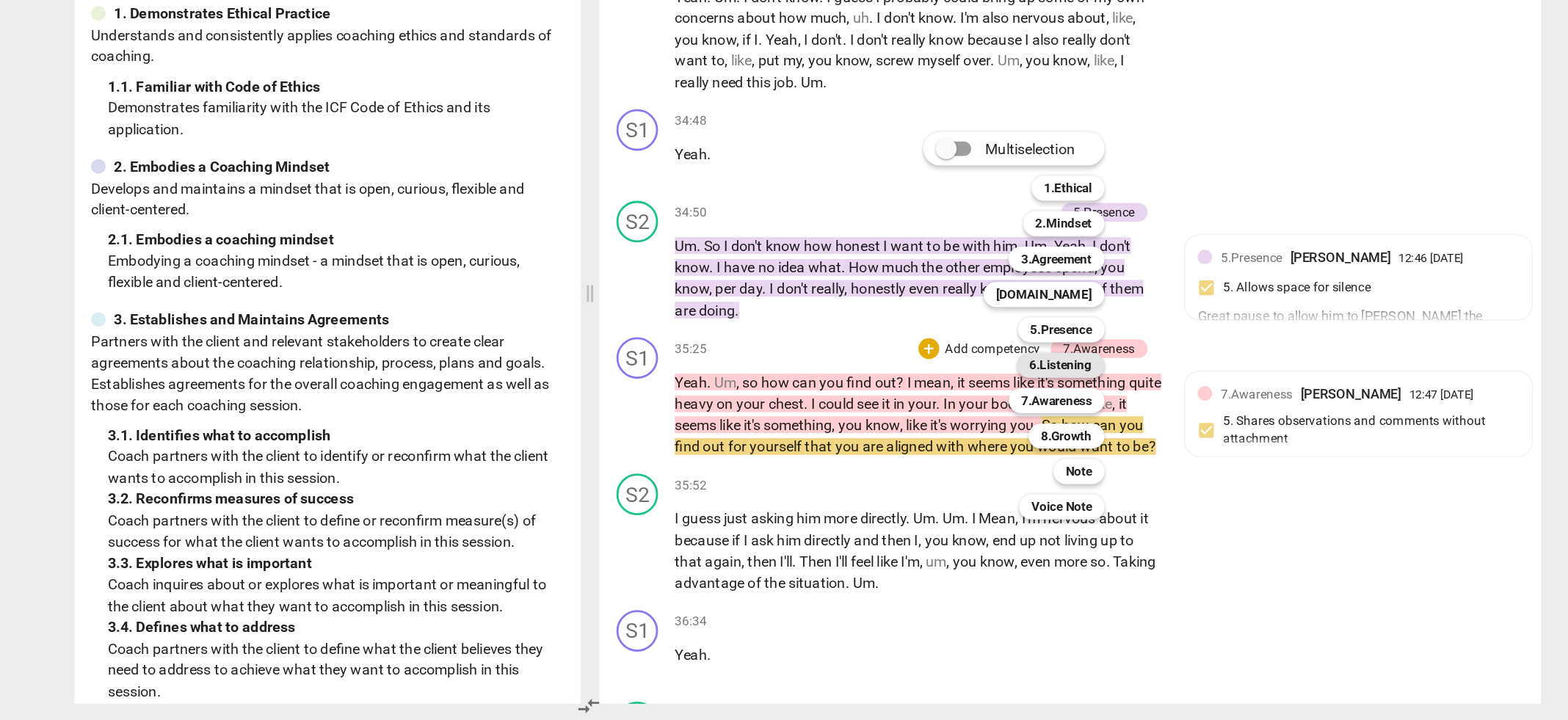
click at [955, 467] on b "6.Listening" at bounding box center [962, 470] width 44 height 18
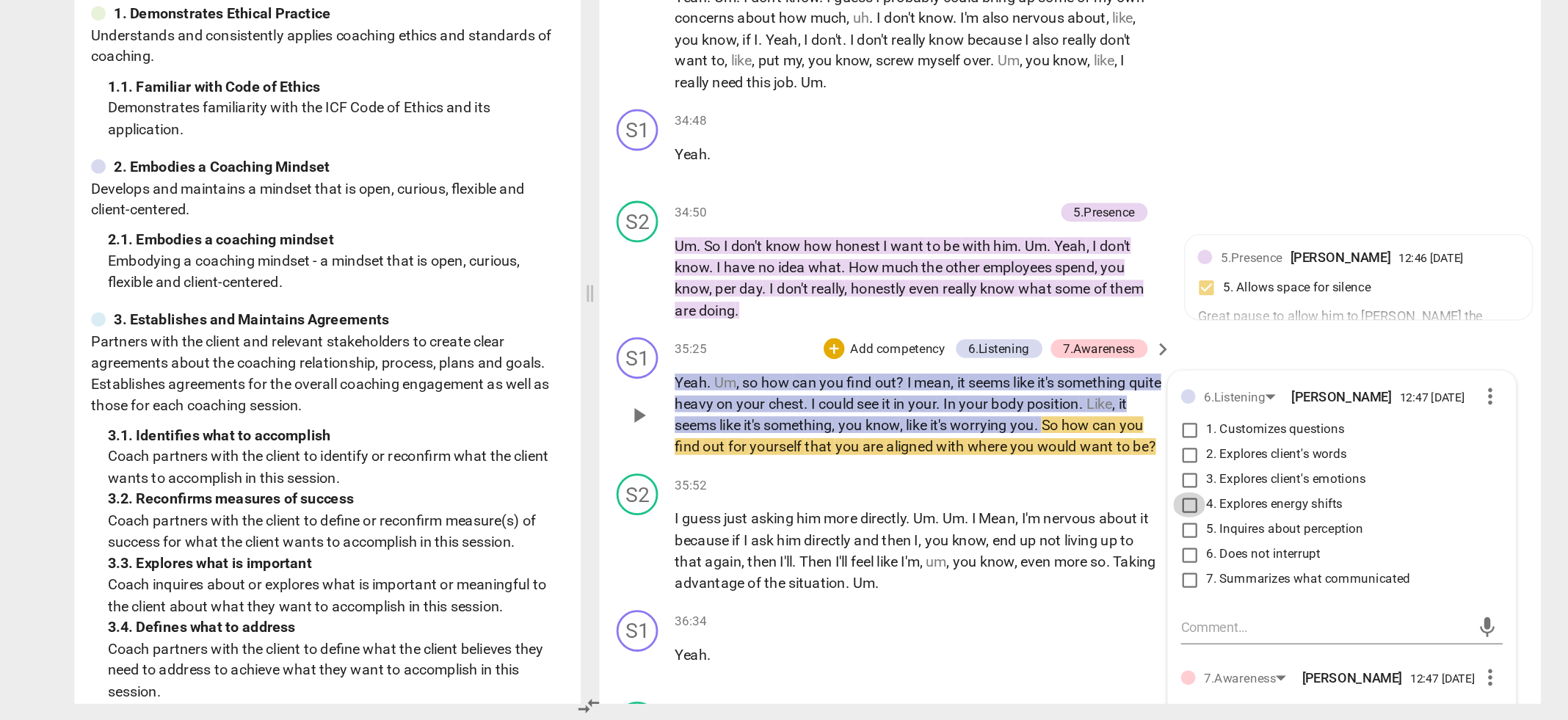
click at [1049, 560] on input "4. Explores energy shifts" at bounding box center [1053, 568] width 23 height 18
click at [1049, 577] on input "5. Inquires about perception" at bounding box center [1053, 585] width 23 height 18
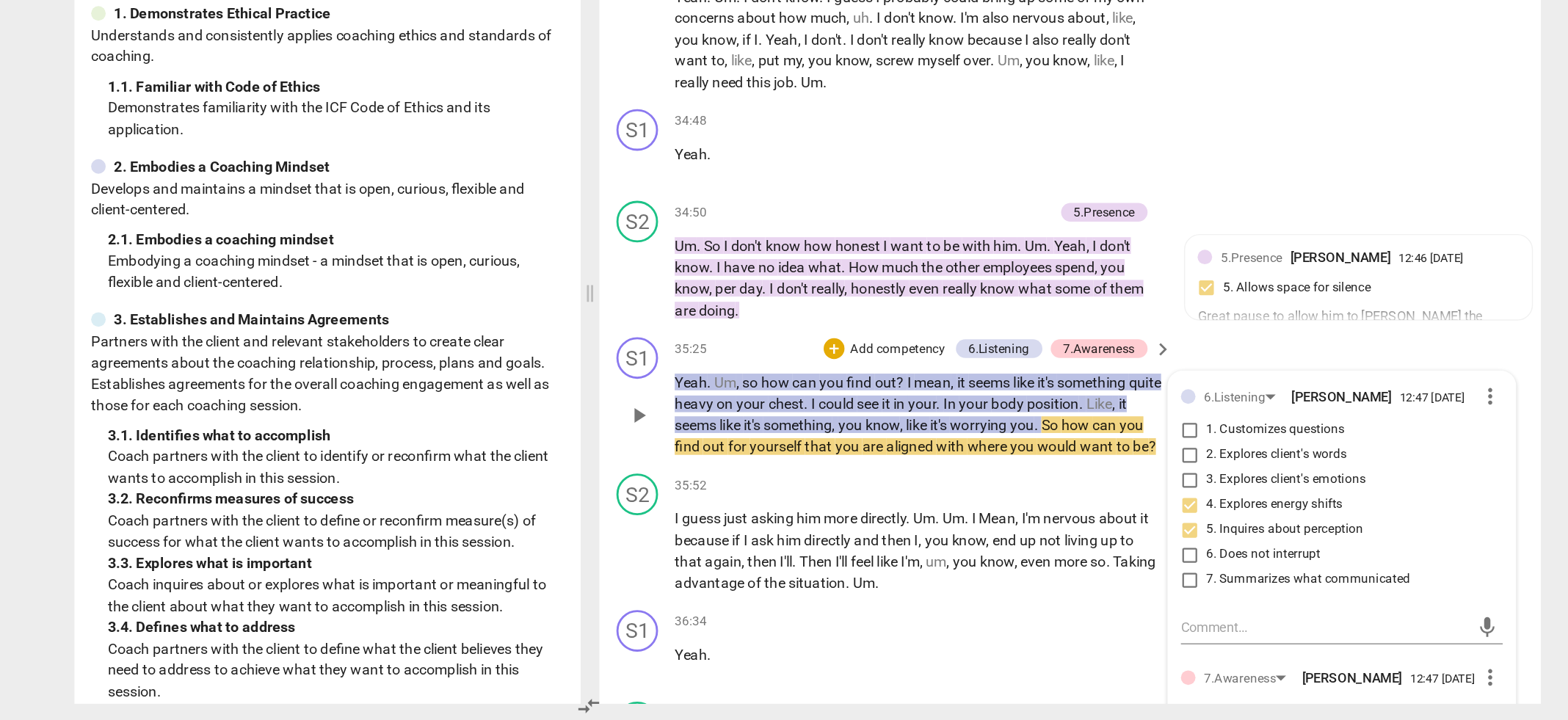
click at [791, 491] on span "I" at bounding box center [788, 496] width 5 height 12
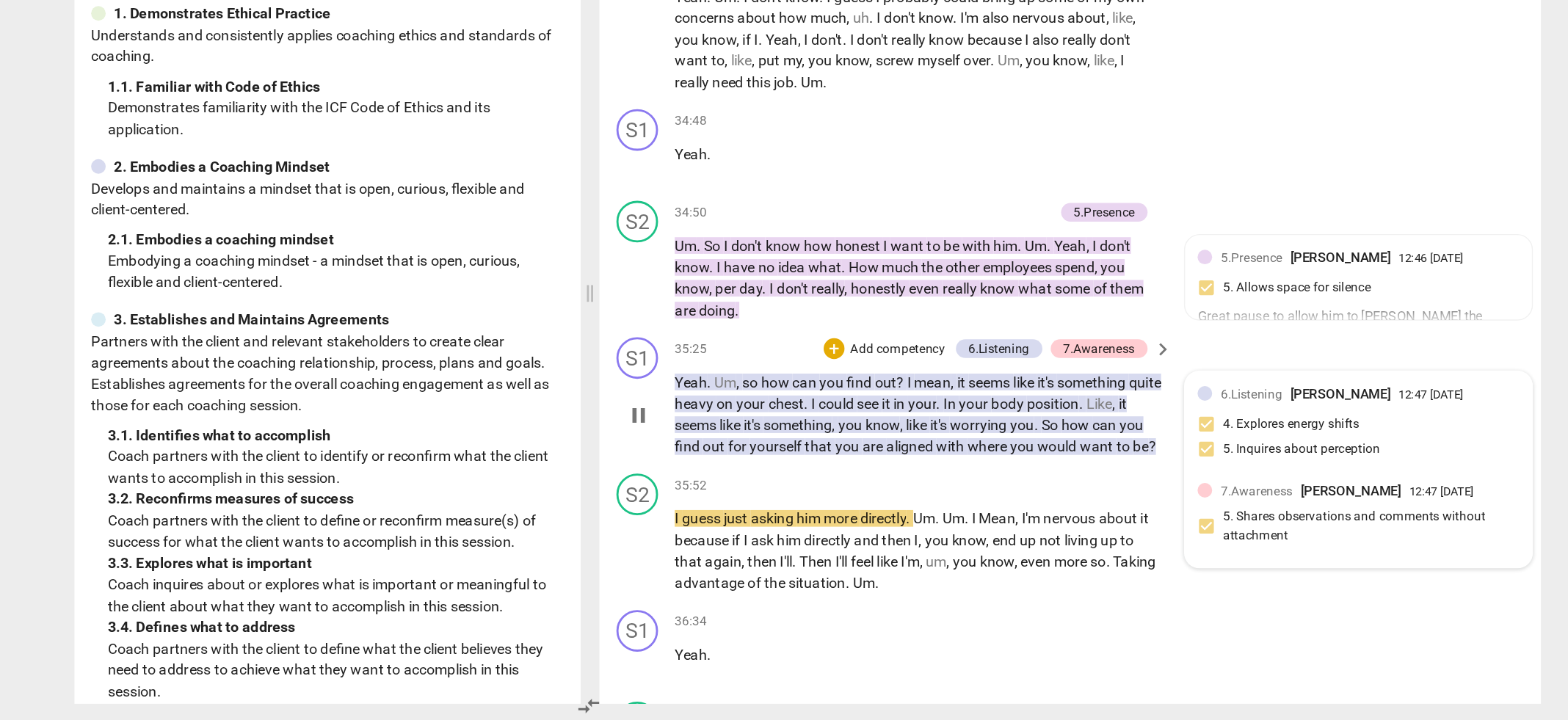
click at [1132, 563] on div "7.Awareness [PERSON_NAME] 12:47 [DATE] 5. Shares observations and comments with…" at bounding box center [1171, 577] width 227 height 53
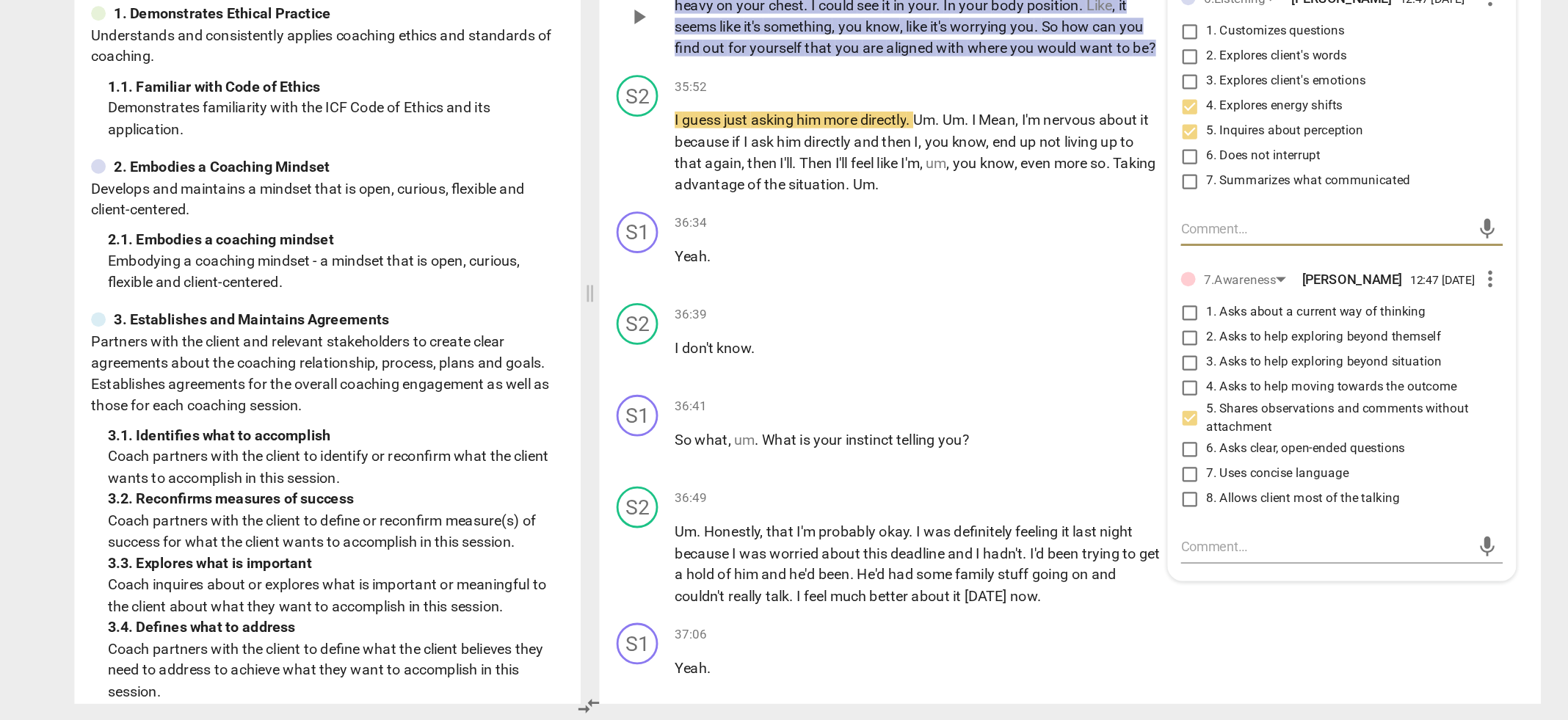
scroll to position [11506, 0]
click at [1049, 521] on input "6. Asks clear, open-ended questions" at bounding box center [1053, 527] width 23 height 18
click at [1052, 462] on input "3. Asks to help exploring beyond situation" at bounding box center [1053, 467] width 23 height 18
click at [886, 320] on span "," at bounding box center [884, 326] width 5 height 12
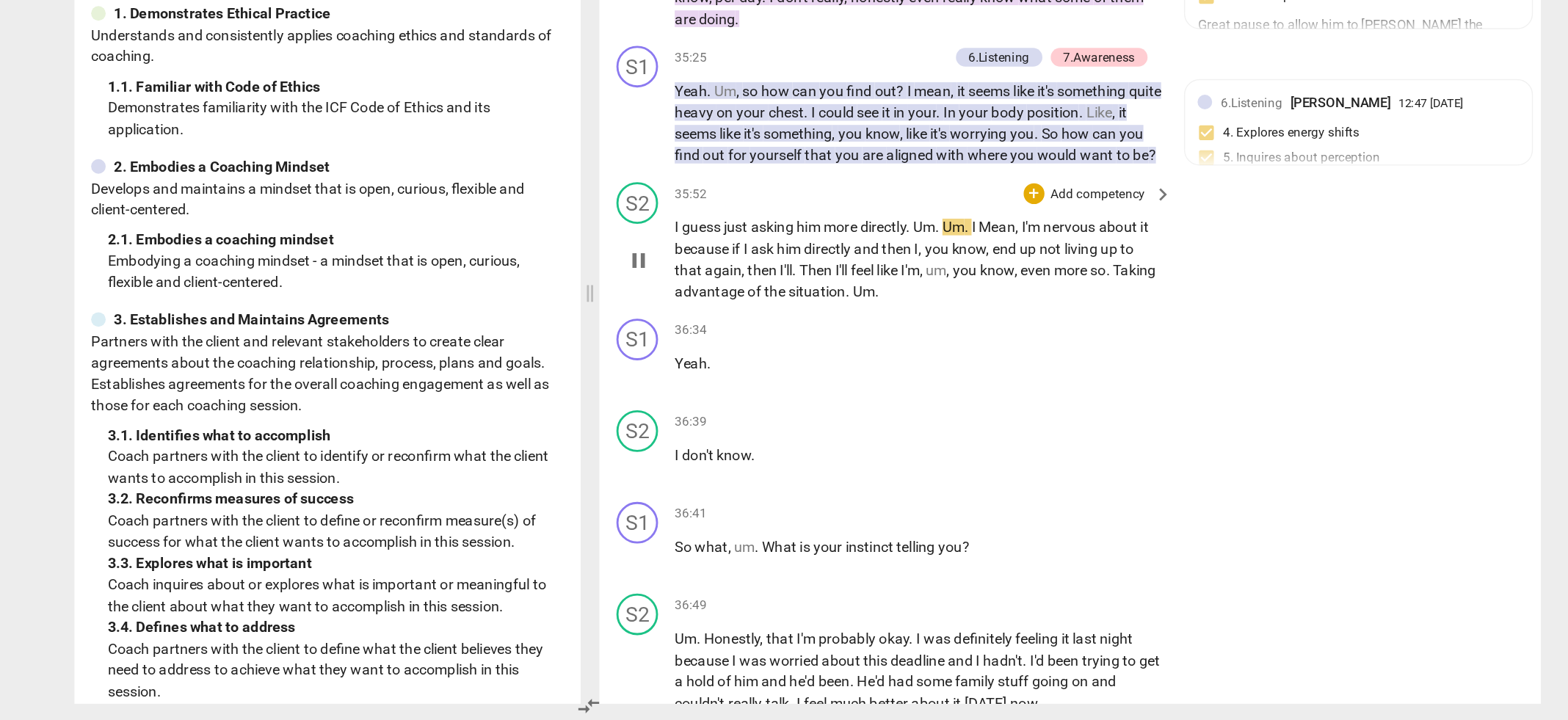
scroll to position [11432, 0]
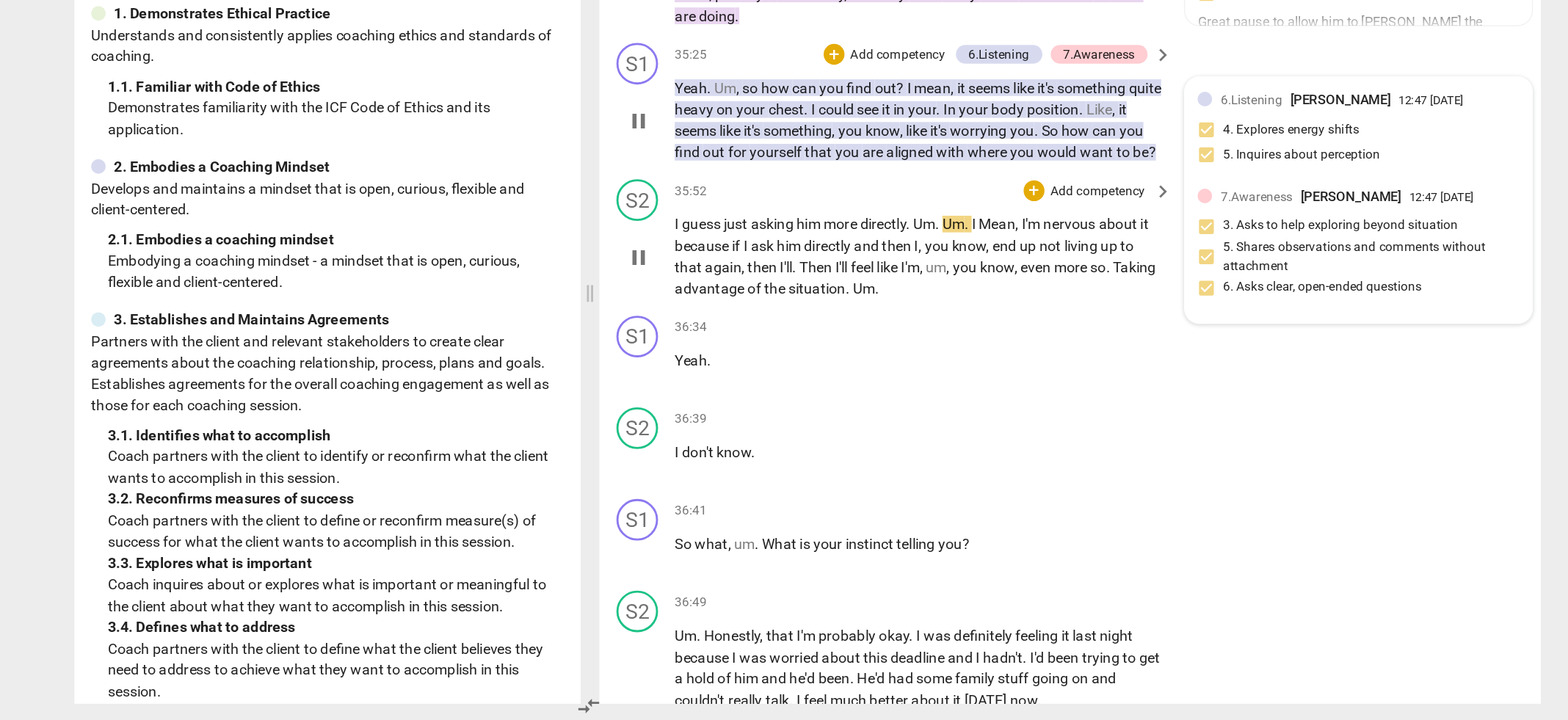
click at [1142, 352] on div "7.Awareness [PERSON_NAME] 12:47 [DATE] 3. Asks to help exploring beyond situati…" at bounding box center [1171, 388] width 227 height 88
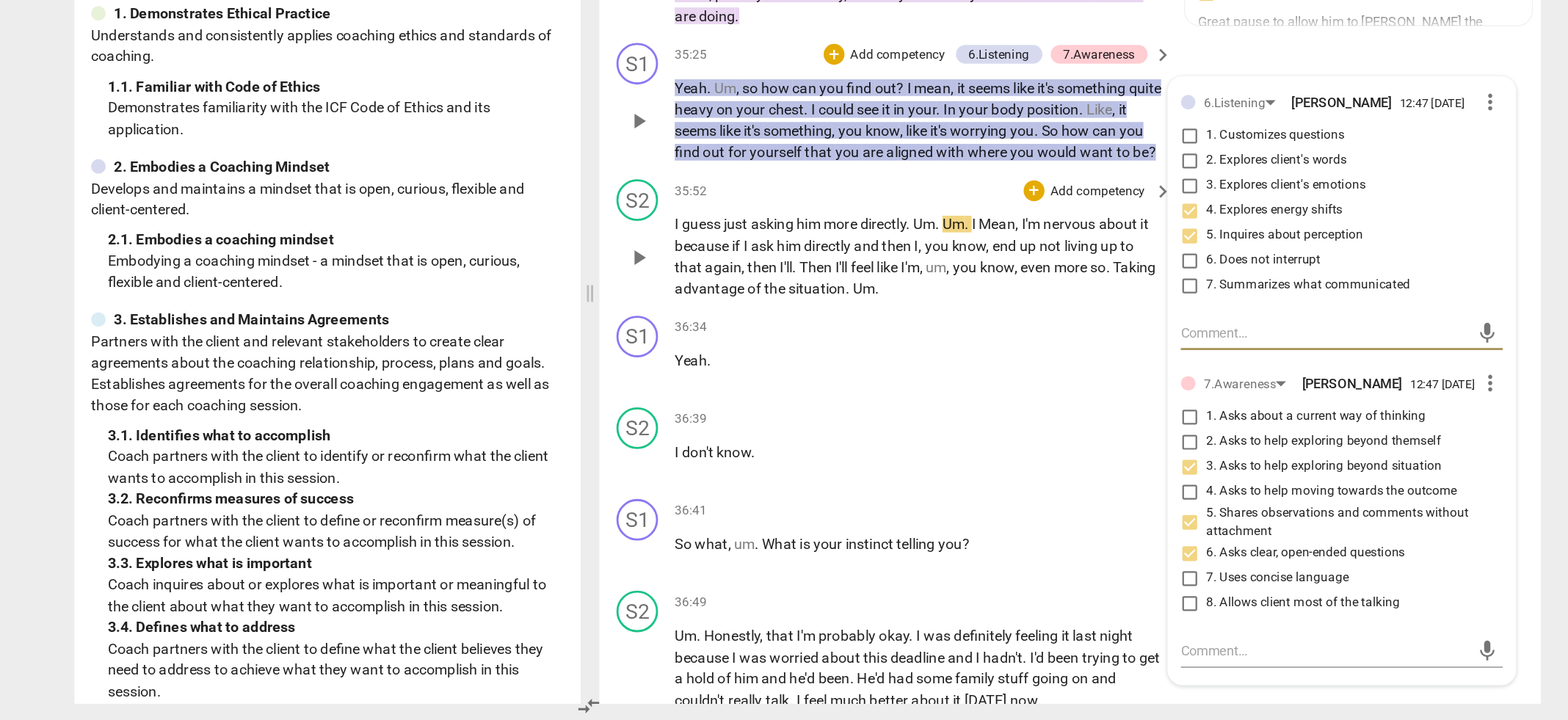
click at [1052, 596] on input "6. Asks clear, open-ended questions" at bounding box center [1053, 601] width 23 height 18
click at [1050, 518] on input "2. Asks to help exploring beyond themself" at bounding box center [1053, 523] width 23 height 18
click at [774, 402] on span "." at bounding box center [775, 399] width 5 height 12
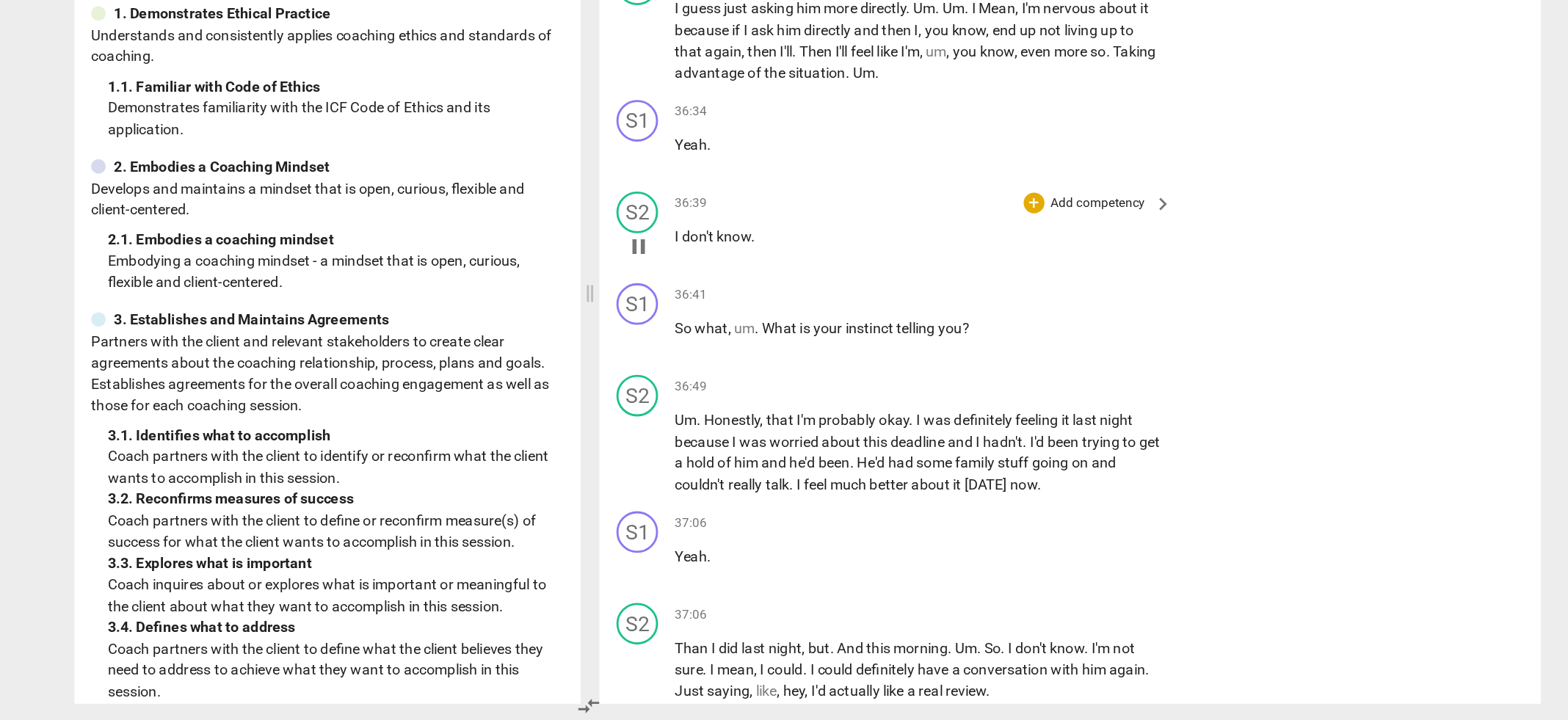
scroll to position [11589, 0]
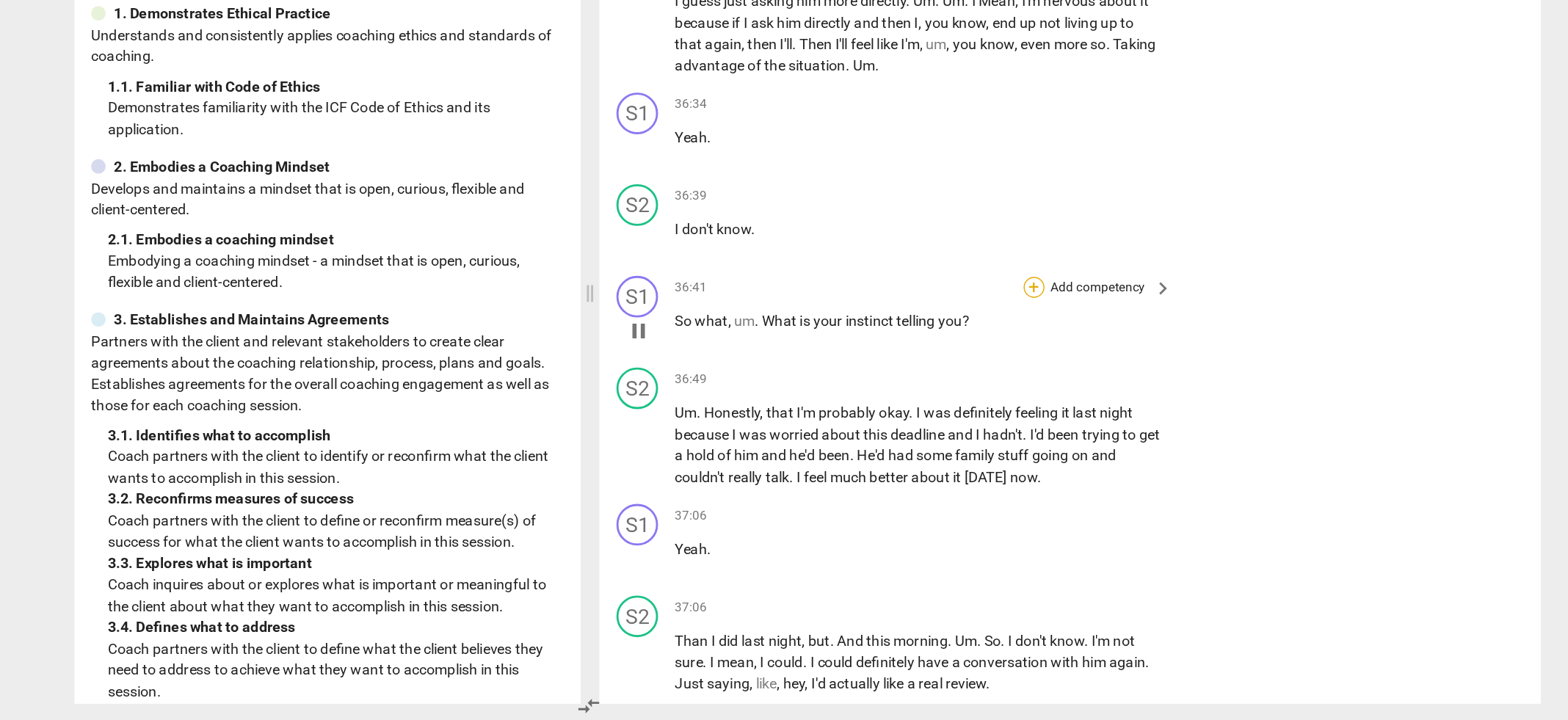
click at [943, 411] on div "+" at bounding box center [943, 415] width 15 height 15
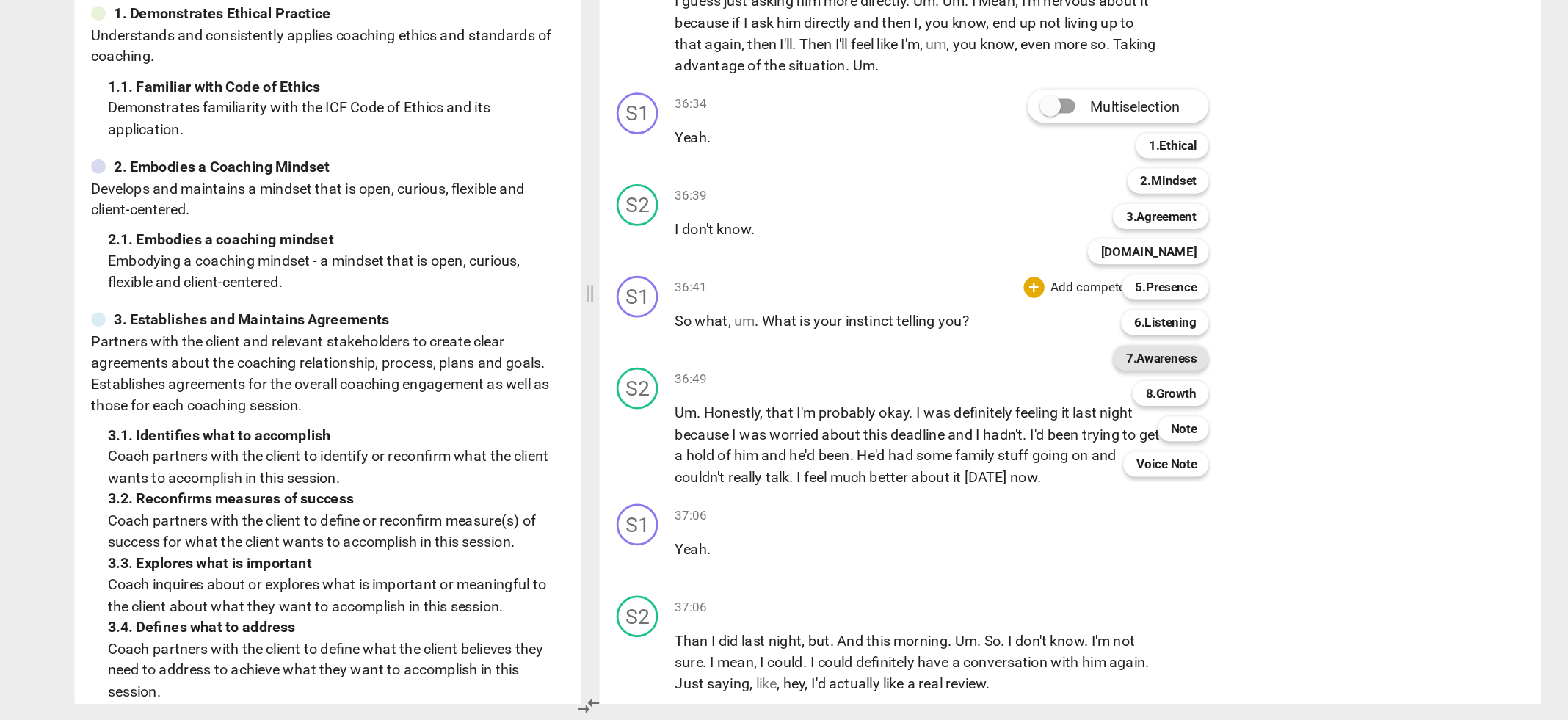
click at [1042, 463] on b "7.Awareness" at bounding box center [1032, 464] width 50 height 18
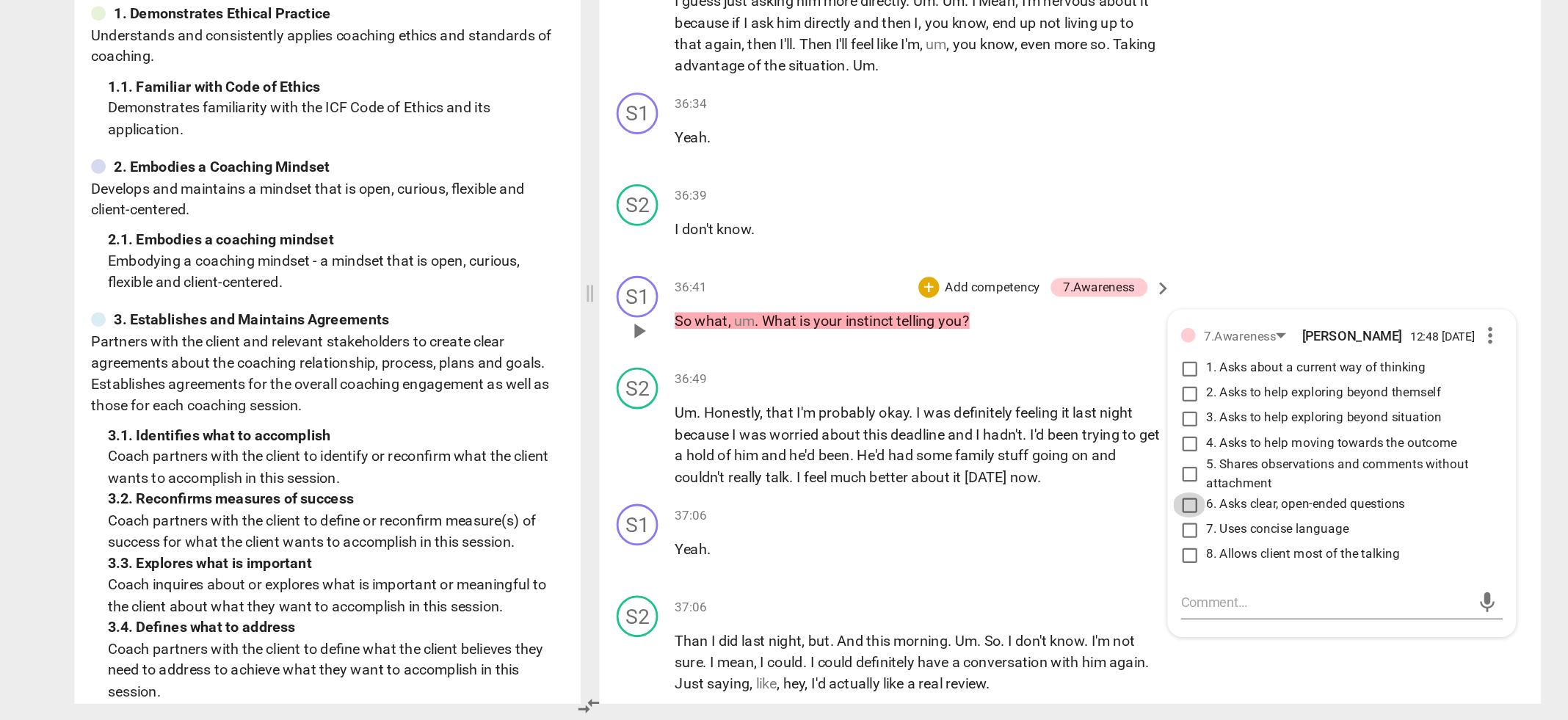
click at [1052, 571] on input "6. Asks clear, open-ended questions" at bounding box center [1053, 568] width 23 height 18
click at [1051, 586] on input "7. Uses concise language" at bounding box center [1053, 585] width 23 height 18
click at [1049, 490] on input "2. Asks to help exploring beyond themself" at bounding box center [1053, 489] width 23 height 18
click at [860, 533] on span "had" at bounding box center [850, 532] width 20 height 12
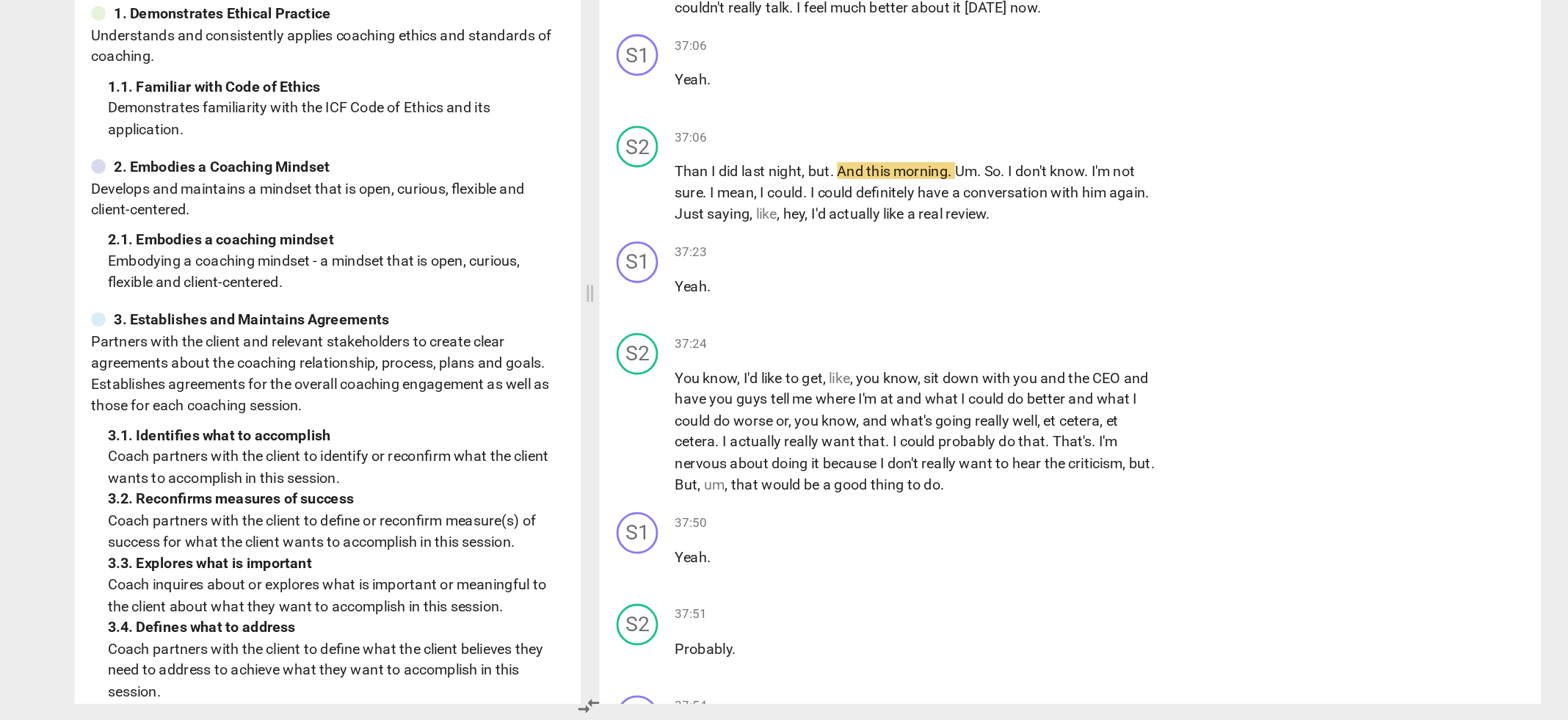
scroll to position [11923, 0]
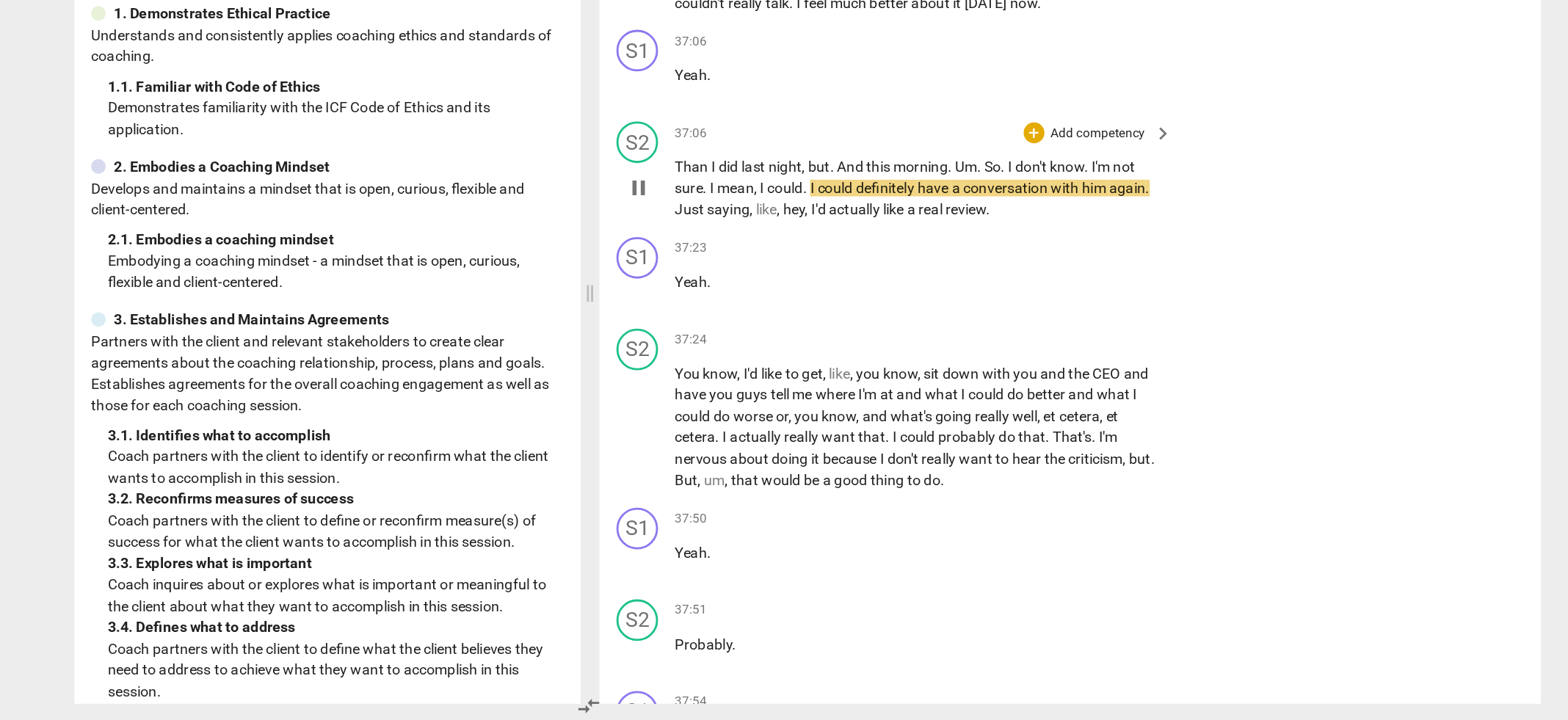
click at [1170, 364] on div "S2 play_arrow pause 37:06 + Add competency keyboard_arrow_right Than I did last…" at bounding box center [969, 332] width 663 height 81
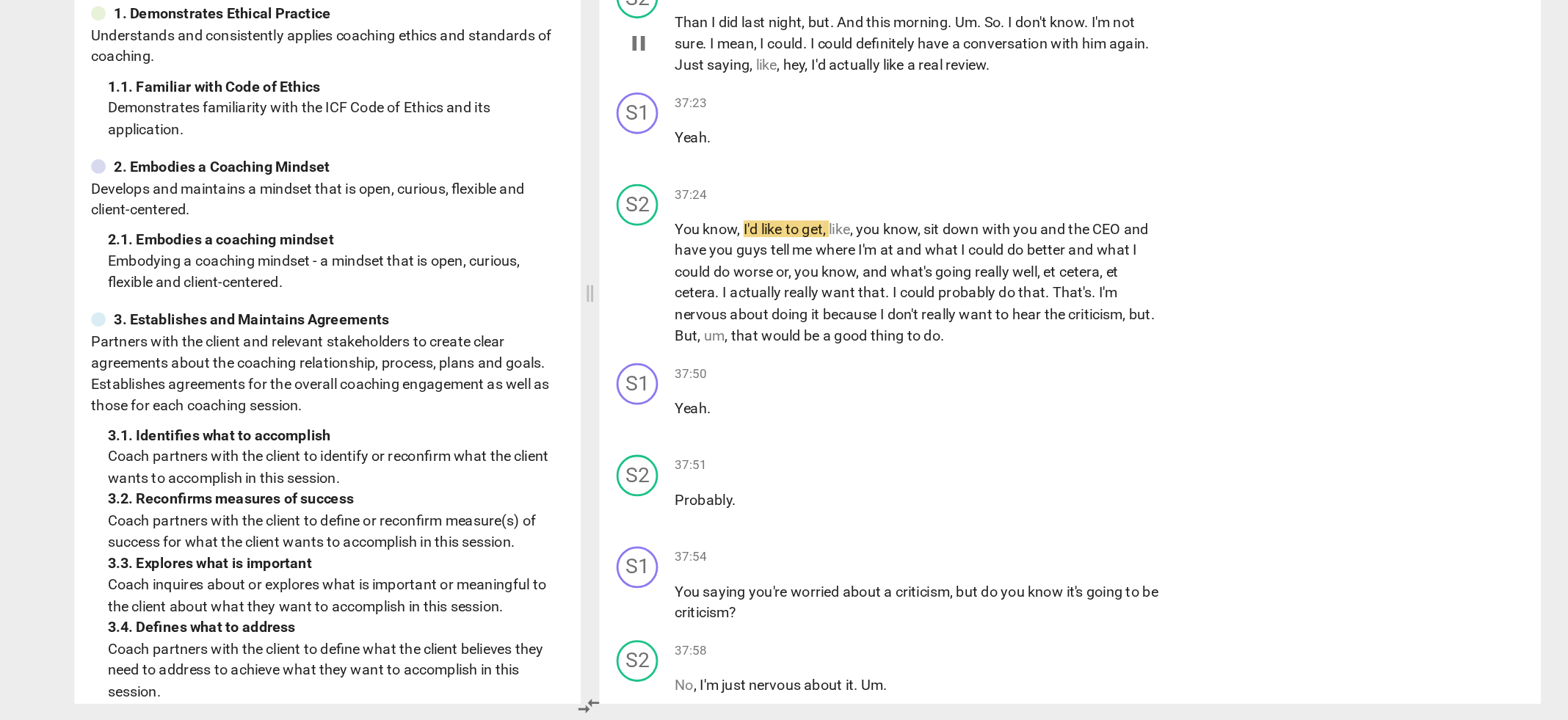
scroll to position [12030, 0]
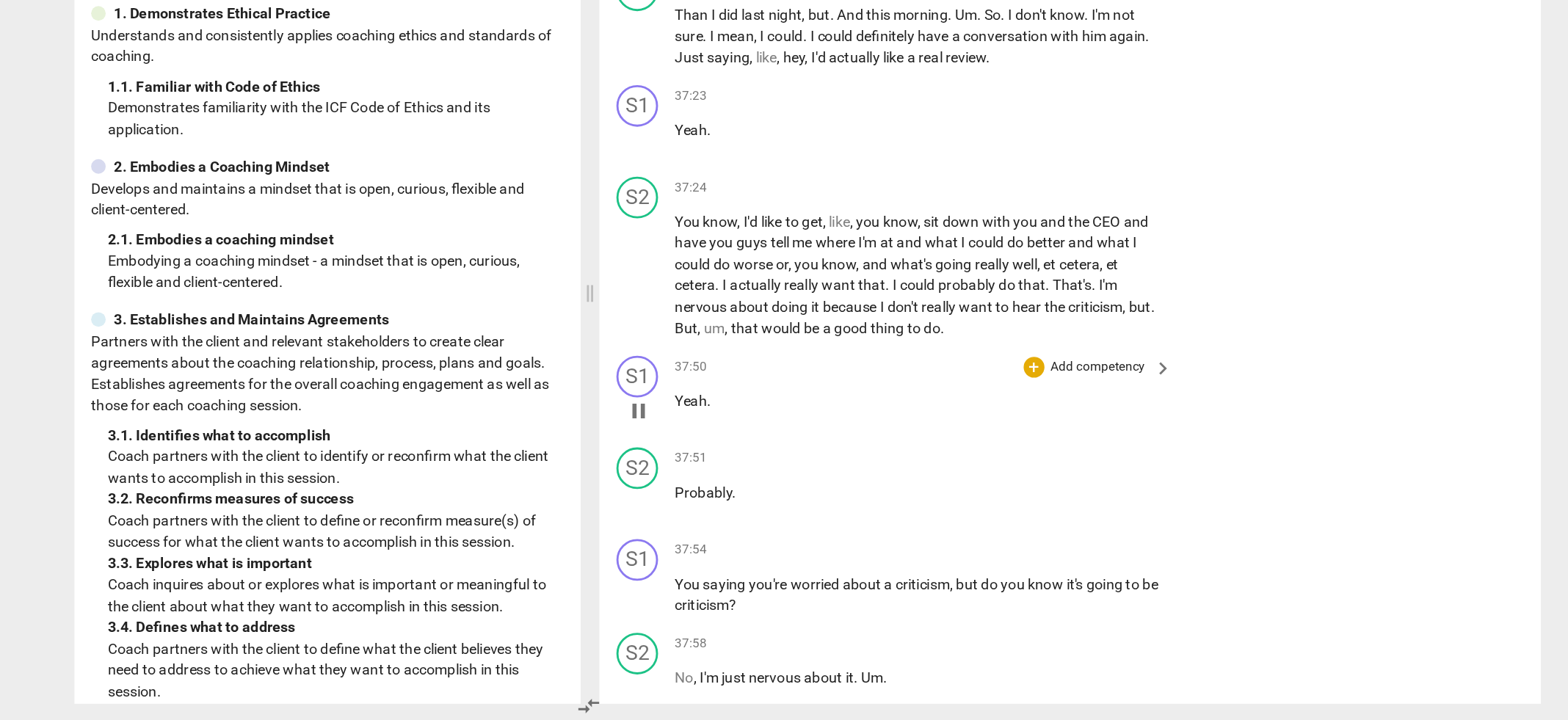
click at [984, 466] on p "Add competency" at bounding box center [988, 470] width 70 height 13
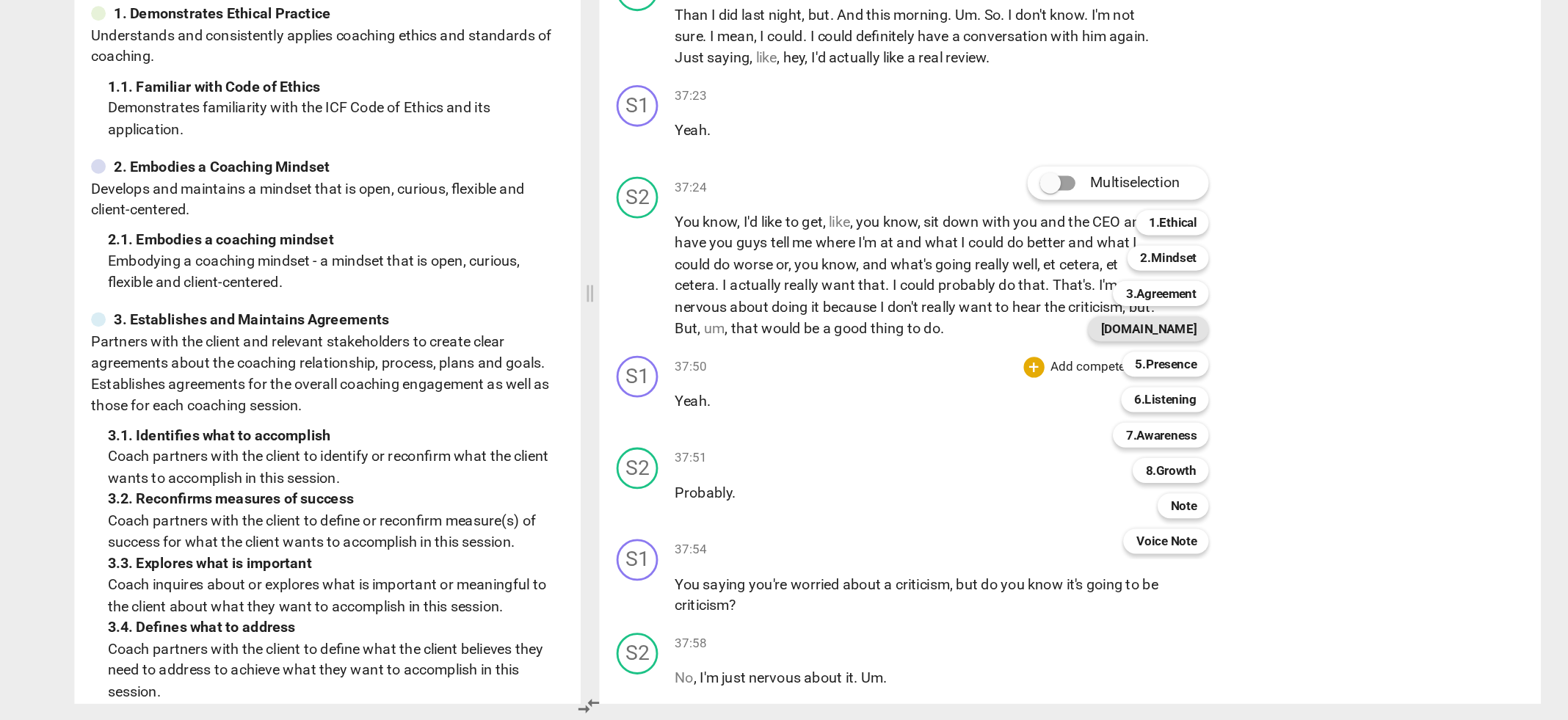
click at [1050, 442] on b "[DOMAIN_NAME]" at bounding box center [1023, 444] width 67 height 18
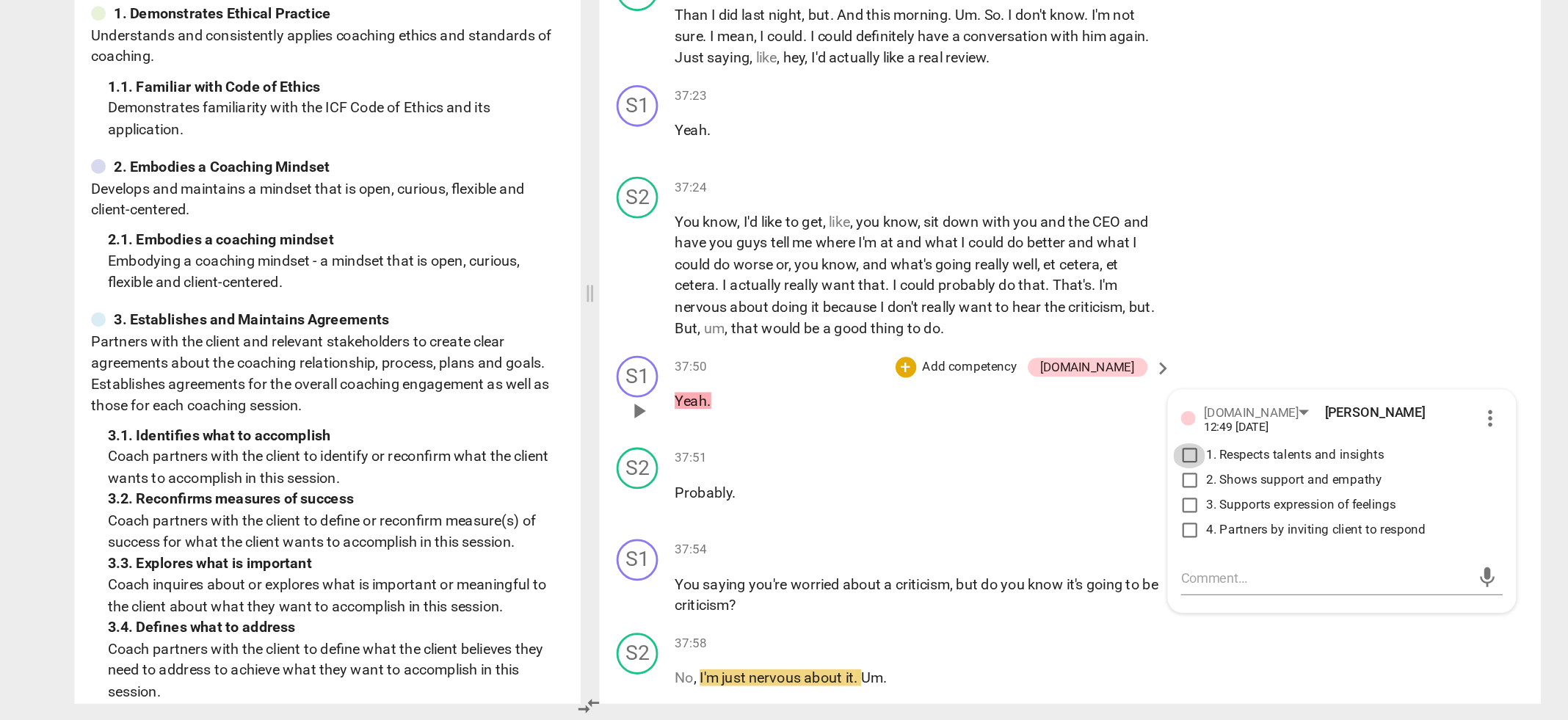
click at [1049, 525] on input "1. Respects talents and insights" at bounding box center [1053, 533] width 23 height 18
click at [1052, 613] on textarea at bounding box center [1148, 620] width 203 height 14
click at [1049, 613] on textarea "[PERSON_NAME] was a missed opportunity to recognize him for his insight." at bounding box center [1148, 627] width 203 height 28
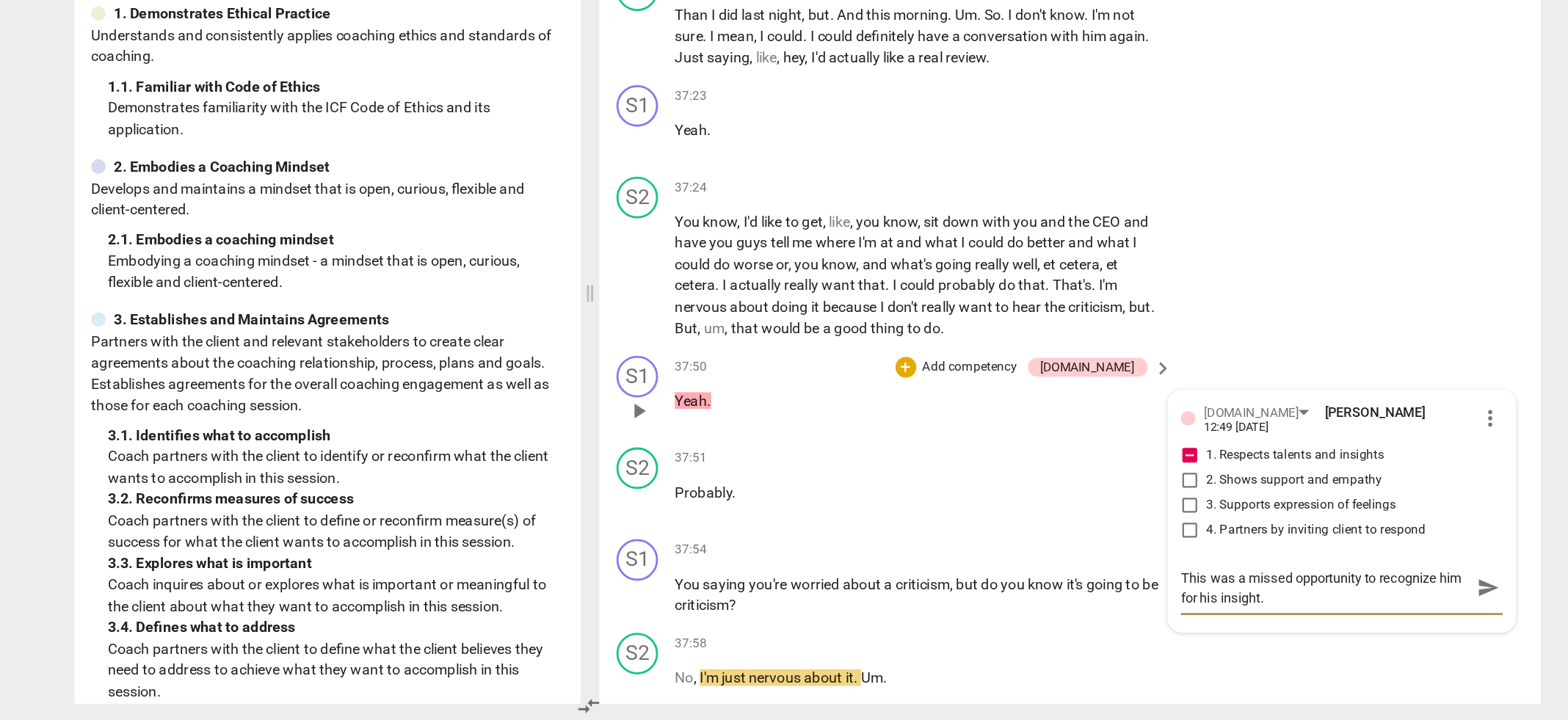
click at [808, 508] on div "37:50 + Add competency [DOMAIN_NAME] keyboard_arrow_right Yeah ." at bounding box center [866, 490] width 353 height 53
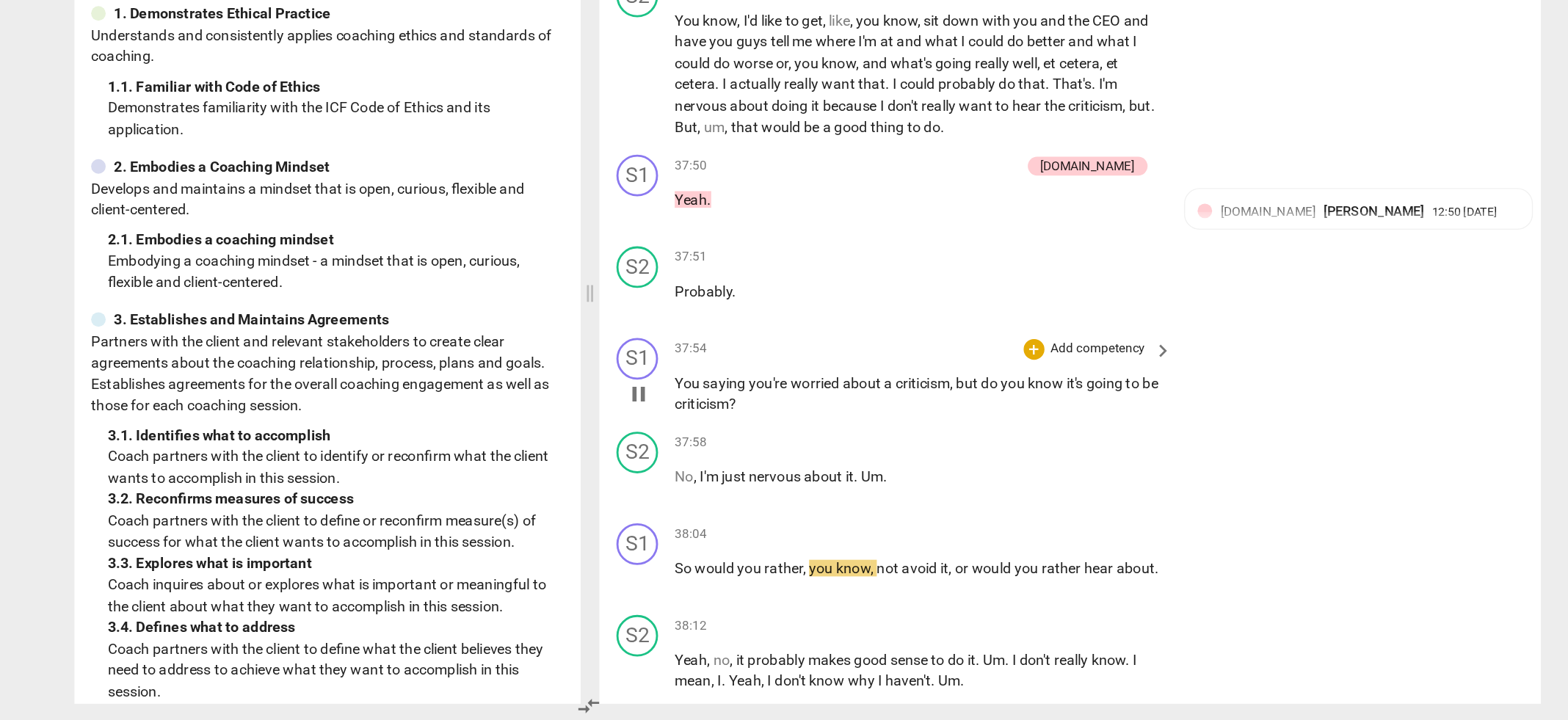
scroll to position [12174, 0]
click at [941, 449] on div "+" at bounding box center [943, 456] width 15 height 15
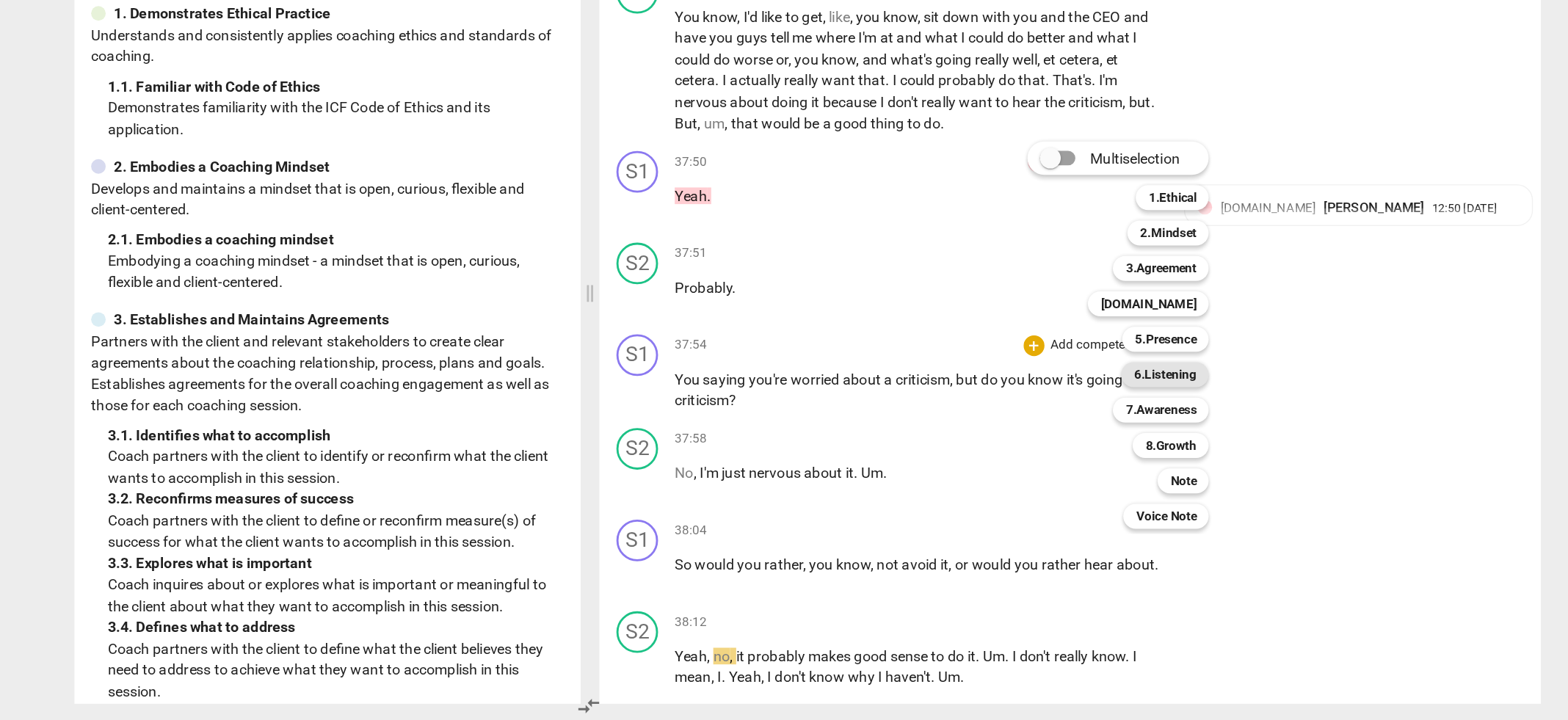
click at [1025, 474] on b "6.Listening" at bounding box center [1036, 476] width 44 height 18
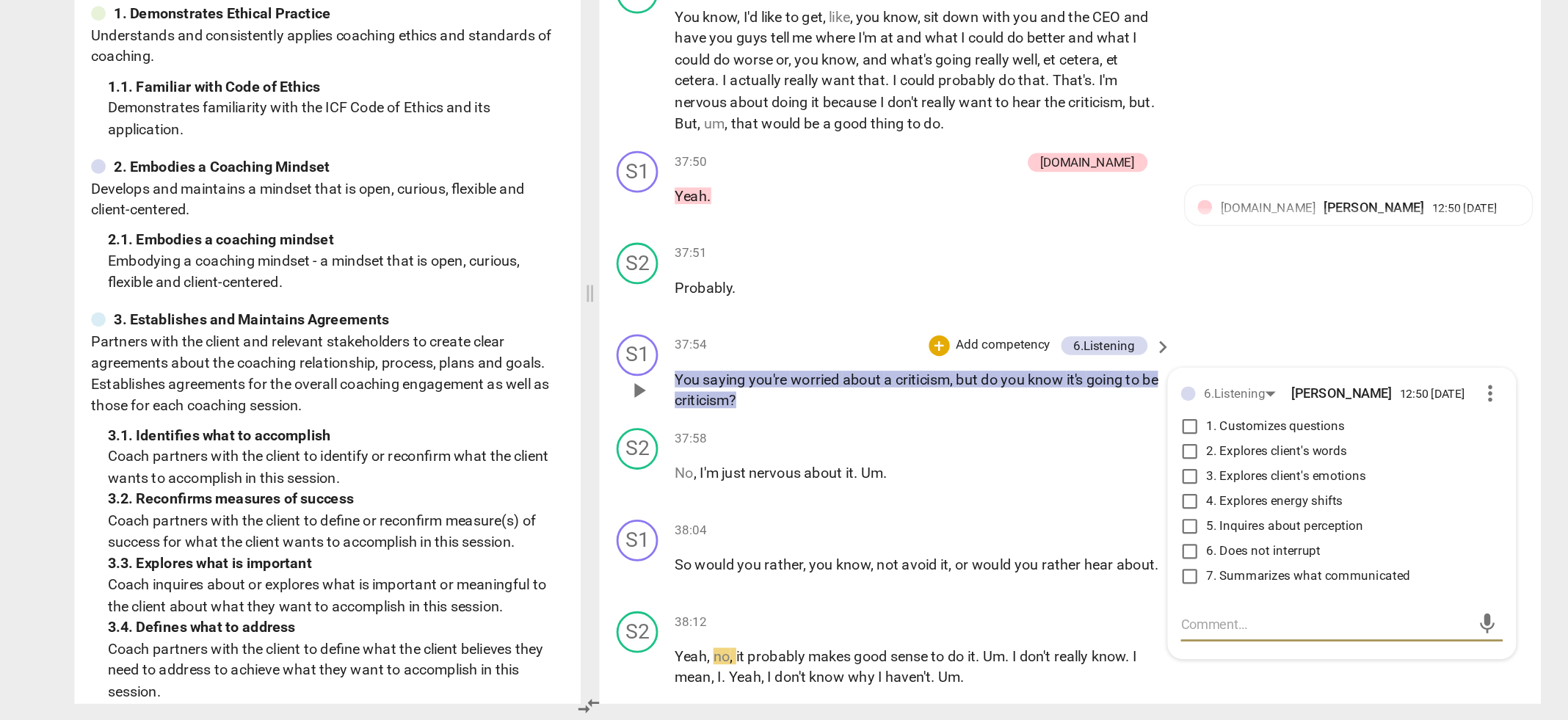
click at [1052, 511] on input "1. Customizes questions" at bounding box center [1053, 513] width 23 height 18
click at [1050, 583] on input "5. Inquires about perception" at bounding box center [1053, 583] width 23 height 18
click at [890, 608] on p "So would you rather , you know , not avoid it , or would you rather hear about ." at bounding box center [861, 610] width 343 height 16
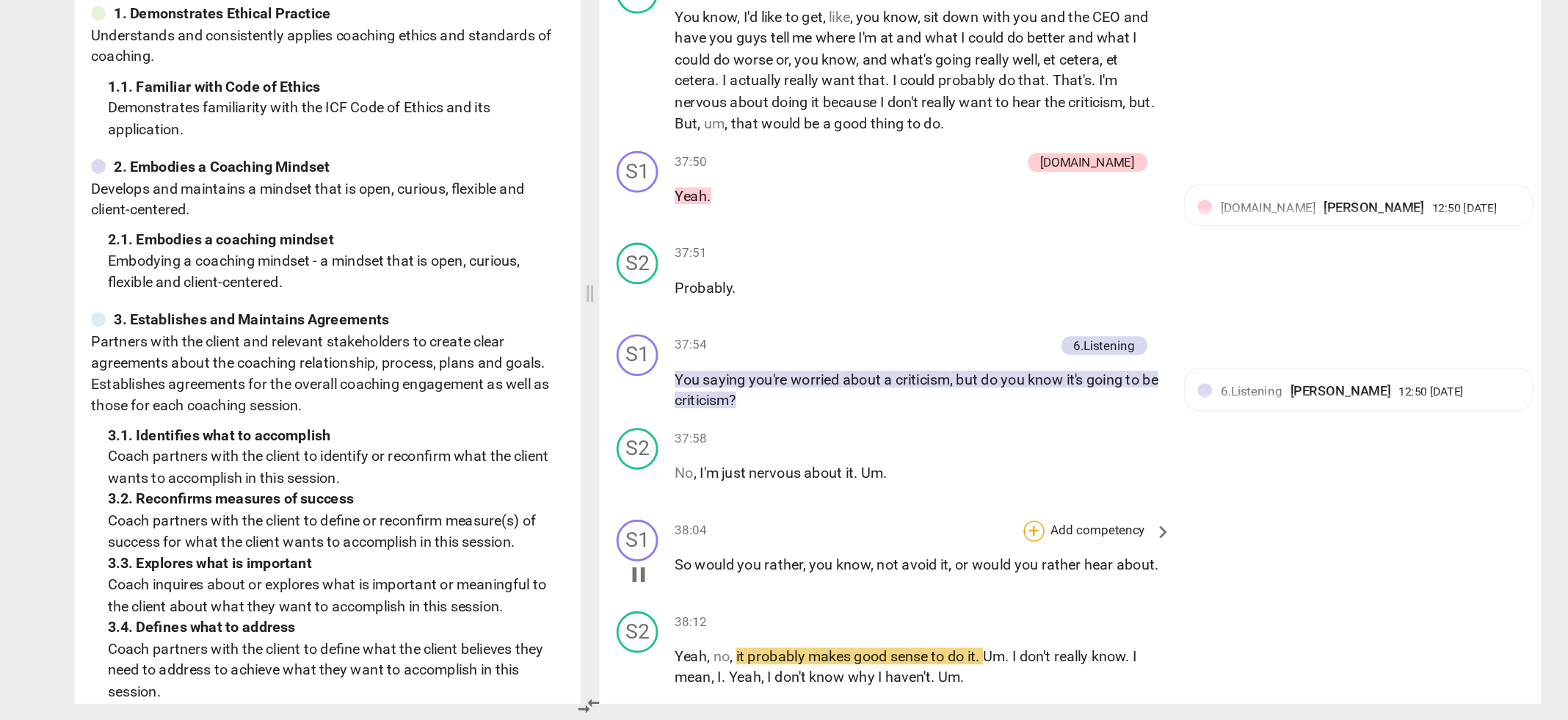
click at [939, 579] on div "+" at bounding box center [943, 586] width 15 height 15
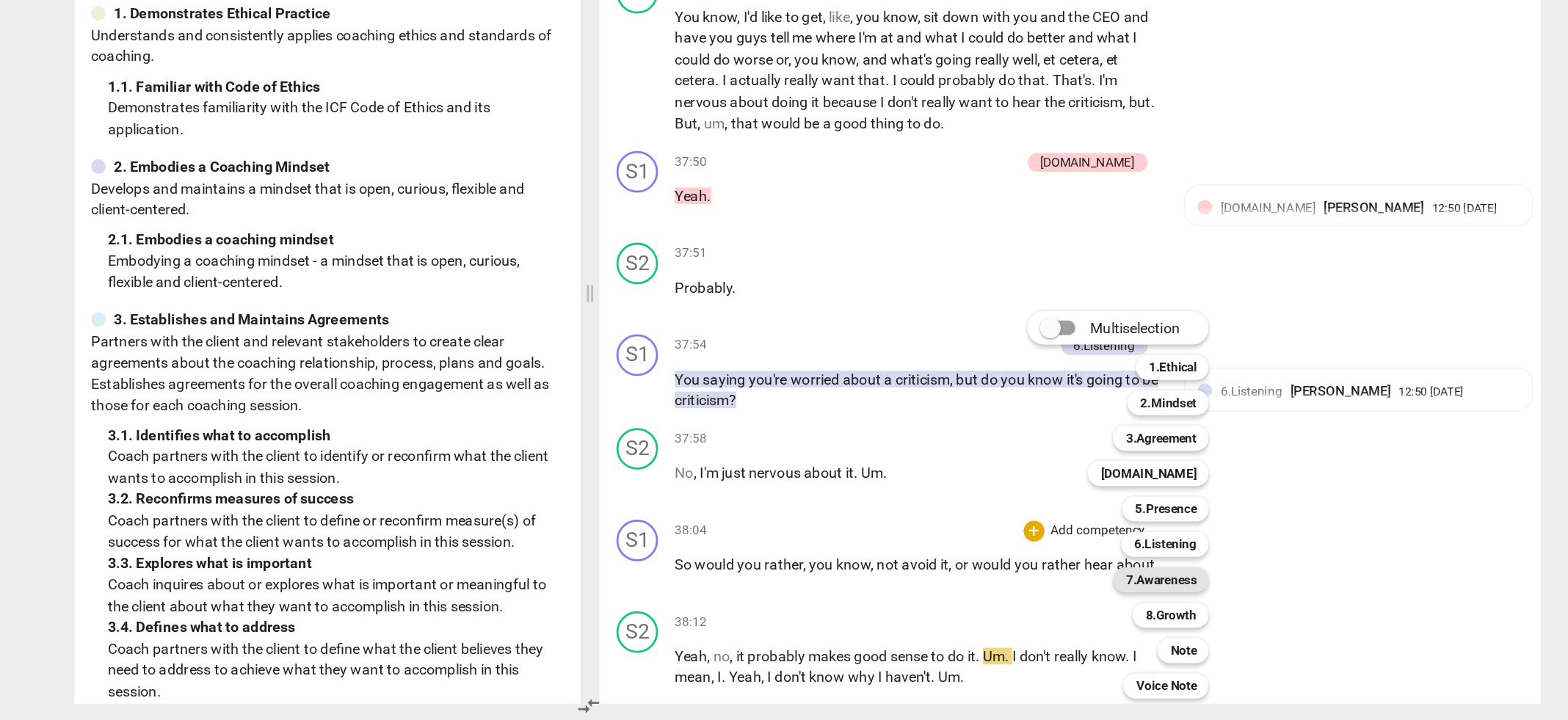
click at [1056, 623] on b "7.Awareness" at bounding box center [1032, 621] width 50 height 18
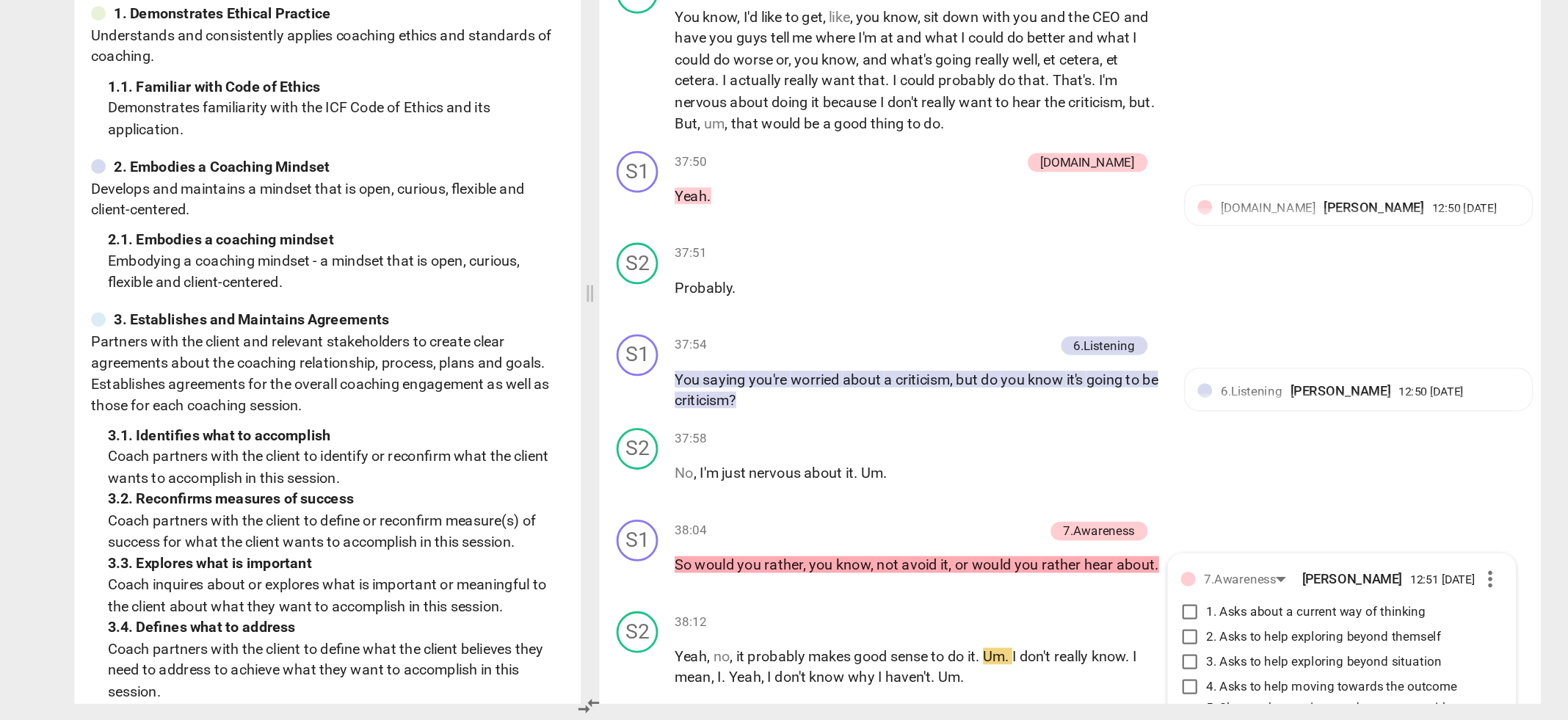
scroll to position [12527, 0]
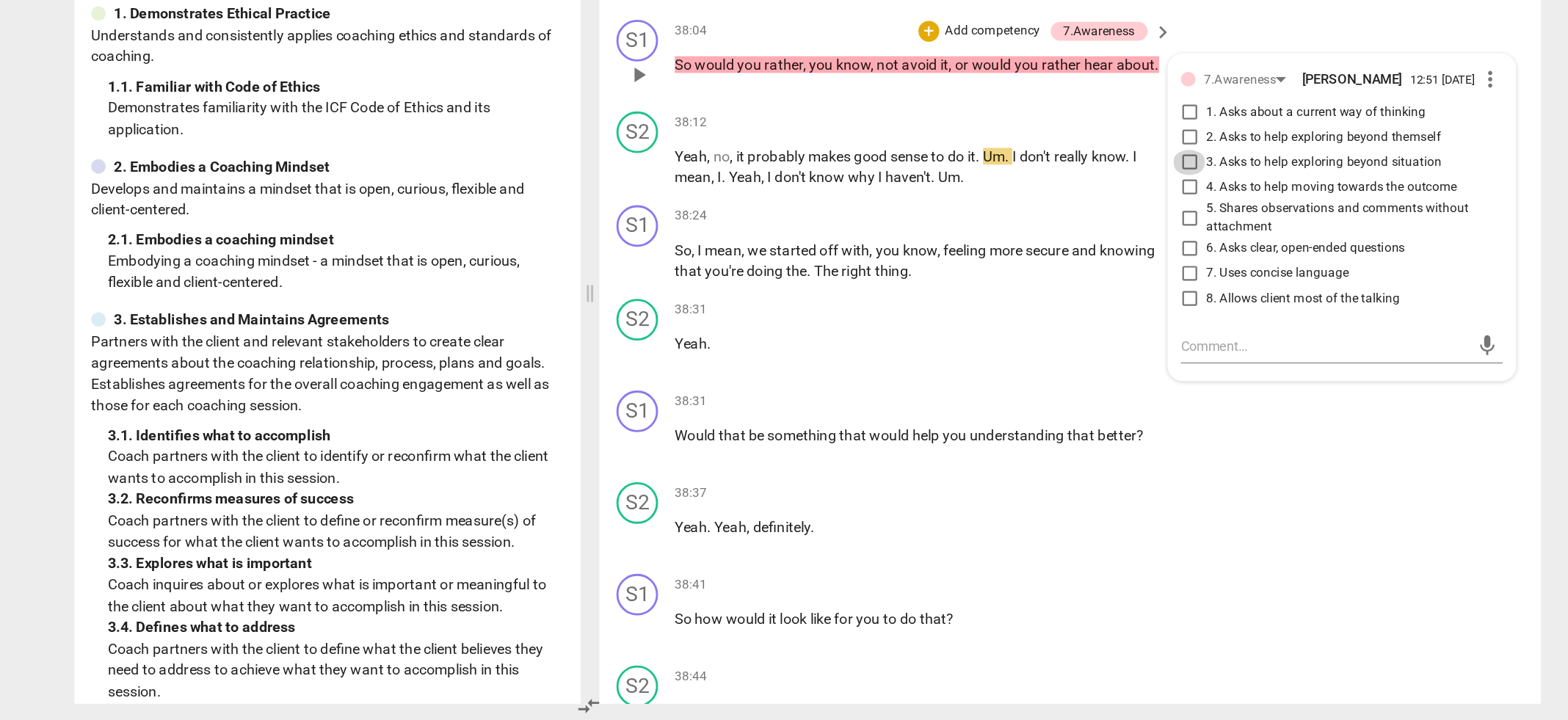
click at [1052, 325] on input "3. Asks to help exploring beyond situation" at bounding box center [1053, 326] width 23 height 18
click at [1049, 456] on textarea at bounding box center [1148, 456] width 203 height 14
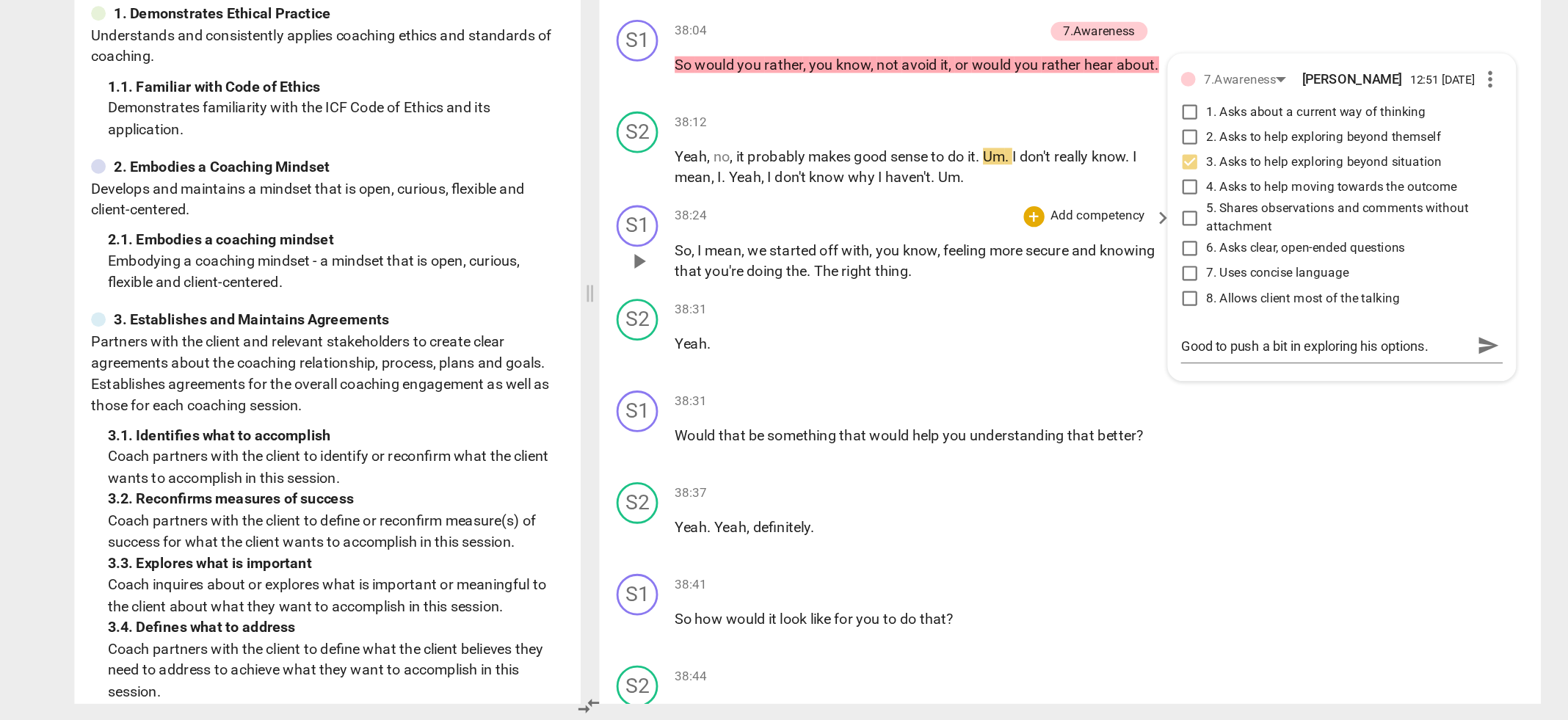
click at [853, 351] on div "S1 play_arrow pause 38:24 + Add competency keyboard_arrow_right So , I mean , w…" at bounding box center [969, 384] width 663 height 66
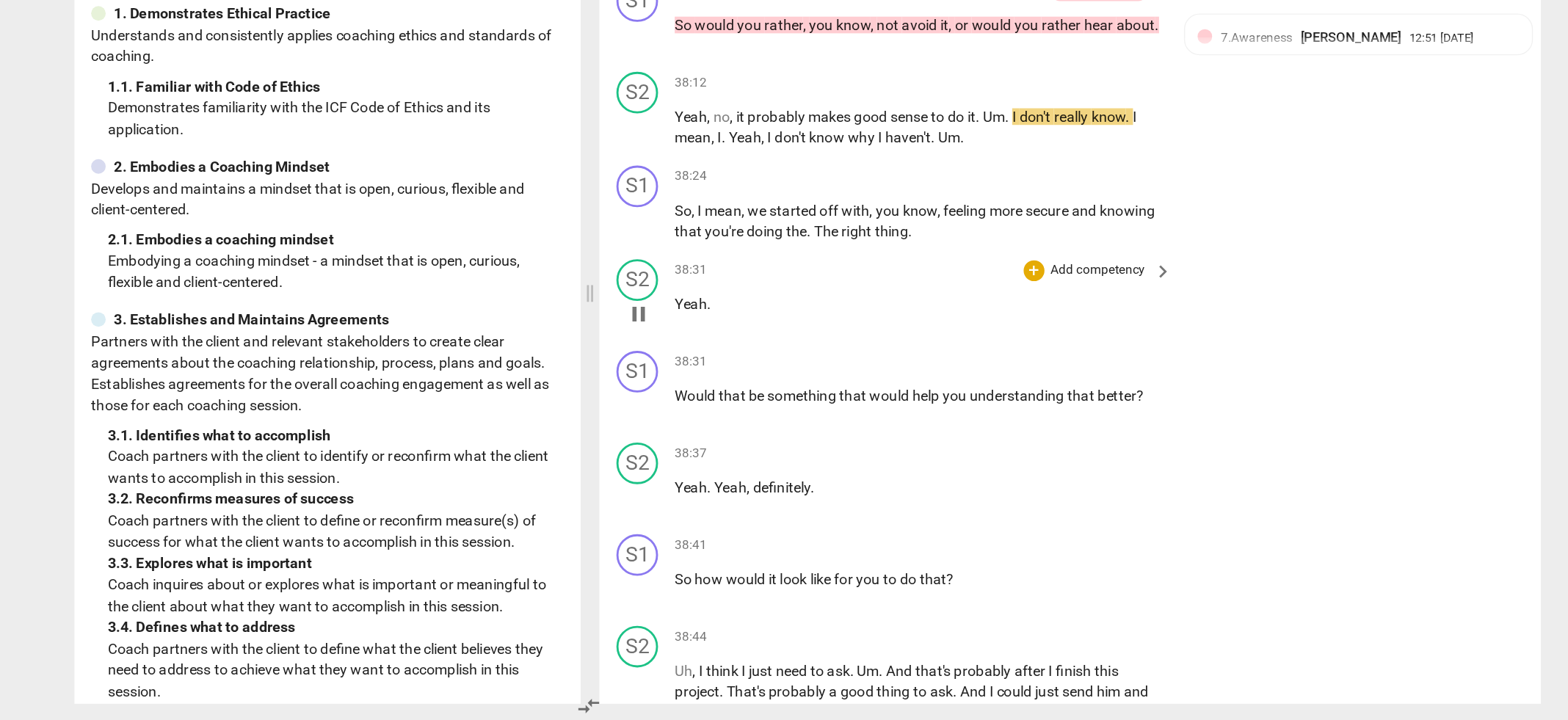
scroll to position [12556, 0]
click at [884, 418] on p "Yeah ." at bounding box center [861, 425] width 343 height 16
click at [942, 459] on div "+" at bounding box center [943, 466] width 15 height 15
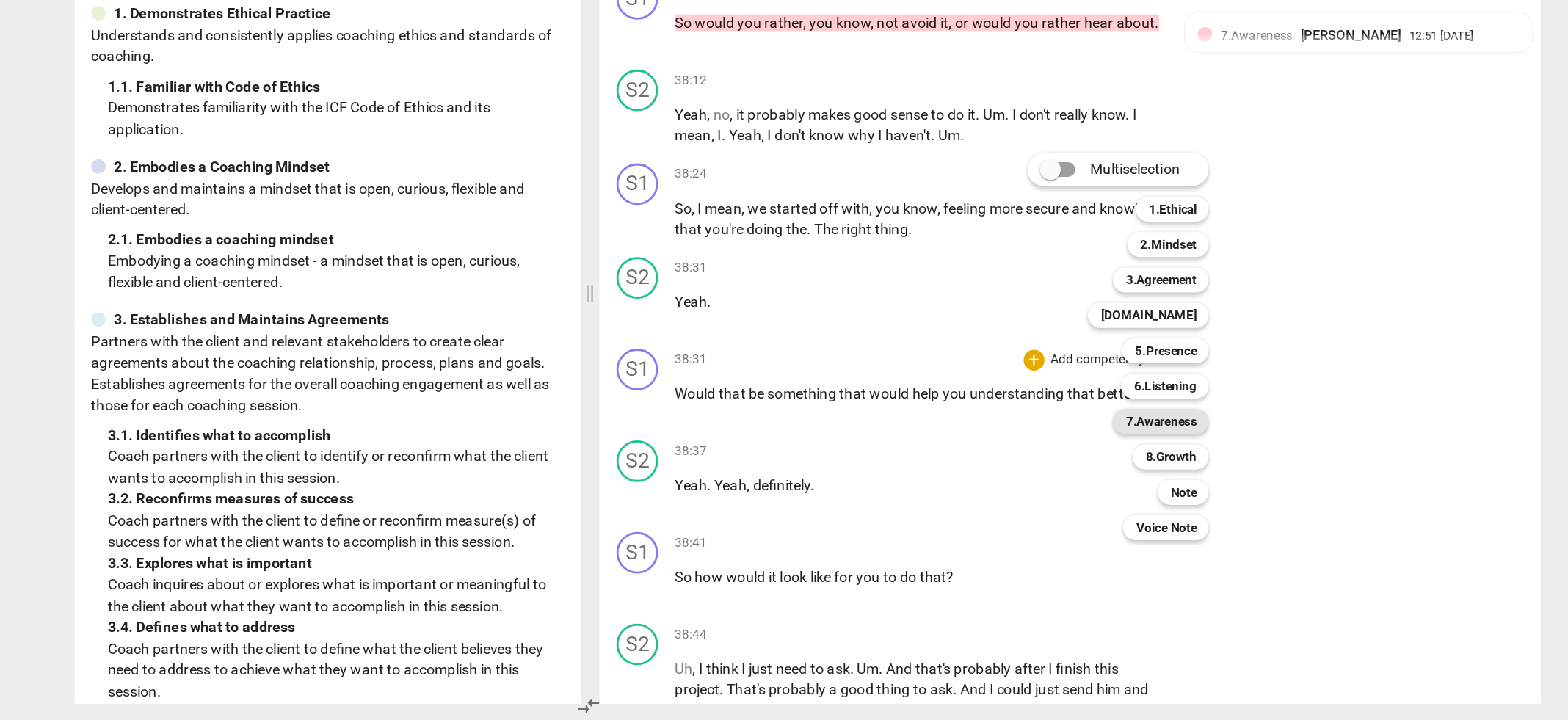
click at [1035, 510] on b "7.Awareness" at bounding box center [1032, 509] width 50 height 18
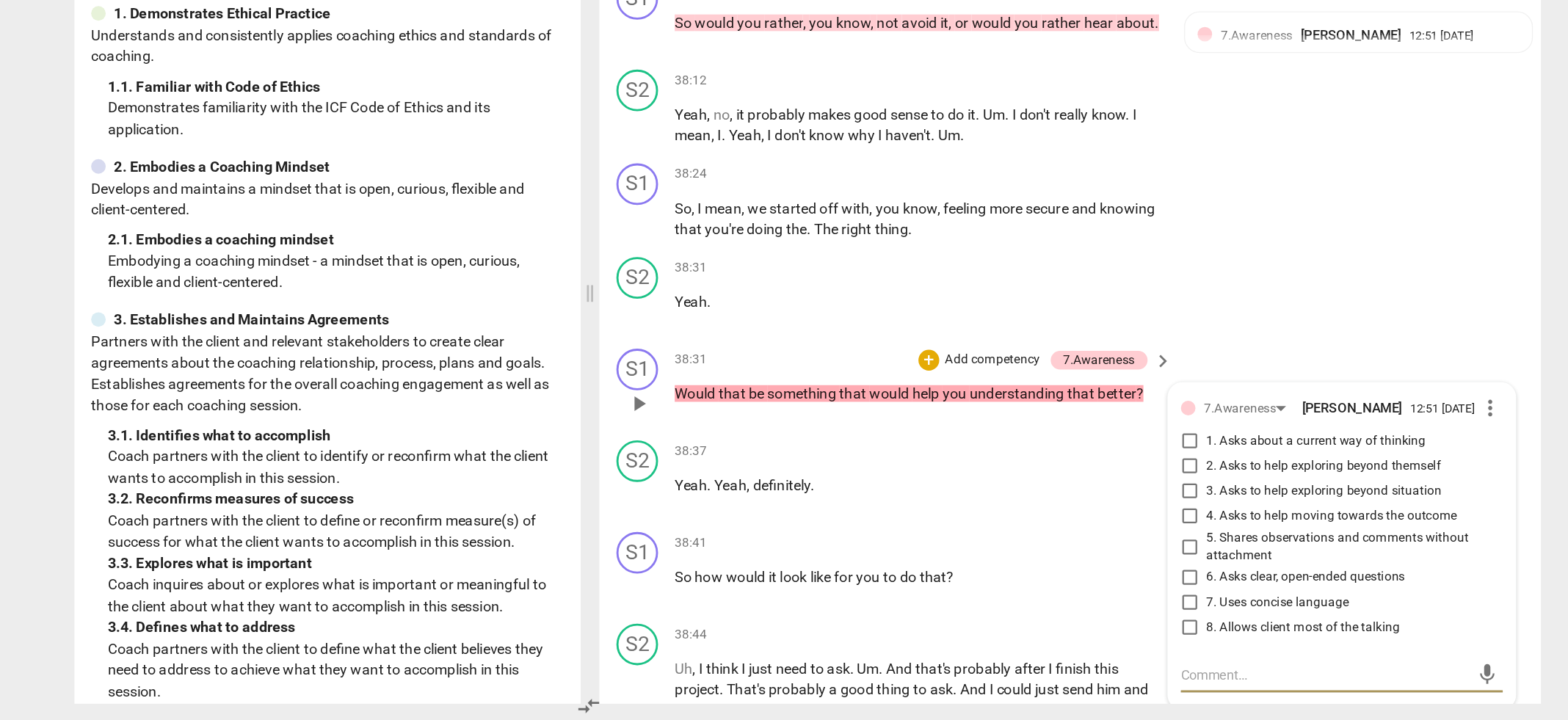
click at [1050, 572] on input "4. Asks to help moving towards the outcome" at bounding box center [1053, 576] width 23 height 18
click at [910, 460] on p "Add competency" at bounding box center [914, 466] width 70 height 13
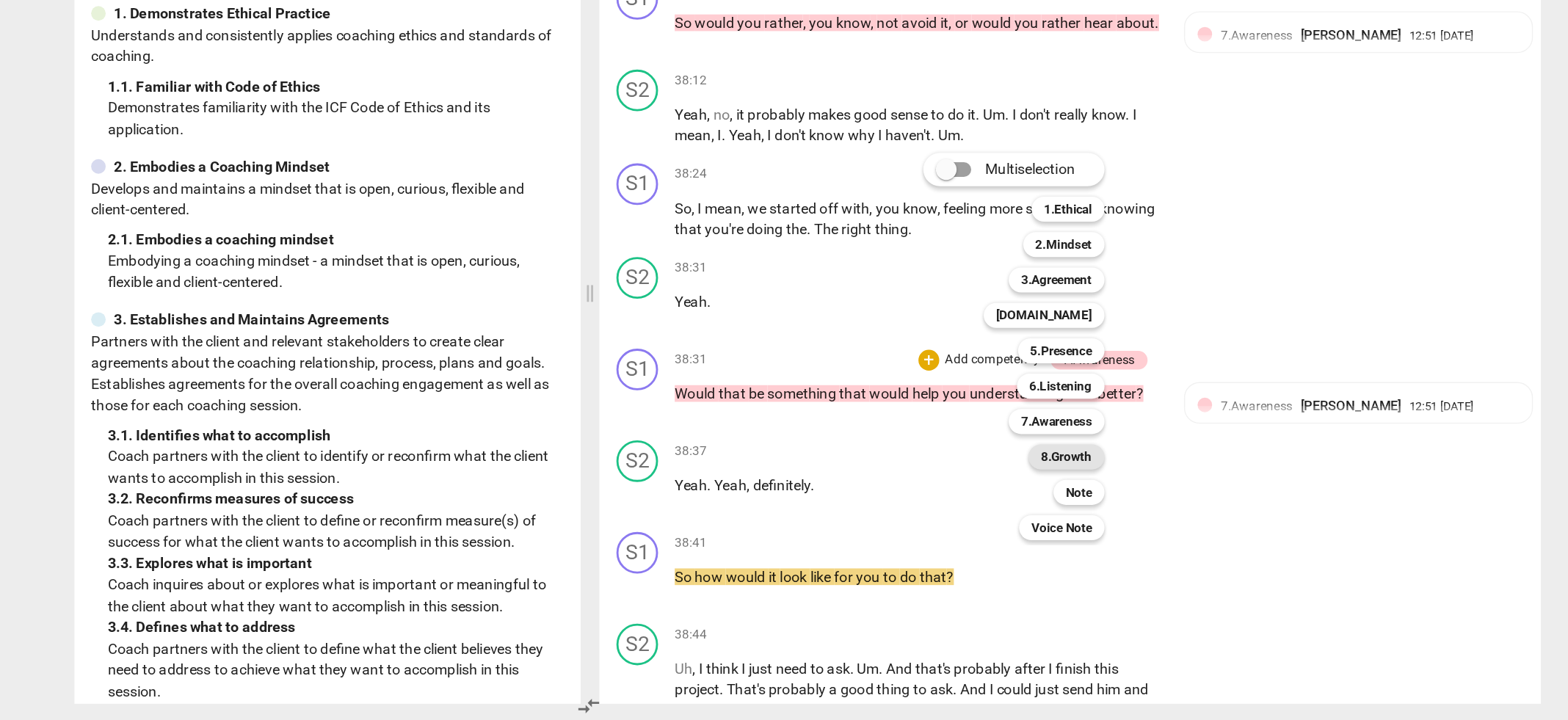
click at [970, 533] on b "8.Growth" at bounding box center [966, 534] width 36 height 18
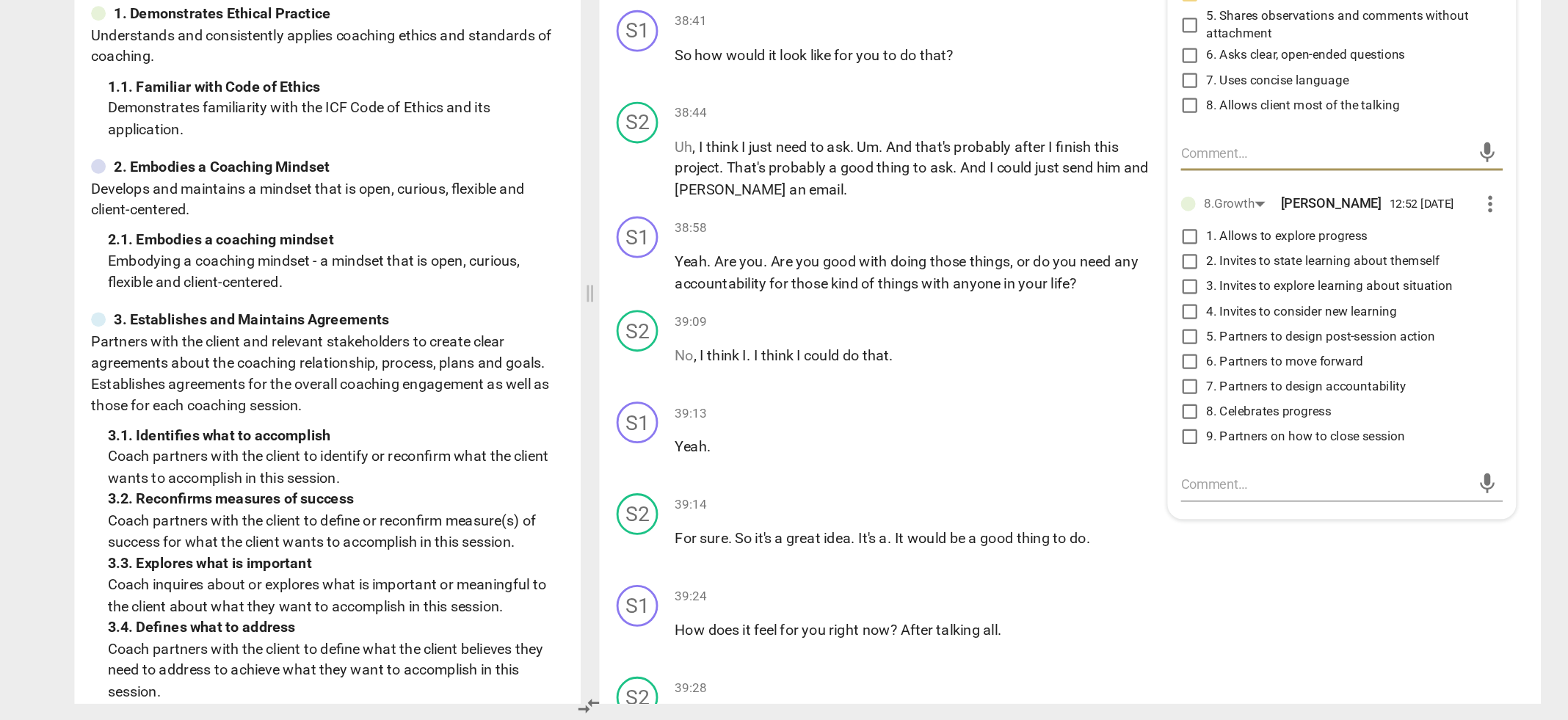
scroll to position [12932, 0]
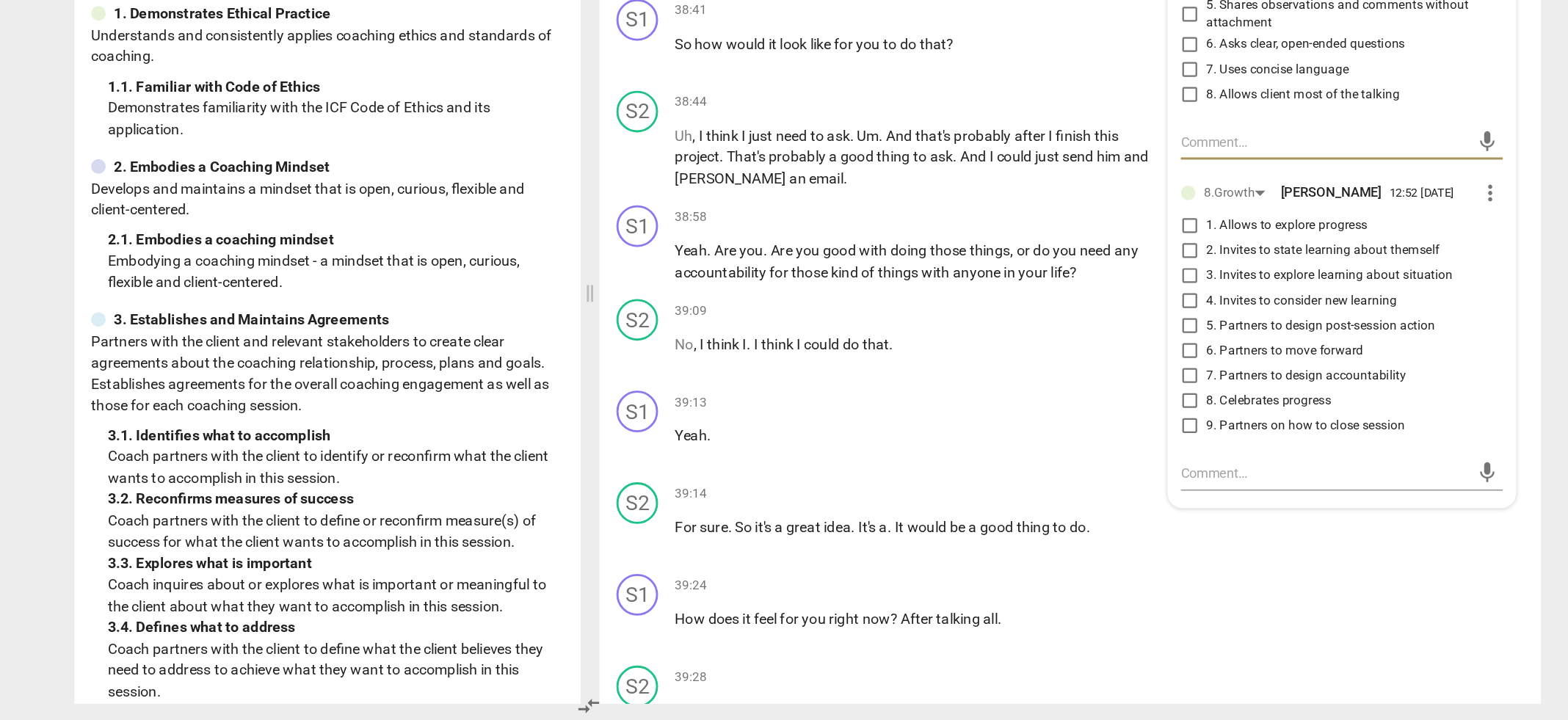
click at [1051, 374] on input "1. Allows to explore progress" at bounding box center [1053, 371] width 23 height 18
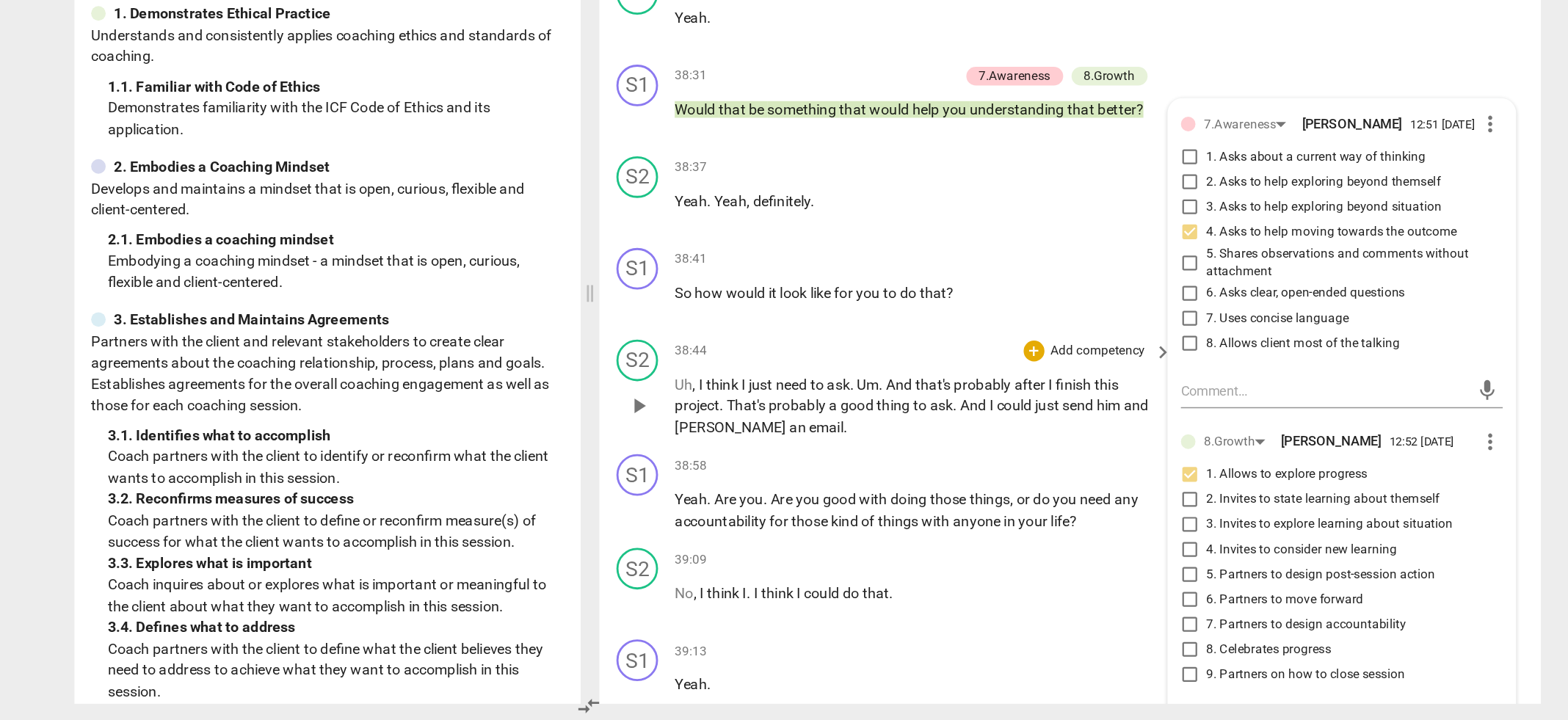
scroll to position [12752, 0]
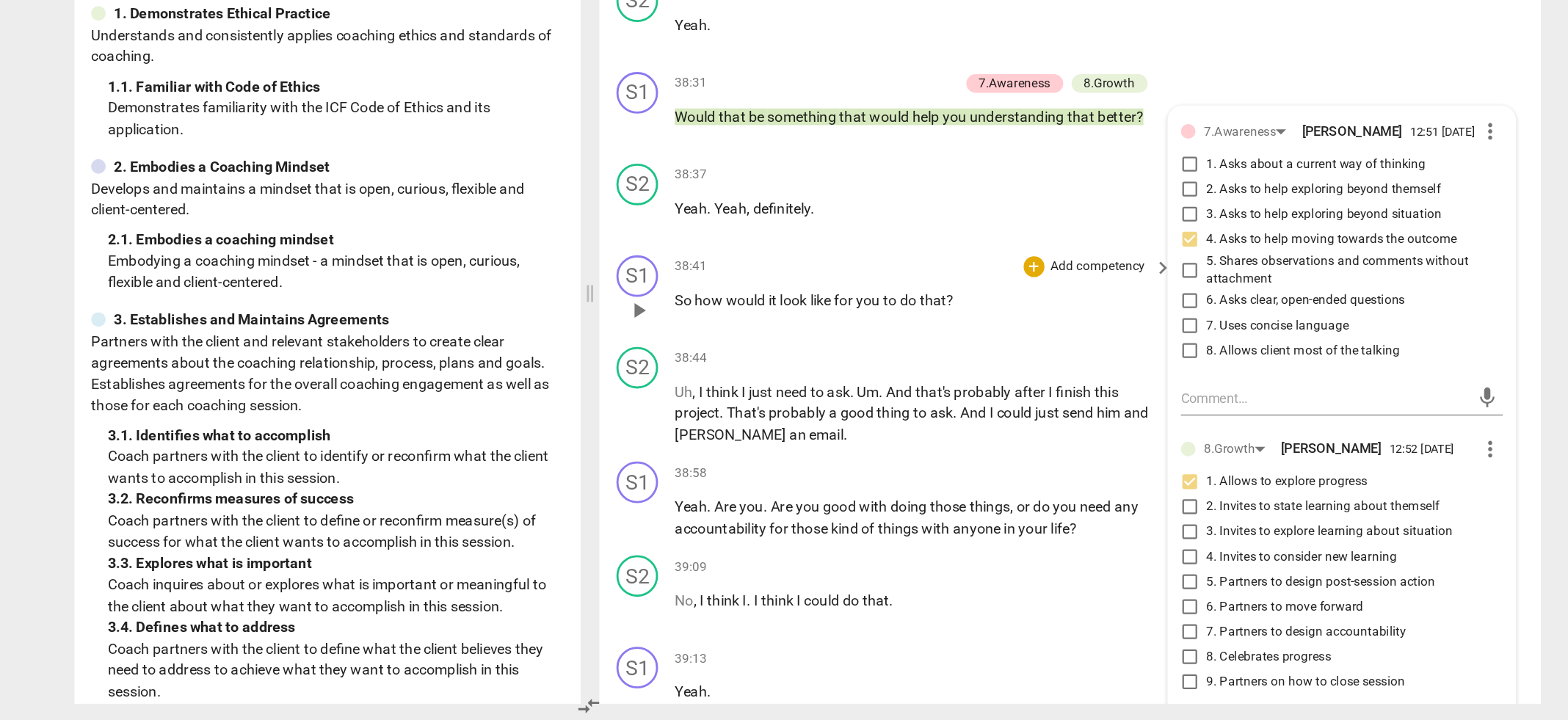
click at [843, 418] on span "to" at bounding box center [842, 423] width 12 height 12
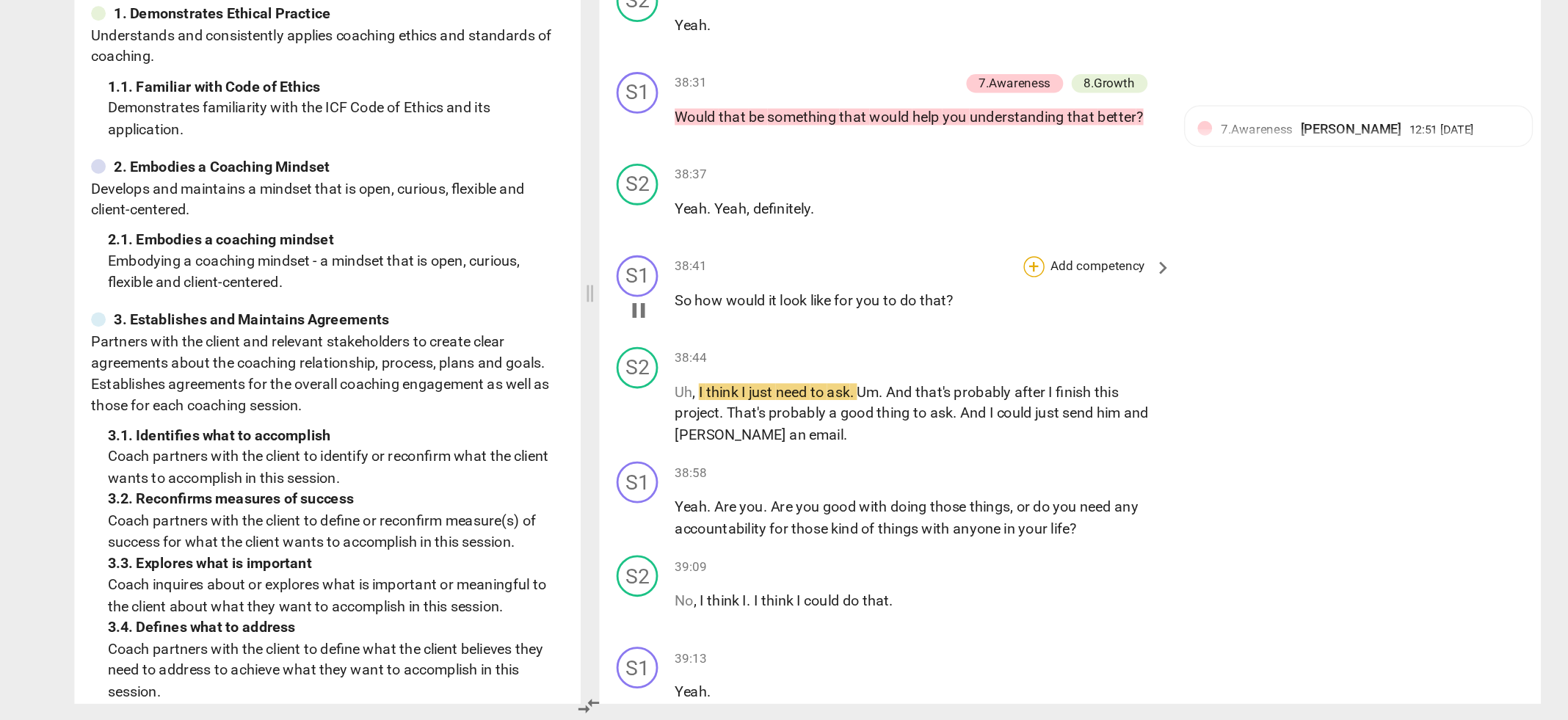
click at [941, 393] on div "+" at bounding box center [943, 400] width 15 height 15
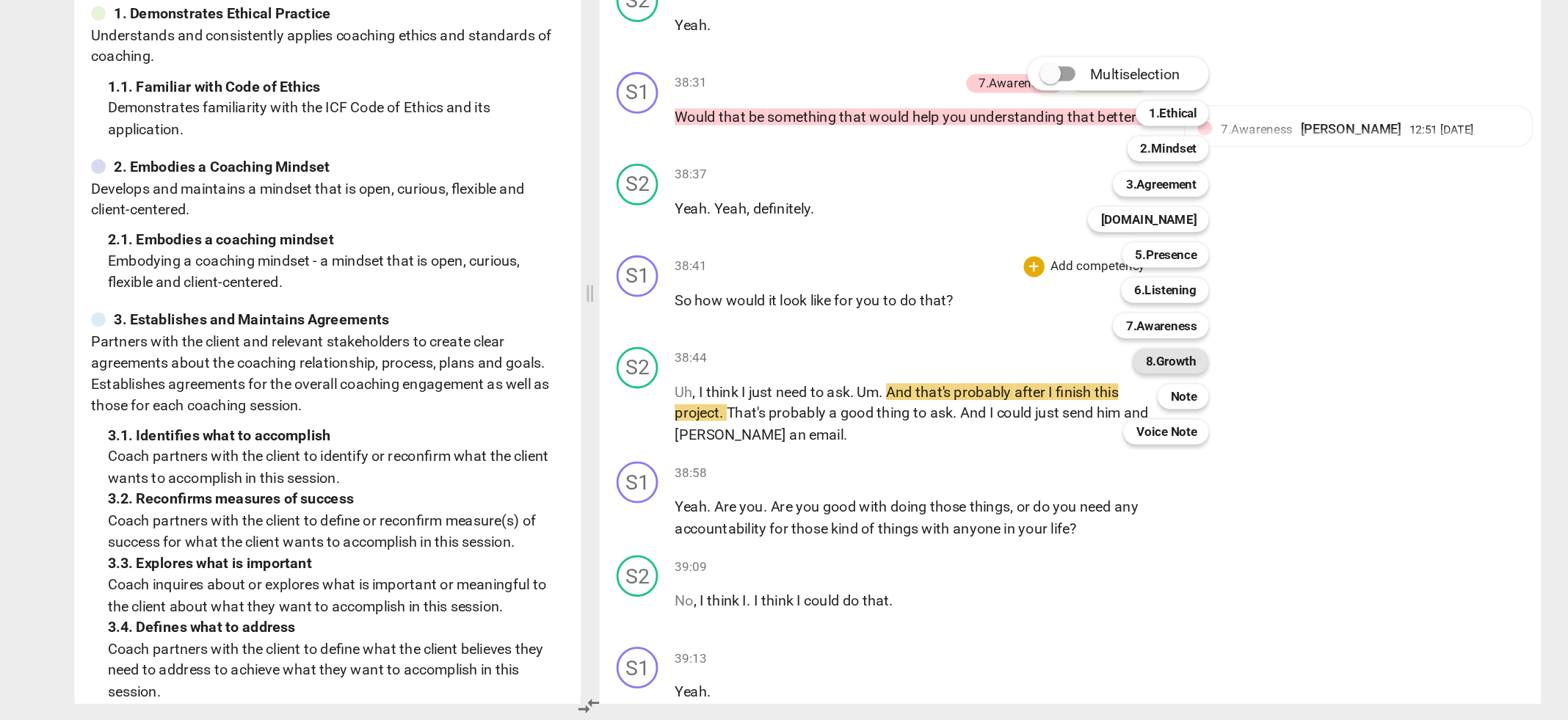
click at [1032, 463] on b "8.Growth" at bounding box center [1039, 467] width 36 height 18
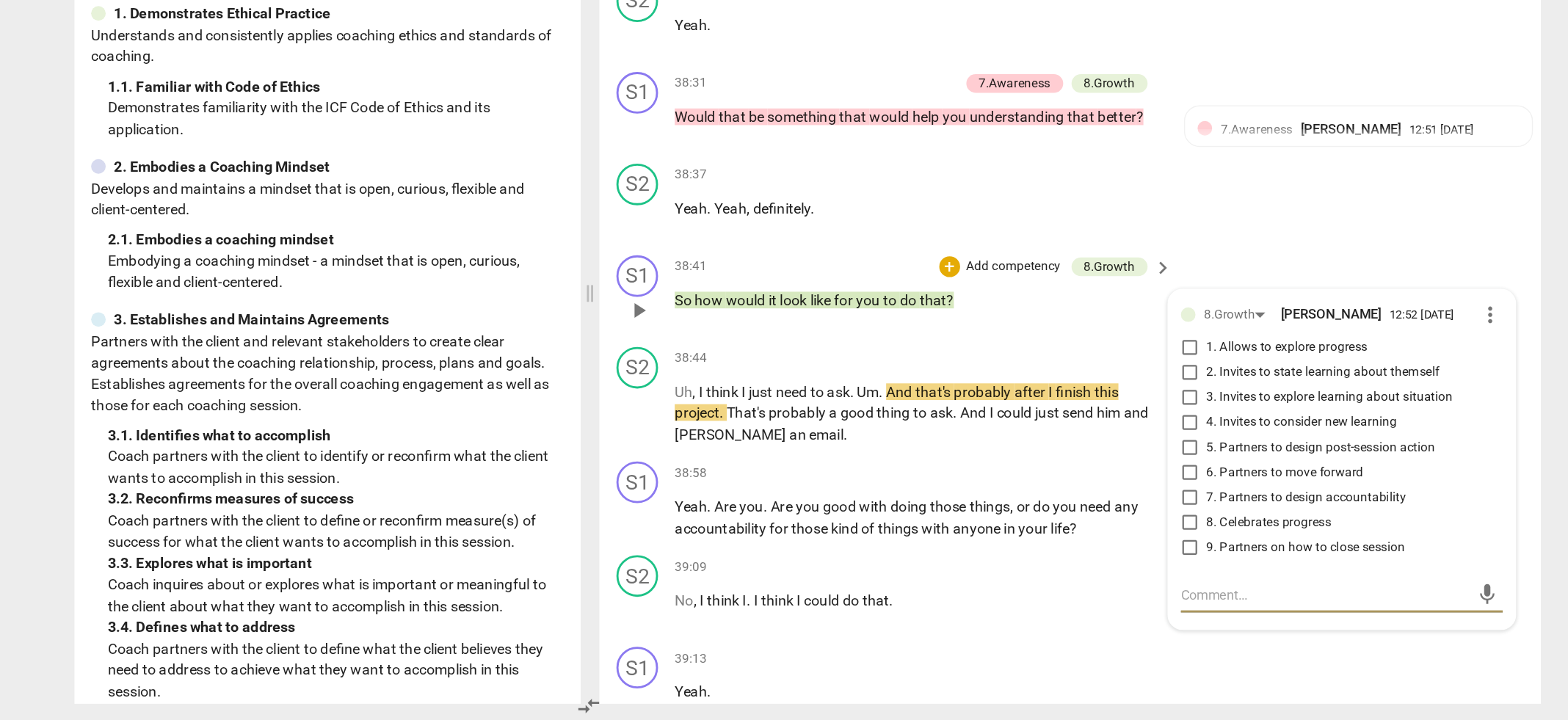
click at [1049, 502] on input "4. Invites to consider new learning" at bounding box center [1053, 510] width 23 height 18
click at [1049, 522] on input "5. Partners to design post-session action" at bounding box center [1053, 527] width 23 height 18
click at [864, 512] on p "Uh , I think I just need to ask . Um . And that's probably after I finish this …" at bounding box center [861, 503] width 343 height 46
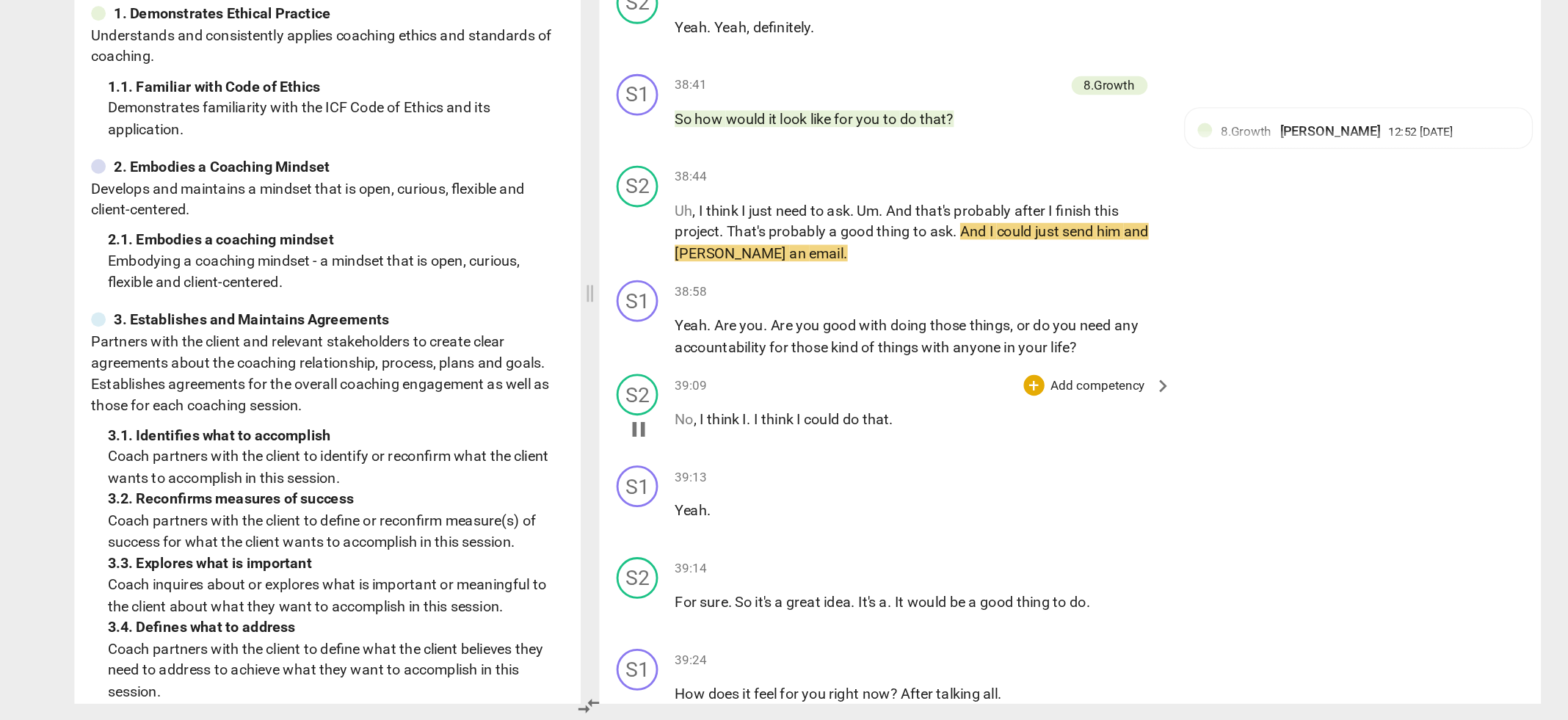
scroll to position [12892, 0]
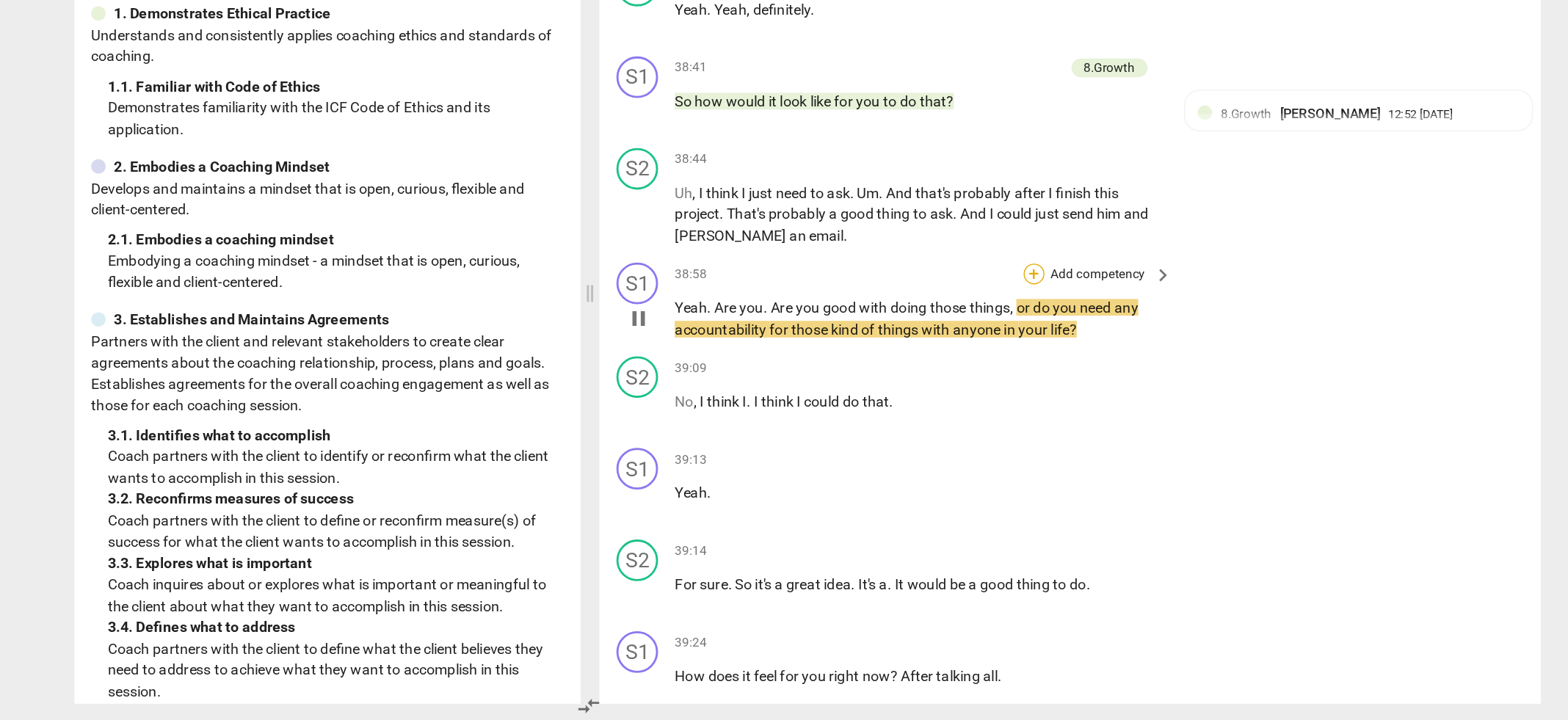
click at [943, 398] on div "+" at bounding box center [943, 405] width 15 height 15
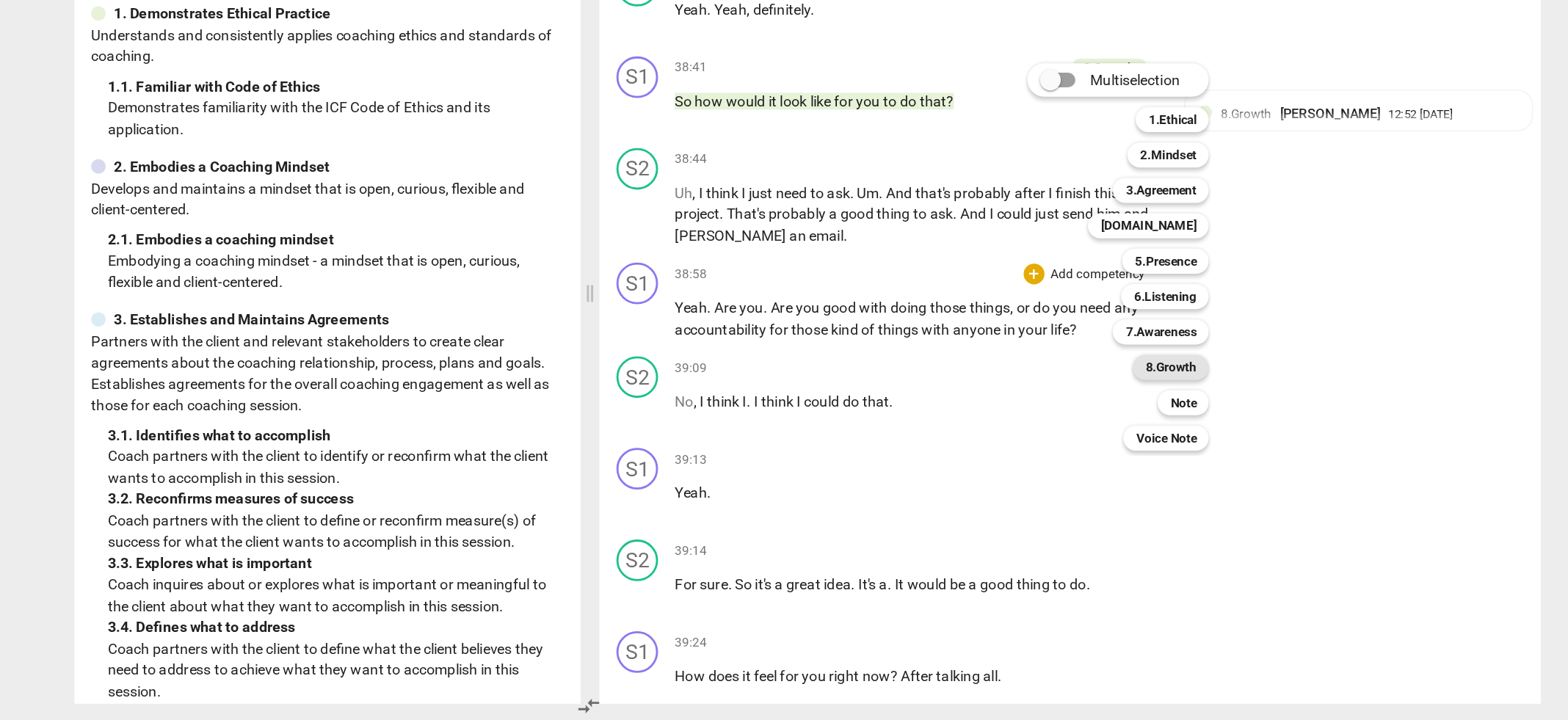
click at [1047, 467] on b "8.Growth" at bounding box center [1039, 471] width 36 height 18
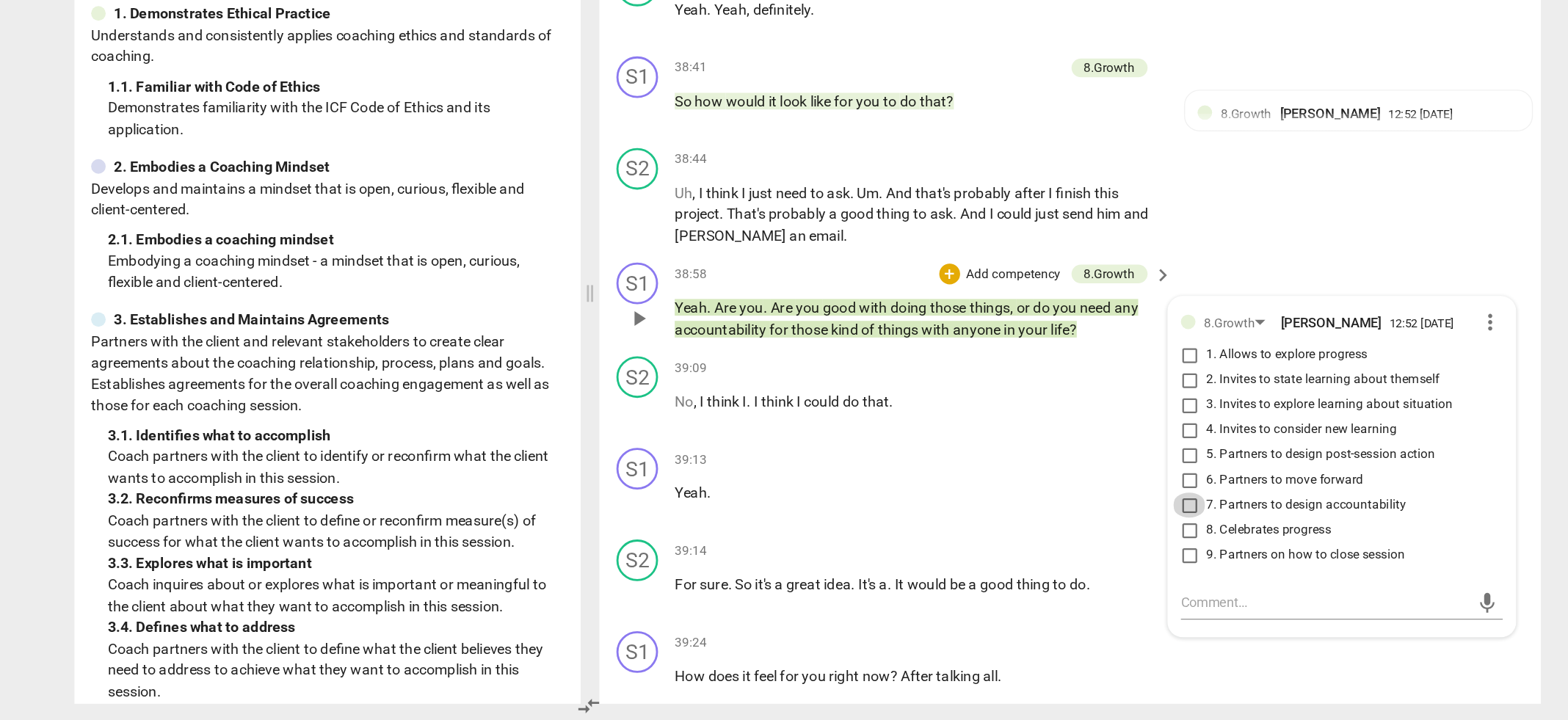
click at [1052, 560] on input "7. Partners to design accountability" at bounding box center [1053, 568] width 23 height 18
click at [892, 532] on div "39:13 + Add competency keyboard_arrow_right Yeah ." at bounding box center [866, 554] width 353 height 53
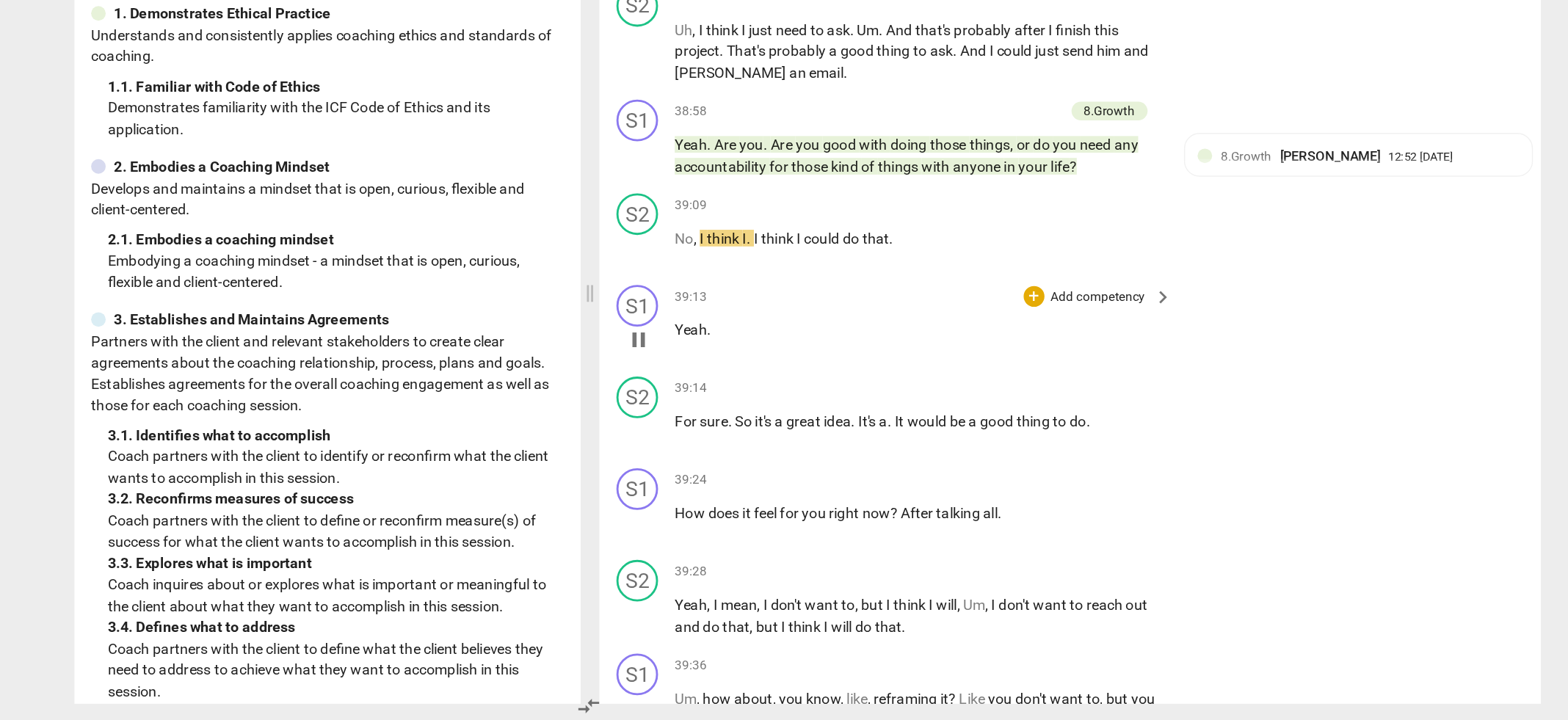
scroll to position [13013, 0]
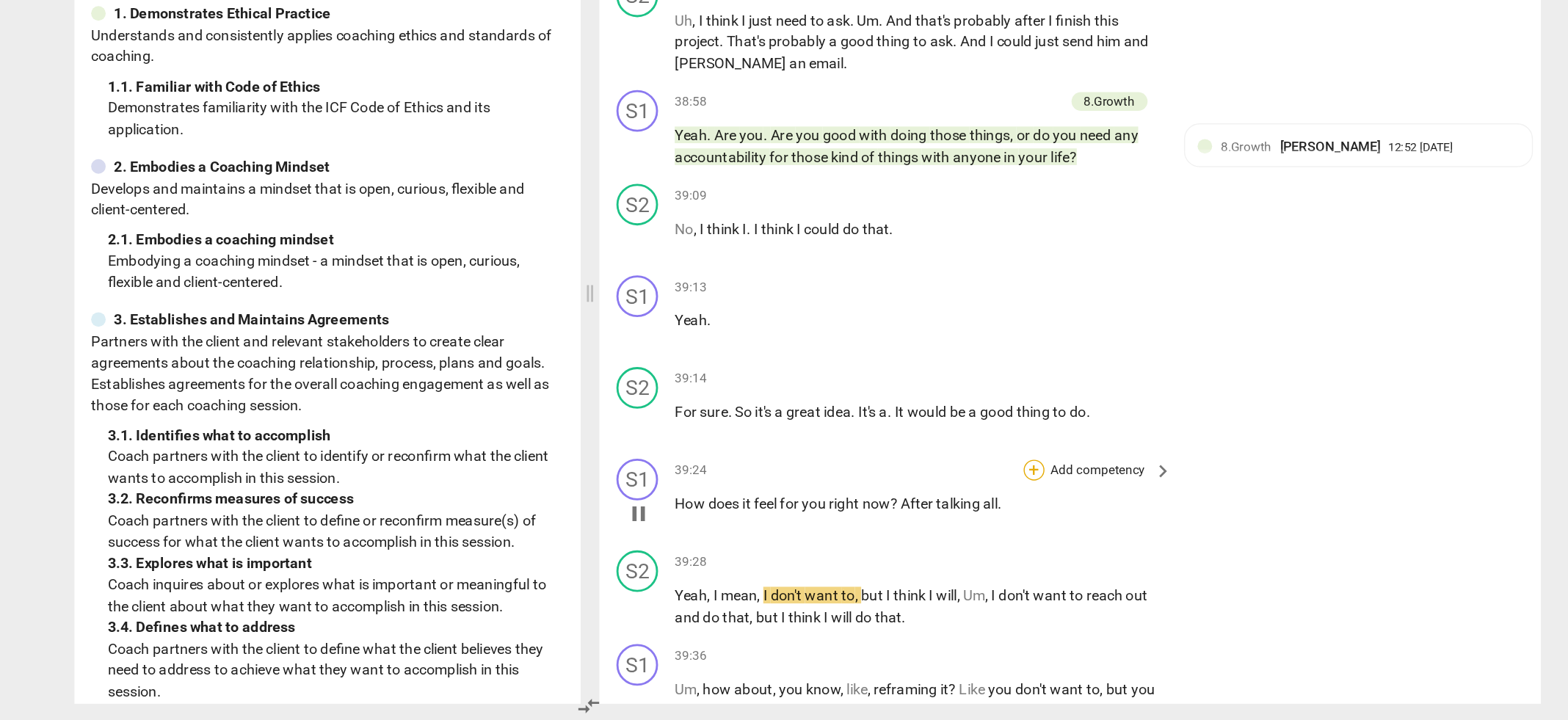
click at [940, 536] on div "+" at bounding box center [943, 543] width 15 height 15
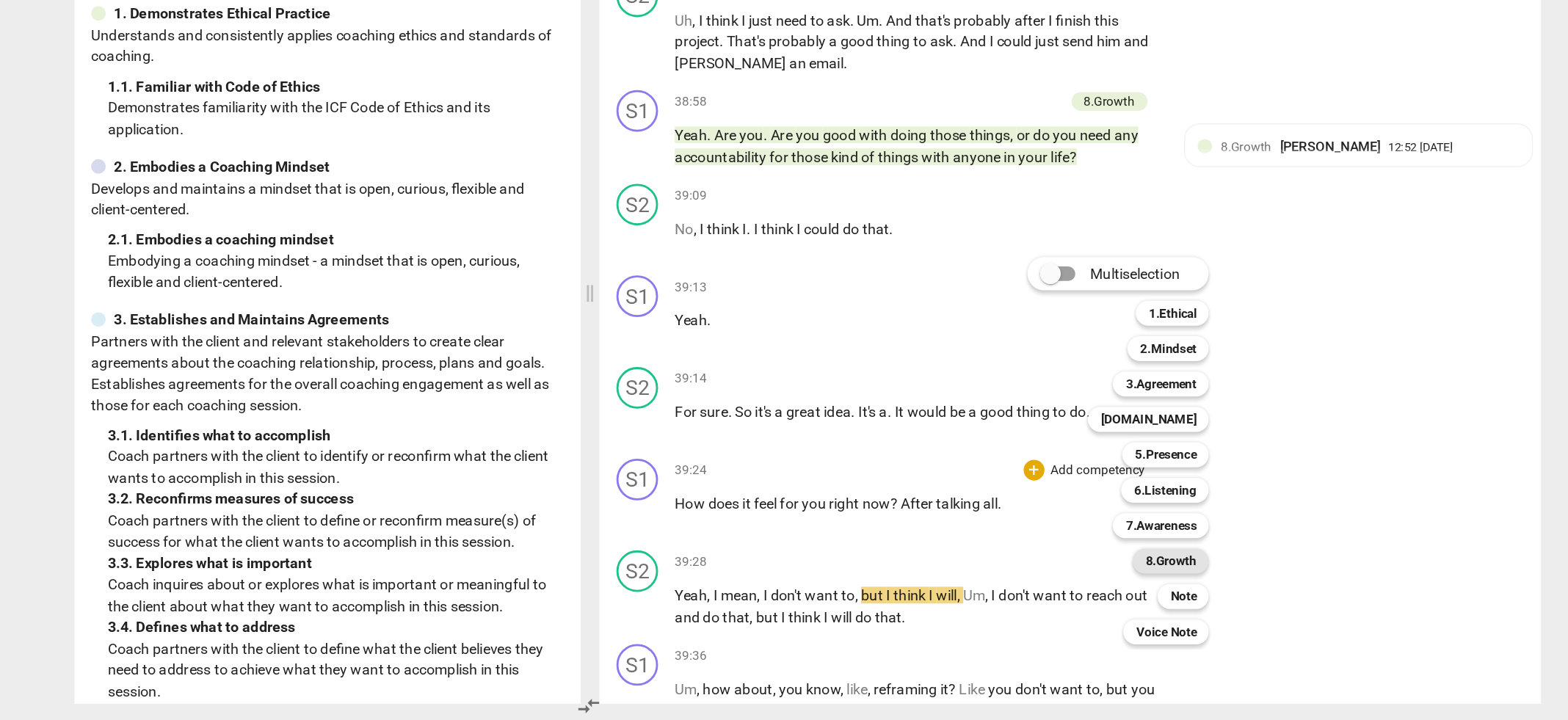
click at [1046, 606] on b "8.Growth" at bounding box center [1039, 608] width 36 height 18
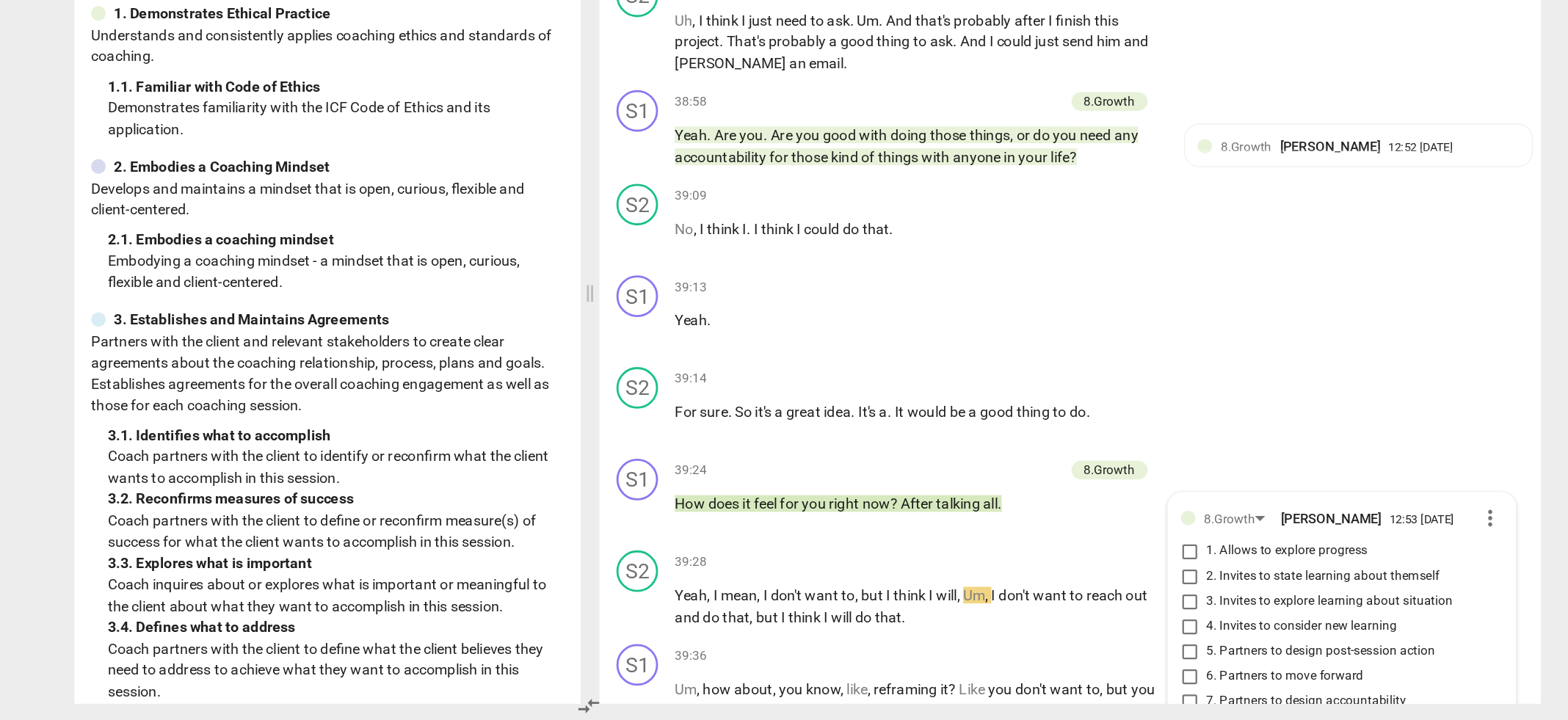
scroll to position [13326, 0]
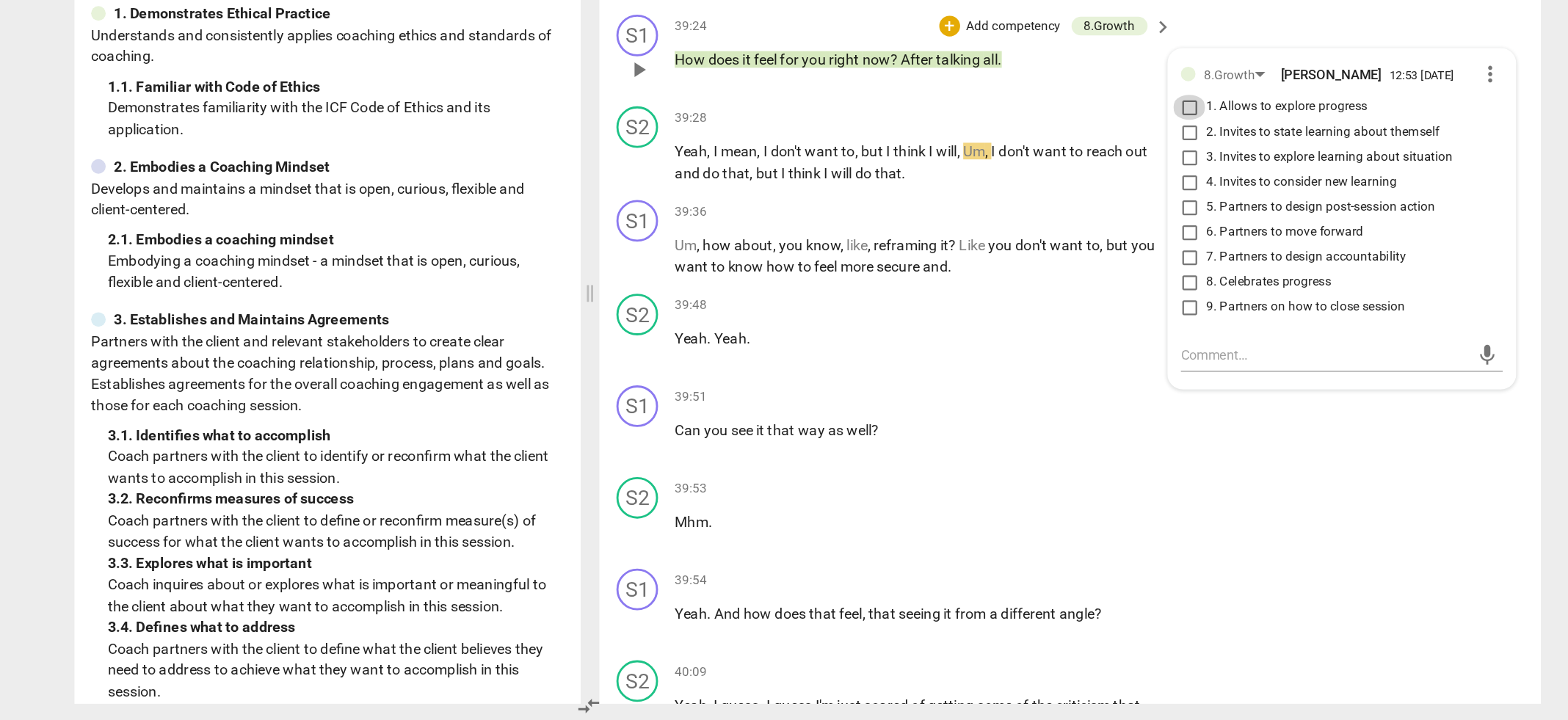
click at [1049, 279] on input "1. Allows to explore progress" at bounding box center [1053, 288] width 23 height 18
click at [1046, 455] on textarea at bounding box center [1148, 462] width 203 height 14
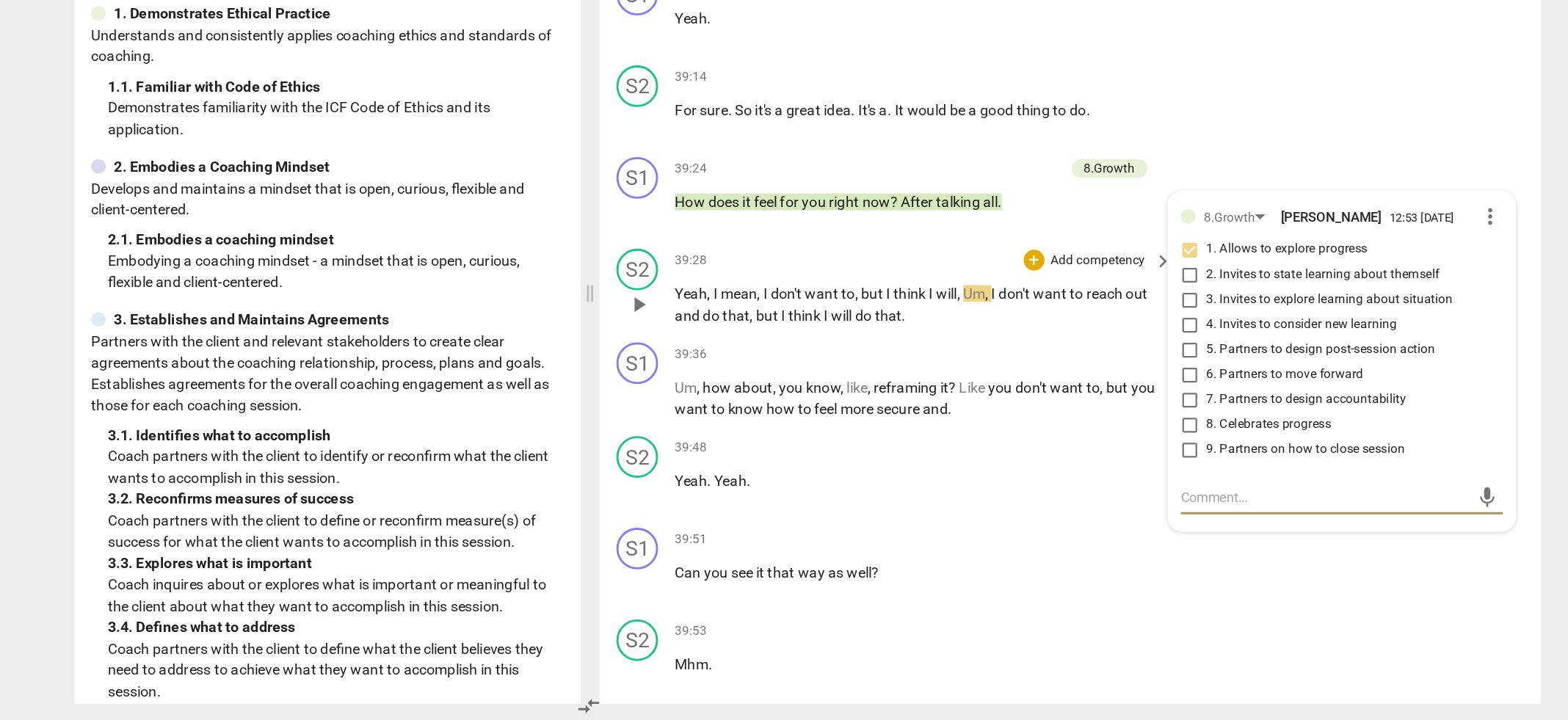
scroll to position [13227, 0]
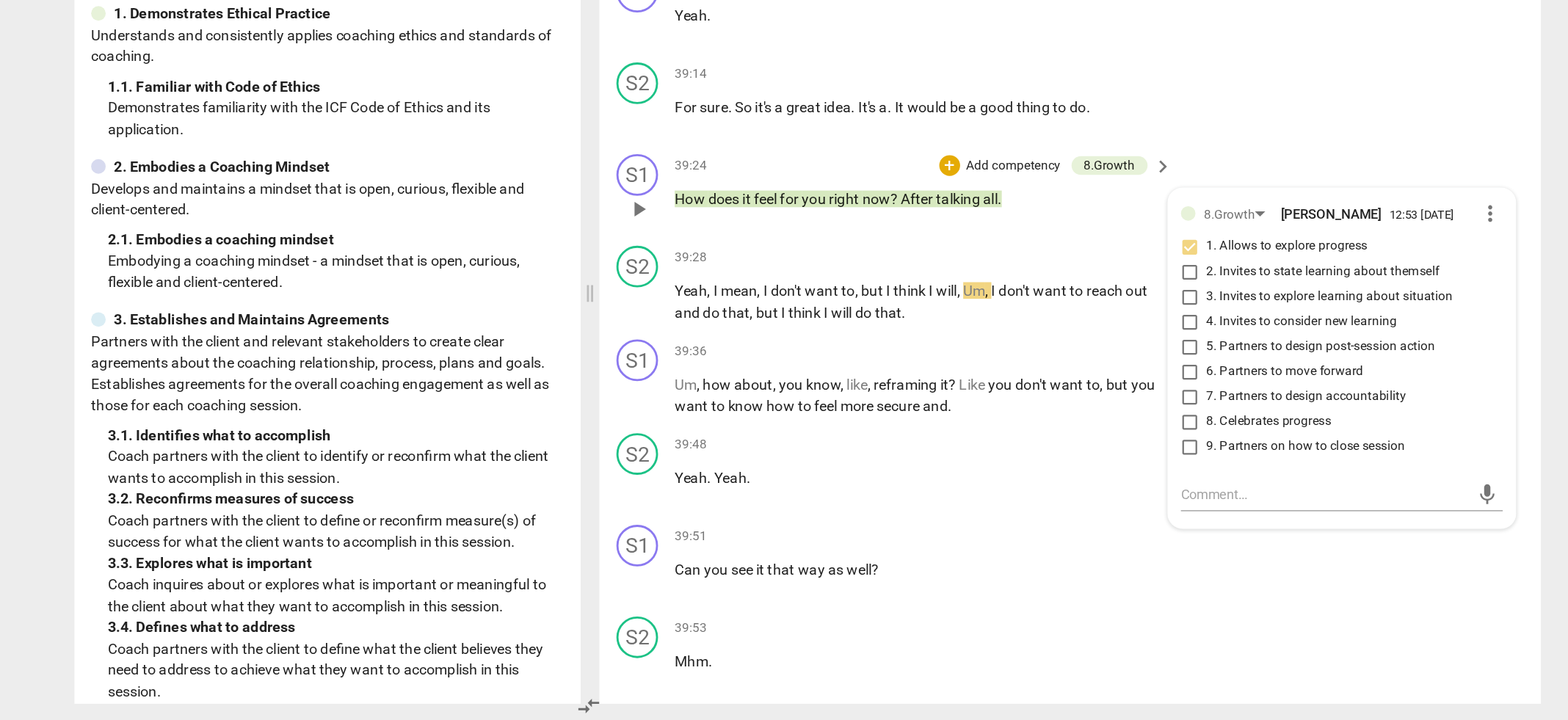
click at [906, 323] on p "Add competency" at bounding box center [929, 329] width 70 height 13
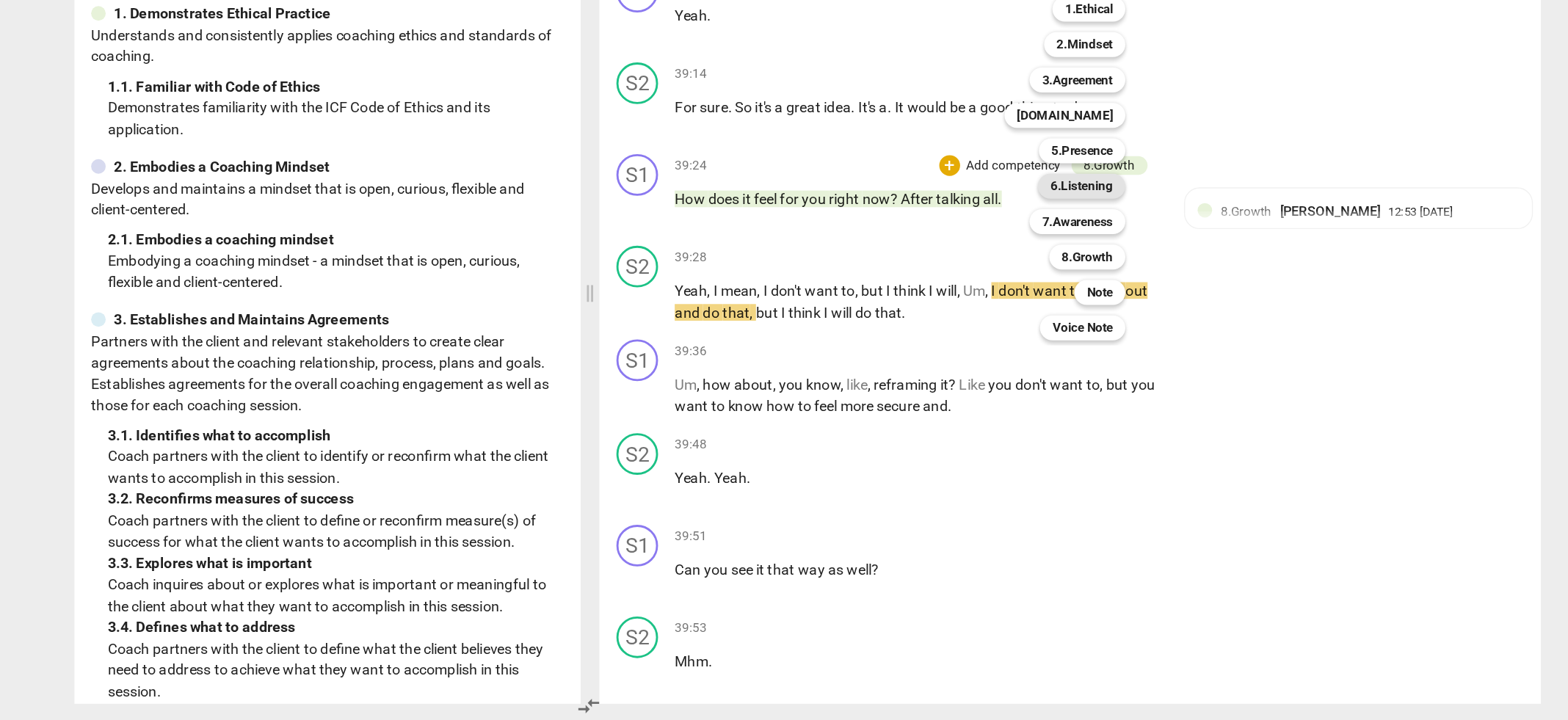
click at [973, 341] on b "6.Listening" at bounding box center [977, 343] width 44 height 18
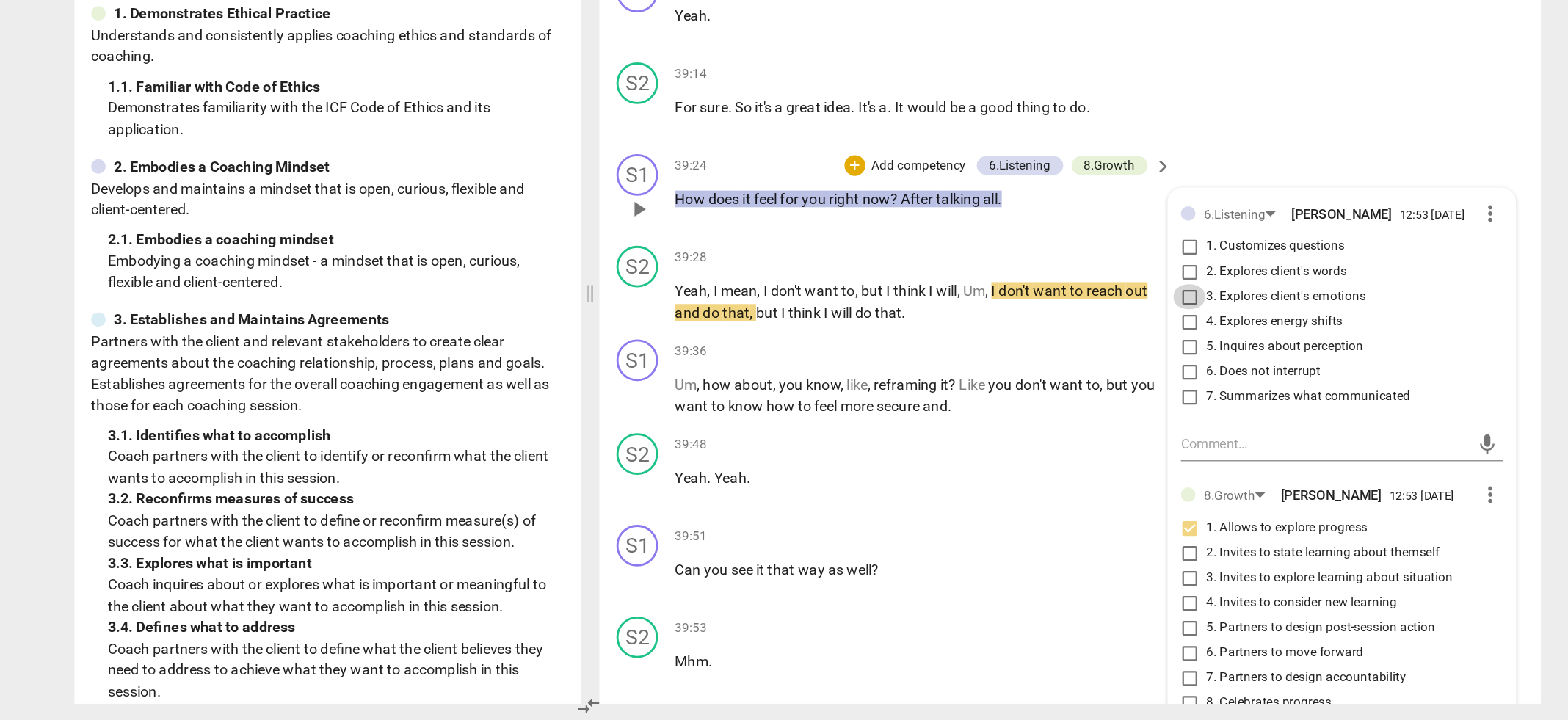
click at [1047, 412] on input "3. Explores client's emotions" at bounding box center [1053, 421] width 23 height 18
click at [849, 429] on div "S2 play_arrow pause 39:28 + Add competency keyboard_arrow_right Yeah , I mean ,…" at bounding box center [969, 412] width 663 height 66
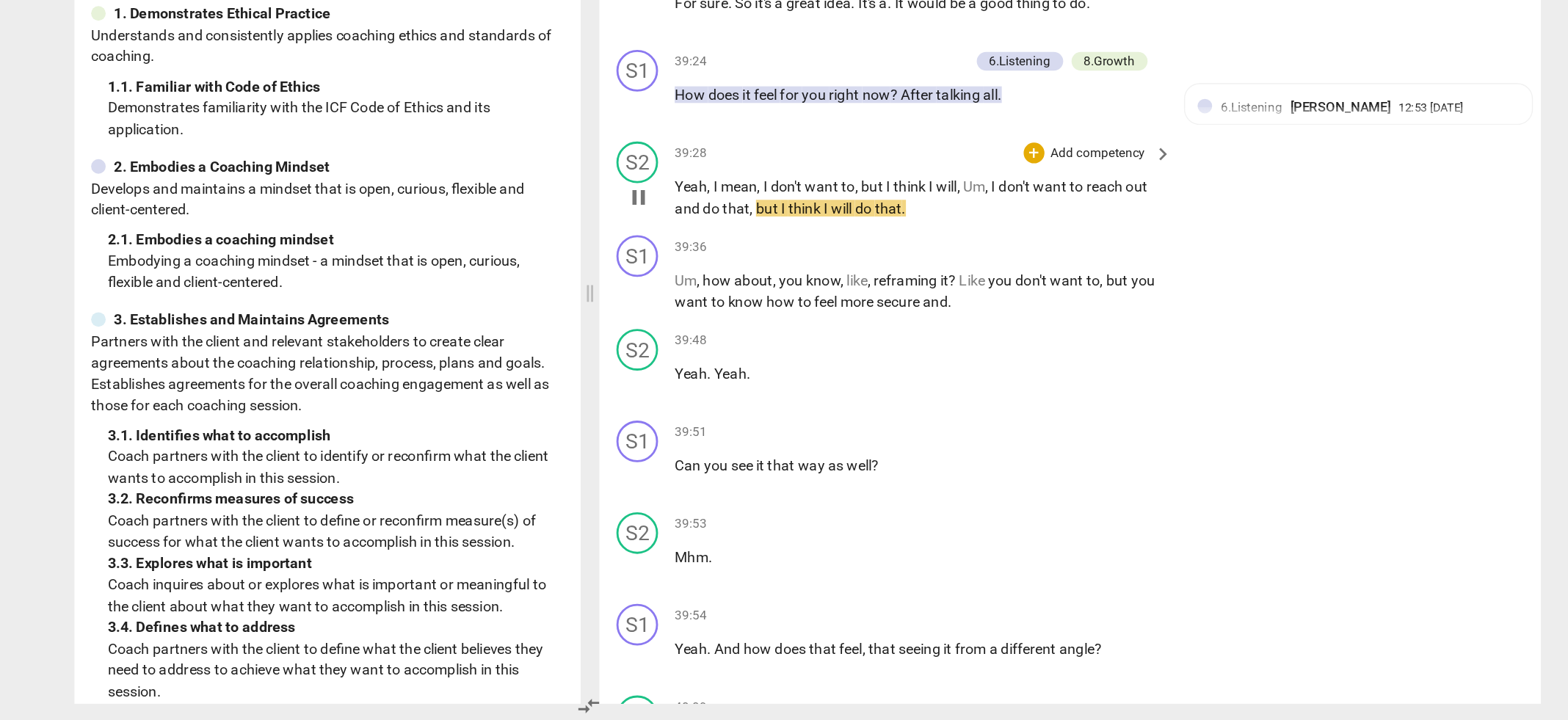
scroll to position [13306, 0]
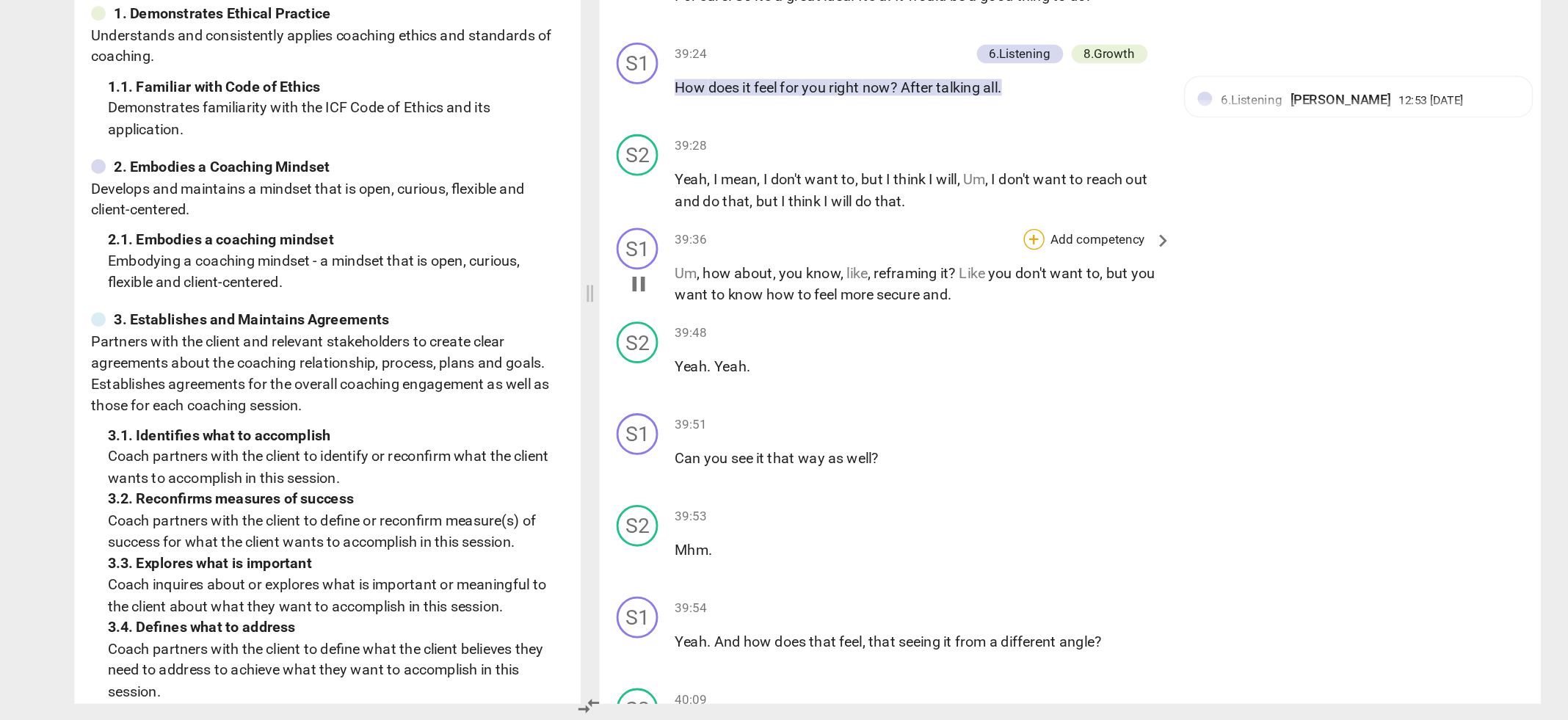
click at [943, 374] on div "+" at bounding box center [943, 381] width 15 height 15
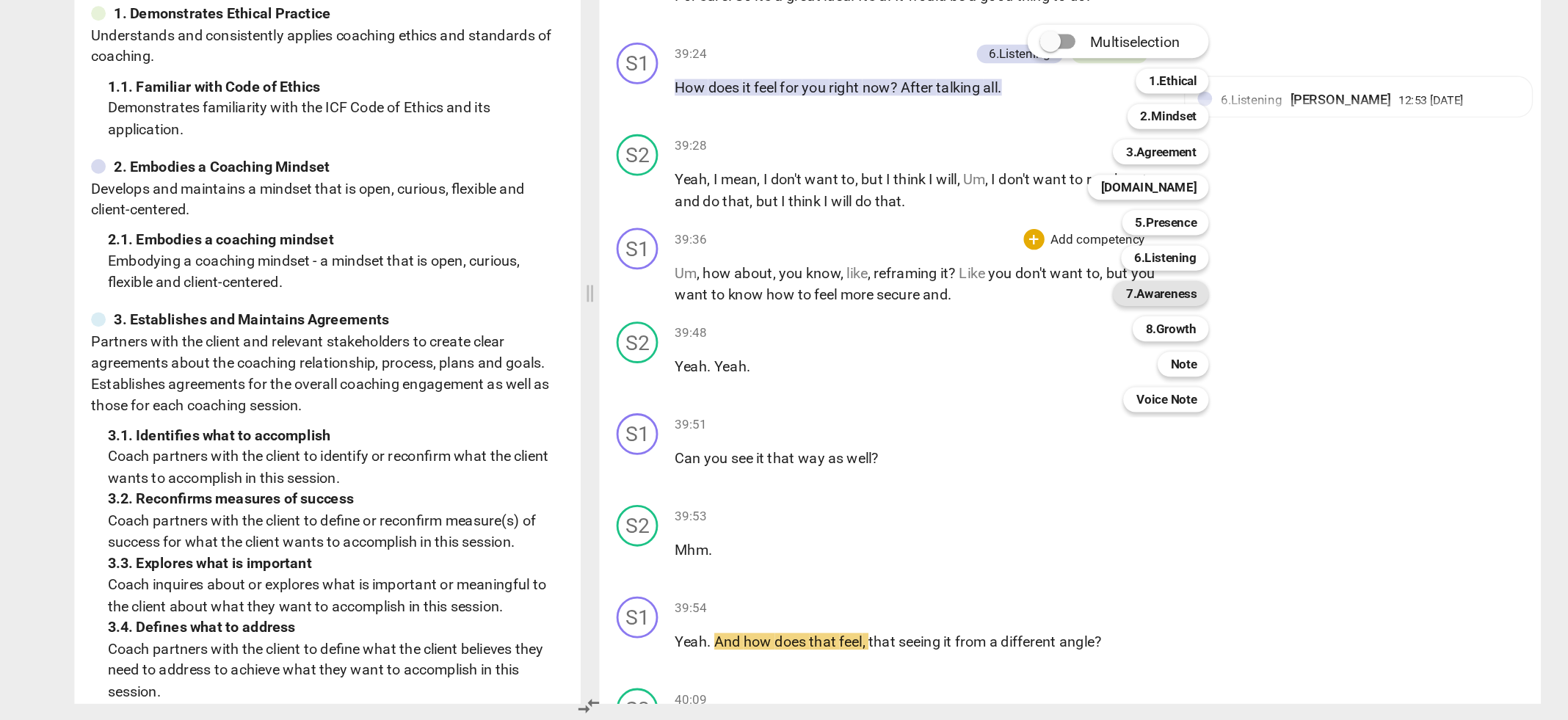
click at [1016, 419] on b "7.Awareness" at bounding box center [1032, 419] width 50 height 18
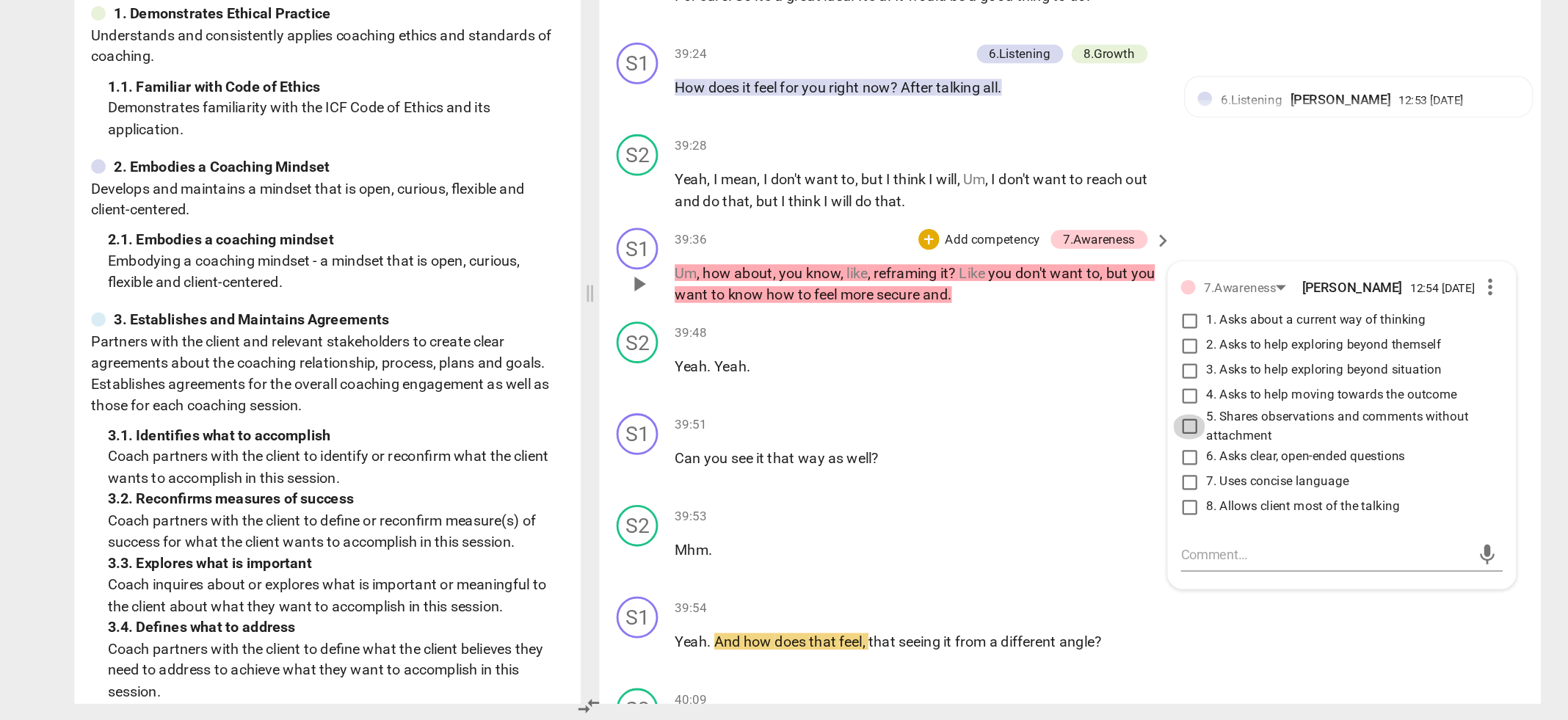
click at [1049, 505] on input "5. Shares observations and comments without attachment" at bounding box center [1053, 513] width 23 height 18
click at [850, 528] on p "Can you see it that way as well ?" at bounding box center [861, 536] width 343 height 16
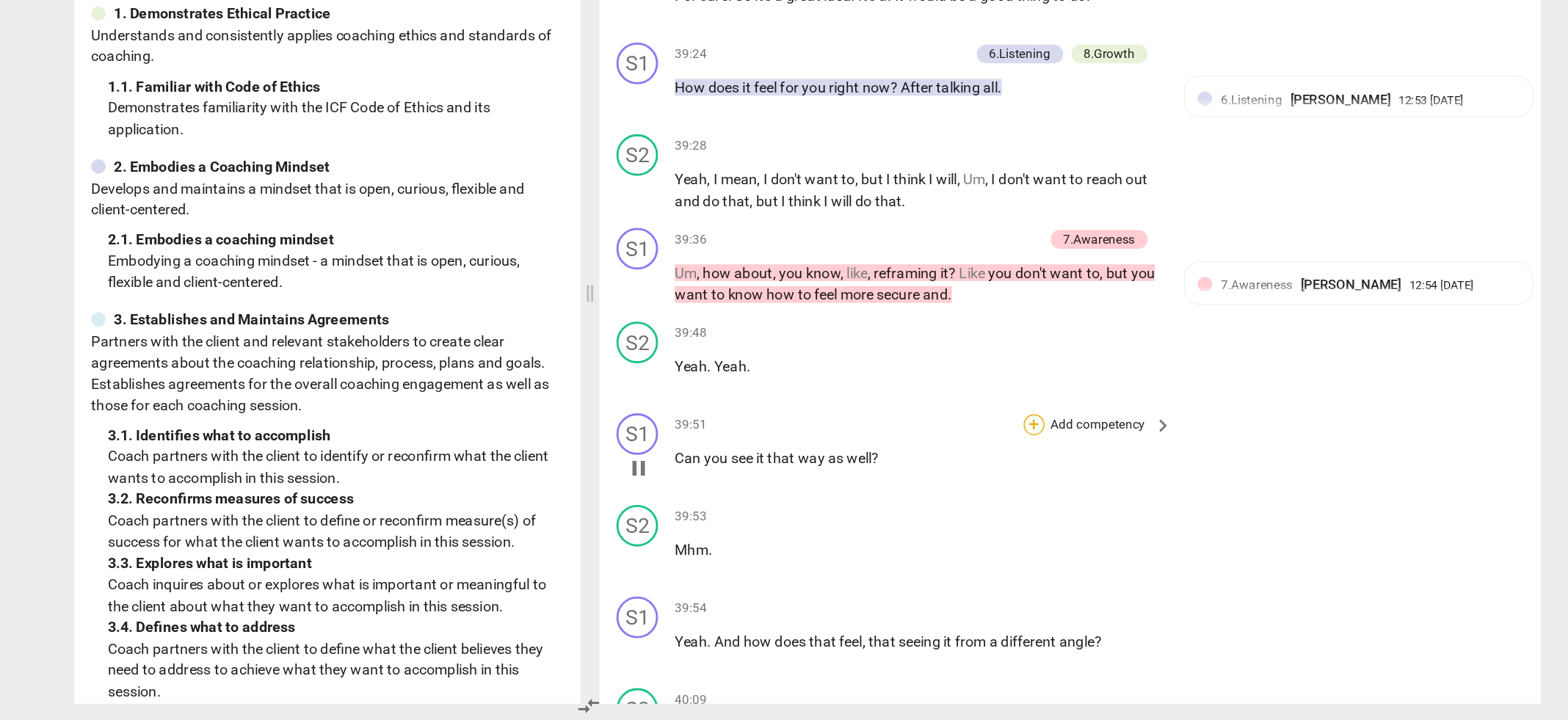
click at [943, 505] on div "+" at bounding box center [943, 512] width 15 height 15
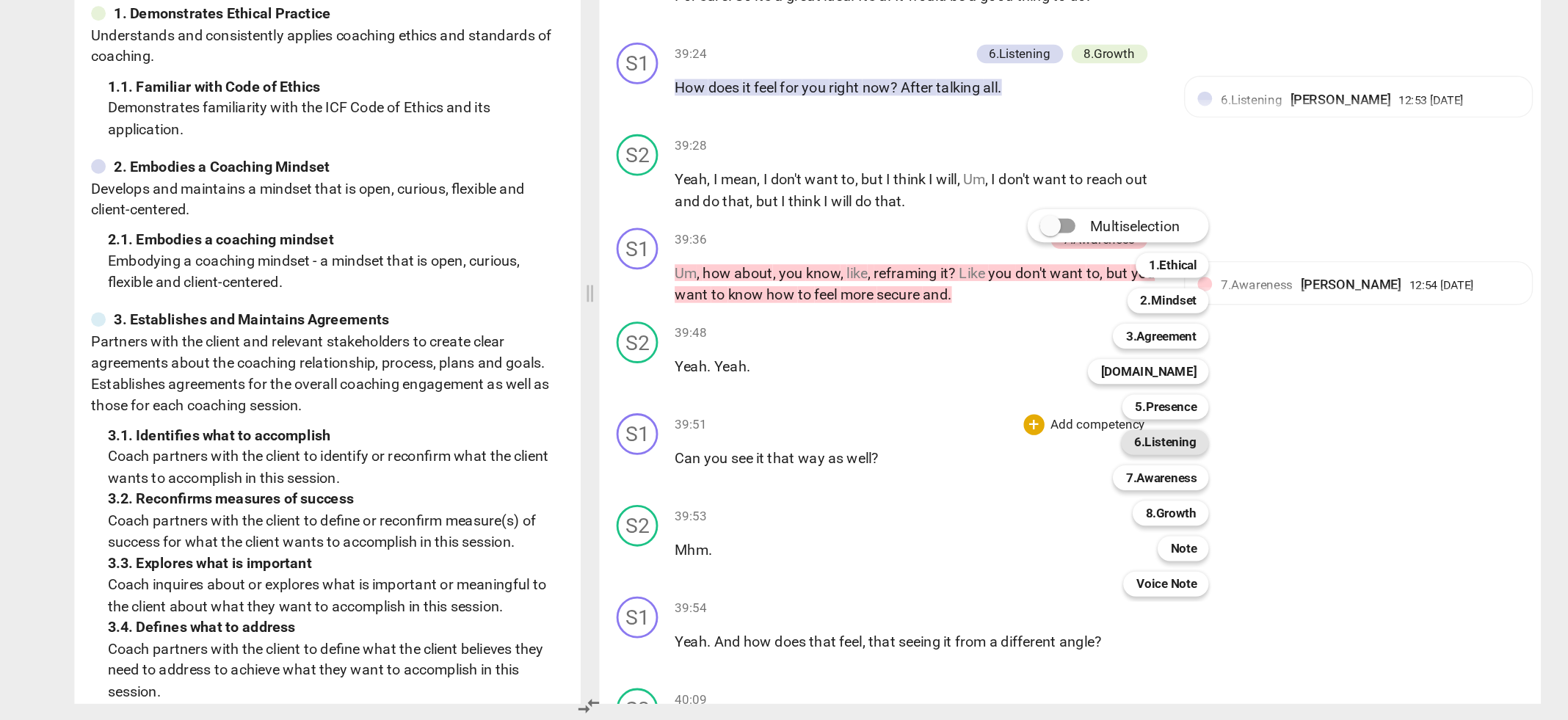
click at [1046, 528] on b "6.Listening" at bounding box center [1036, 524] width 44 height 18
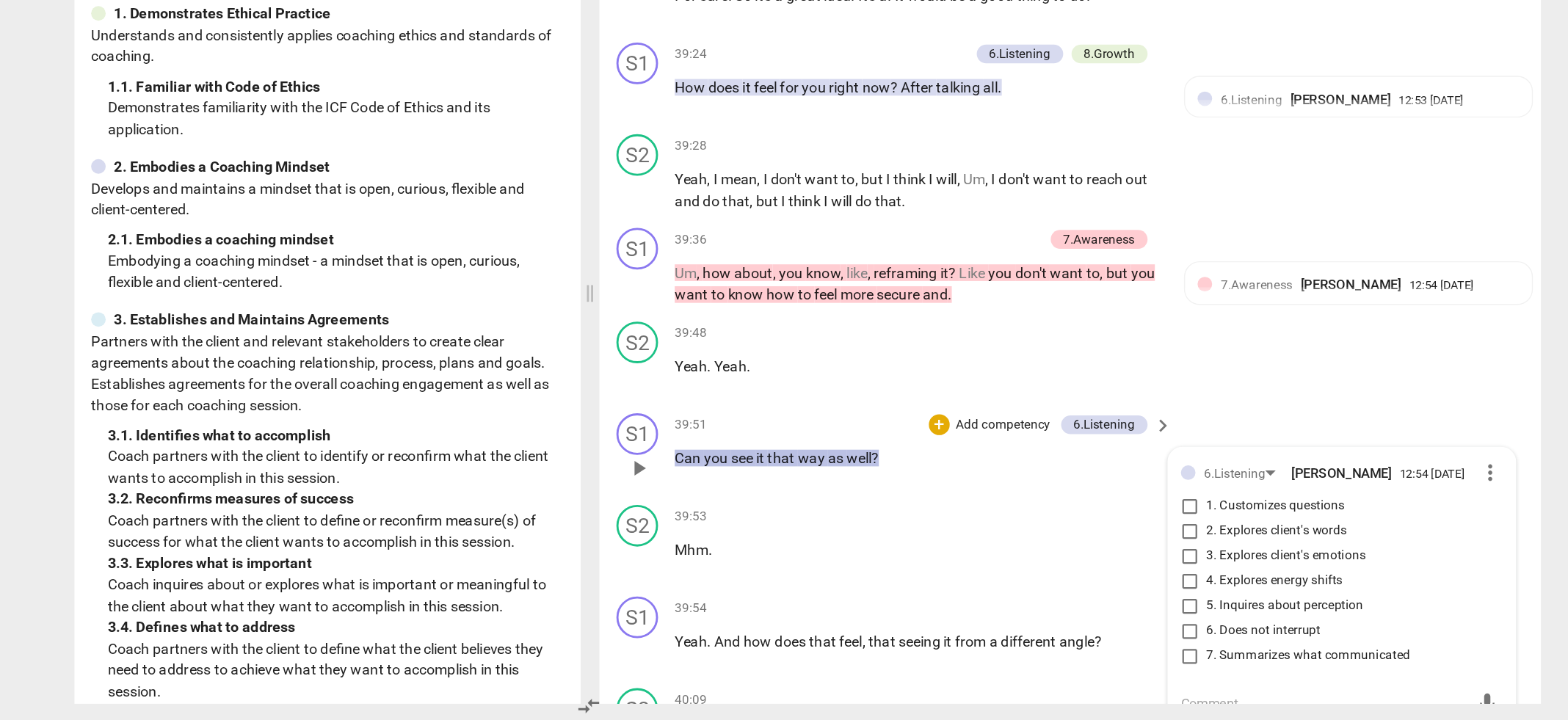
click at [1053, 630] on input "5. Inquires about perception" at bounding box center [1053, 639] width 23 height 18
click at [911, 594] on div "39:53 + Add competency keyboard_arrow_right Mhm ." at bounding box center [866, 594] width 353 height 53
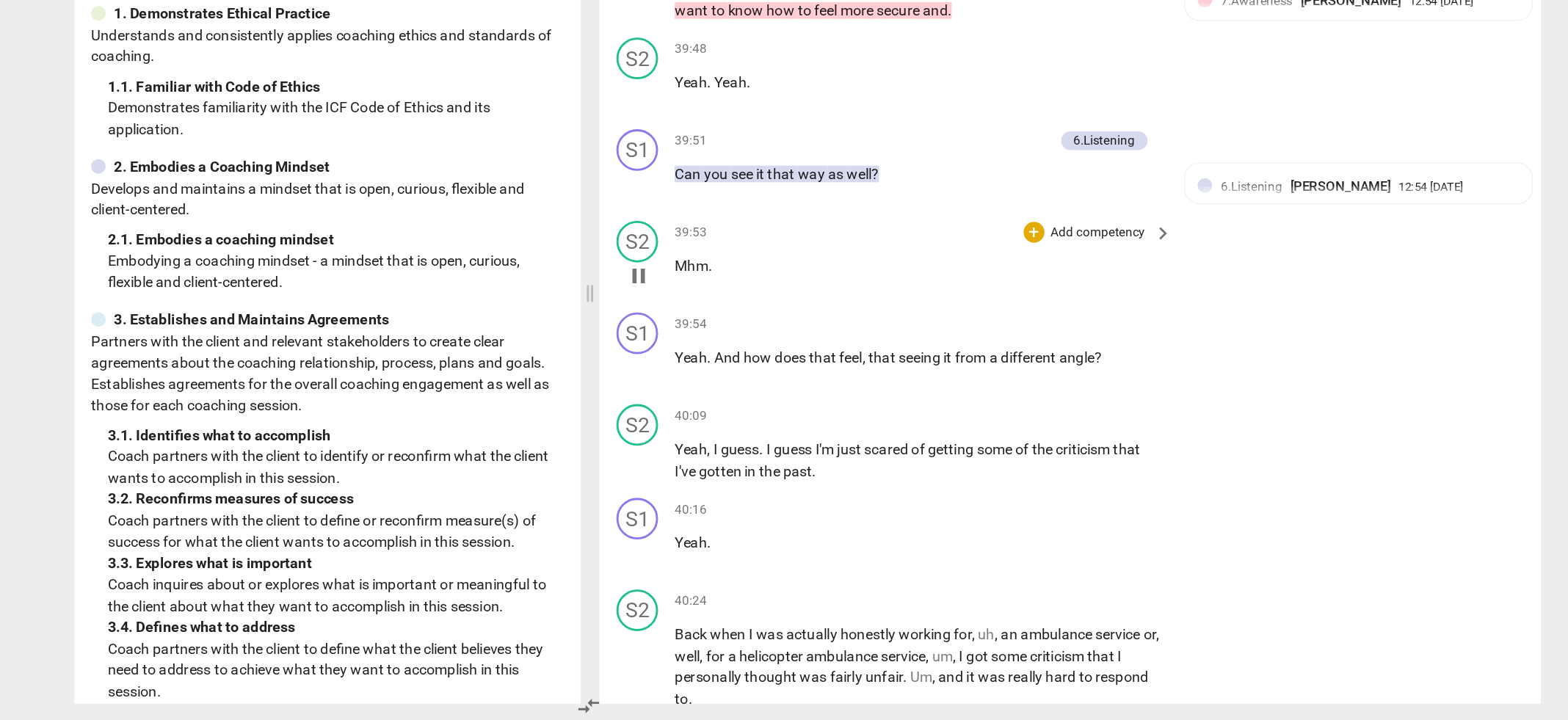
scroll to position [13524, 0]
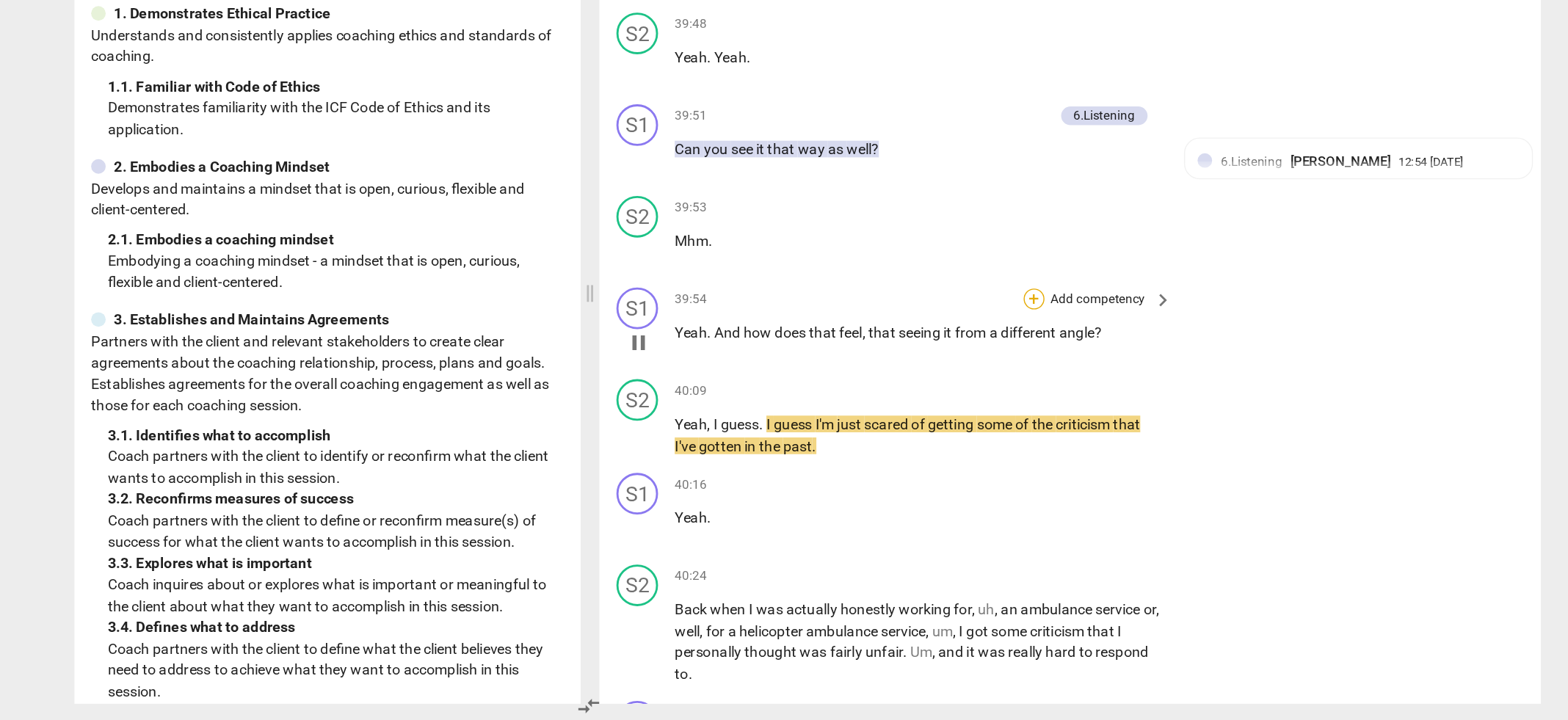
click at [943, 415] on div "+" at bounding box center [943, 422] width 15 height 15
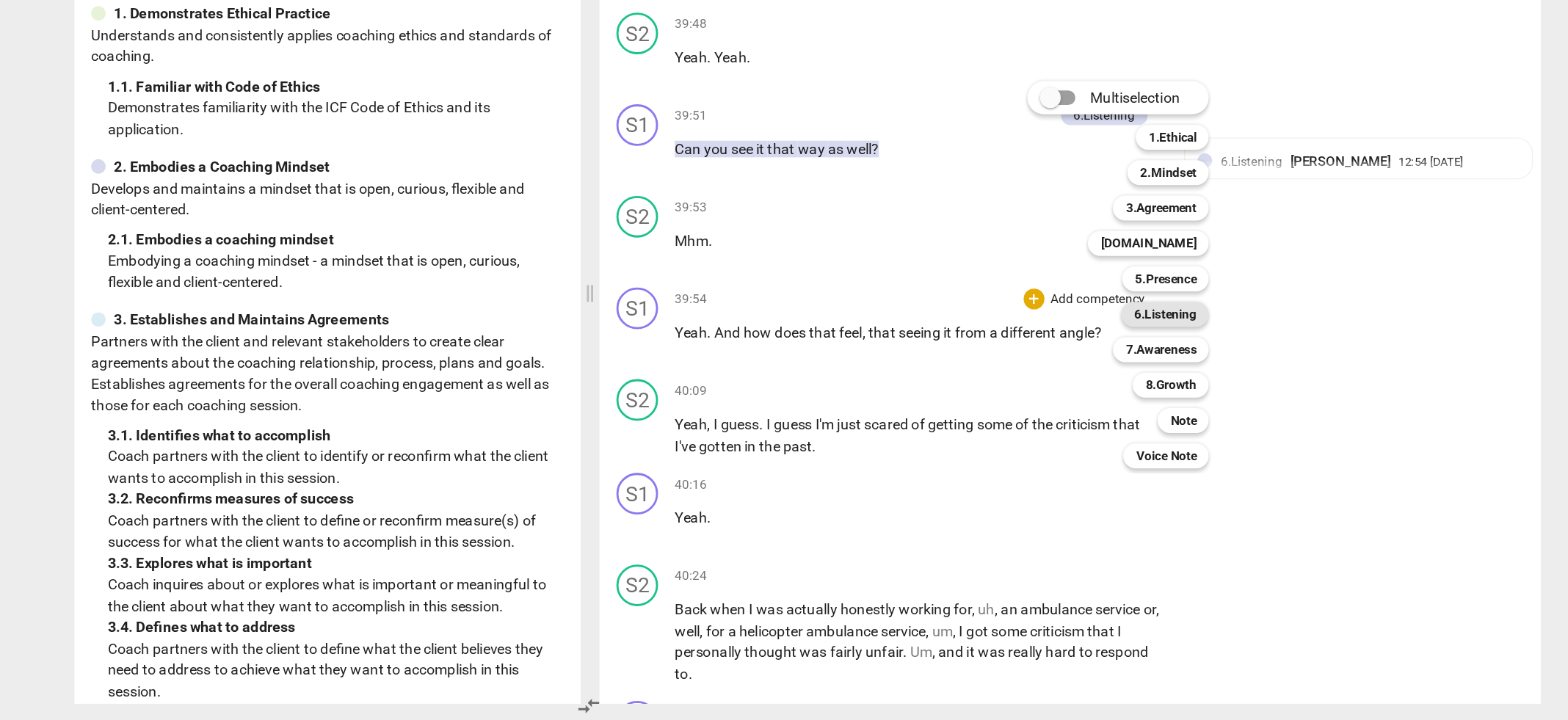
click at [1051, 432] on b "6.Listening" at bounding box center [1036, 433] width 44 height 18
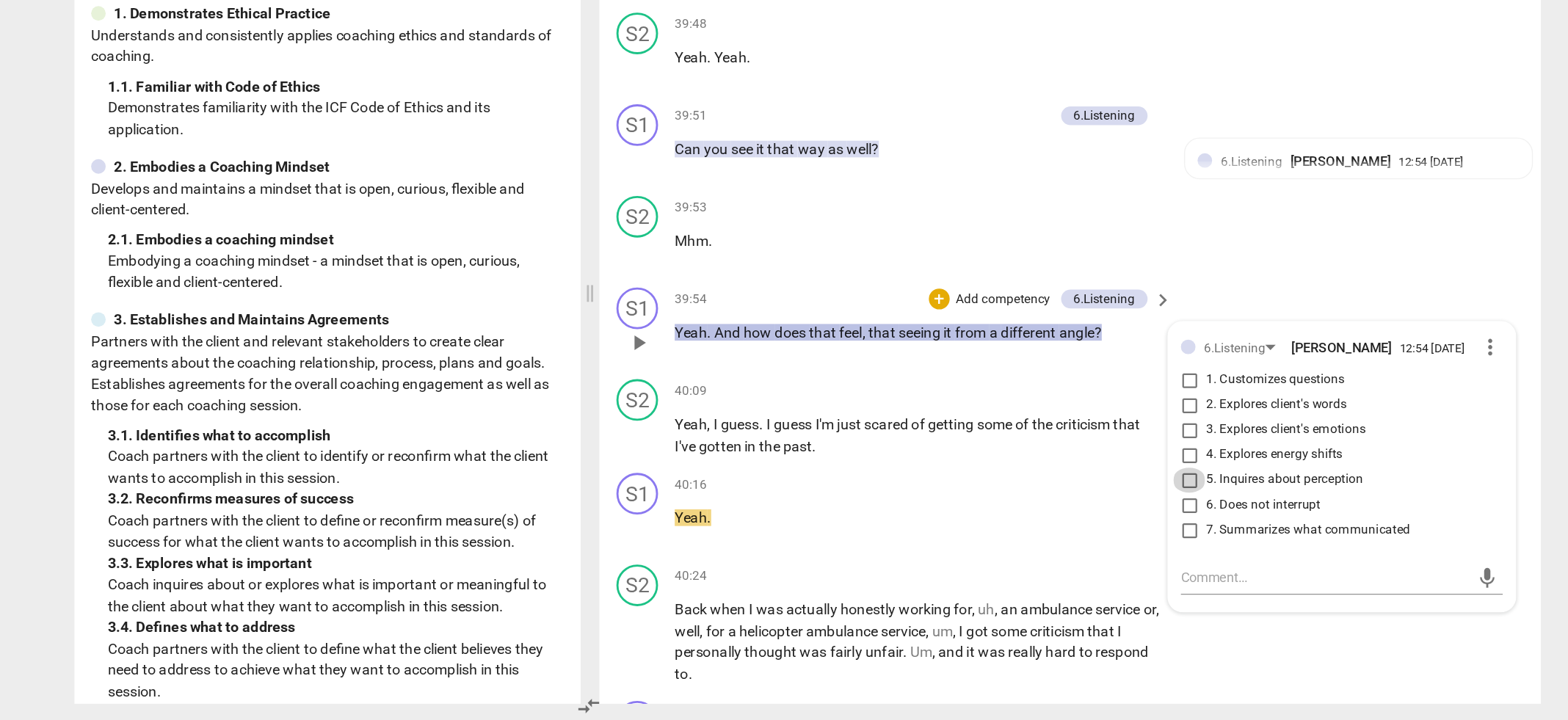
click at [1050, 542] on input "5. Inquires about perception" at bounding box center [1053, 550] width 23 height 18
click at [1049, 506] on input "3. Explores client's emotions" at bounding box center [1053, 515] width 23 height 18
click at [860, 546] on div "40:16 + Add competency keyboard_arrow_right" at bounding box center [866, 553] width 353 height 16
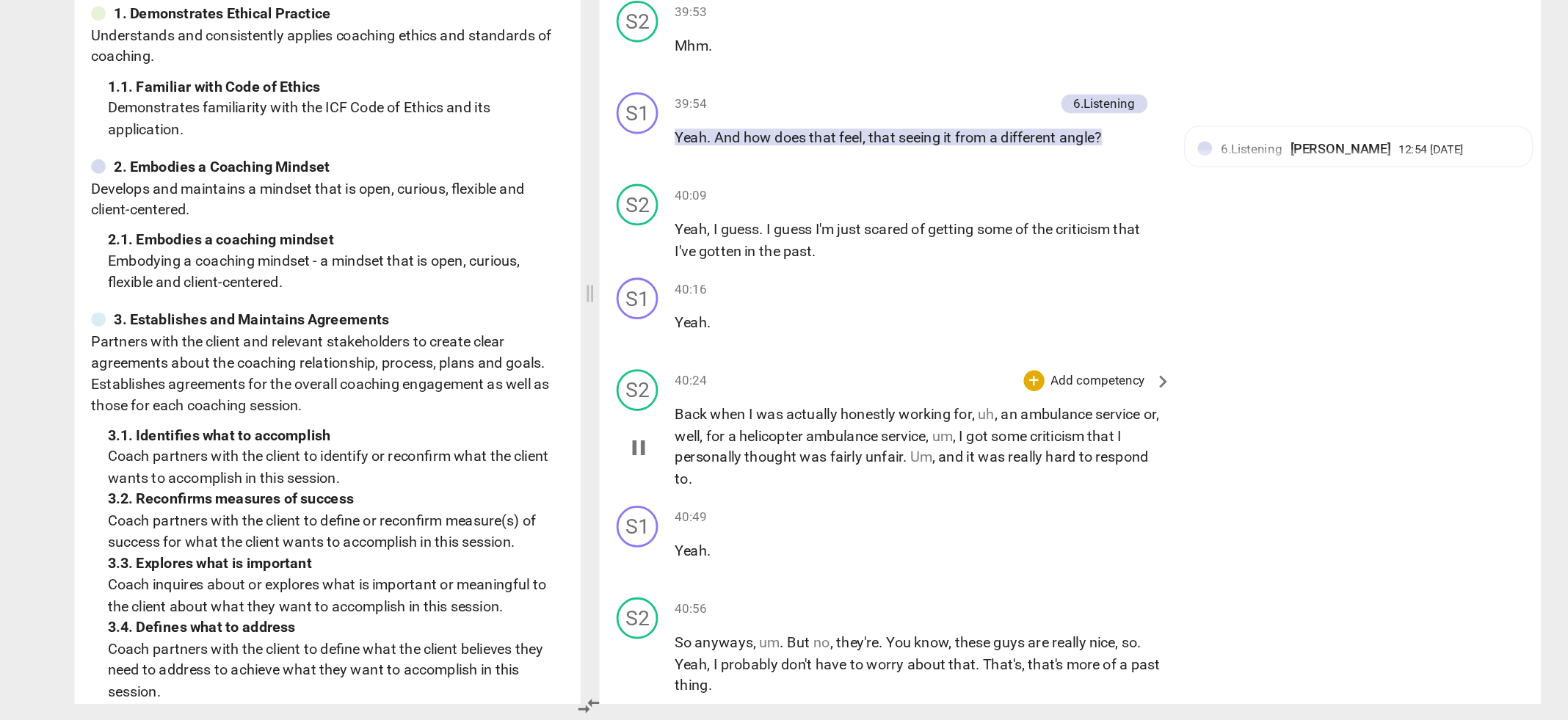
scroll to position [13664, 0]
click at [748, 496] on span "was" at bounding box center [757, 501] width 21 height 12
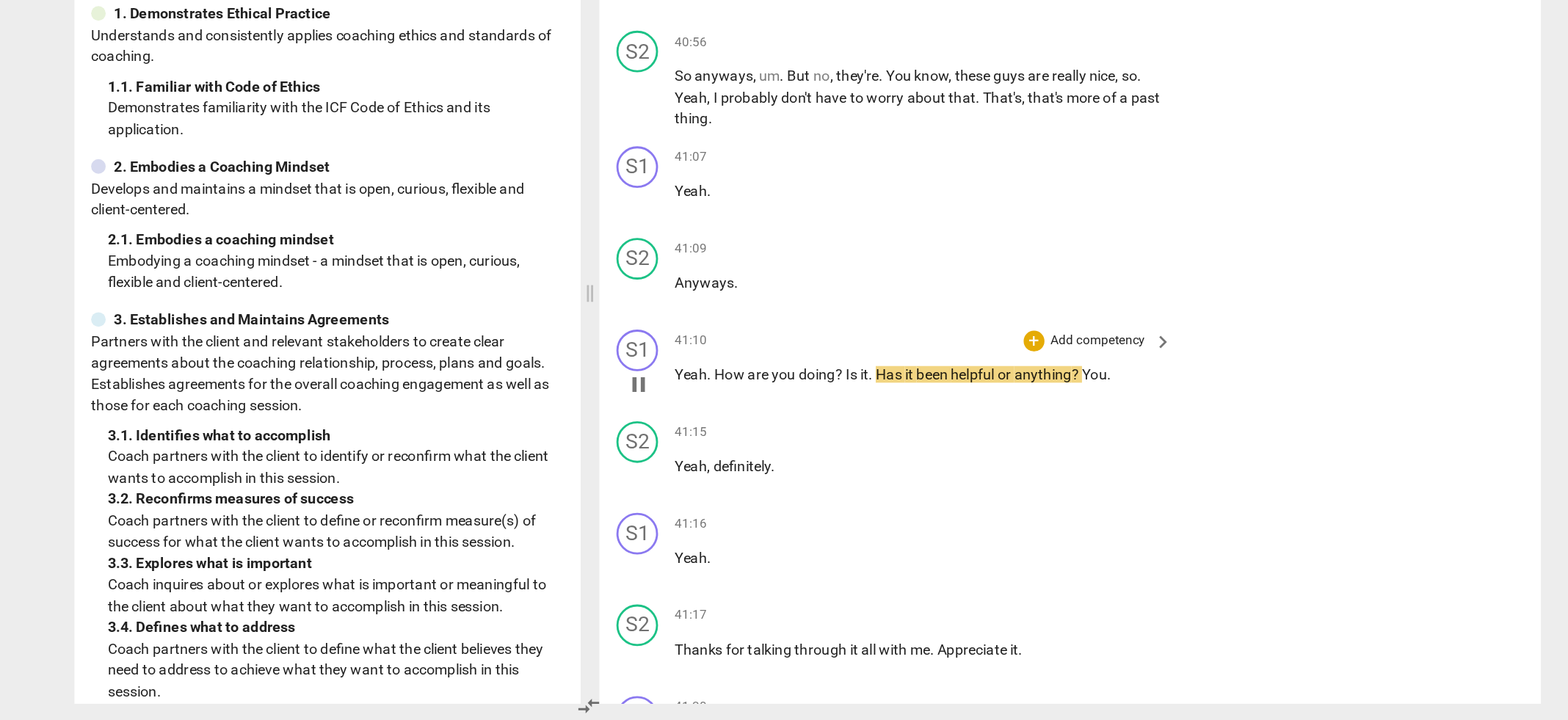
scroll to position [14061, 0]
click at [943, 445] on div "+" at bounding box center [943, 452] width 15 height 15
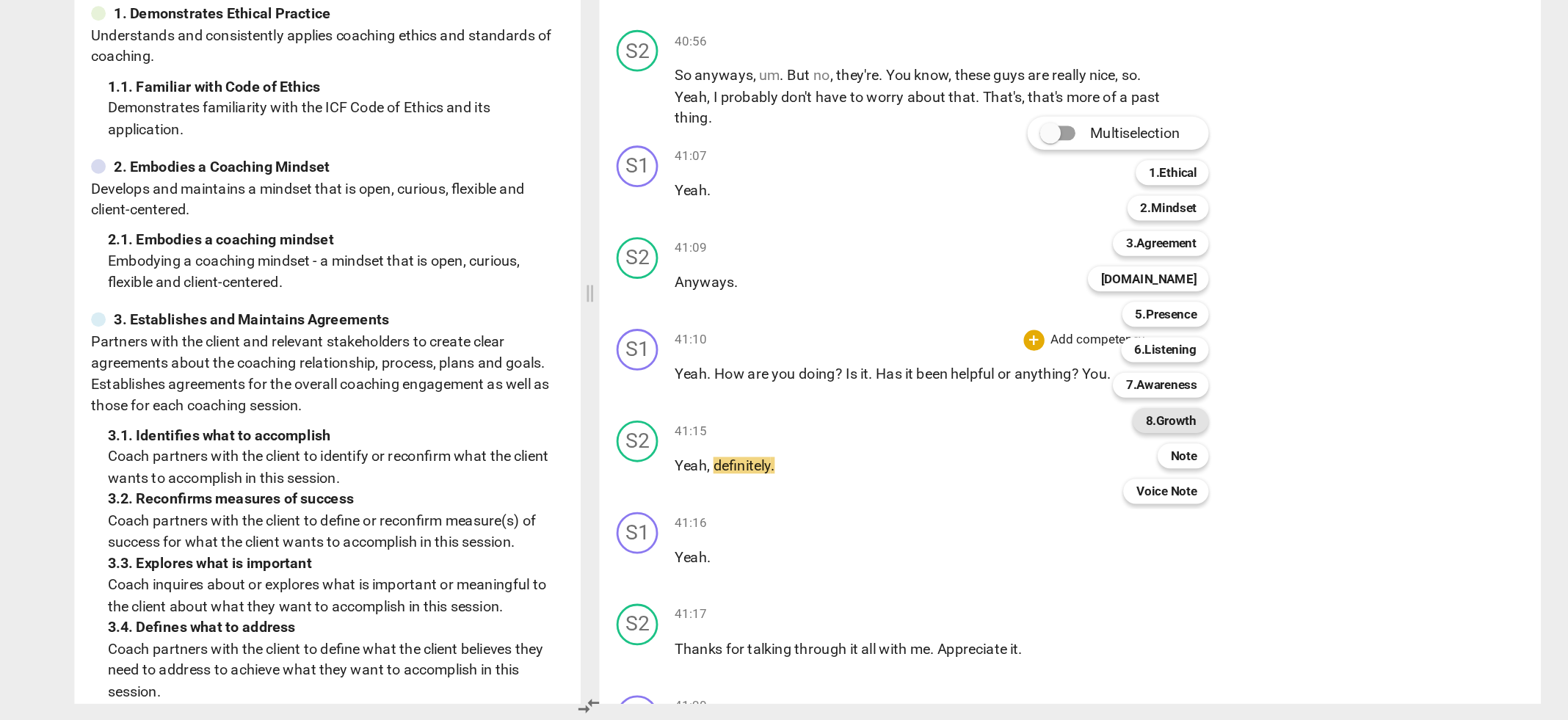
click at [1057, 510] on b "8.Growth" at bounding box center [1039, 508] width 36 height 18
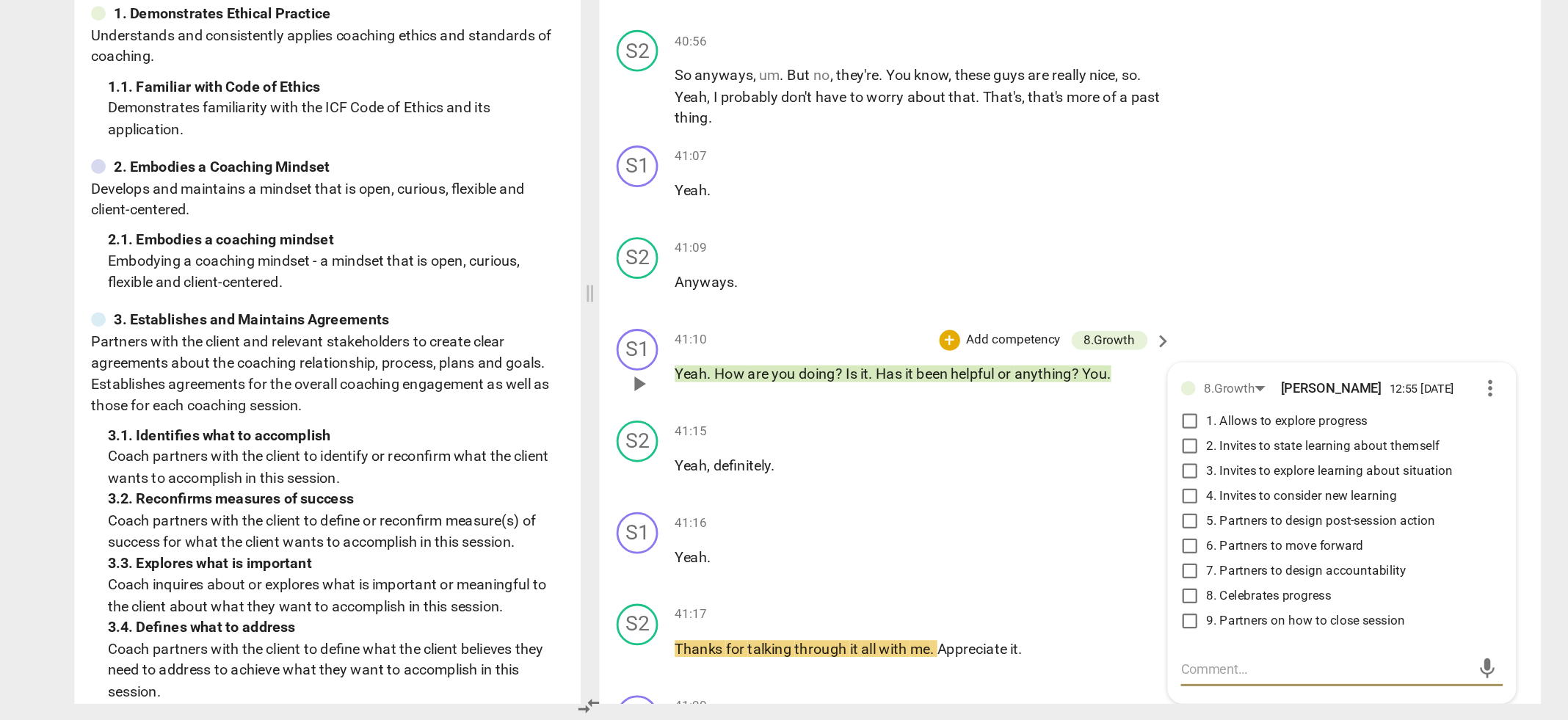
click at [1051, 501] on input "1. Allows to explore progress" at bounding box center [1053, 509] width 23 height 18
click at [883, 574] on div "41:16 + Add competency keyboard_arrow_right" at bounding box center [866, 581] width 353 height 16
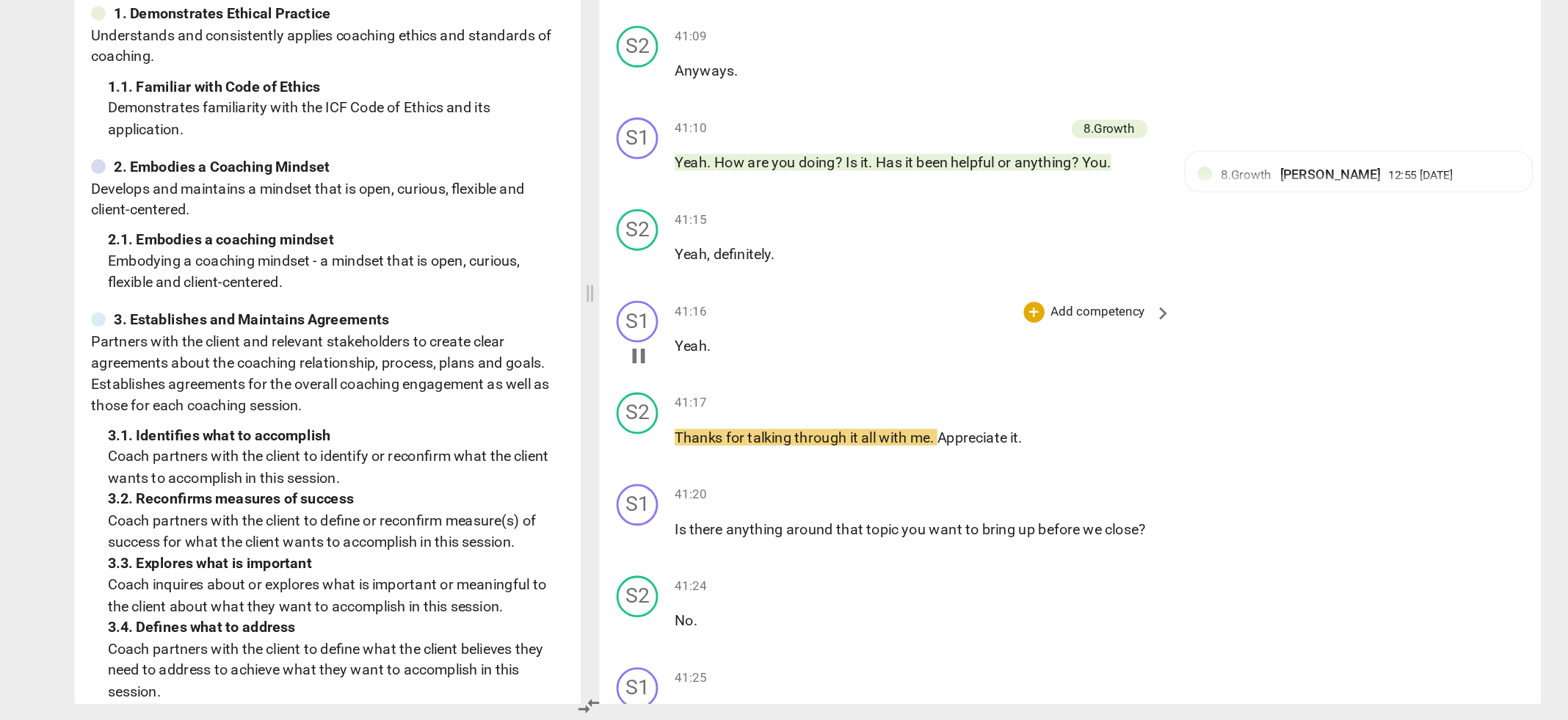
scroll to position [14232, 0]
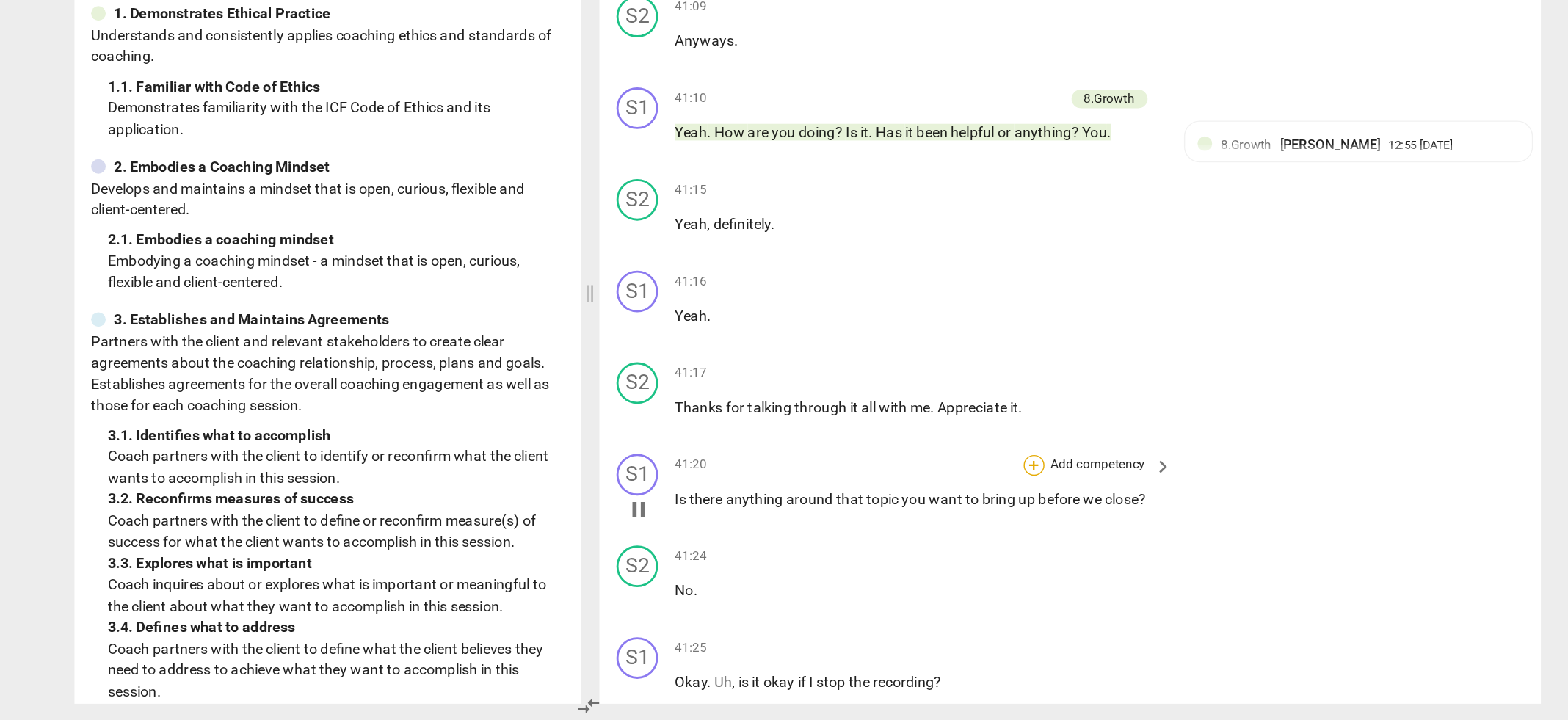
click at [941, 532] on div "+" at bounding box center [943, 539] width 15 height 15
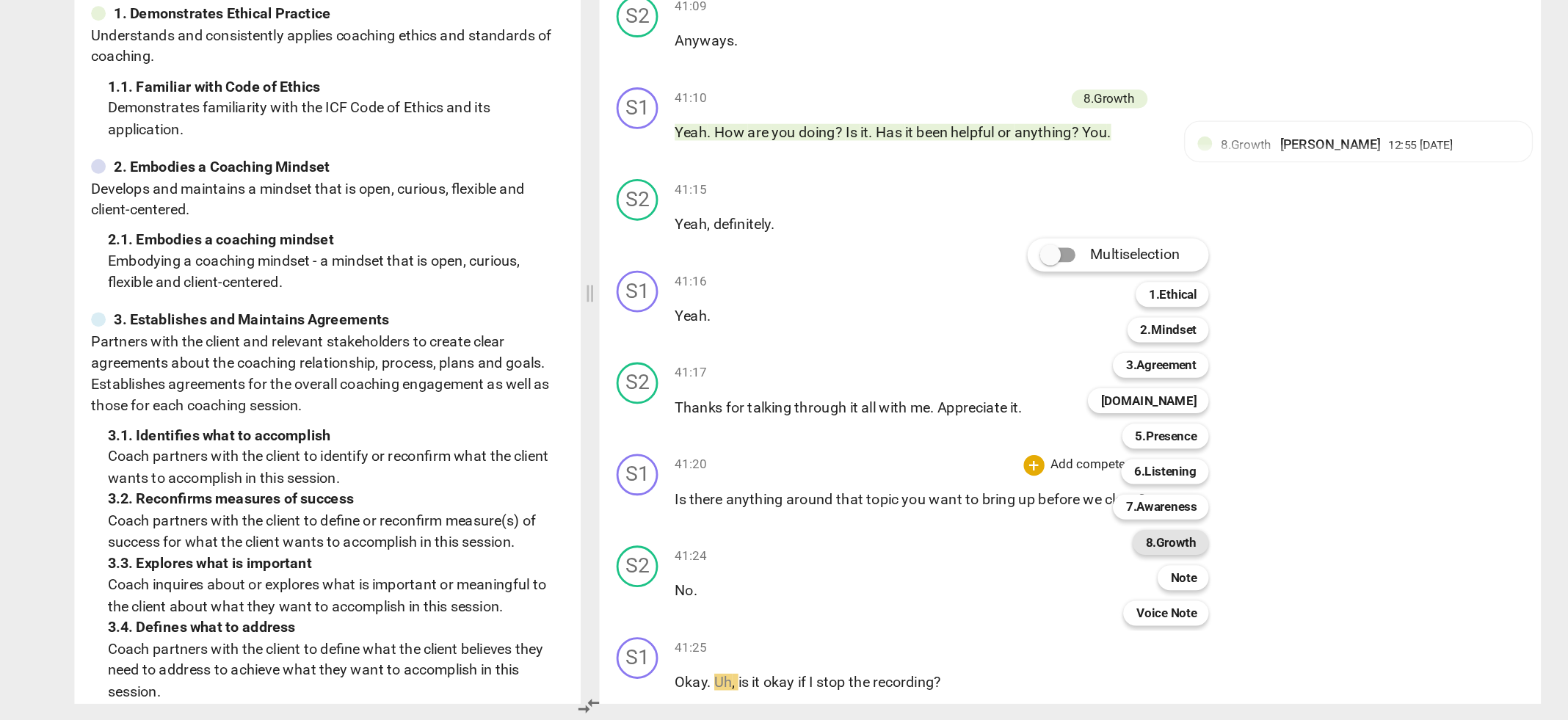
click at [1041, 598] on b "8.Growth" at bounding box center [1039, 594] width 36 height 18
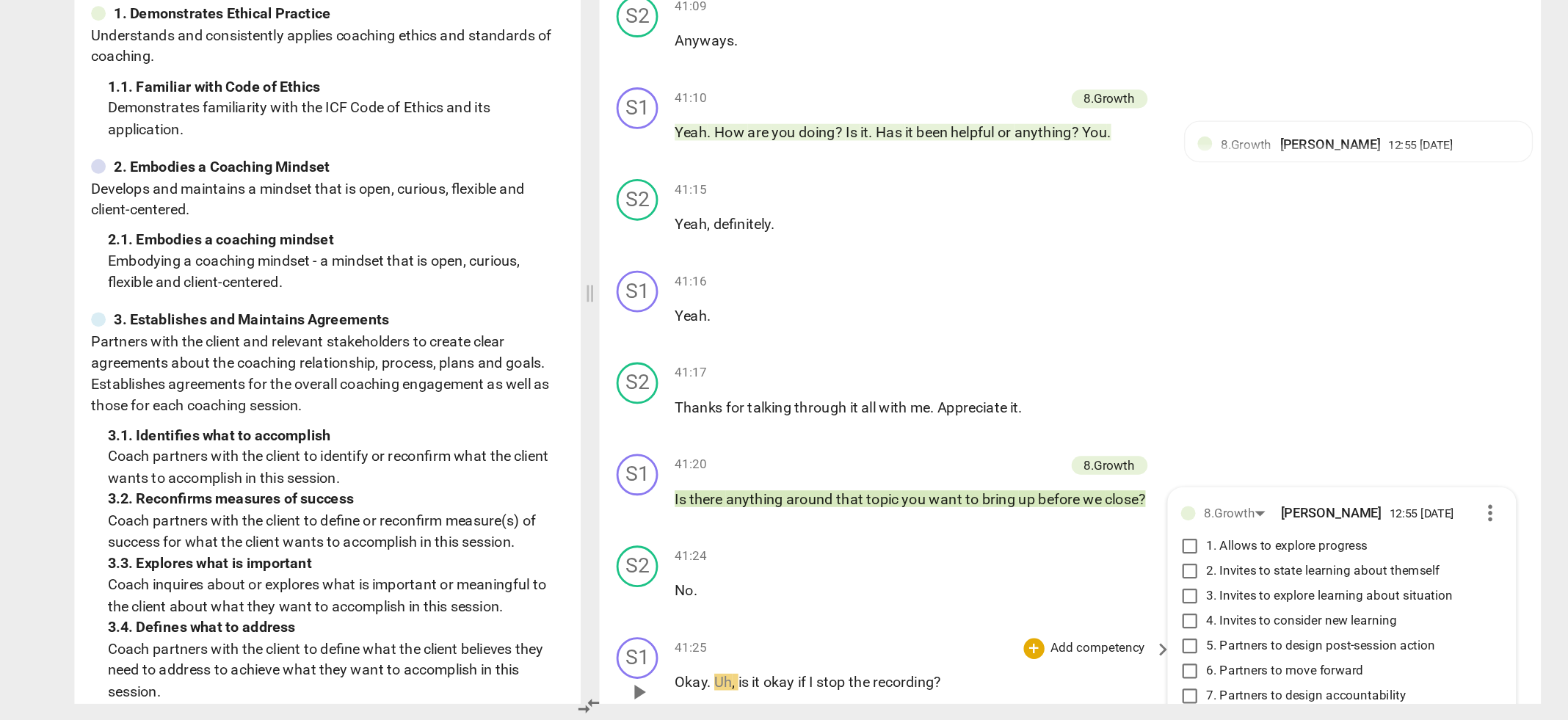
scroll to position [14335, 0]
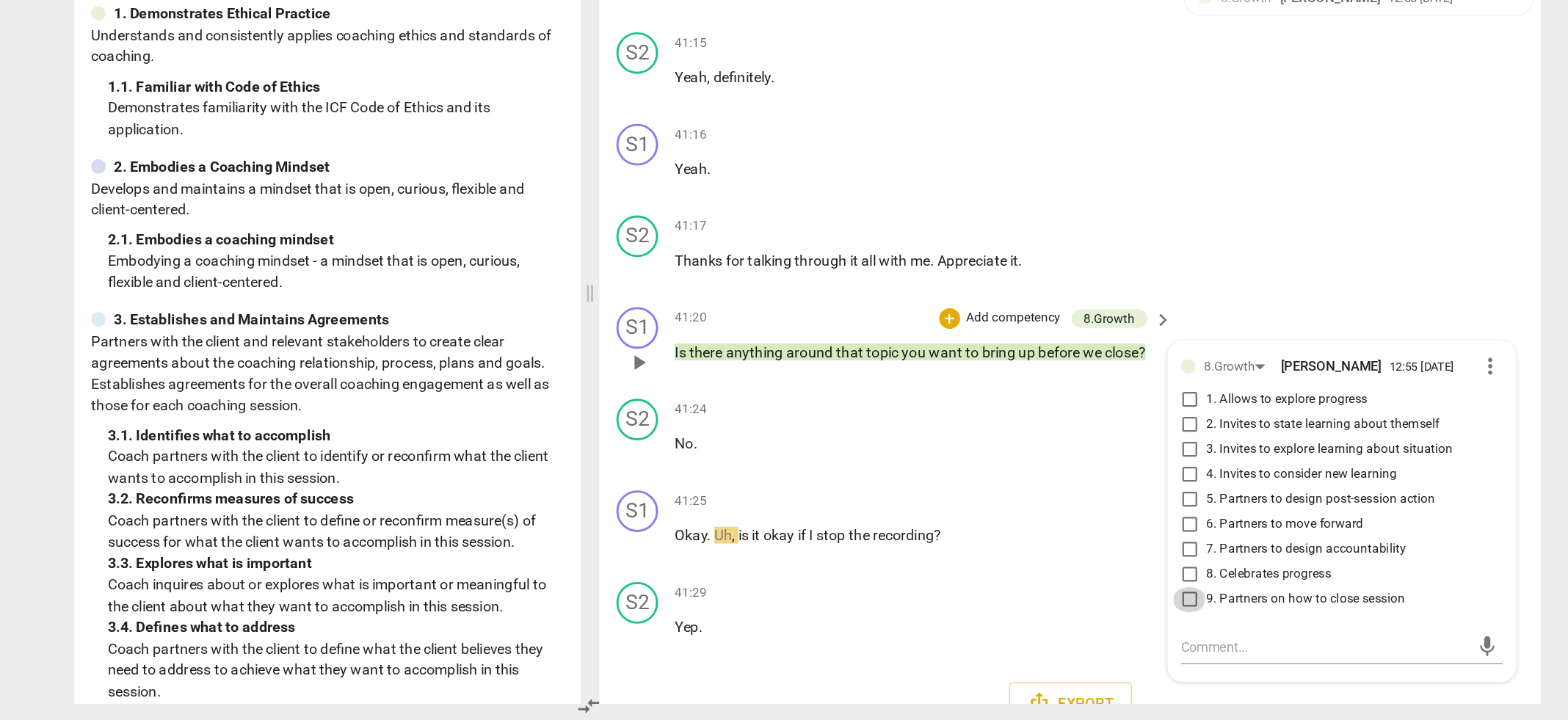
click at [1052, 626] on input "9. Partners on how to close session" at bounding box center [1053, 635] width 23 height 18
click at [887, 558] on div "41:25 + Add competency keyboard_arrow_right" at bounding box center [866, 566] width 353 height 16
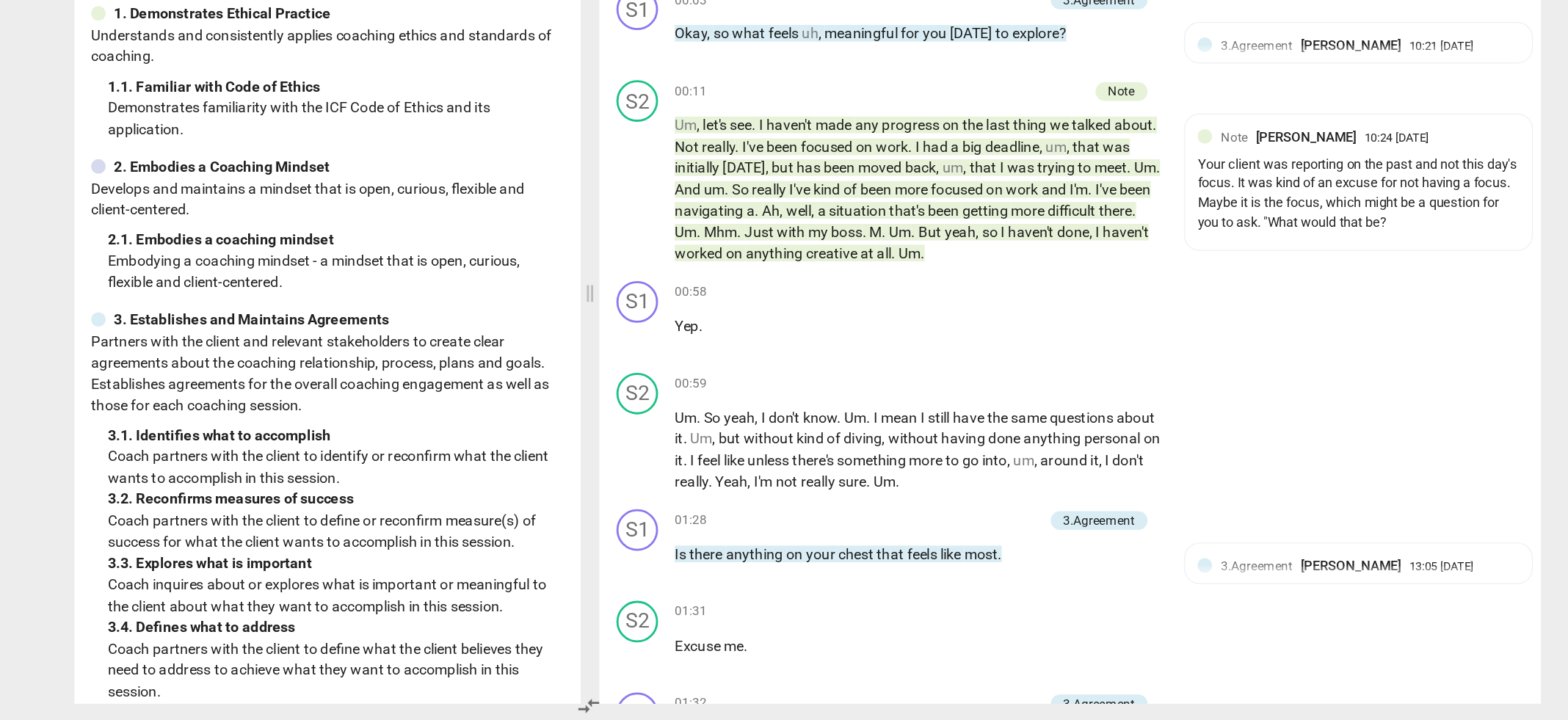
scroll to position [0, 0]
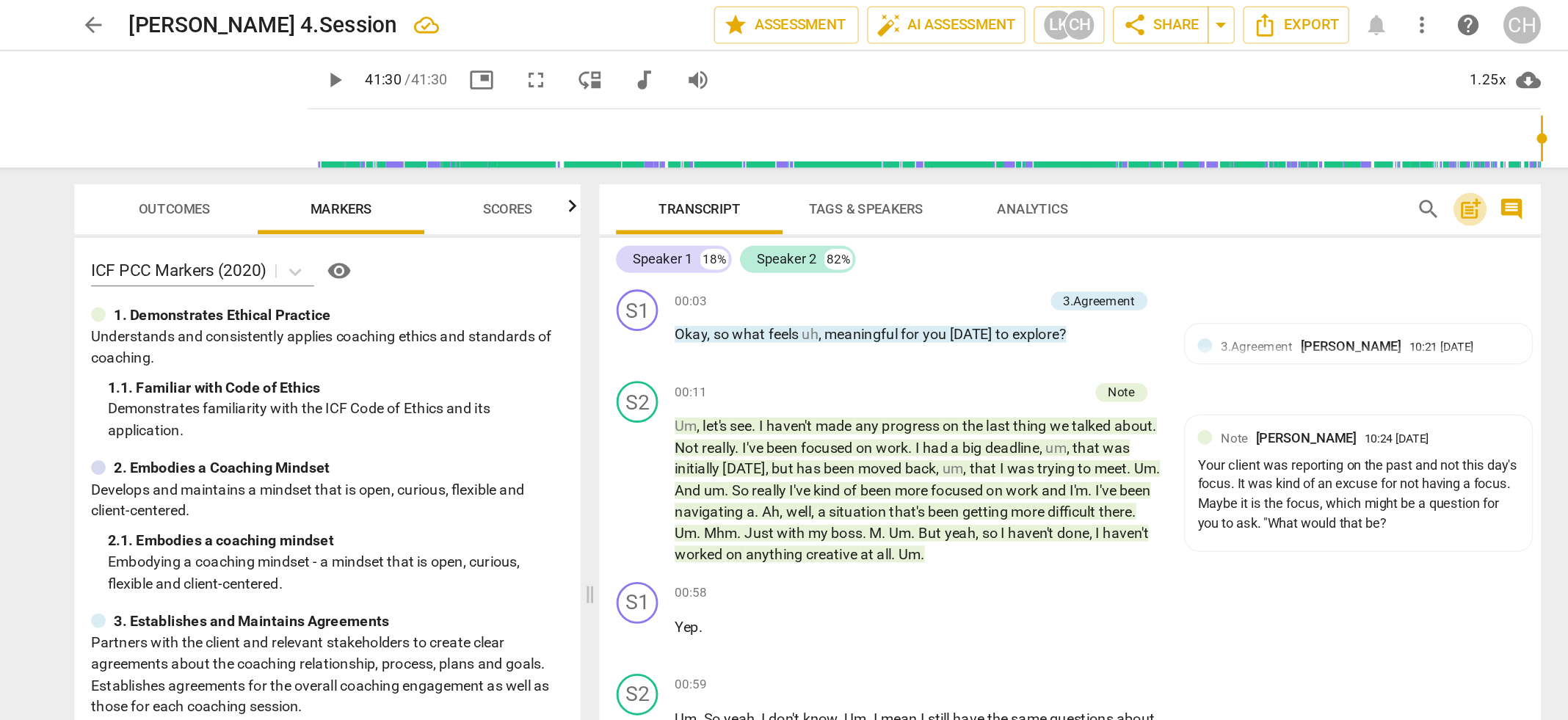
click at [1252, 150] on span "post_add" at bounding box center [1250, 147] width 18 height 18
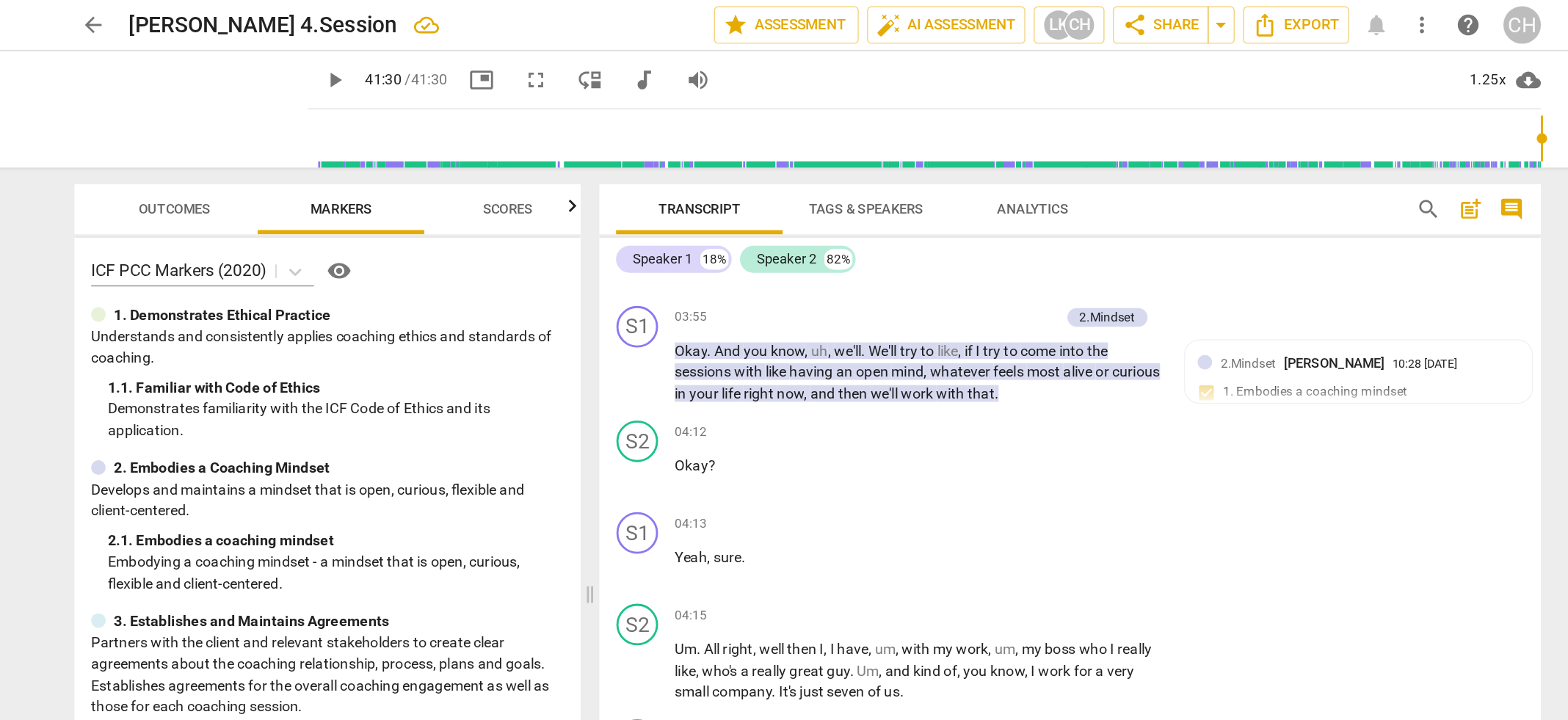
scroll to position [1526, 0]
click at [767, 297] on div "04:12 + Add competency keyboard_arrow_right" at bounding box center [866, 303] width 353 height 16
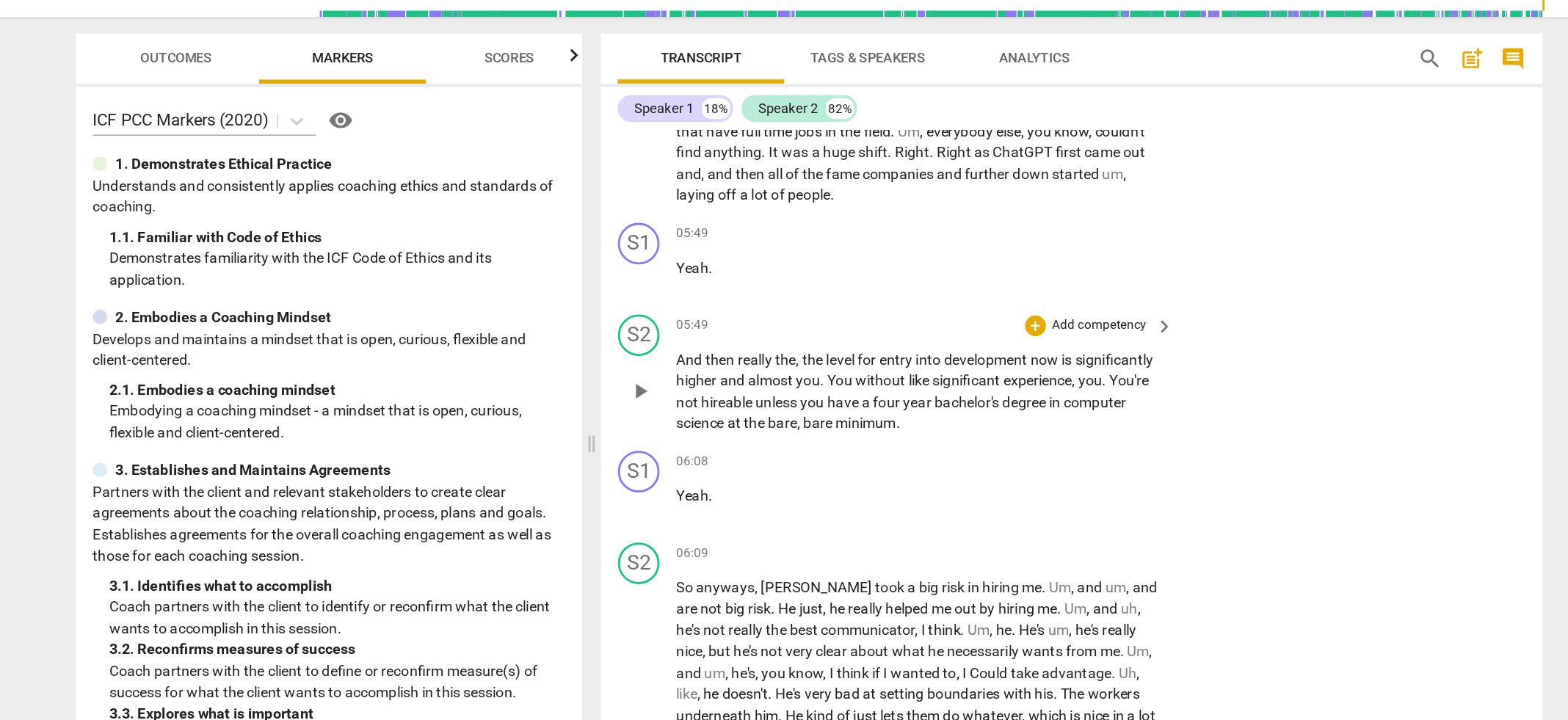
scroll to position [2279, 0]
click at [886, 459] on div "06:08 + Add competency keyboard_arrow_right Yeah ." at bounding box center [866, 450] width 353 height 53
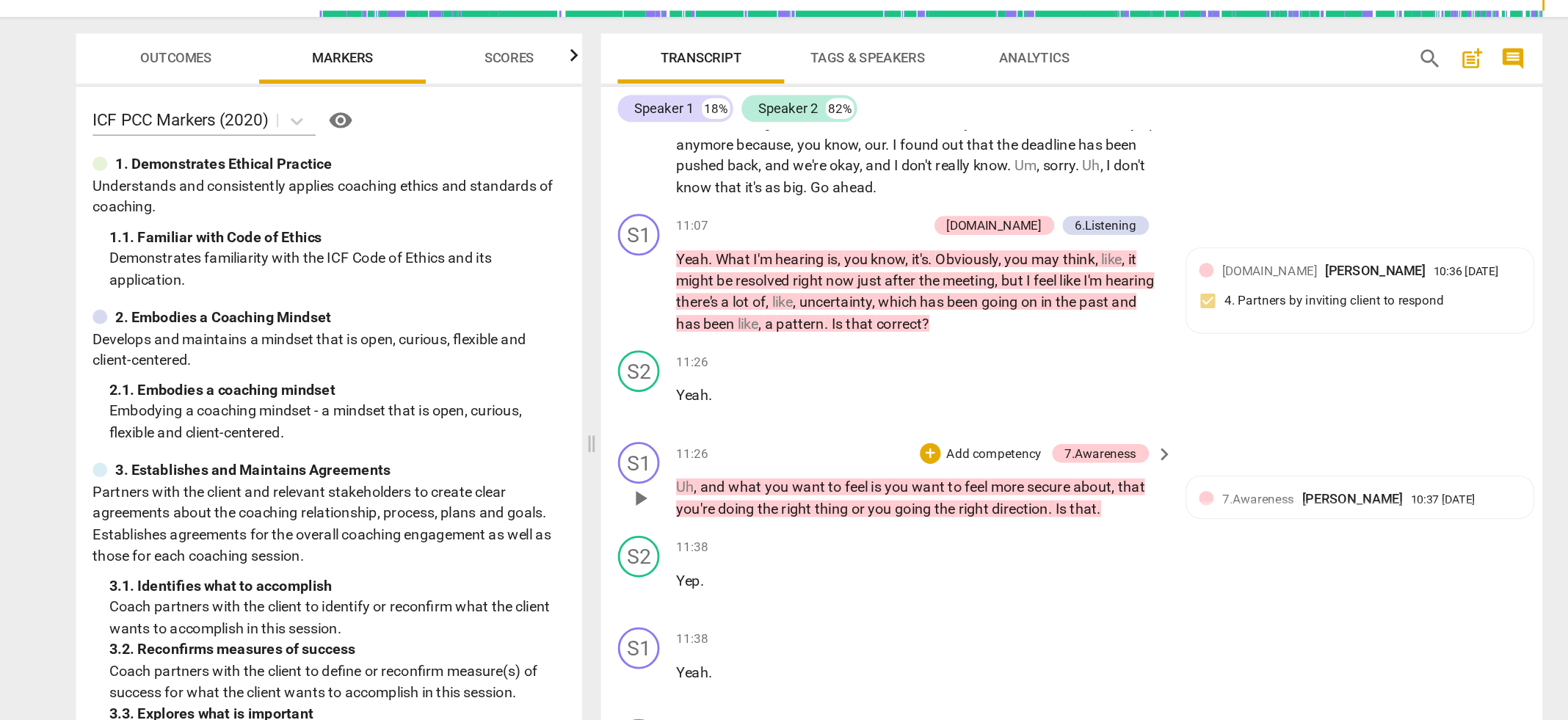
scroll to position [3459, 0]
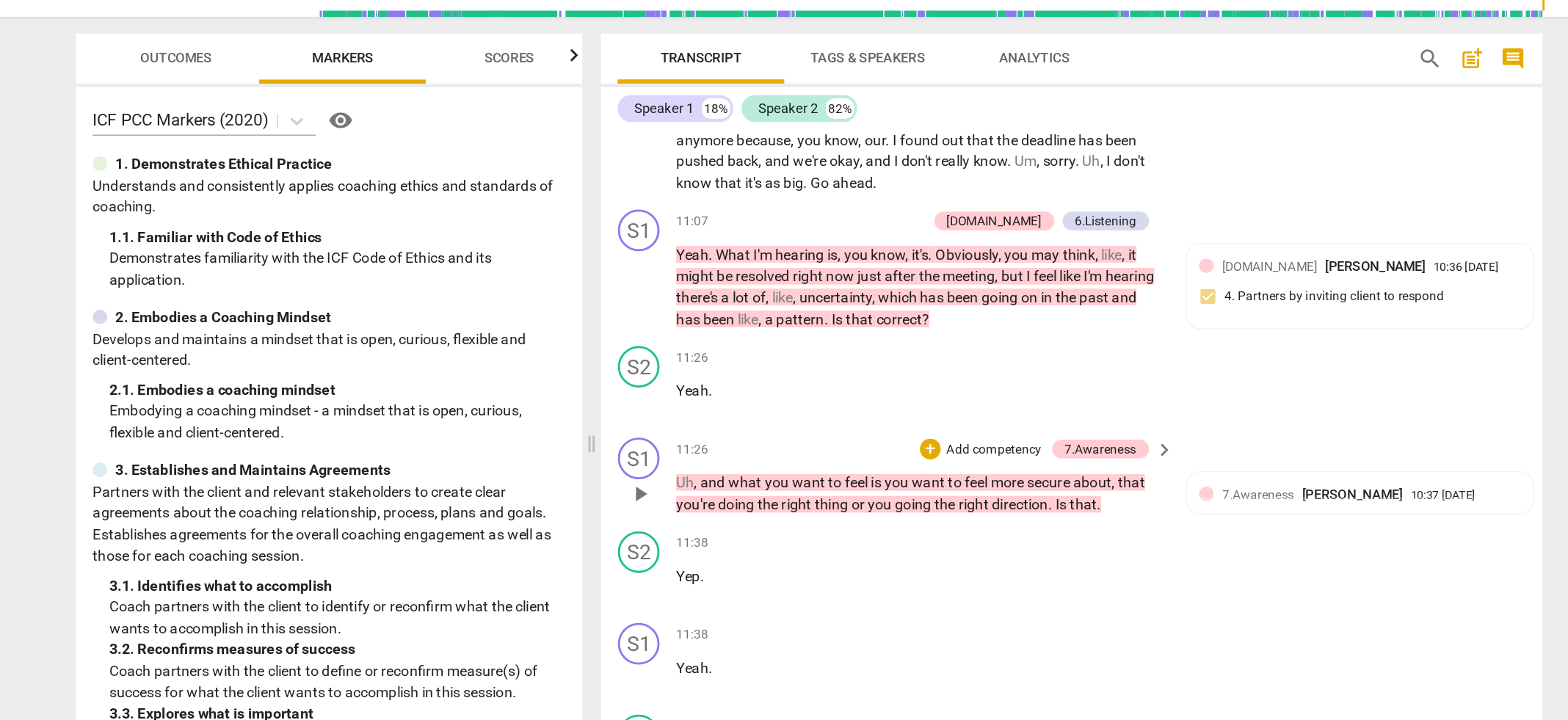
click at [892, 417] on p "Add competency" at bounding box center [914, 423] width 70 height 13
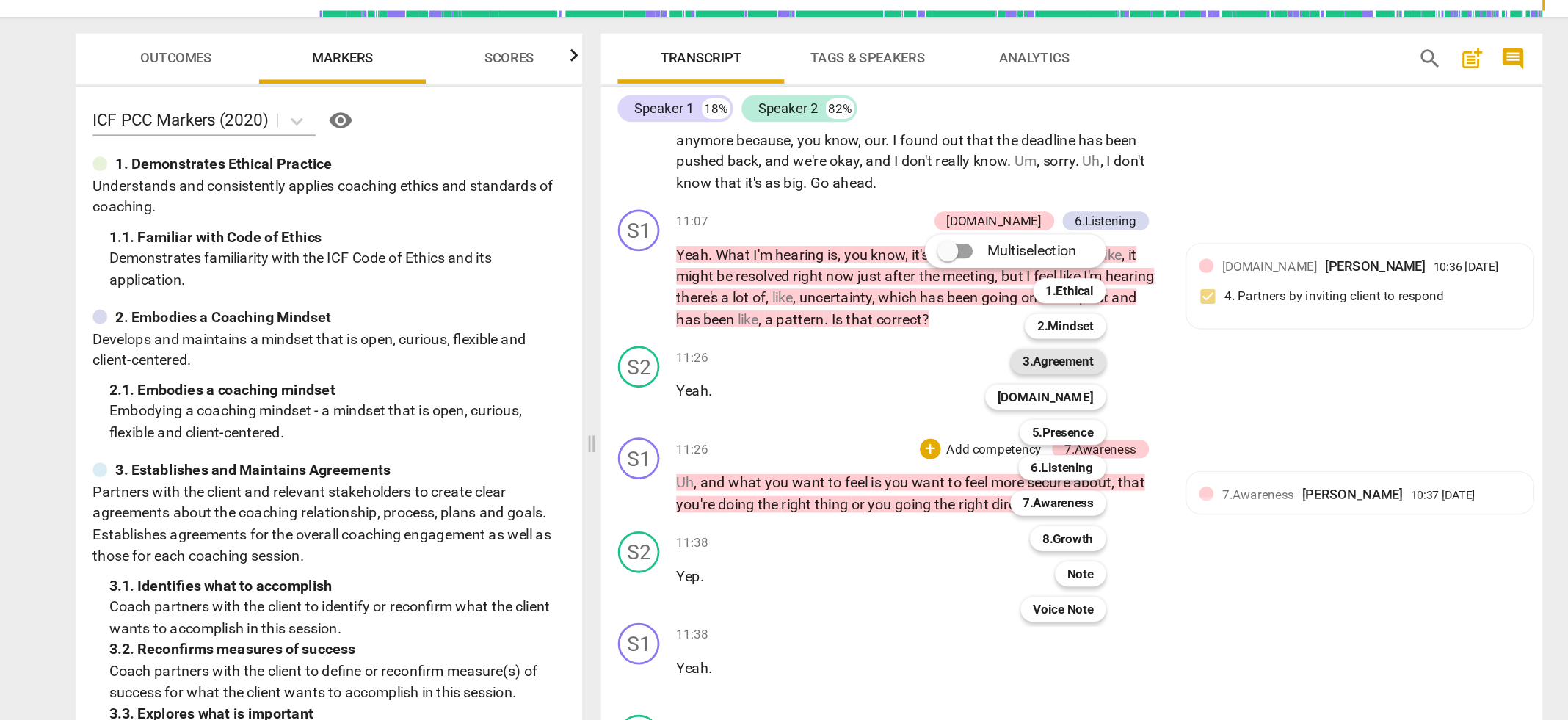
click at [969, 356] on b "3.Agreement" at bounding box center [959, 361] width 50 height 18
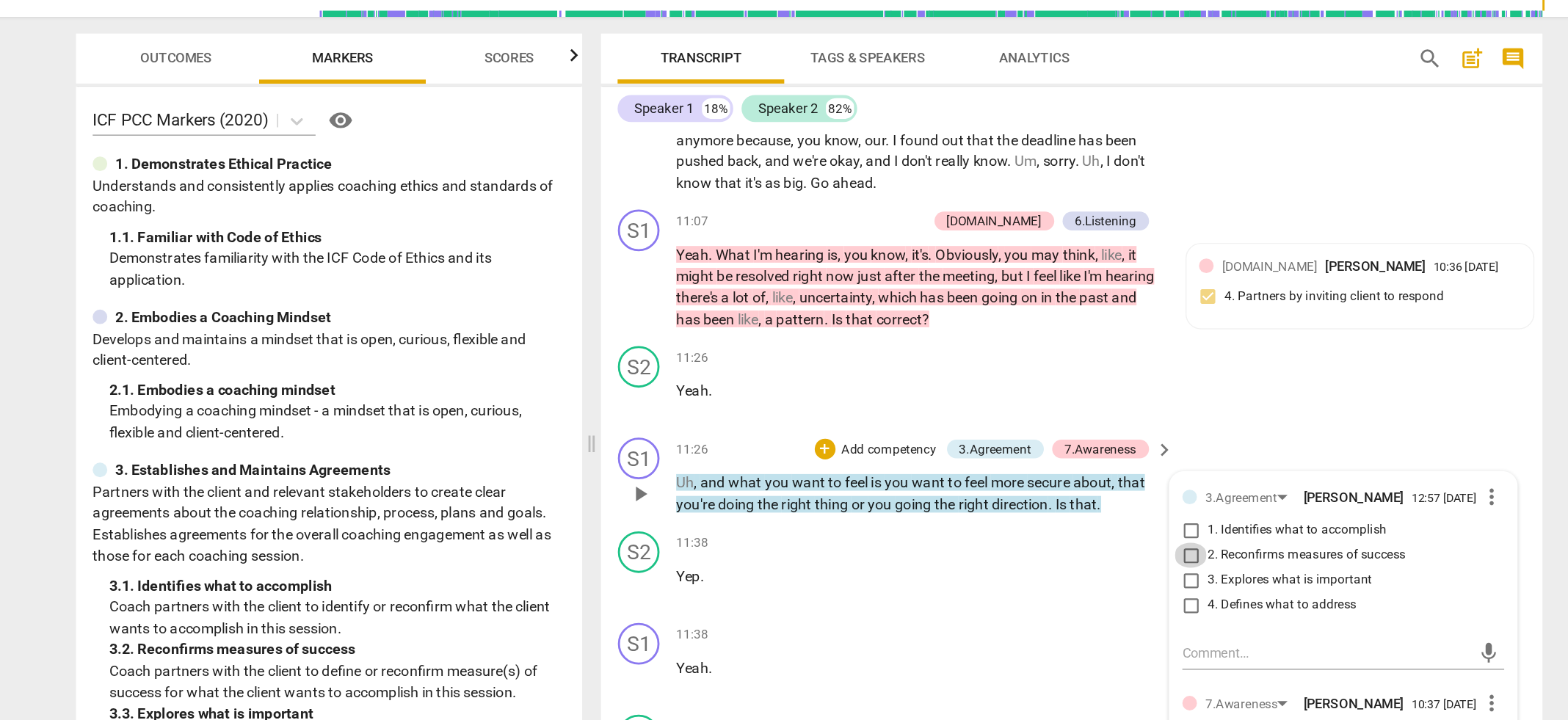
click at [1052, 489] on input "2. Reconfirms measures of success" at bounding box center [1053, 498] width 23 height 18
click at [861, 481] on div "11:38 + Add competency keyboard_arrow_right" at bounding box center [866, 488] width 353 height 16
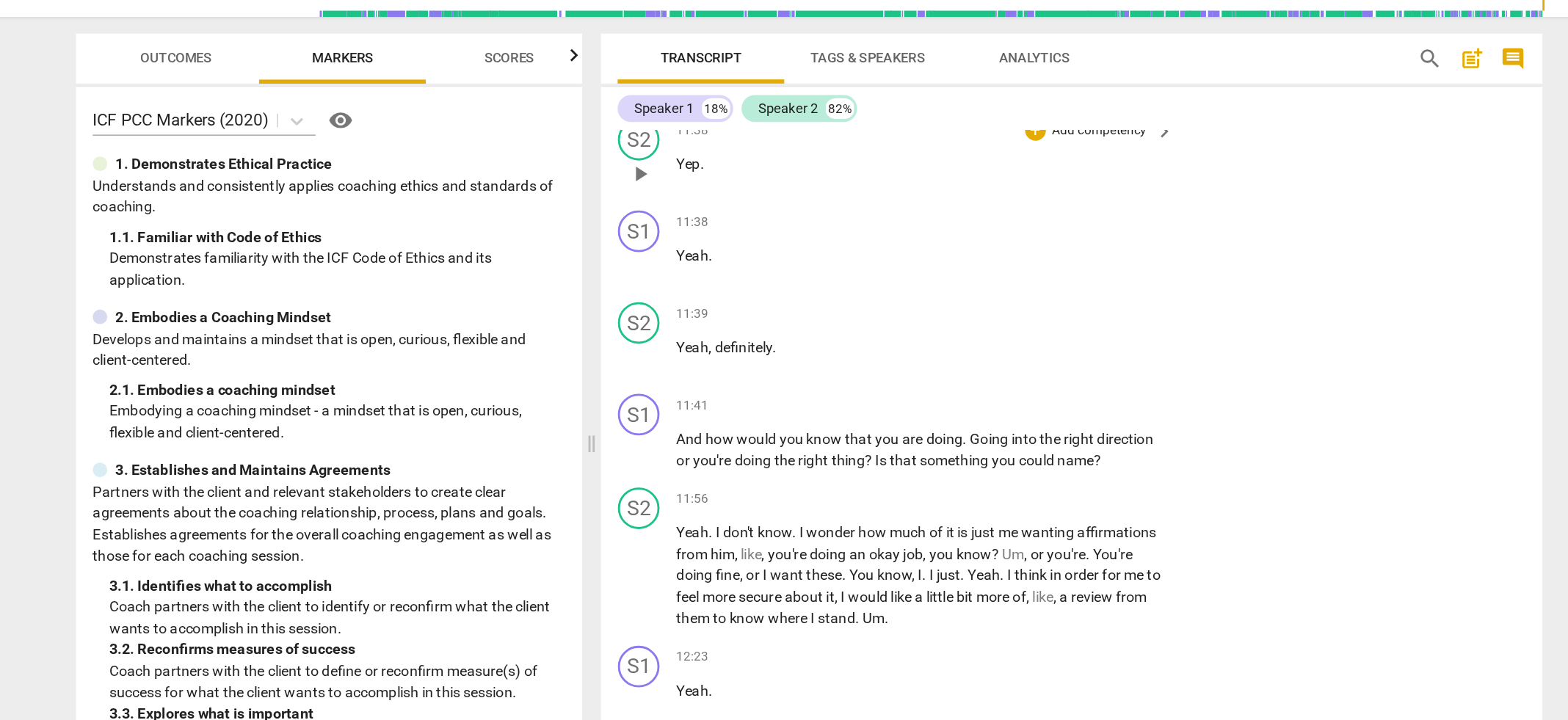
scroll to position [3757, 0]
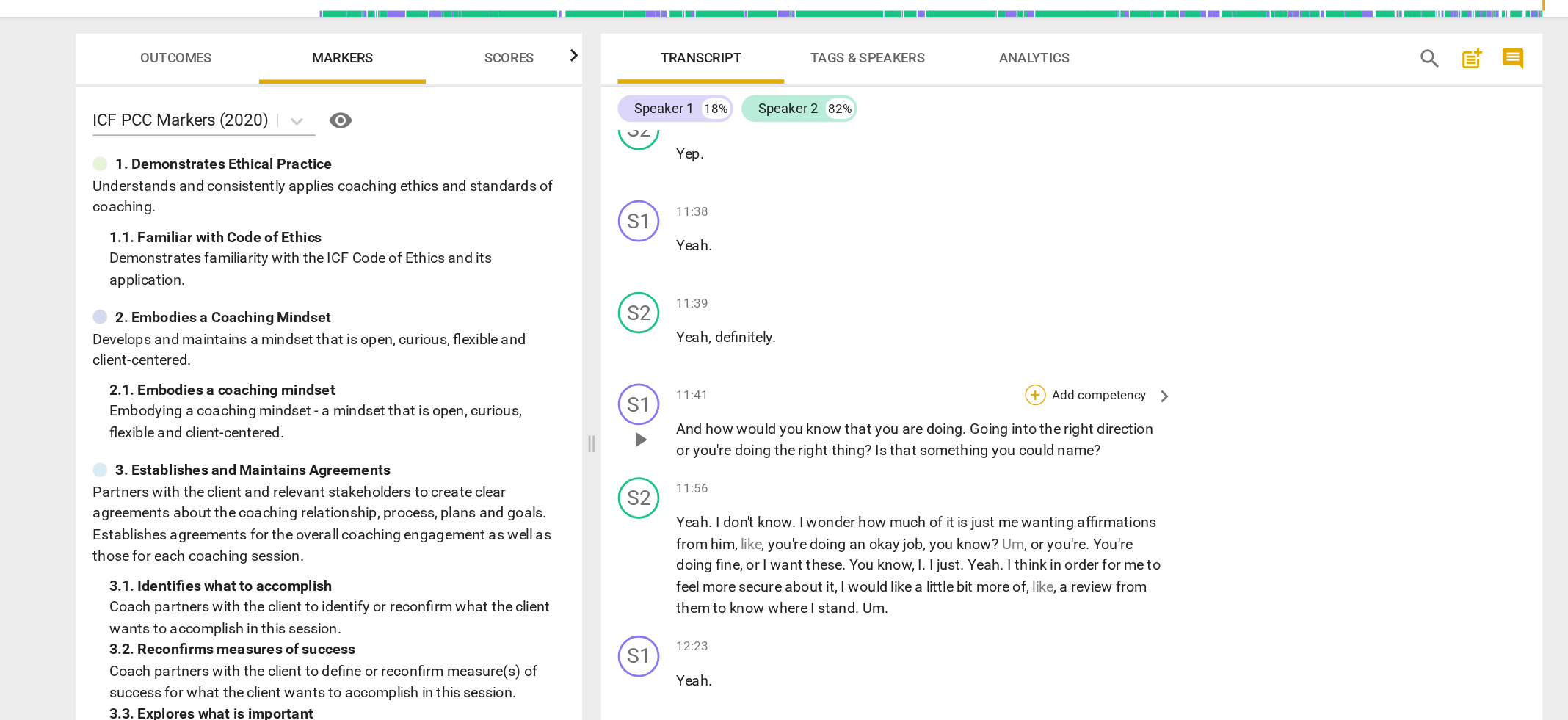
click at [939, 377] on div "+" at bounding box center [943, 384] width 15 height 15
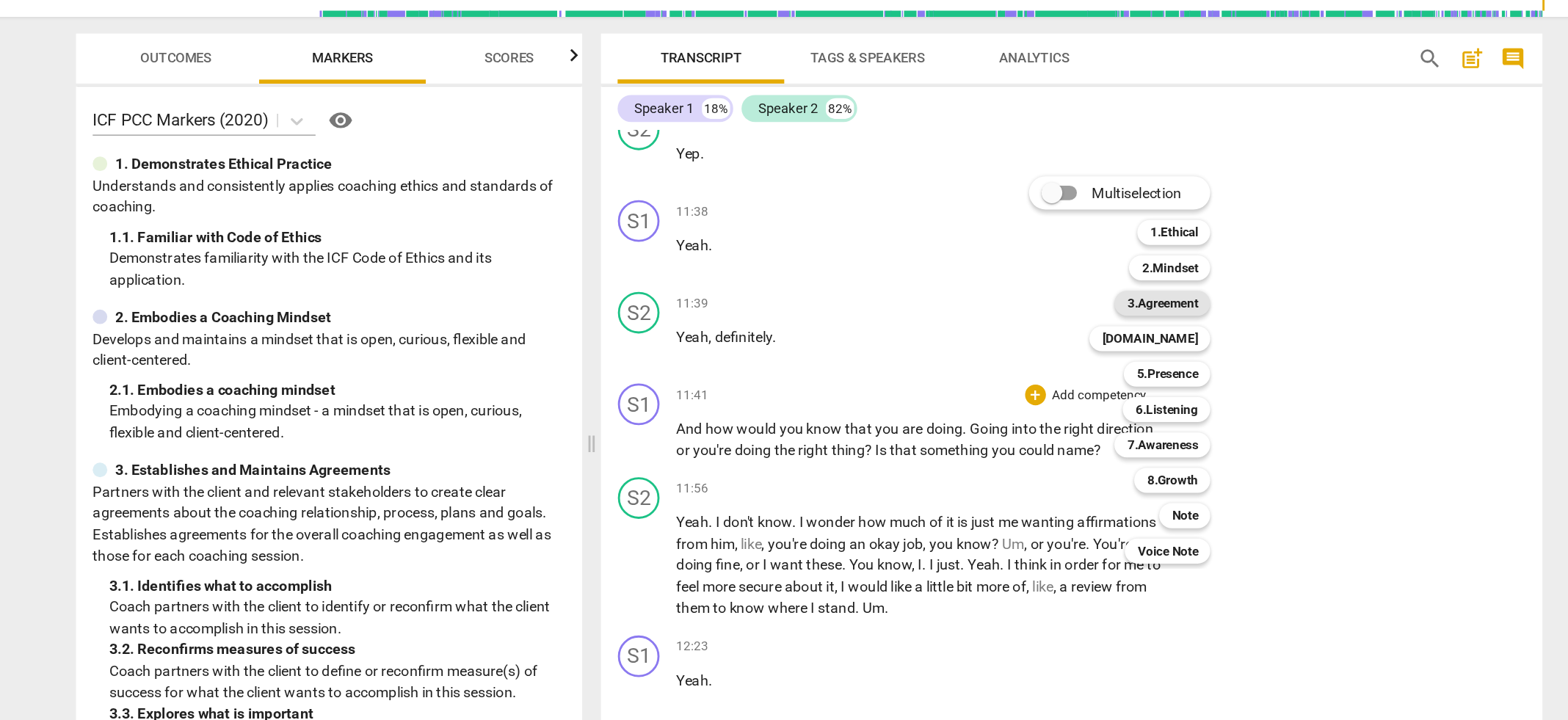
click at [1011, 317] on b "3.Agreement" at bounding box center [1032, 319] width 50 height 18
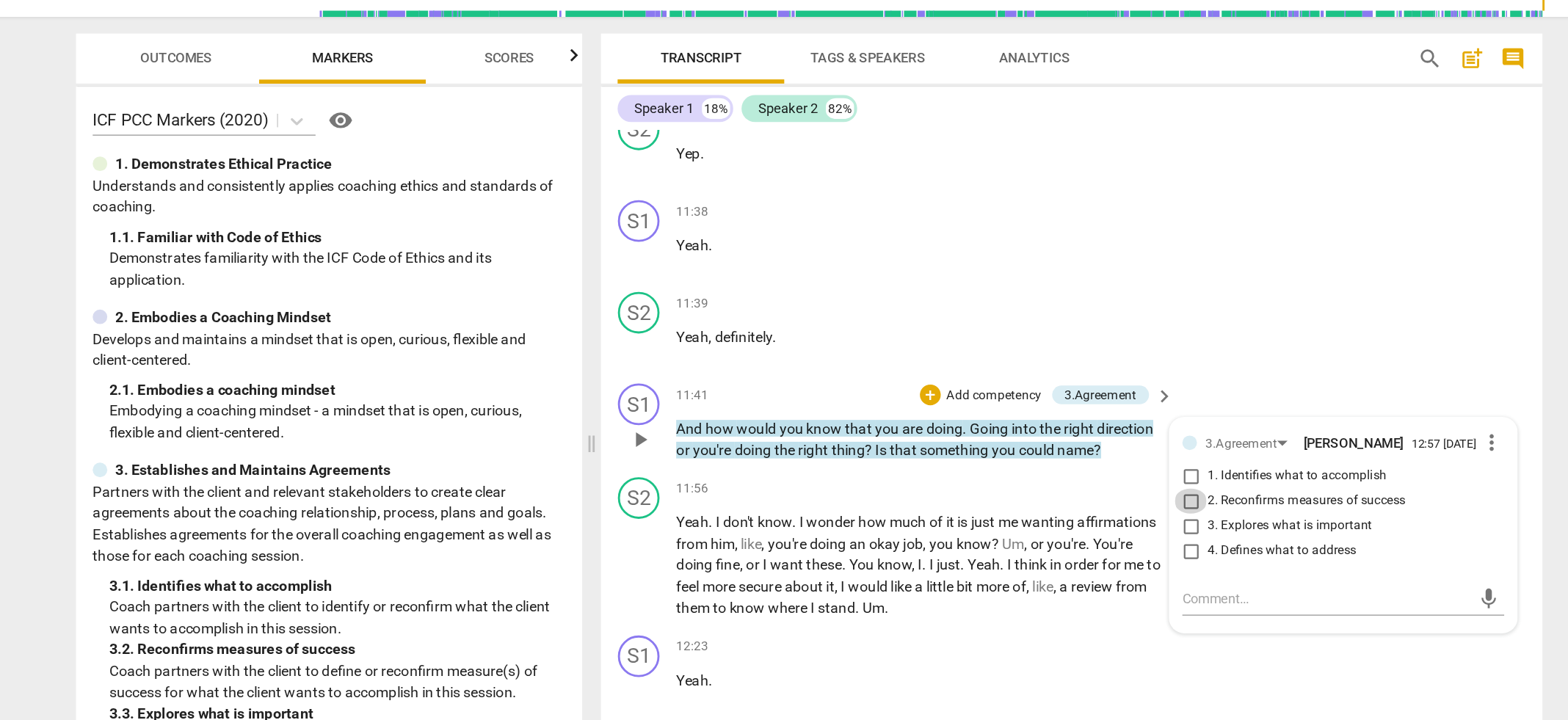
click at [1051, 450] on input "2. Reconfirms measures of success" at bounding box center [1053, 459] width 23 height 18
click at [887, 514] on span "little" at bounding box center [876, 519] width 21 height 12
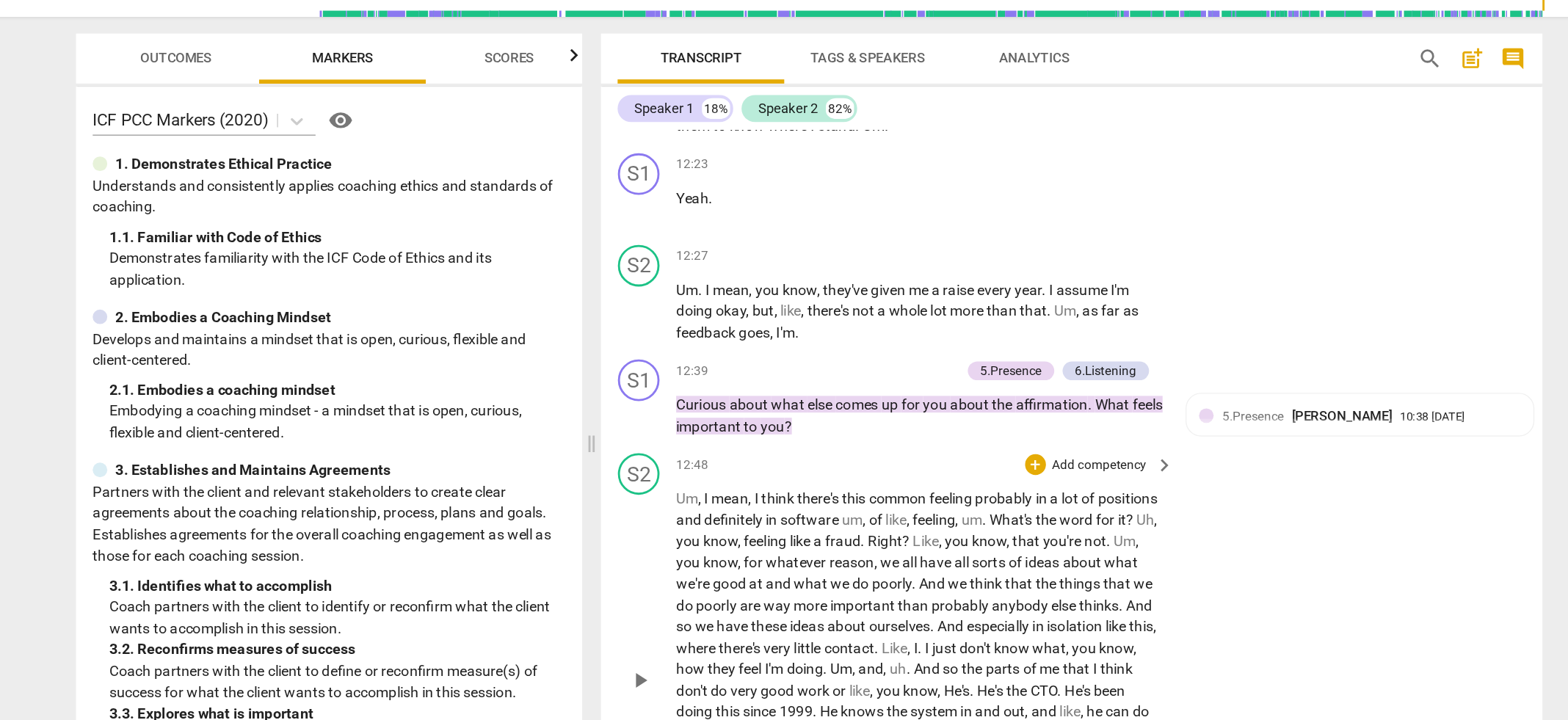
scroll to position [4098, 0]
click at [853, 360] on p "Add competency" at bounding box center [855, 367] width 70 height 13
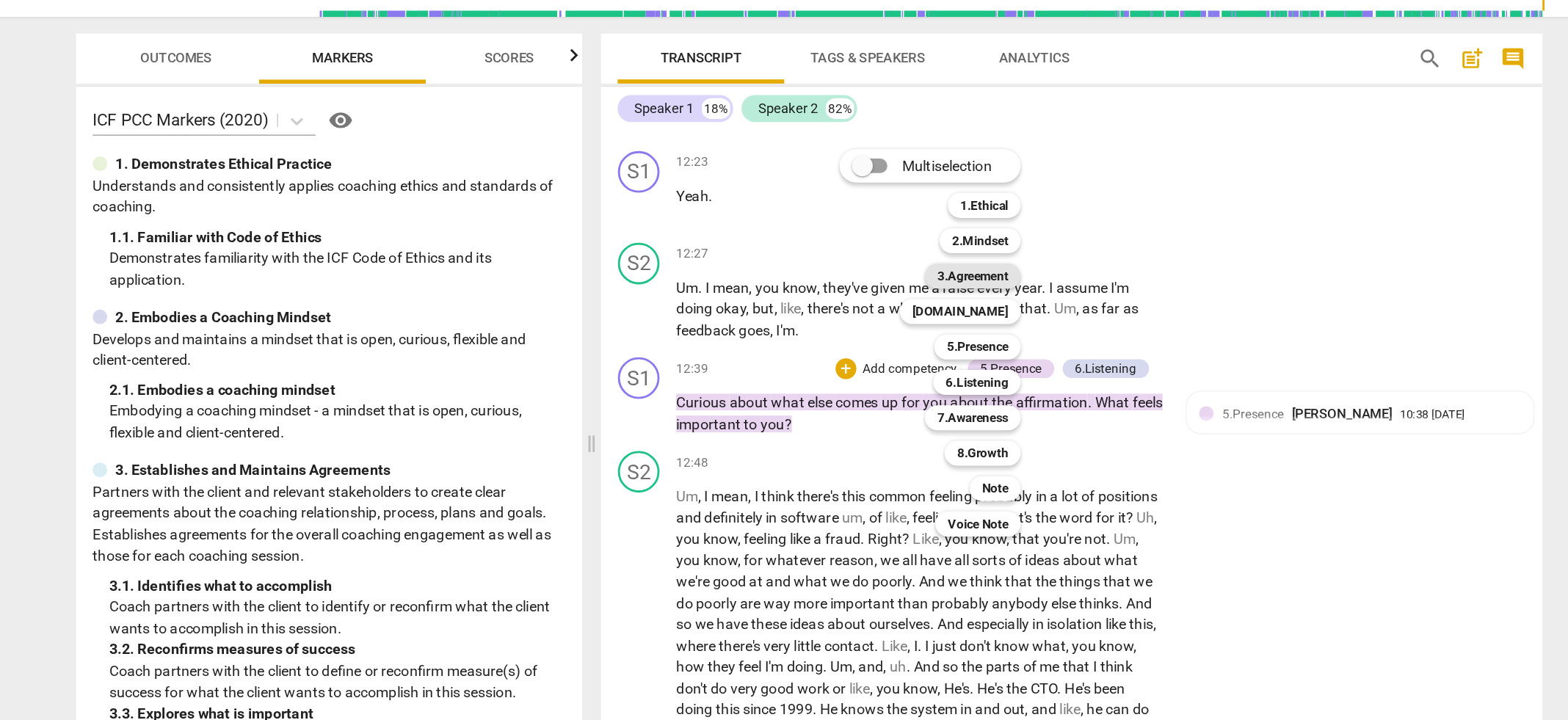
click at [918, 303] on b "3.Agreement" at bounding box center [899, 301] width 50 height 18
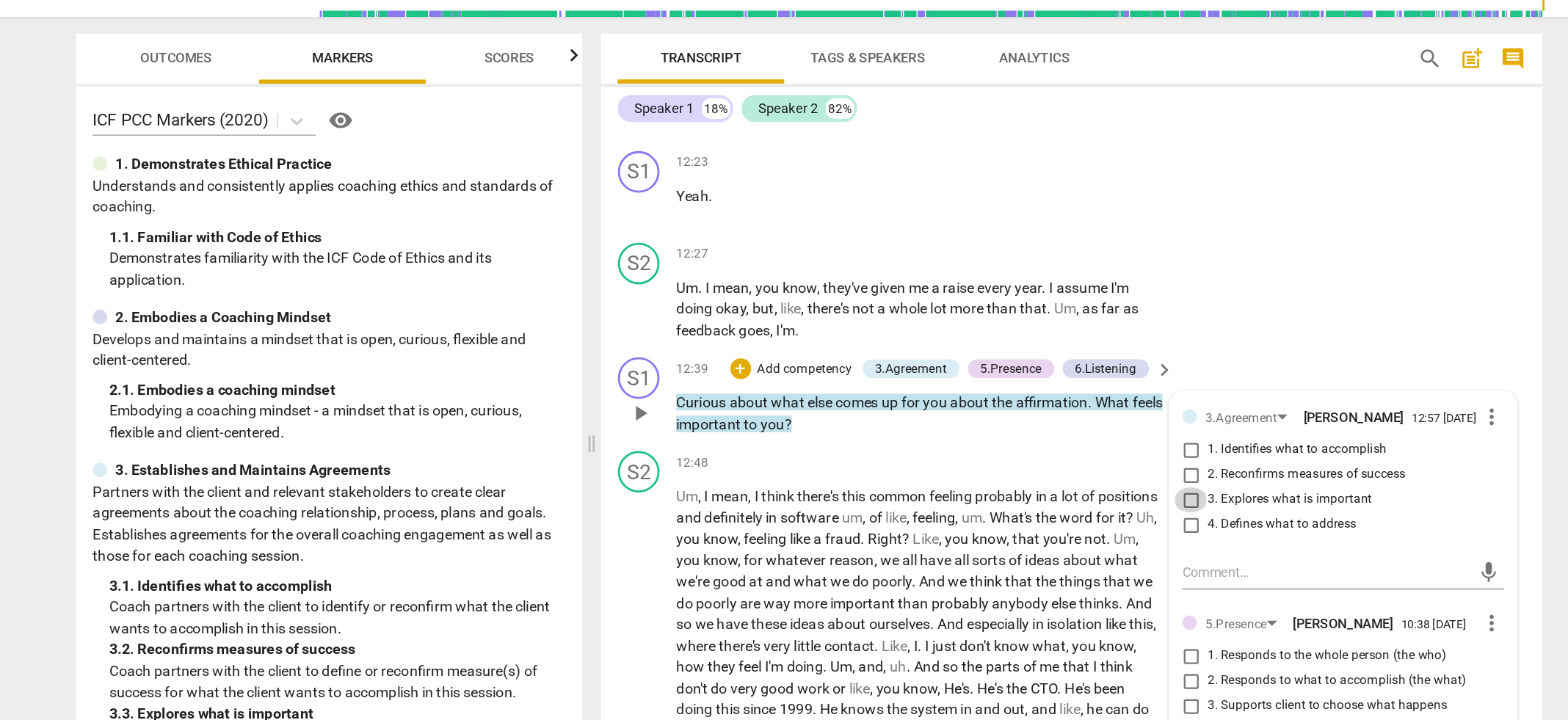
click at [1052, 450] on input "3. Explores what is important" at bounding box center [1053, 458] width 23 height 18
click at [846, 525] on span "important" at bounding box center [822, 531] width 48 height 12
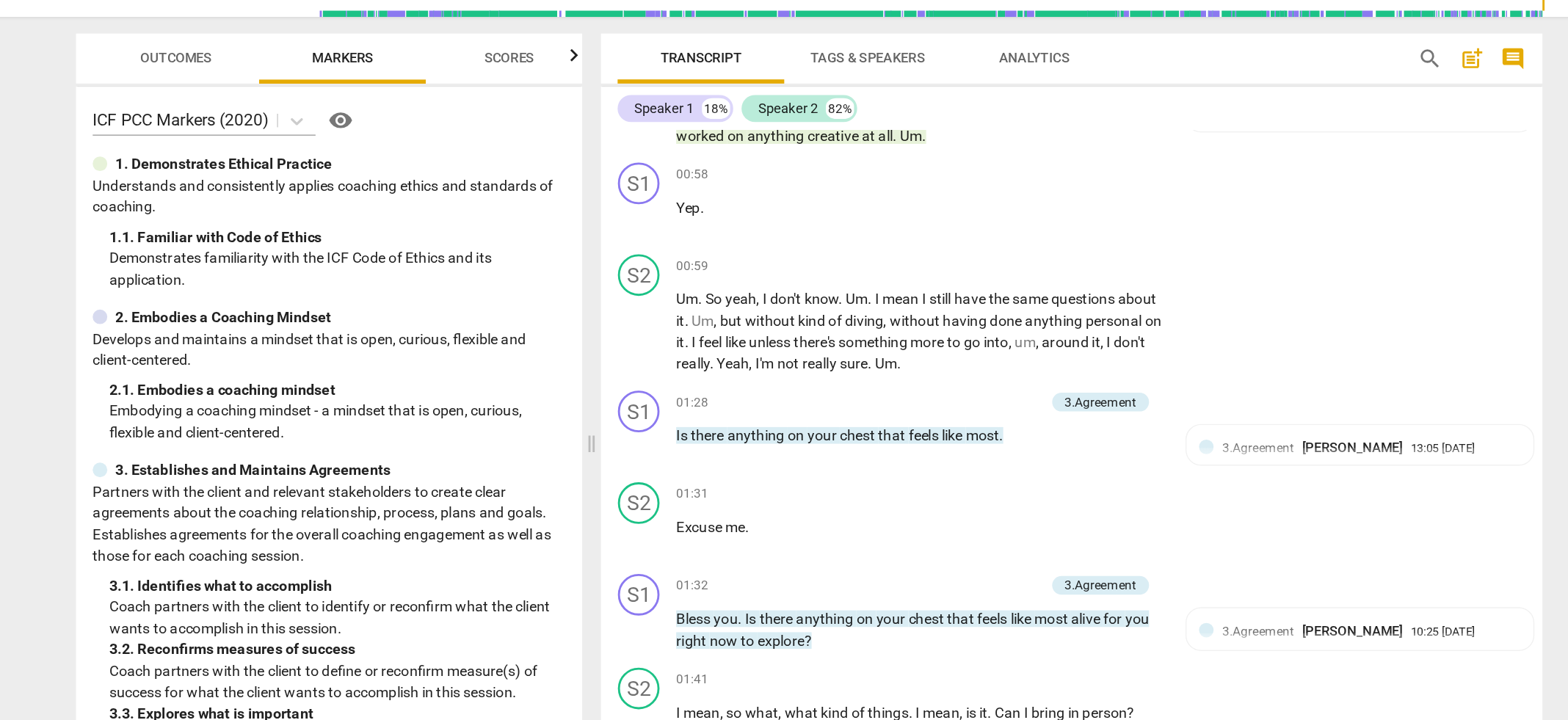
scroll to position [0, 0]
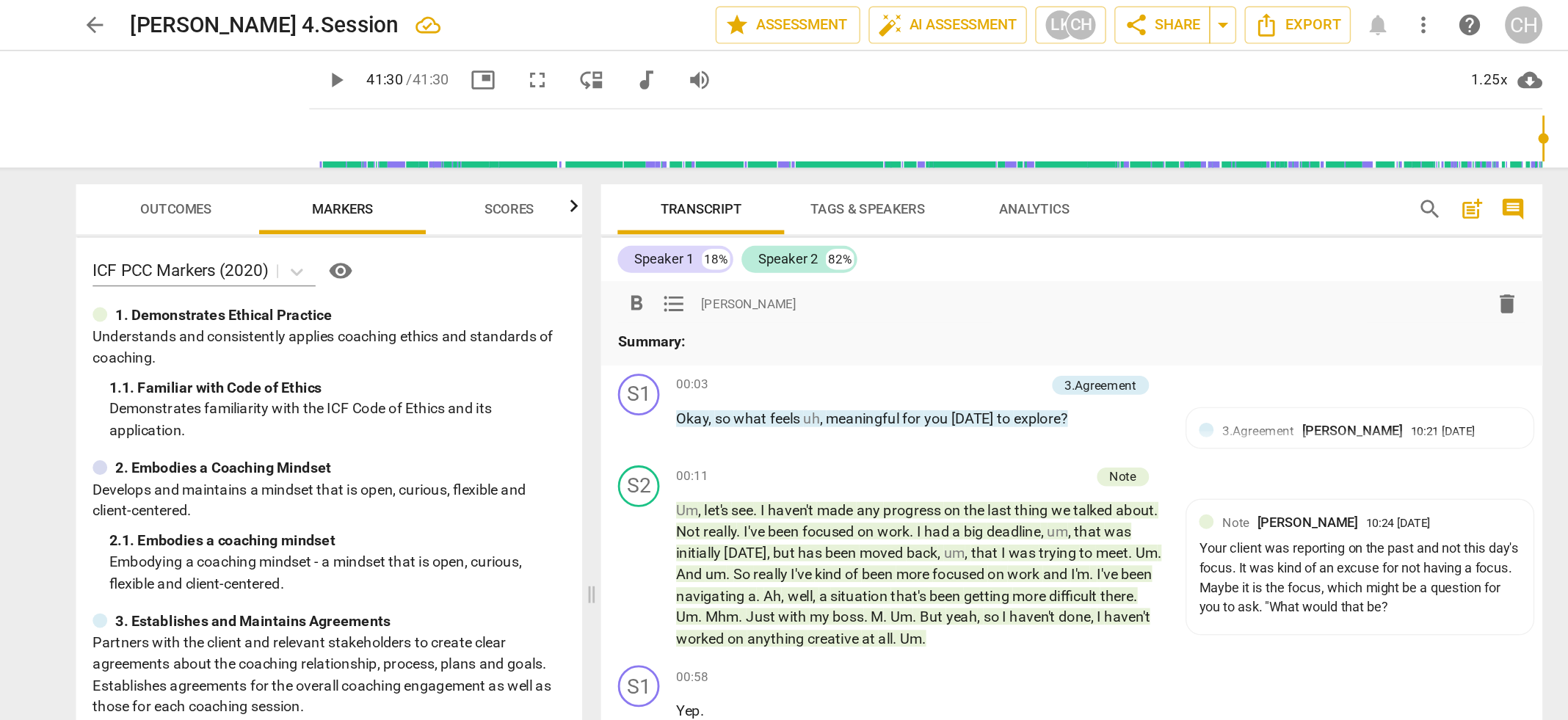
click at [704, 242] on p "Summary:" at bounding box center [969, 241] width 640 height 16
click at [924, 240] on p "Summary: Let's discuss how you establish the overall agreeent with" at bounding box center [969, 241] width 640 height 16
click at [989, 240] on p "Summary: Let's discuss how you establish the overall agreement with" at bounding box center [969, 241] width 640 height 16
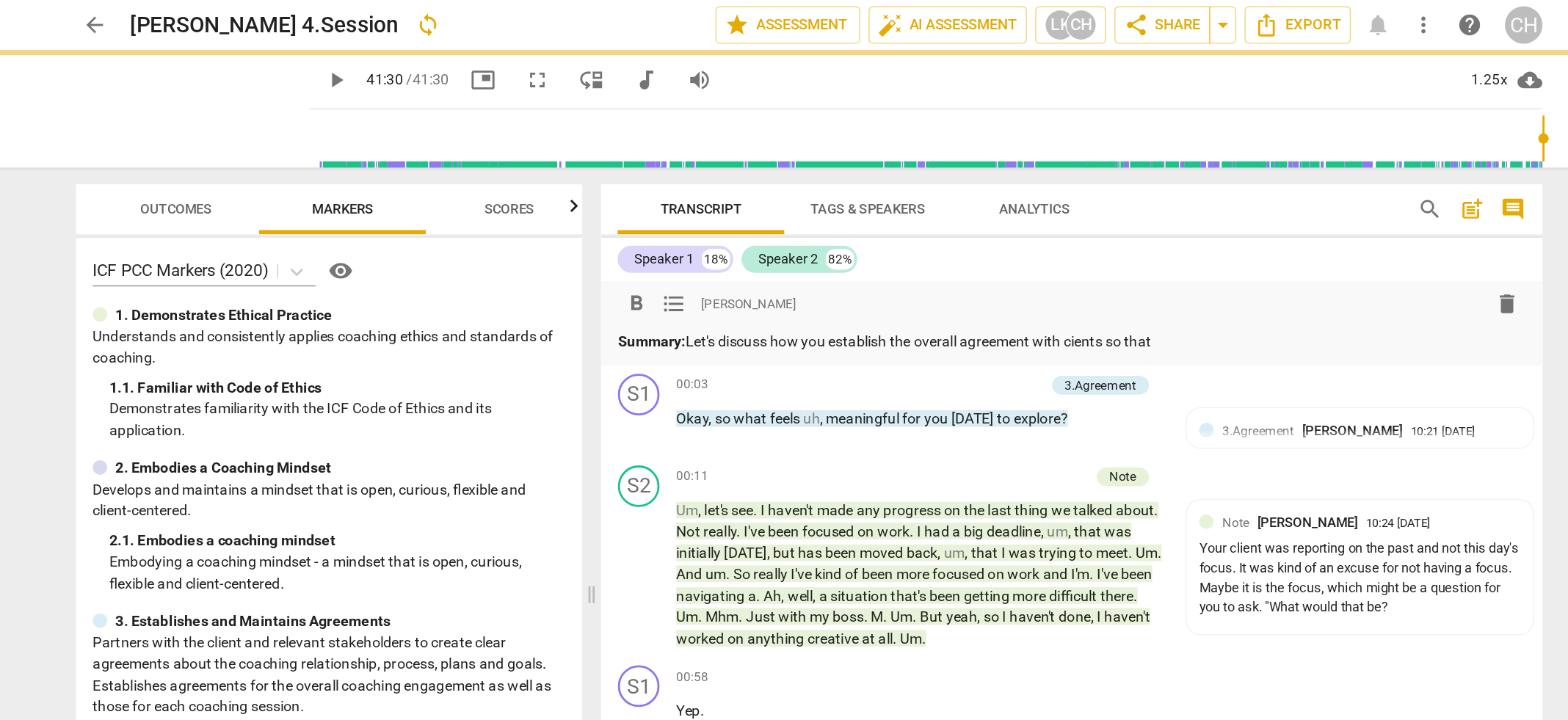
click at [977, 239] on p "Summary: Let's discuss how you establish the overall agreement with cients so t…" at bounding box center [969, 241] width 640 height 16
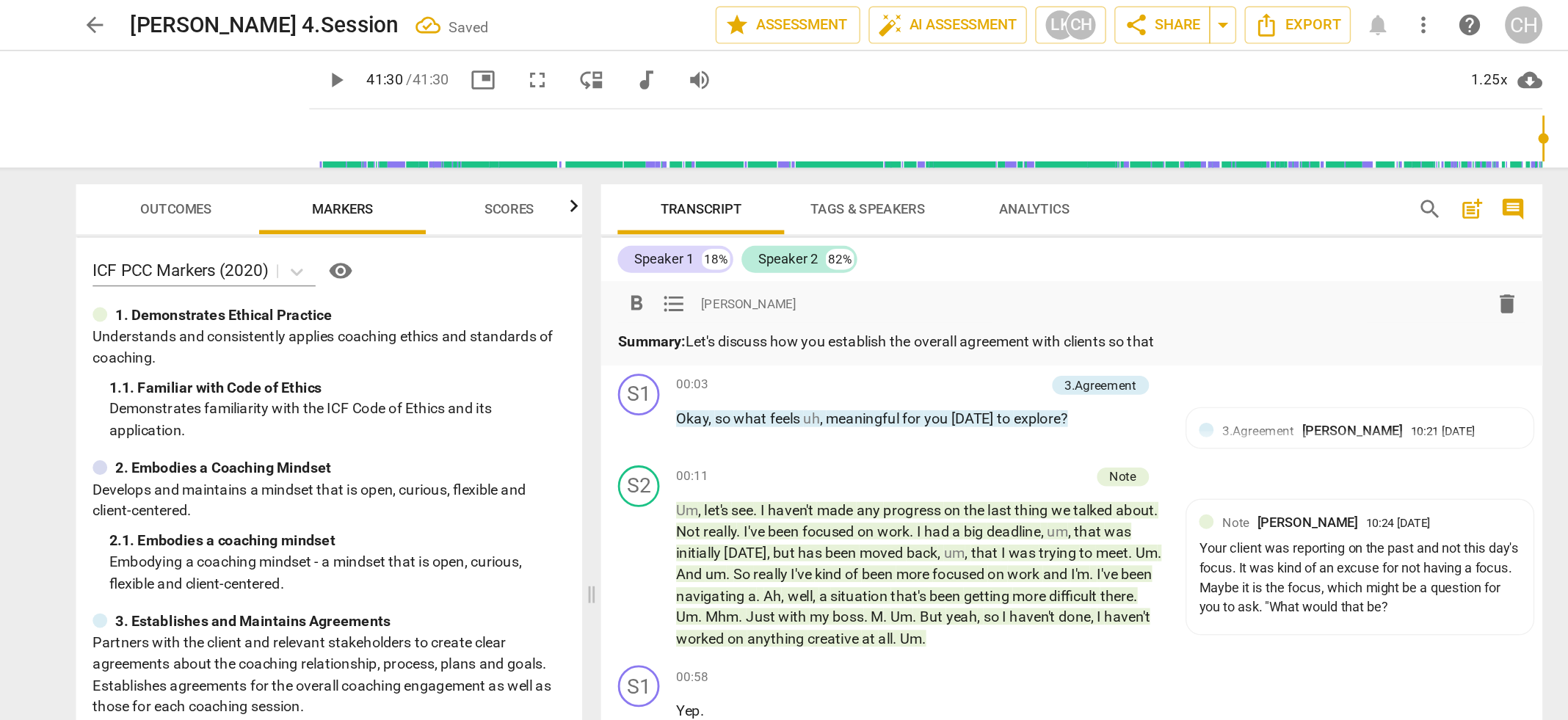
click at [1042, 239] on p "Summary: Let's discuss how you establish the overall agreement with clients so …" at bounding box center [969, 241] width 640 height 16
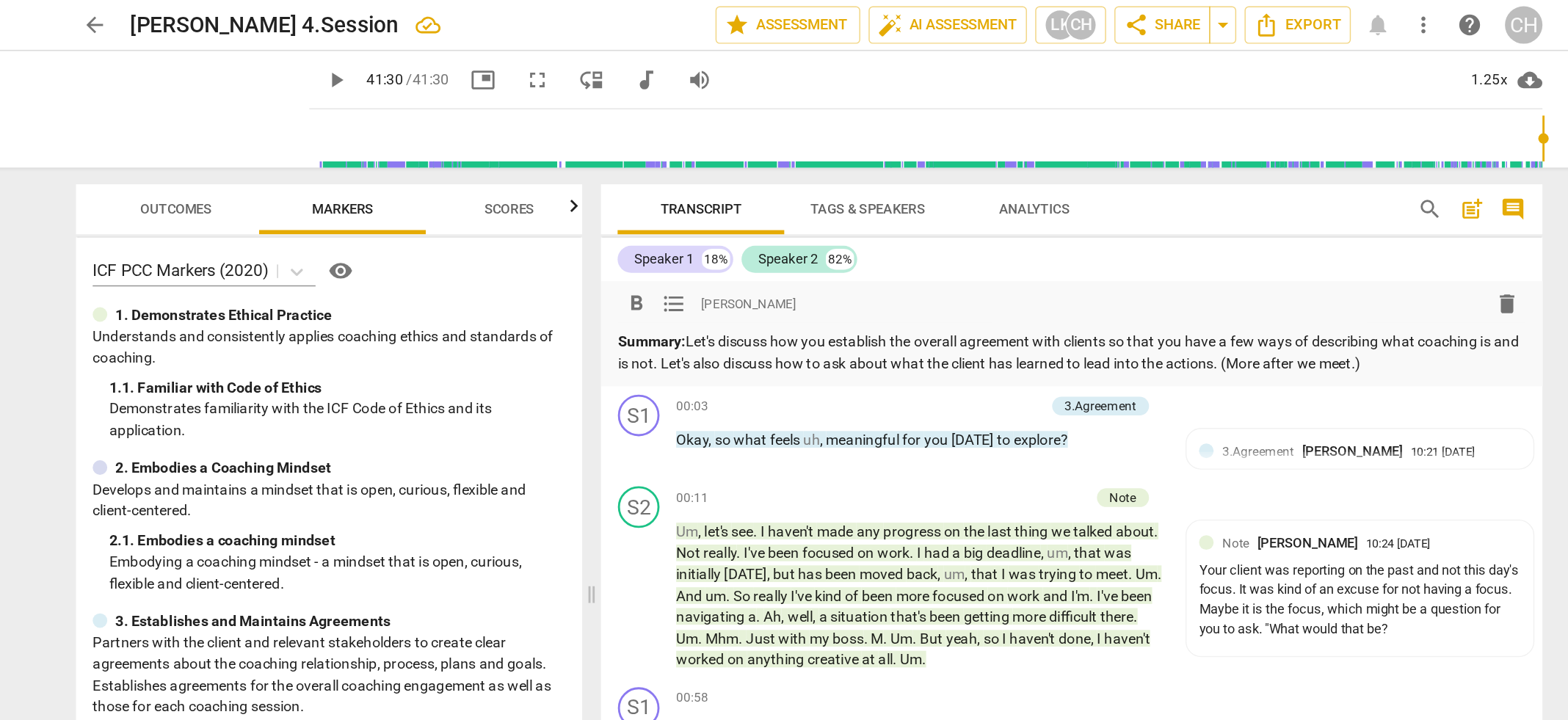
click at [700, 240] on p "Summary: Let's discuss how you establish the overall agreement with clients so …" at bounding box center [969, 248] width 640 height 30
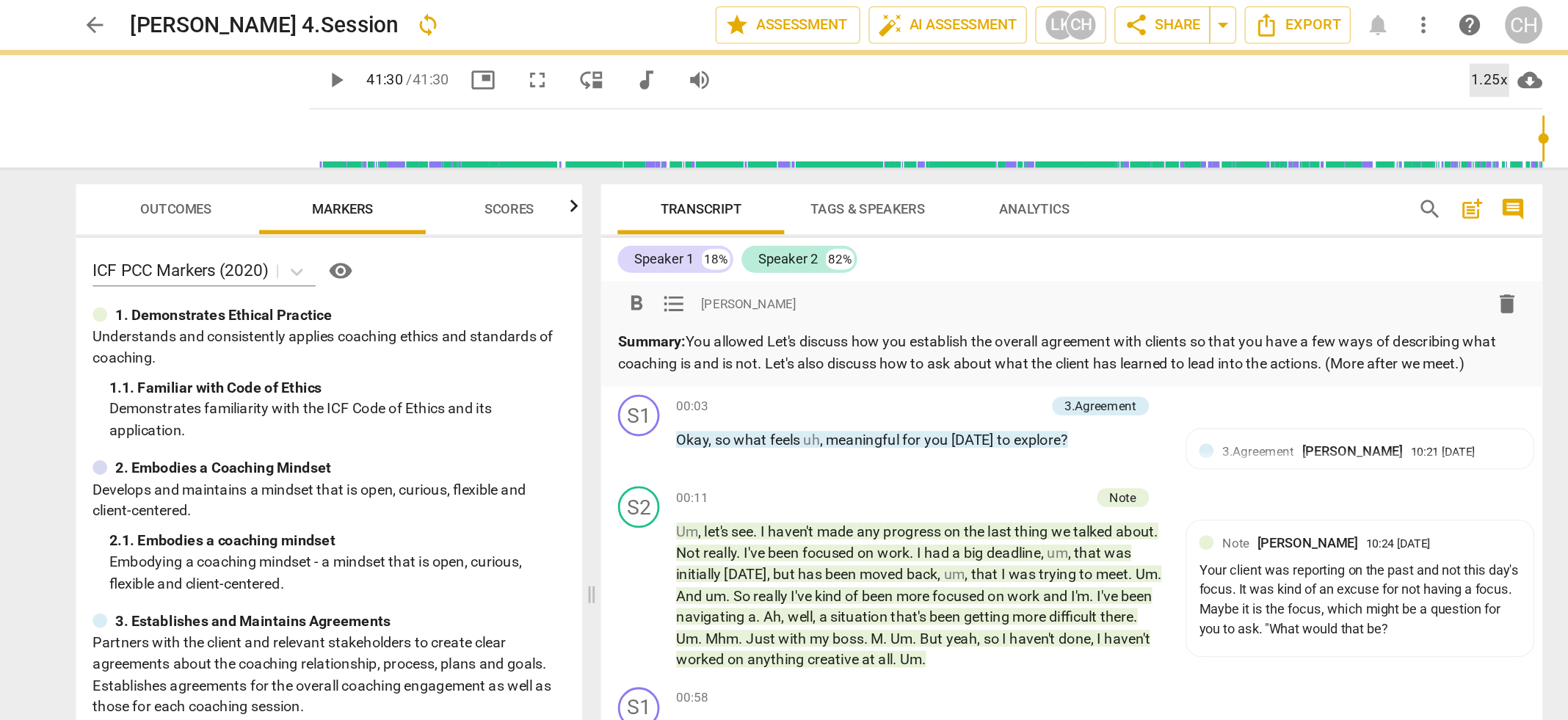
click at [1267, 61] on div "1.25x" at bounding box center [1263, 57] width 28 height 23
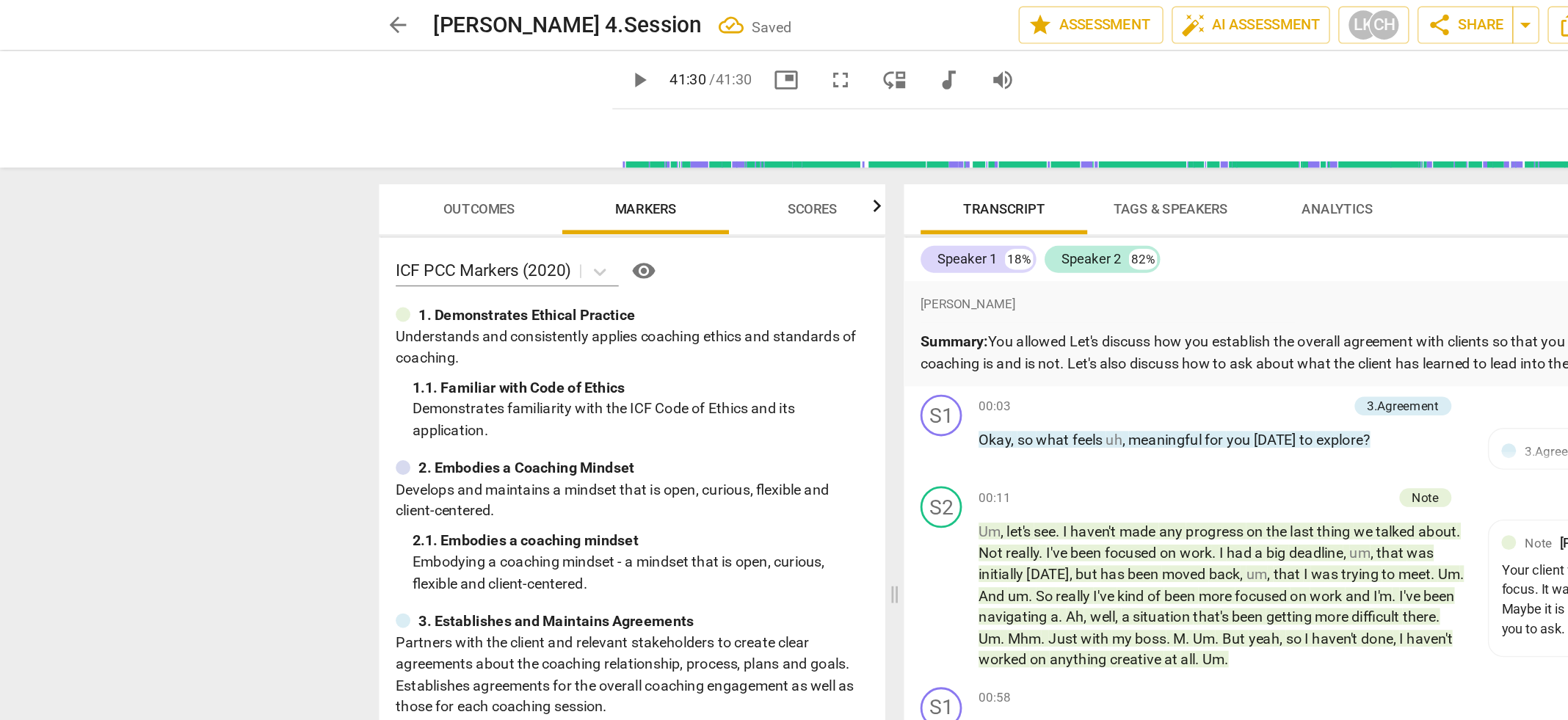
click at [756, 240] on div at bounding box center [784, 360] width 1568 height 720
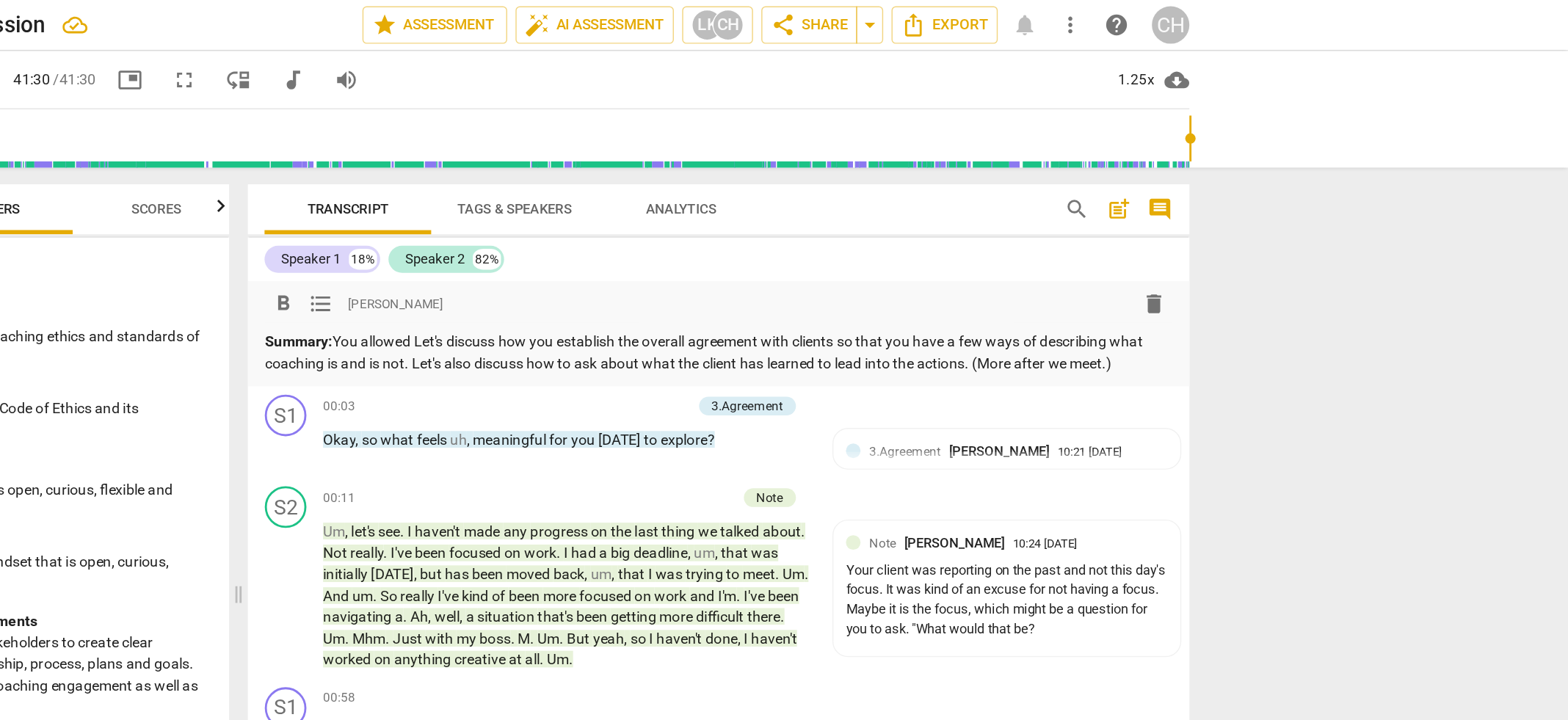
click at [756, 242] on p "Summary: You allowed Let's discuss how you establish the overall agreement with…" at bounding box center [969, 248] width 640 height 30
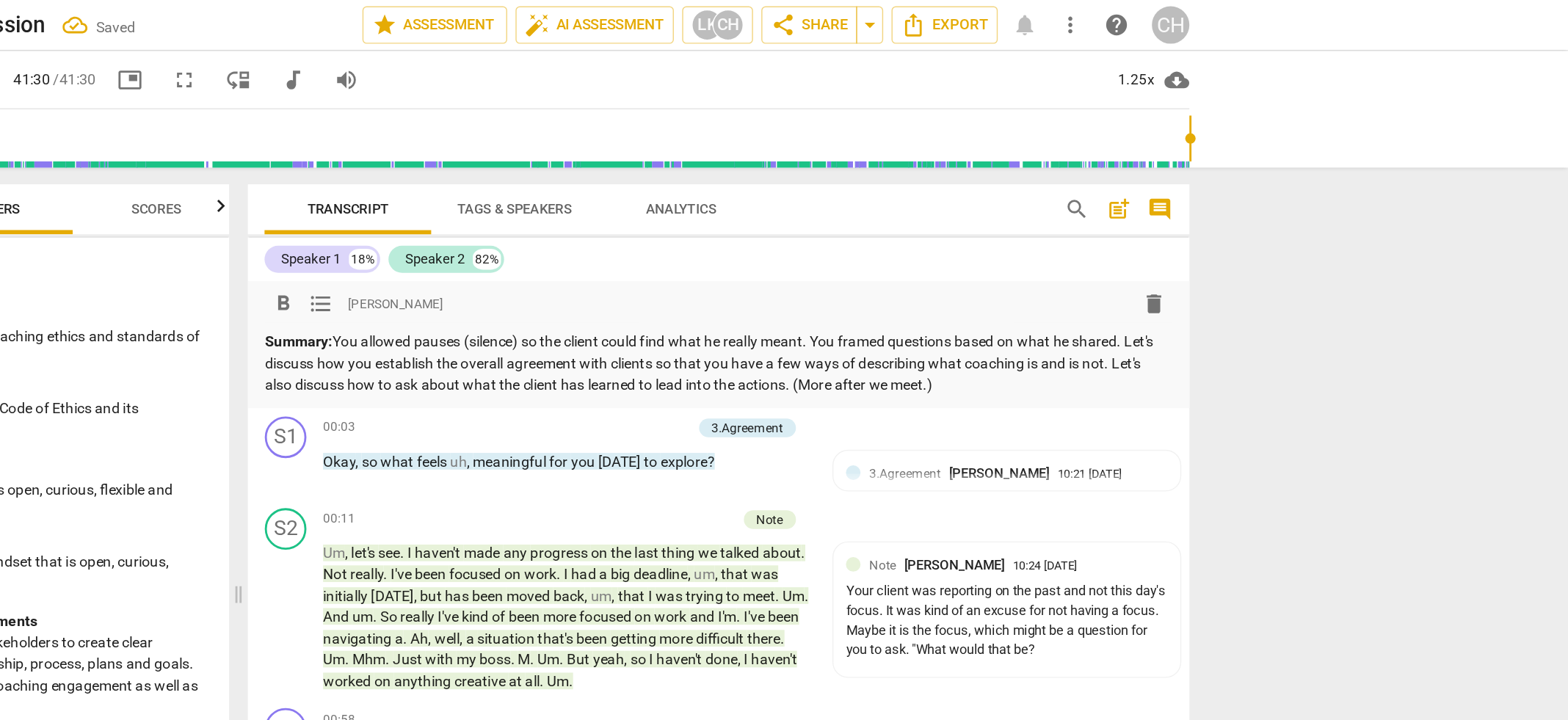
click at [1148, 270] on p "Summary: You allowed pauses (silence) so the client could find what he really m…" at bounding box center [969, 256] width 640 height 46
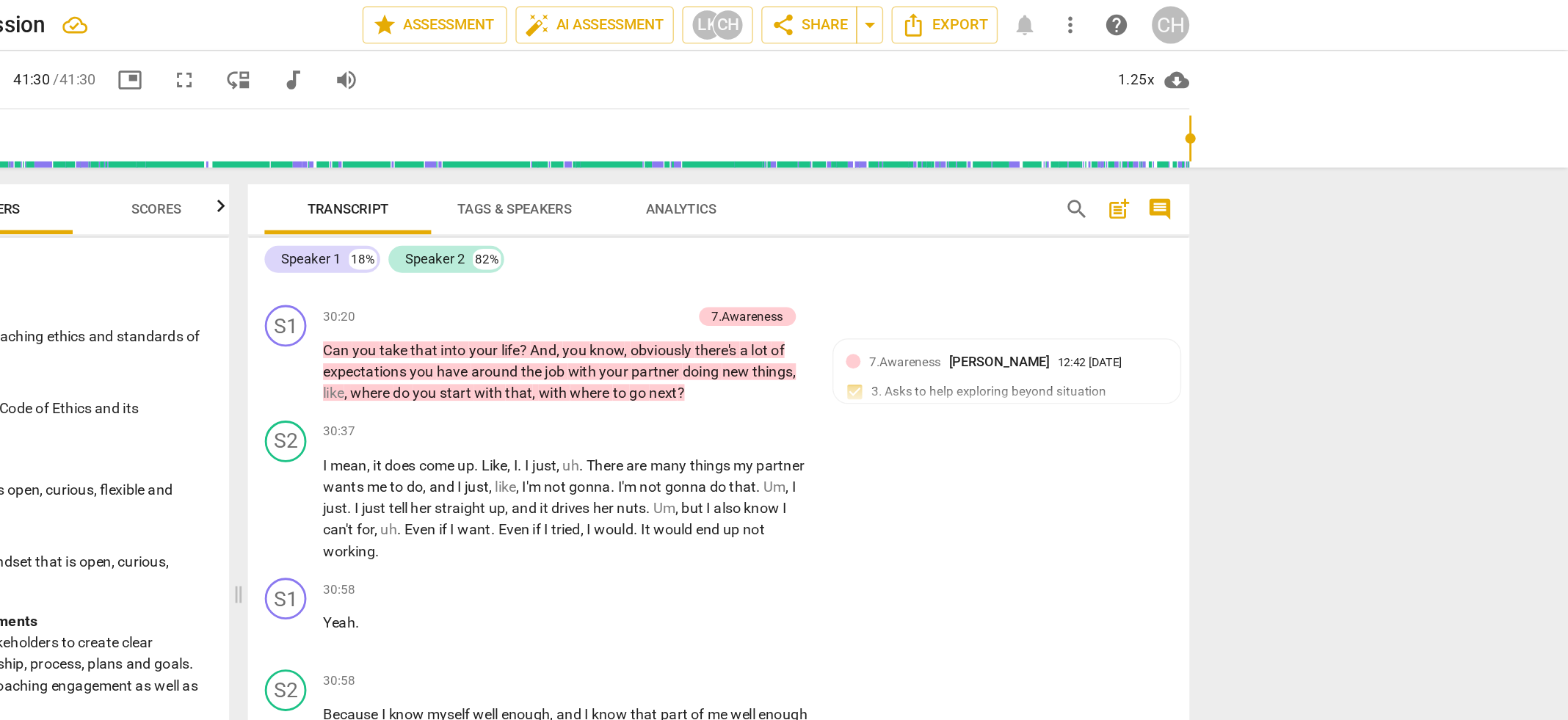
scroll to position [9400, 0]
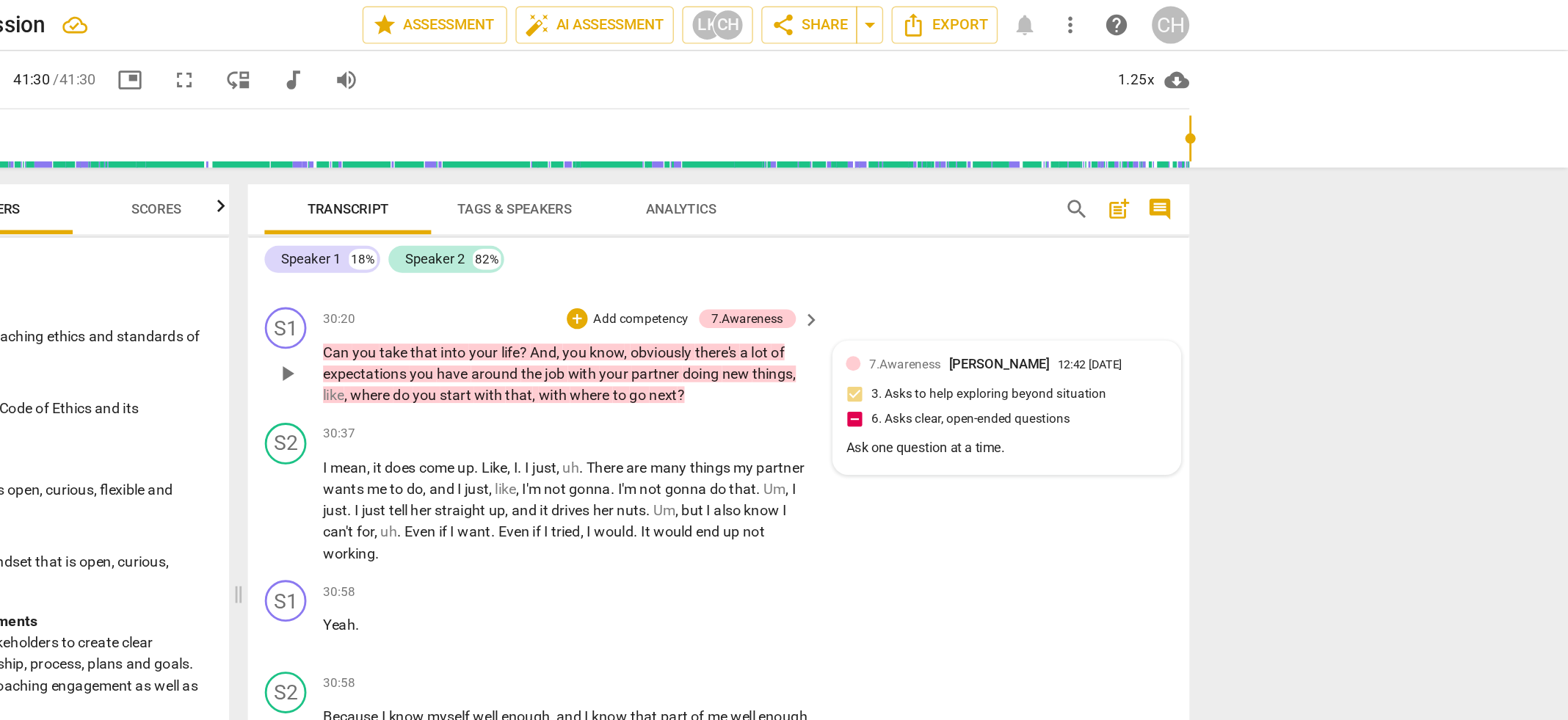
click at [1100, 260] on div "7.Awareness [PERSON_NAME] 12:42 [DATE] 3. Asks to help exploring beyond situati…" at bounding box center [1171, 288] width 227 height 76
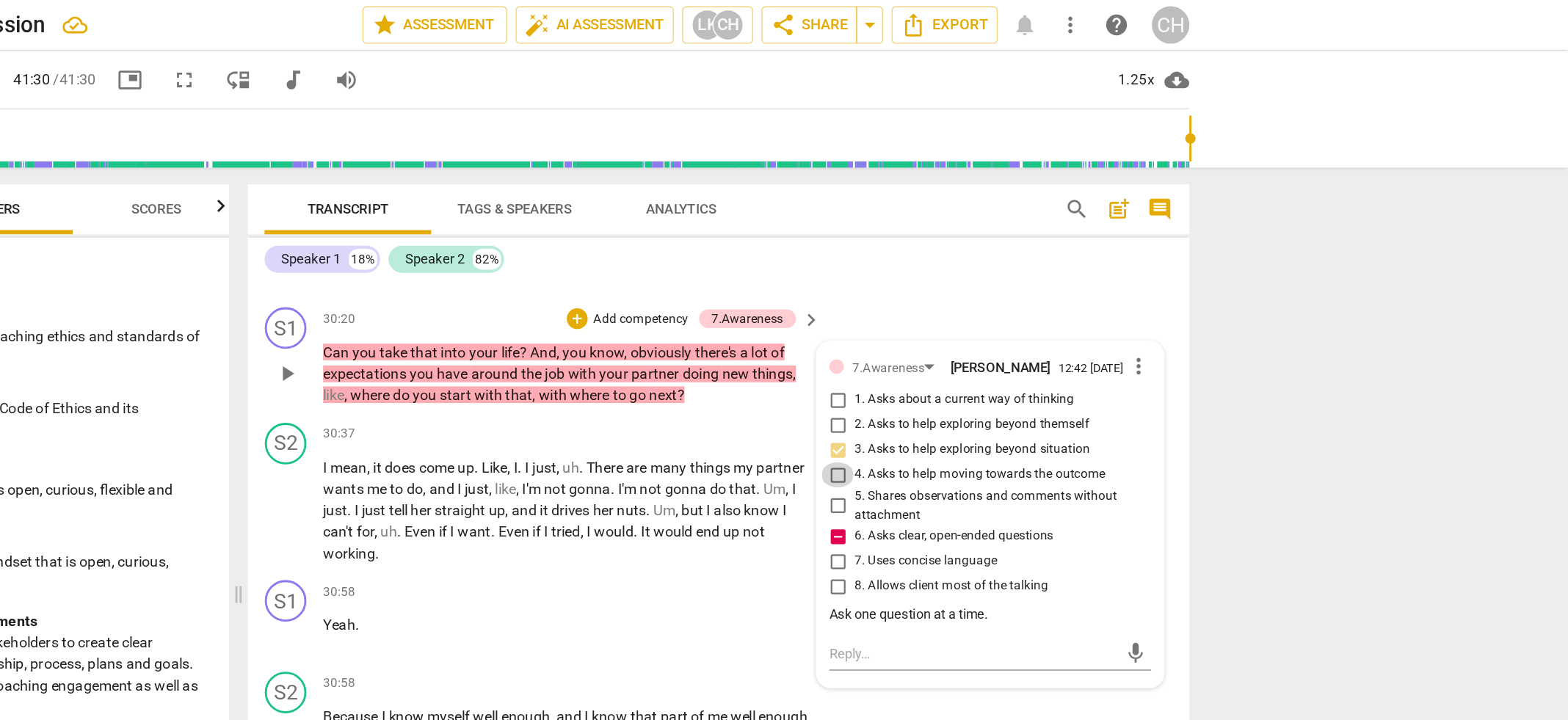
click at [1049, 332] on input "4. Asks to help moving towards the outcome" at bounding box center [1053, 334] width 23 height 18
click at [837, 368] on span "Even" at bounding box center [825, 374] width 24 height 12
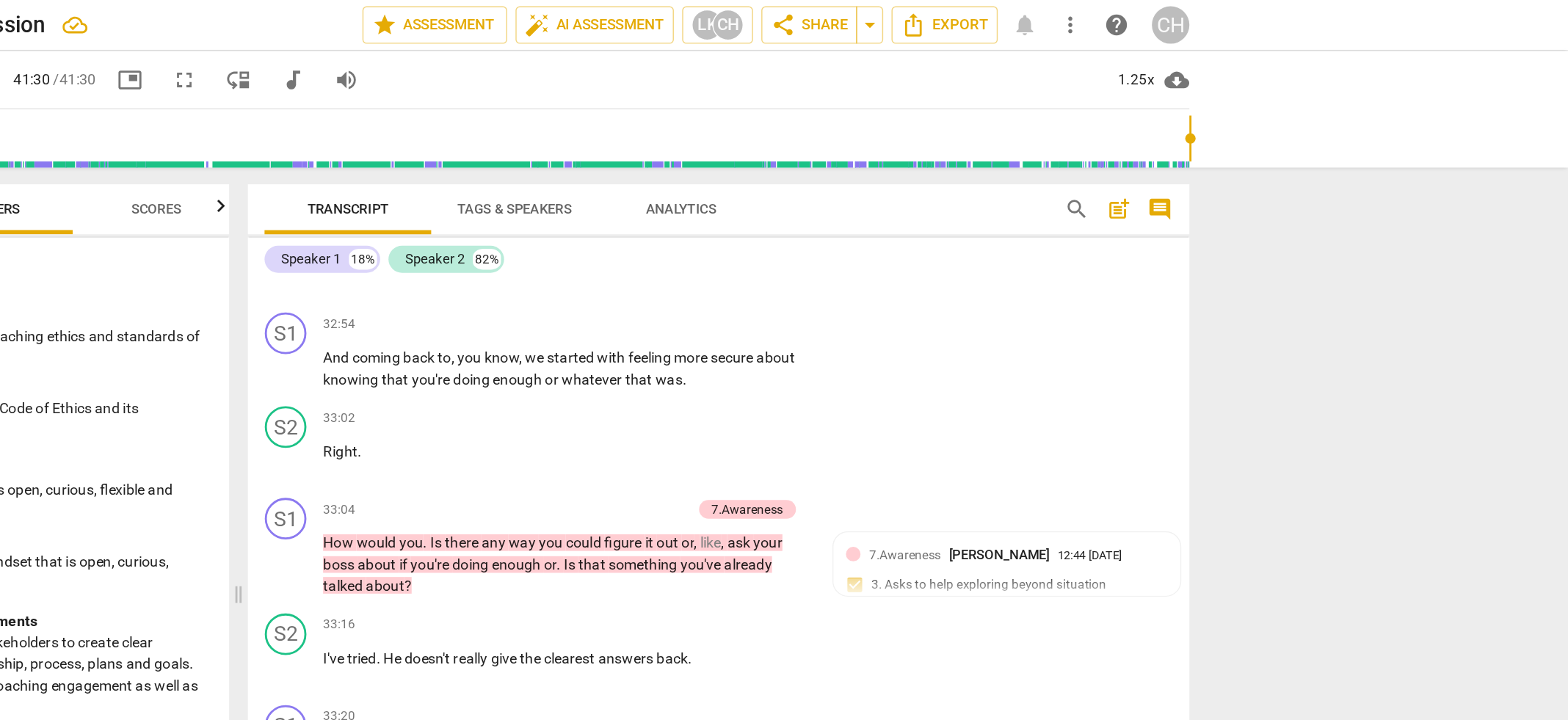
scroll to position [10657, 0]
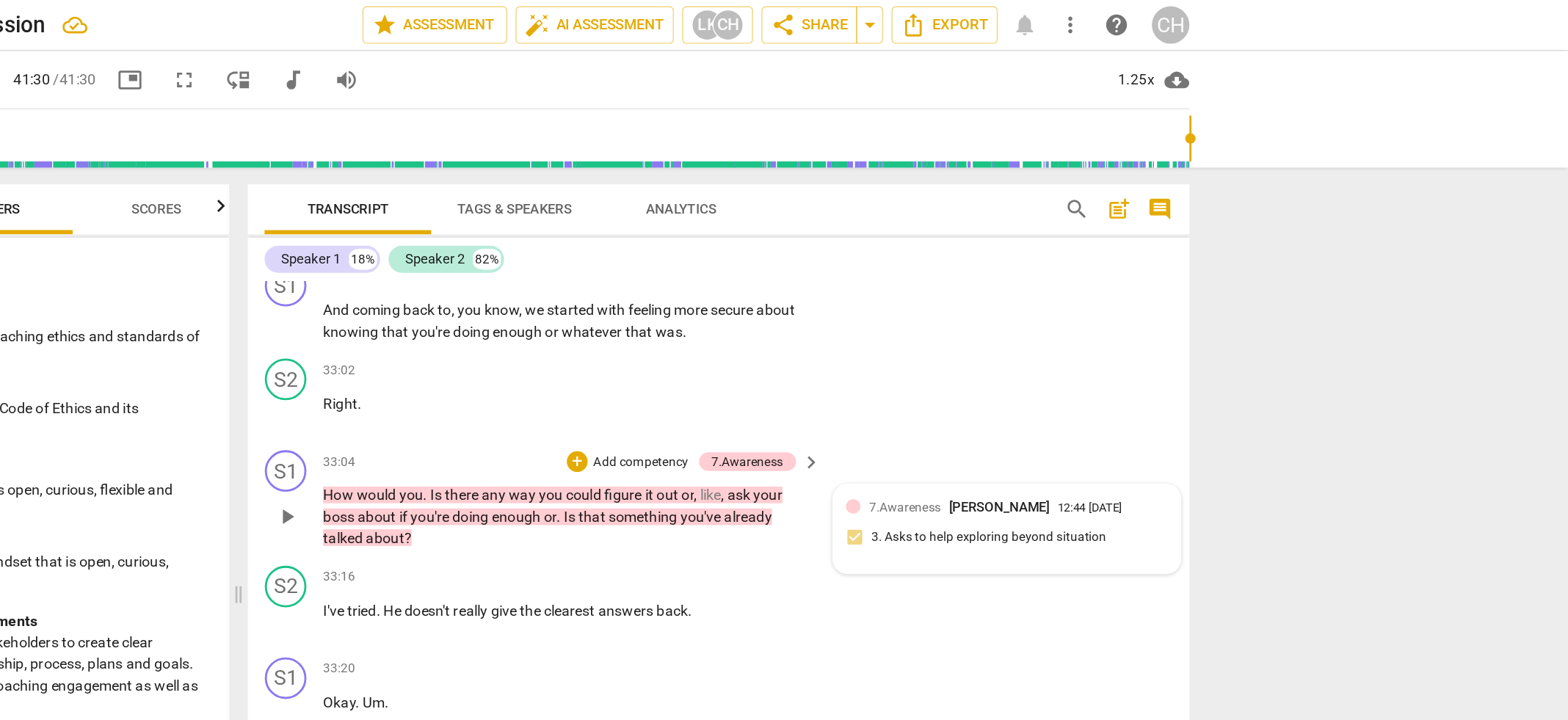
click at [1109, 353] on div "7.Awareness [PERSON_NAME] 12:44 [DATE] 3. Asks to help exploring beyond situati…" at bounding box center [1171, 373] width 227 height 45
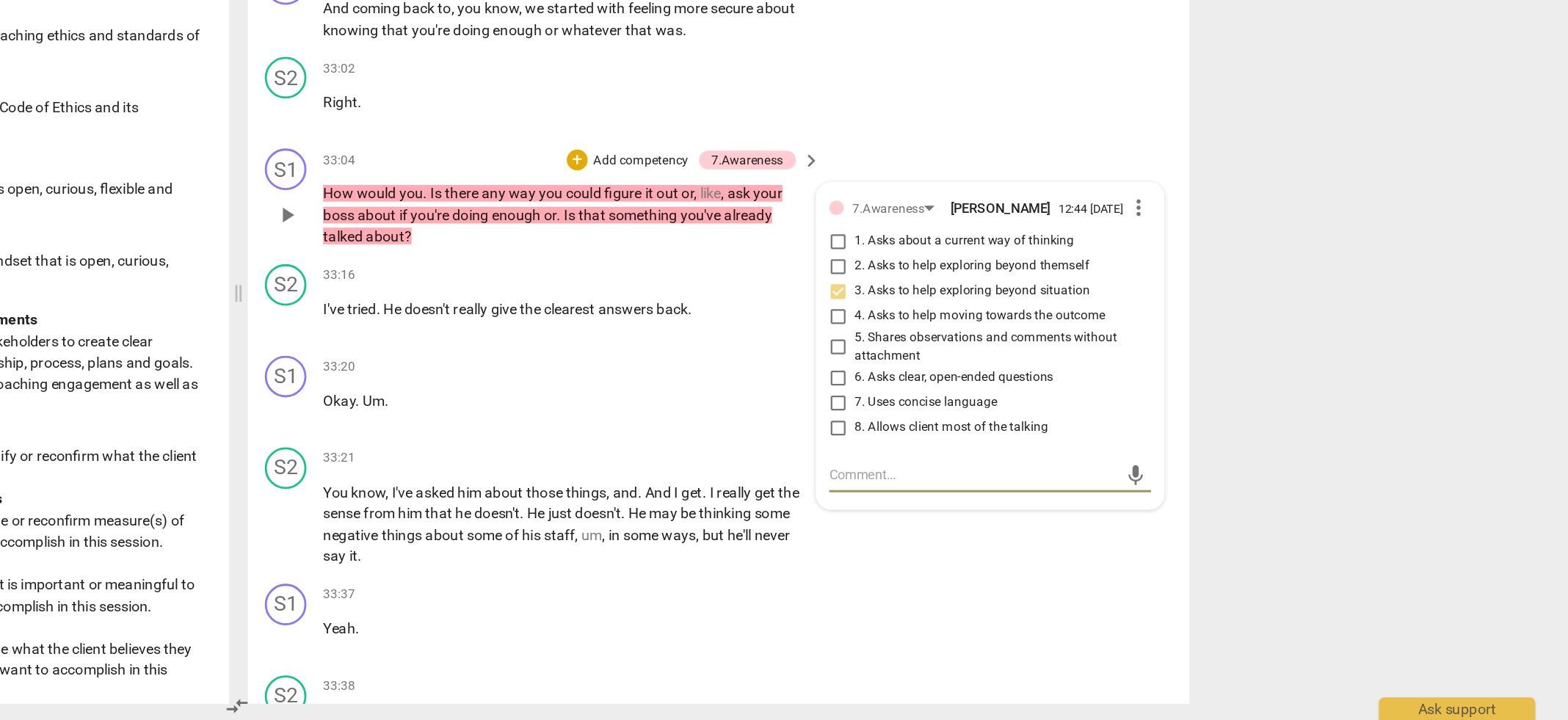
click at [1052, 426] on input "4. Asks to help moving towards the outcome" at bounding box center [1053, 435] width 23 height 18
click at [905, 490] on div "33:20 + Add competency keyboard_arrow_right Okay . Um ." at bounding box center [866, 490] width 353 height 53
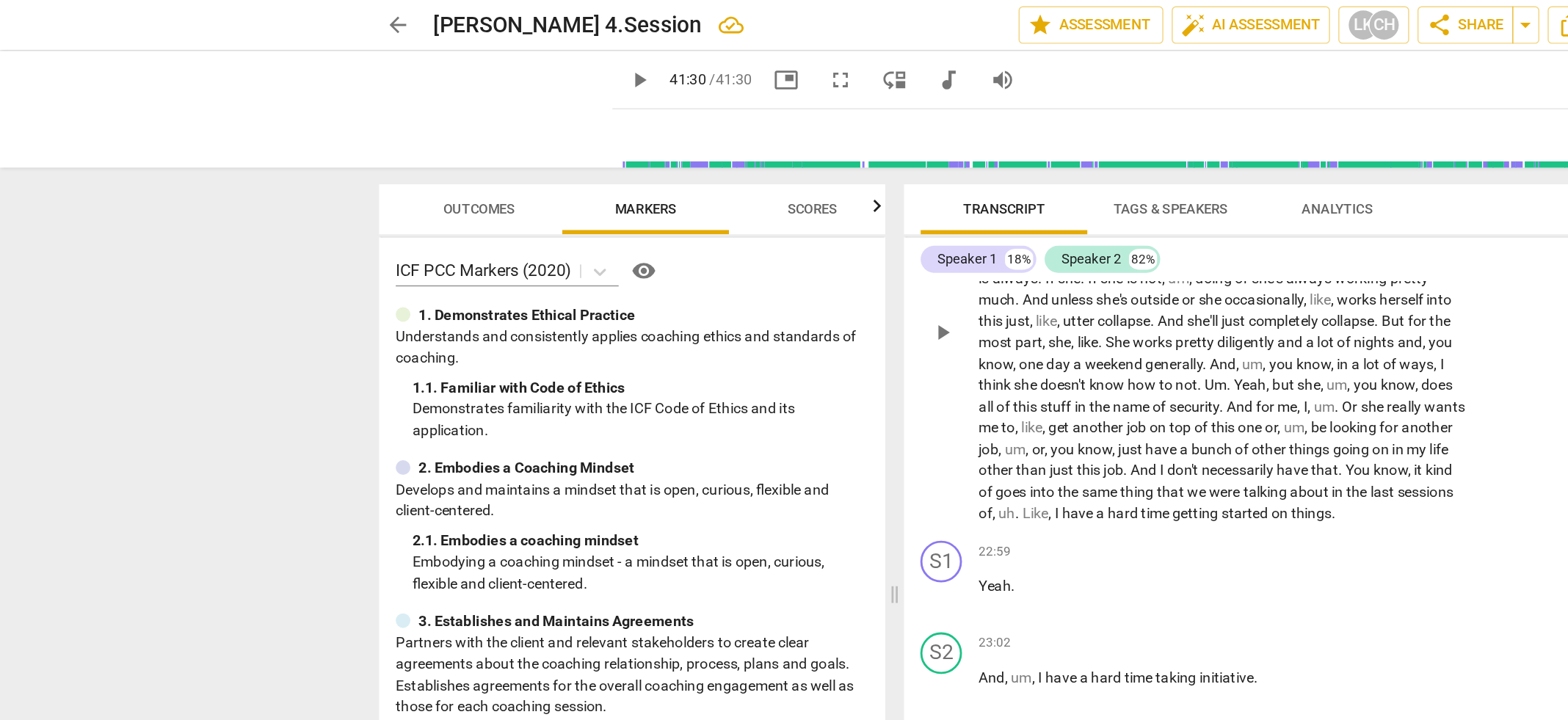
scroll to position [6516, 0]
click at [283, 19] on span "arrow_back" at bounding box center [280, 17] width 18 height 18
